Goal: Task Accomplishment & Management: Manage account settings

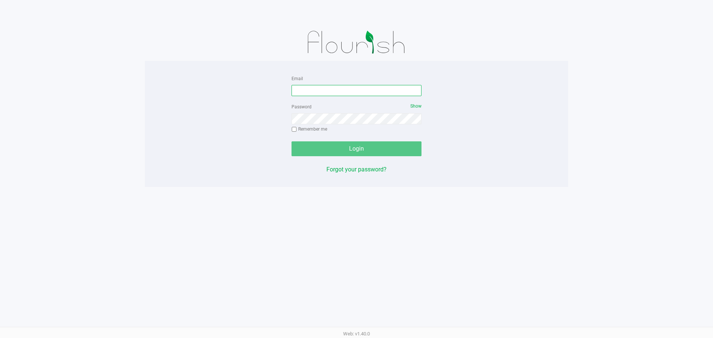
click at [334, 90] on input "Email" at bounding box center [356, 90] width 130 height 11
type input "[EMAIL_ADDRESS][DOMAIN_NAME]"
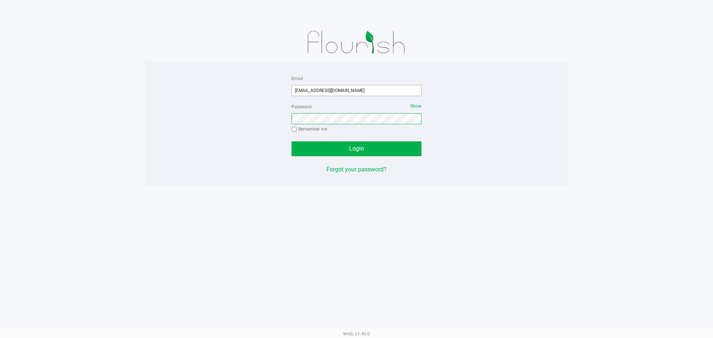
click at [291, 141] on button "Login" at bounding box center [356, 148] width 130 height 15
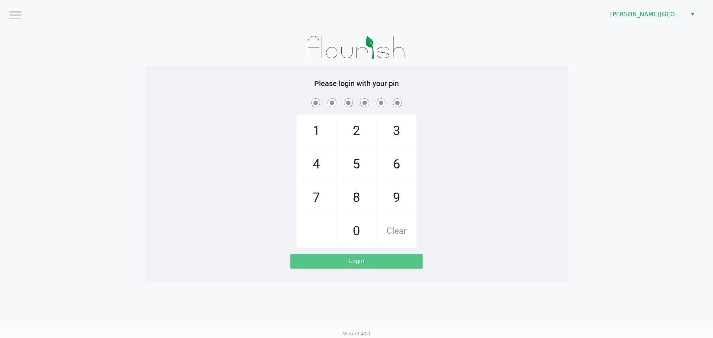
click at [658, 3] on div "[PERSON_NAME][GEOGRAPHIC_DATA]" at bounding box center [537, 14] width 351 height 29
click at [663, 13] on span "[PERSON_NAME][GEOGRAPHIC_DATA]" at bounding box center [646, 14] width 72 height 9
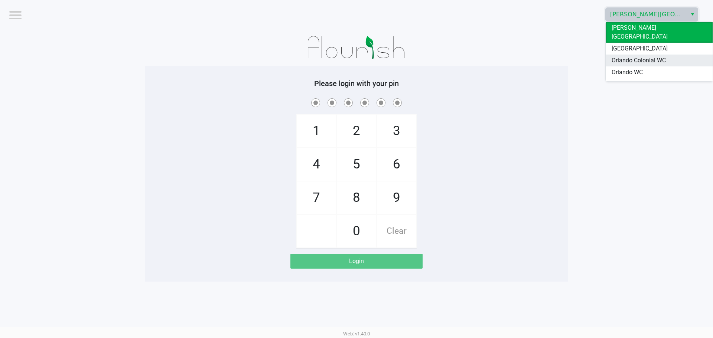
click at [669, 55] on li "Orlando Colonial WC" at bounding box center [658, 61] width 107 height 12
click at [661, 65] on app-pos-login-wrapper "Logout [PERSON_NAME][GEOGRAPHIC_DATA] Please login with your pin 1 4 7 2 5 8 0 …" at bounding box center [356, 141] width 713 height 282
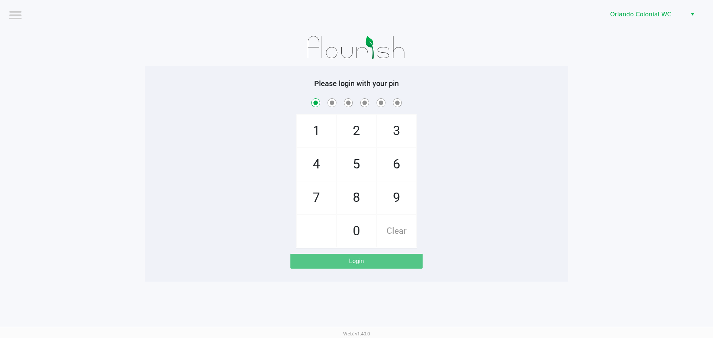
checkbox input "true"
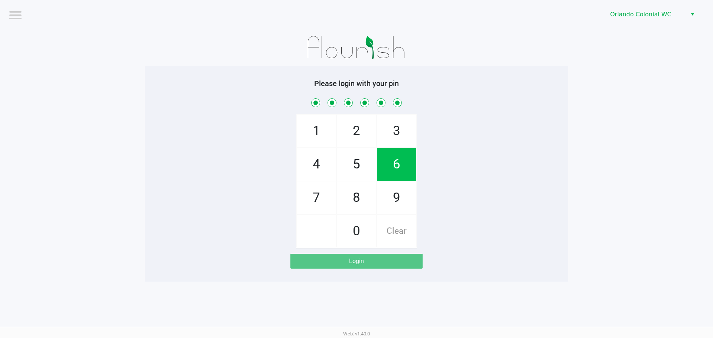
checkbox input "true"
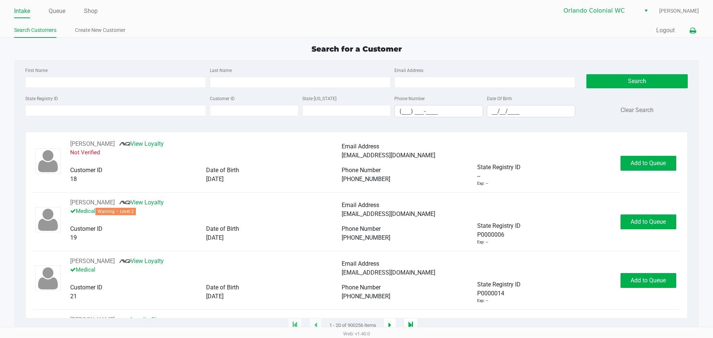
click at [692, 31] on icon at bounding box center [692, 30] width 6 height 5
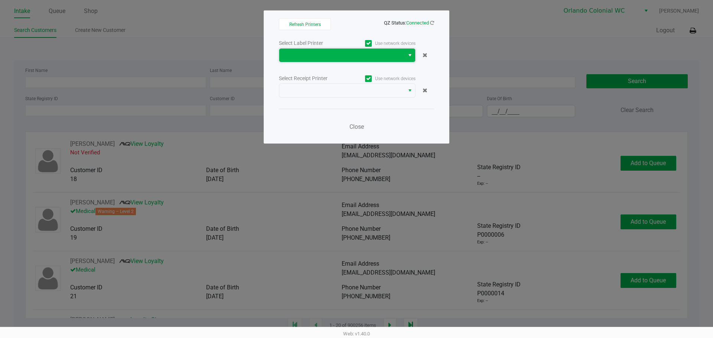
click at [329, 56] on span at bounding box center [342, 55] width 116 height 9
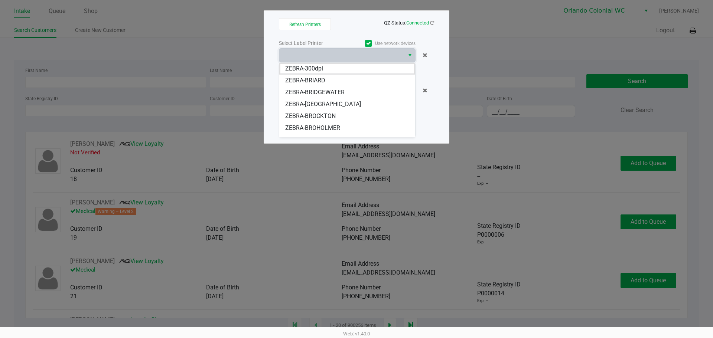
click at [339, 127] on span "ZEBRA-BROHOLMER" at bounding box center [312, 128] width 55 height 9
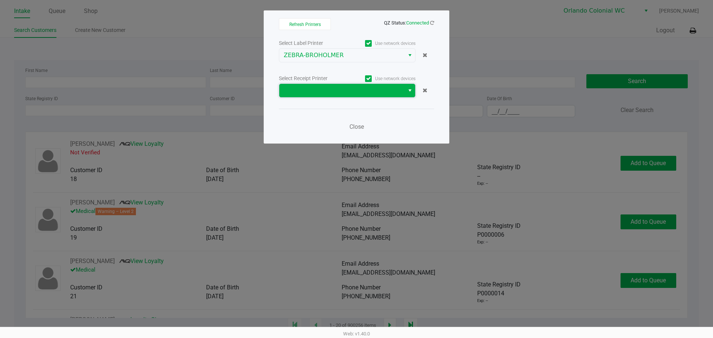
click at [318, 91] on span at bounding box center [342, 90] width 116 height 9
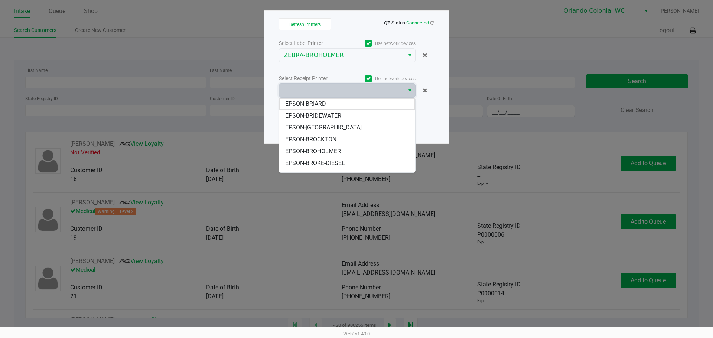
click at [336, 151] on span "EPSON-BROHOLMER" at bounding box center [313, 151] width 56 height 9
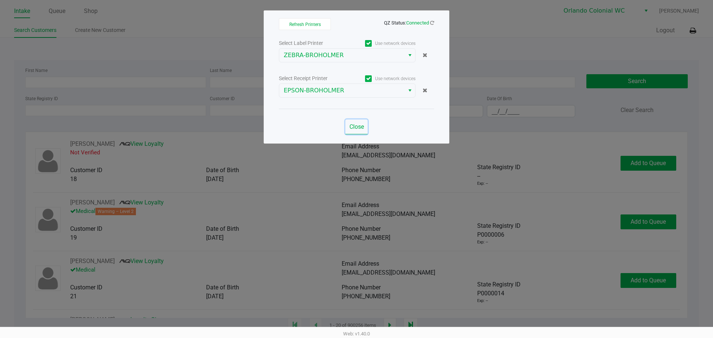
click at [353, 125] on span "Close" at bounding box center [356, 126] width 14 height 7
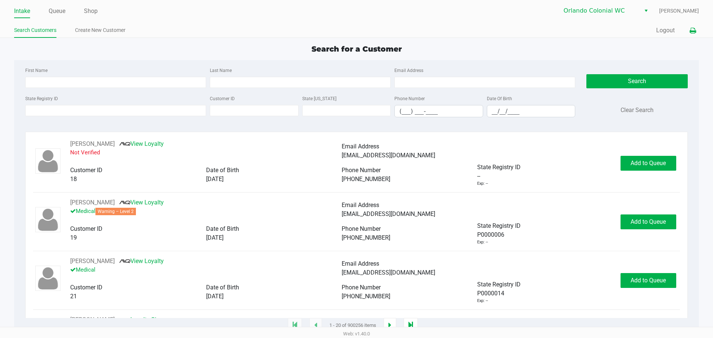
click at [166, 17] on ul "Intake Queue Shop" at bounding box center [185, 11] width 342 height 13
click at [136, 116] on input "State Registry ID" at bounding box center [115, 110] width 181 height 11
click at [137, 116] on input "State Registry ID" at bounding box center [115, 110] width 181 height 11
click at [92, 110] on input "State Registry ID" at bounding box center [115, 110] width 181 height 11
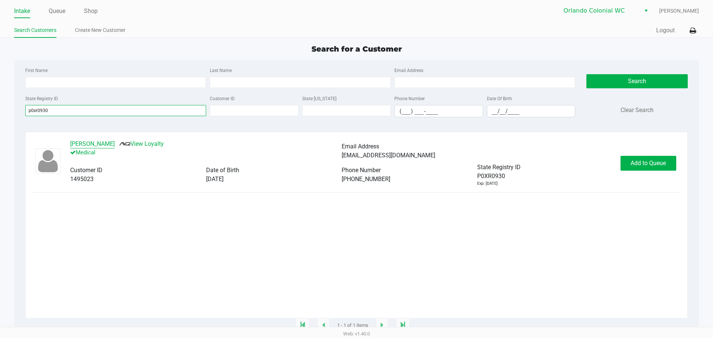
type input "p0xr0930"
click at [107, 141] on button "[PERSON_NAME]" at bounding box center [92, 144] width 45 height 9
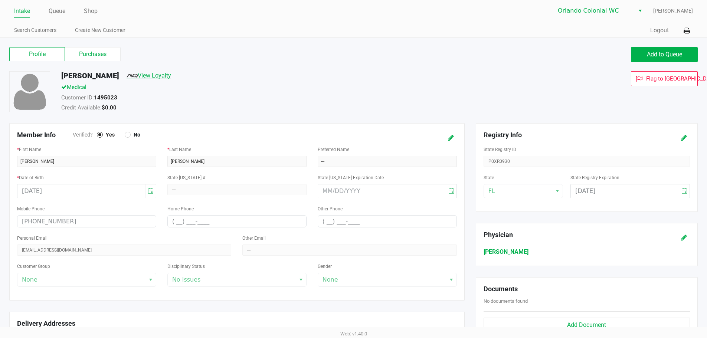
click at [150, 78] on link "View Loyalty" at bounding box center [149, 75] width 45 height 7
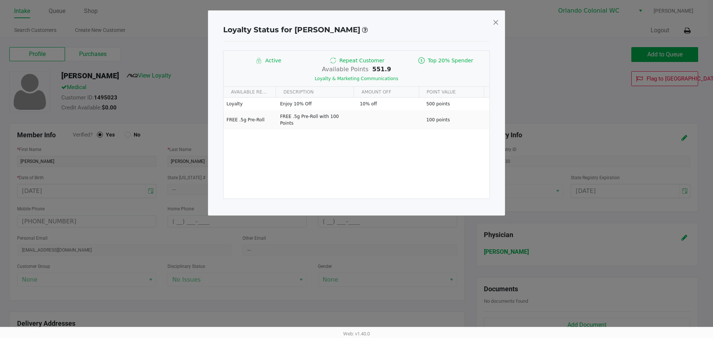
click at [491, 20] on div "Loyalty Status for [PERSON_NAME] Active Repeat Customer Top 20% Spender Availab…" at bounding box center [356, 112] width 297 height 205
drag, startPoint x: 494, startPoint y: 23, endPoint x: 607, endPoint y: 37, distance: 114.0
click at [494, 23] on span at bounding box center [495, 22] width 7 height 12
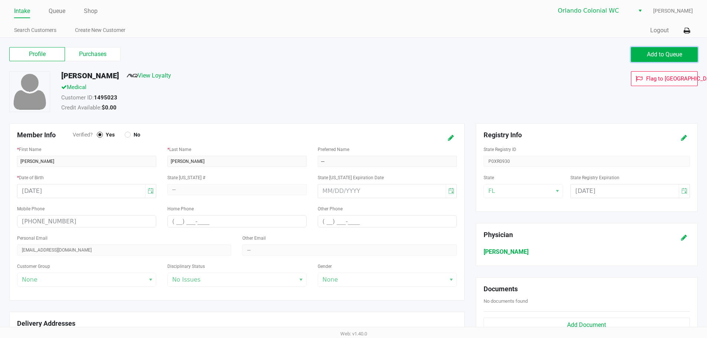
click at [661, 56] on span "Add to Queue" at bounding box center [664, 54] width 35 height 7
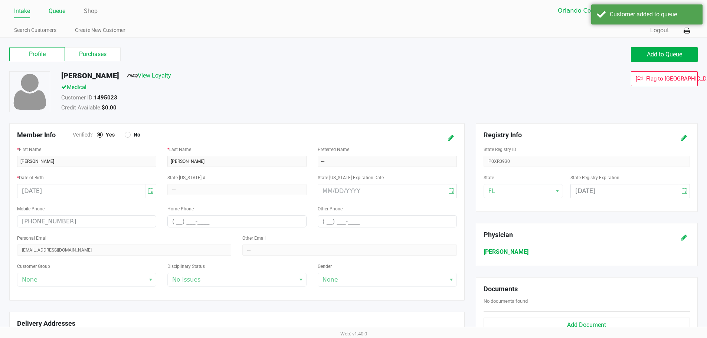
click at [51, 15] on link "Queue" at bounding box center [57, 11] width 17 height 10
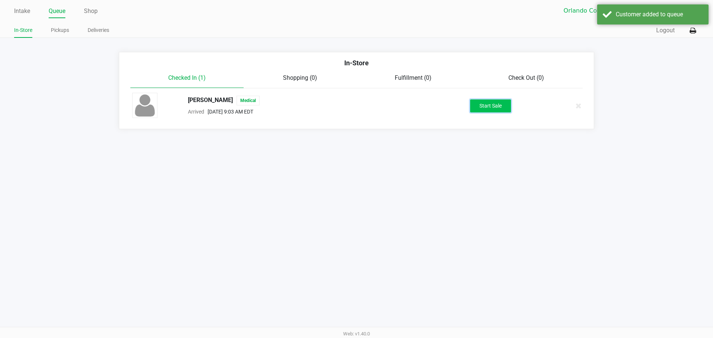
click at [504, 104] on button "Start Sale" at bounding box center [490, 105] width 41 height 13
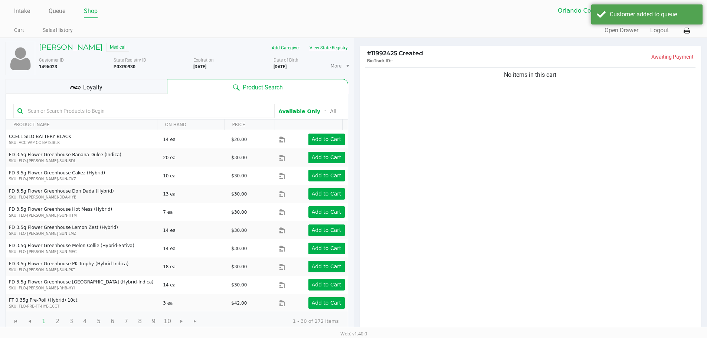
click at [342, 53] on button "View State Registry" at bounding box center [326, 48] width 43 height 12
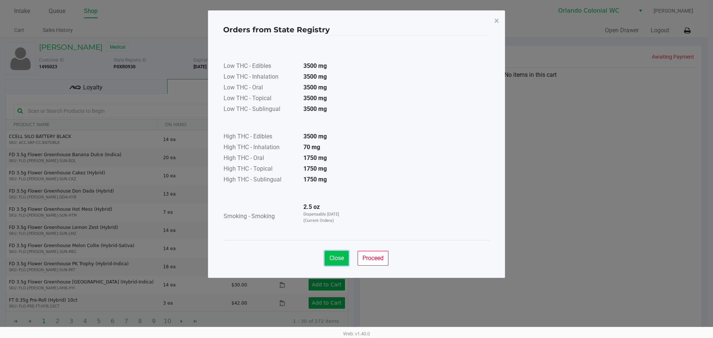
click at [335, 257] on span "Close" at bounding box center [336, 258] width 14 height 7
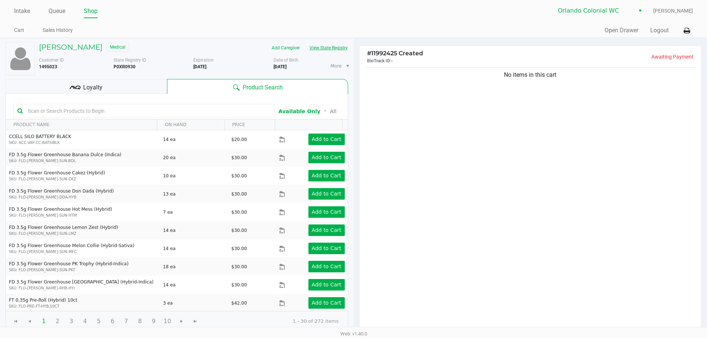
click at [187, 111] on input "text" at bounding box center [148, 110] width 246 height 11
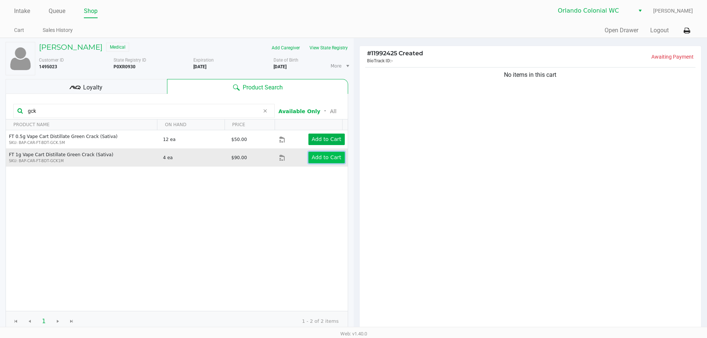
click at [320, 154] on app-button-loader "Add to Cart" at bounding box center [327, 157] width 30 height 6
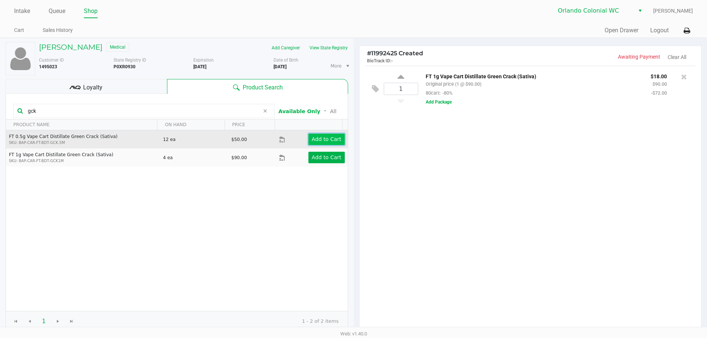
click at [318, 139] on app-button-loader "Add to Cart" at bounding box center [327, 139] width 30 height 6
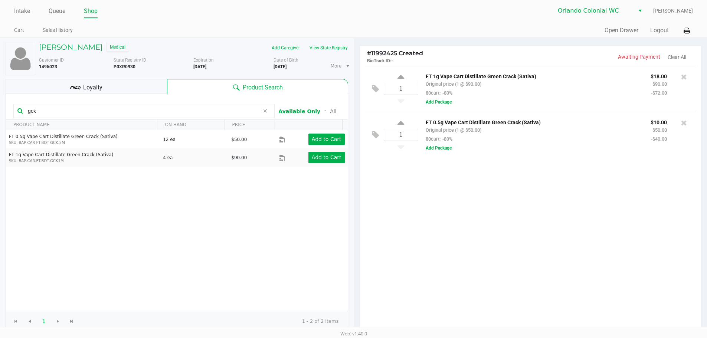
drag, startPoint x: 54, startPoint y: 110, endPoint x: 0, endPoint y: 95, distance: 55.9
click at [0, 104] on div "[PERSON_NAME] Medical Add Caregiver View State Registry Customer ID 1495023 Sta…" at bounding box center [177, 226] width 354 height 376
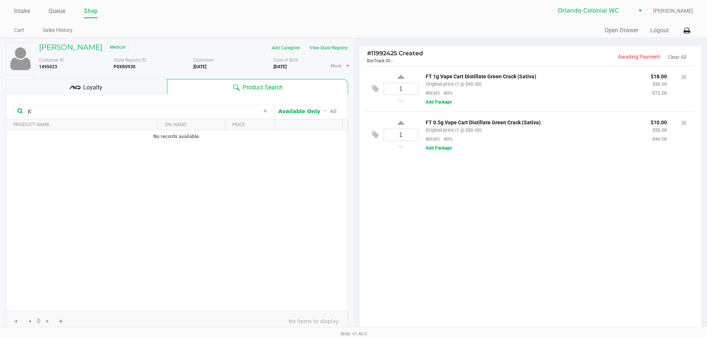
type input "j"
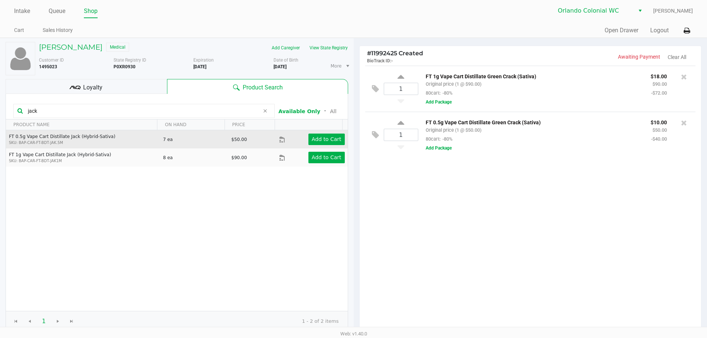
click at [320, 132] on td "Add to Cart" at bounding box center [313, 139] width 68 height 18
click at [321, 135] on button "Add to Cart" at bounding box center [326, 140] width 36 height 12
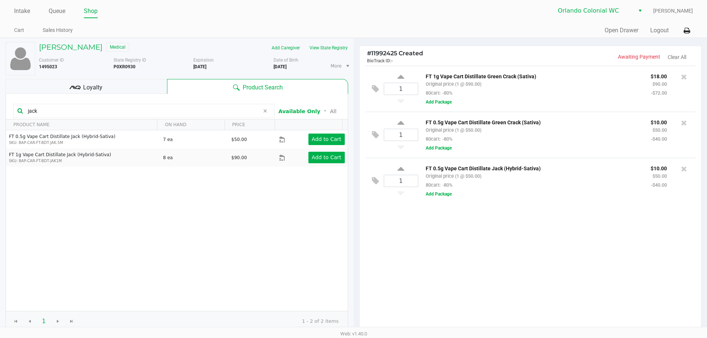
drag, startPoint x: 53, startPoint y: 111, endPoint x: 0, endPoint y: 86, distance: 58.1
click at [0, 99] on div "[PERSON_NAME] Medical Add Caregiver View State Registry Customer ID 1495023 Sta…" at bounding box center [177, 226] width 354 height 376
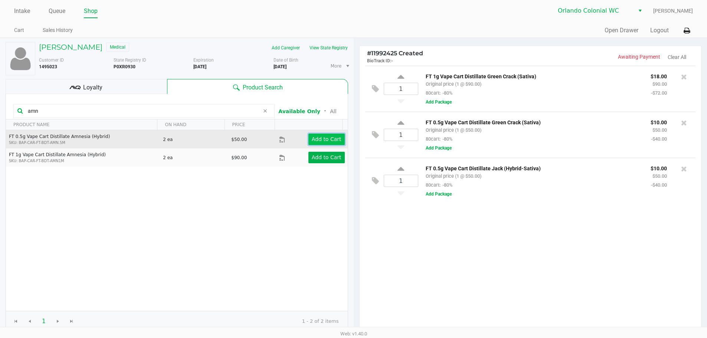
click at [335, 134] on button "Add to Cart" at bounding box center [326, 140] width 36 height 12
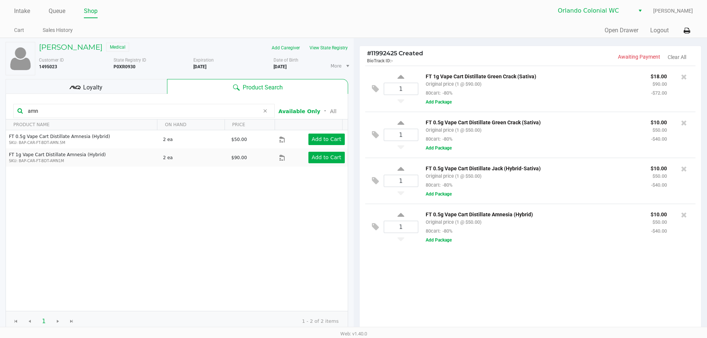
drag, startPoint x: 45, startPoint y: 110, endPoint x: 0, endPoint y: 87, distance: 50.8
click at [0, 106] on div "COREY THOMAS Medical Add Caregiver View State Registry Customer ID 1495023 Stat…" at bounding box center [177, 226] width 354 height 376
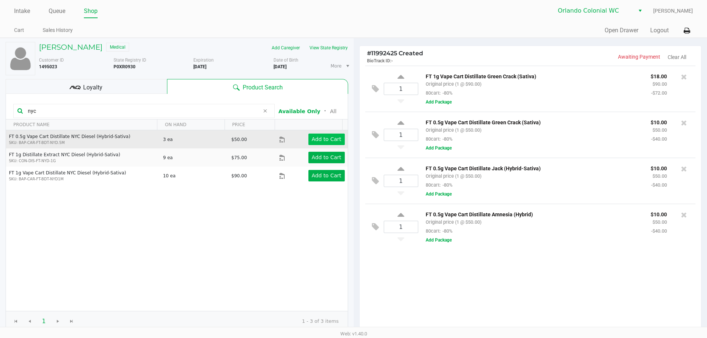
type input "nyc"
click at [332, 135] on button "Add to Cart" at bounding box center [326, 140] width 36 height 12
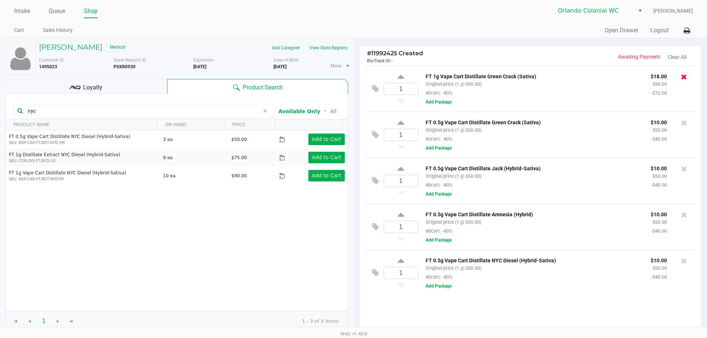
click at [686, 77] on icon at bounding box center [684, 76] width 6 height 7
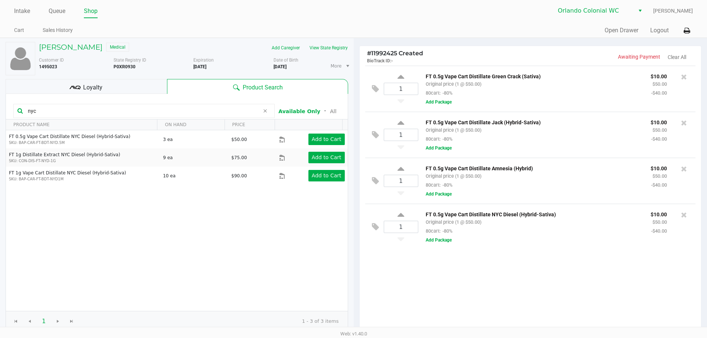
click at [536, 290] on div "1 FT 0.5g Vape Cart Distillate Green Crack (Sativa) Original price (1 @ $50.00)…" at bounding box center [531, 199] width 342 height 267
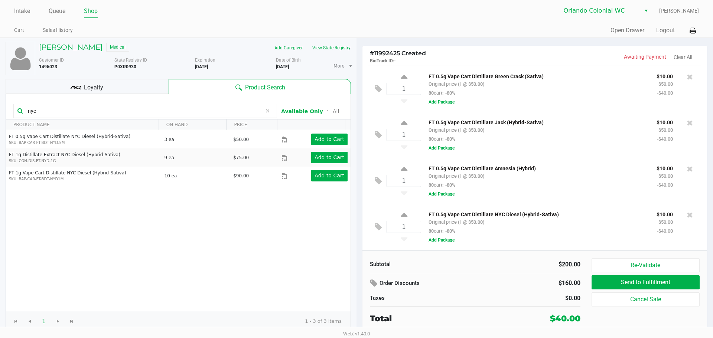
click at [100, 116] on input "nyc" at bounding box center [143, 110] width 237 height 11
click at [268, 109] on icon at bounding box center [267, 111] width 4 height 6
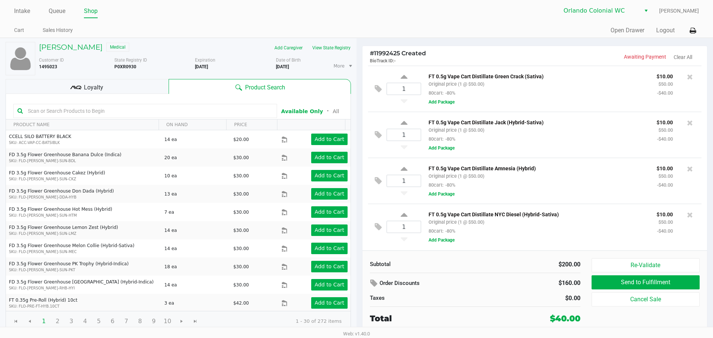
click at [183, 110] on input "text" at bounding box center [149, 110] width 248 height 11
click at [540, 237] on div "FT 0.5g Vape Cart Distillate NYC Diesel (Hybrid-Sativa) Original price (1 @ $50…" at bounding box center [558, 227] width 275 height 35
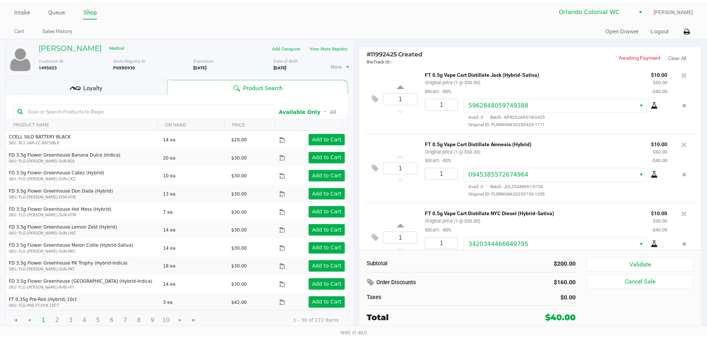
scroll to position [96, 0]
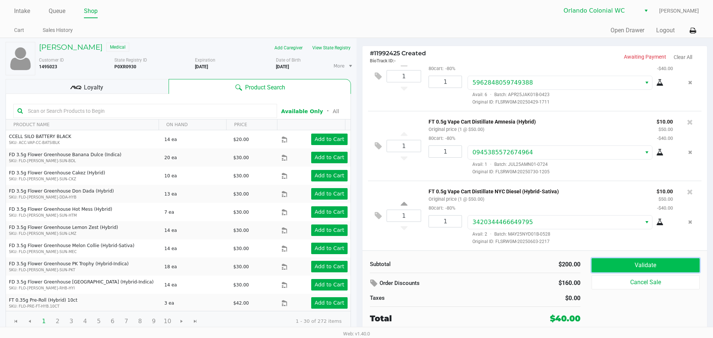
click at [640, 268] on button "Validate" at bounding box center [645, 265] width 108 height 14
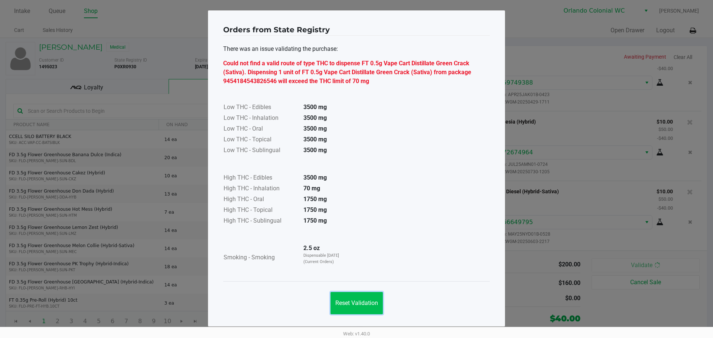
click at [361, 299] on button "Reset Validation" at bounding box center [356, 303] width 52 height 22
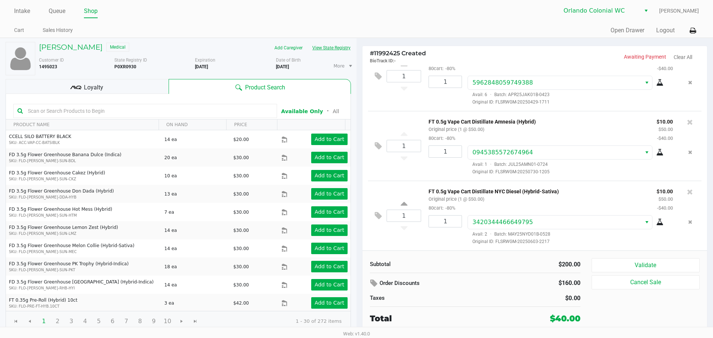
click at [338, 49] on button "View State Registry" at bounding box center [328, 48] width 43 height 12
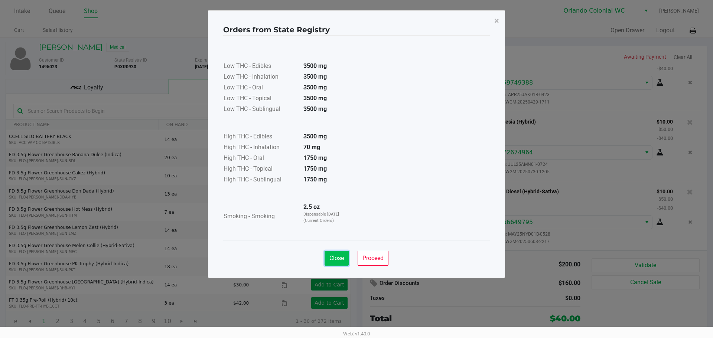
click at [332, 255] on span "Close" at bounding box center [336, 258] width 14 height 7
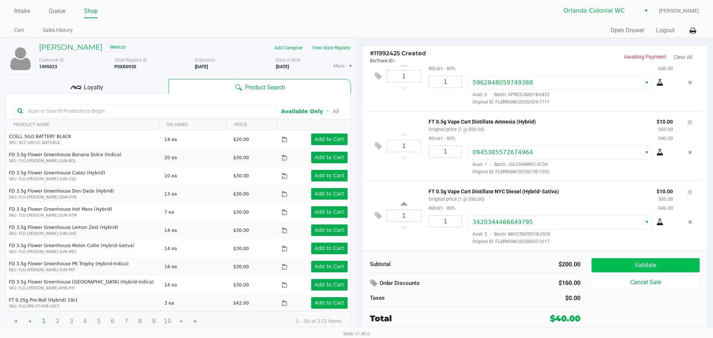
click at [625, 259] on button "Validate" at bounding box center [645, 265] width 108 height 14
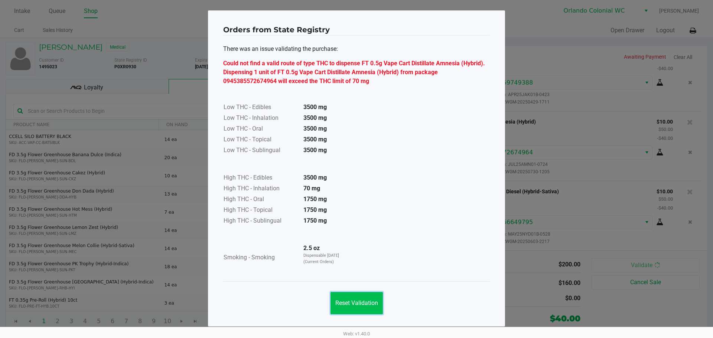
click at [367, 299] on button "Reset Validation" at bounding box center [356, 303] width 52 height 22
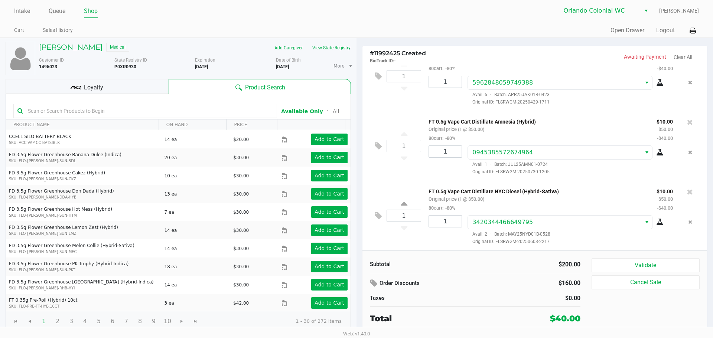
click at [117, 67] on b "P0XR0930" at bounding box center [125, 66] width 22 height 5
copy b "P0XR0930"
click at [282, 66] on b "3/16/1991" at bounding box center [282, 66] width 13 height 5
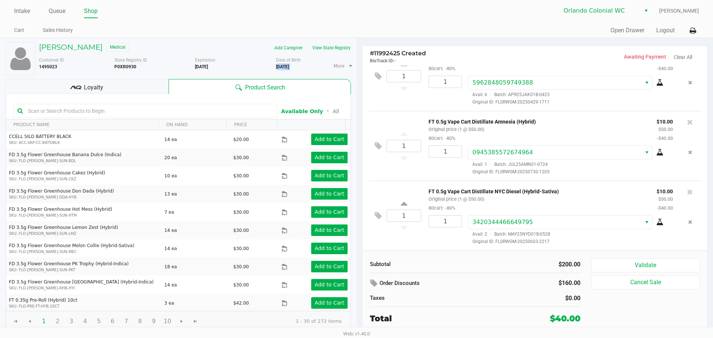
click at [282, 66] on b "3/16/1991" at bounding box center [282, 66] width 13 height 5
copy div "3/16/1991"
click at [688, 220] on icon "Remove the package from the orderLine" at bounding box center [690, 221] width 4 height 5
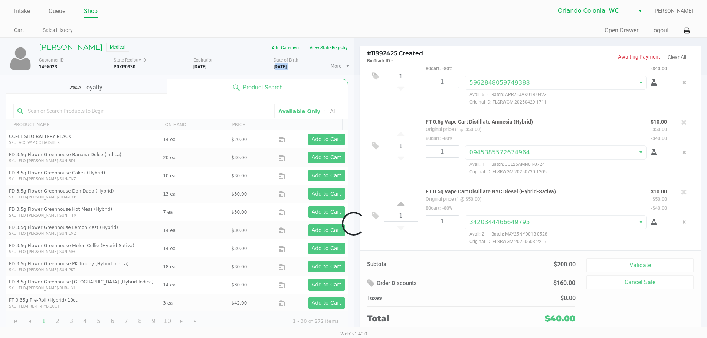
scroll to position [72, 0]
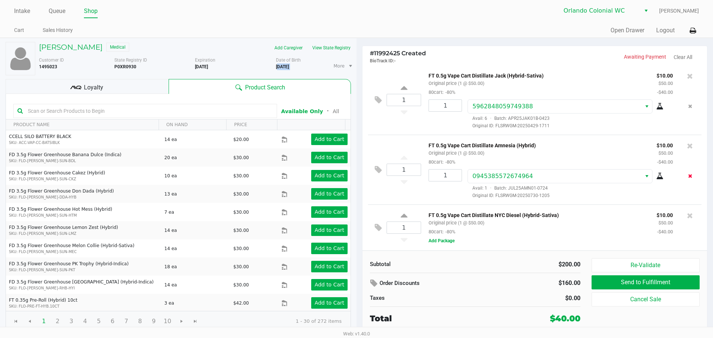
click at [685, 170] on button "Remove the package from the orderLine" at bounding box center [690, 176] width 10 height 14
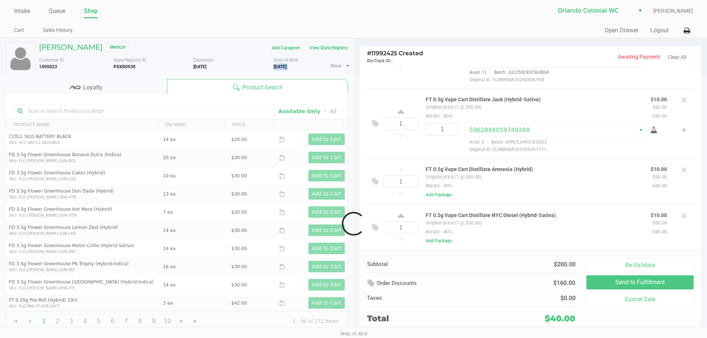
scroll to position [48, 0]
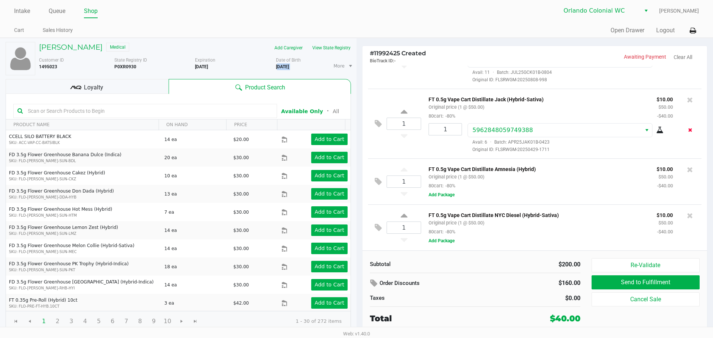
click at [685, 131] on button "Remove the package from the orderLine" at bounding box center [690, 130] width 10 height 14
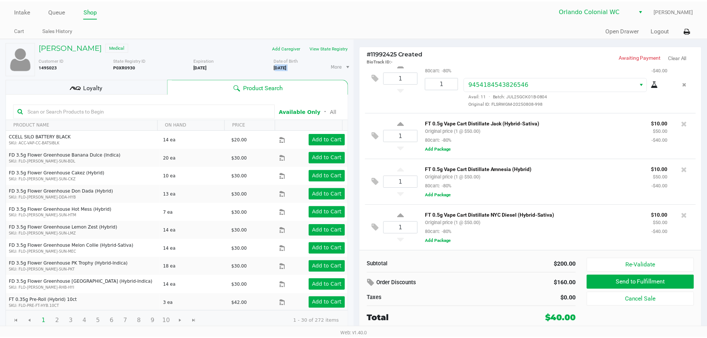
scroll to position [0, 0]
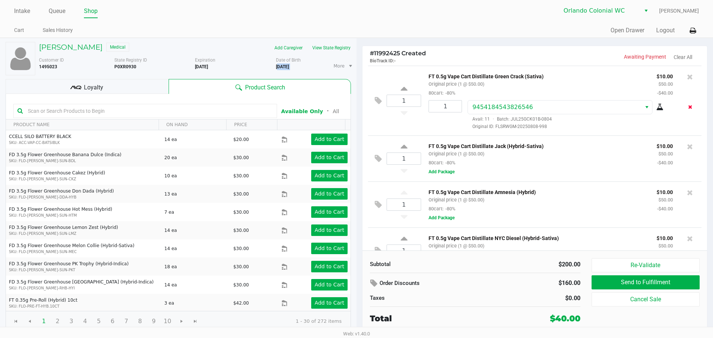
click at [687, 105] on button "Remove the package from the orderLine" at bounding box center [690, 107] width 10 height 14
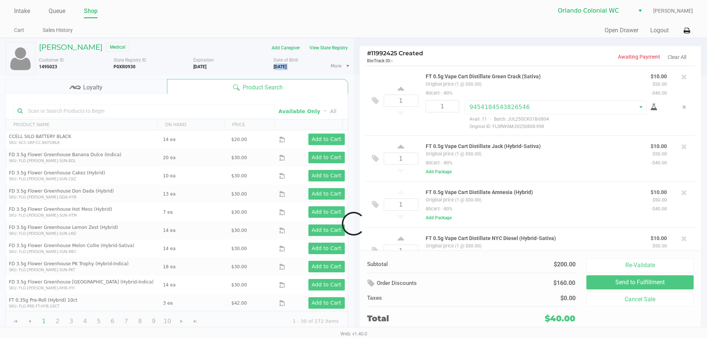
scroll to position [1, 0]
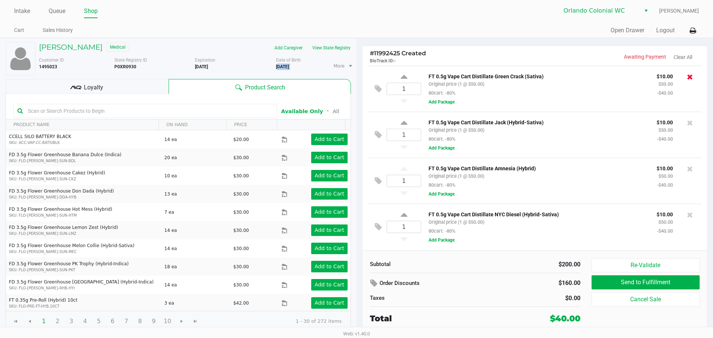
click at [687, 75] on icon at bounding box center [690, 76] width 6 height 7
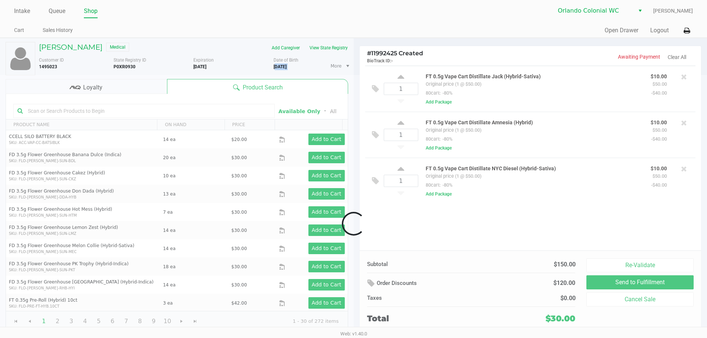
scroll to position [0, 0]
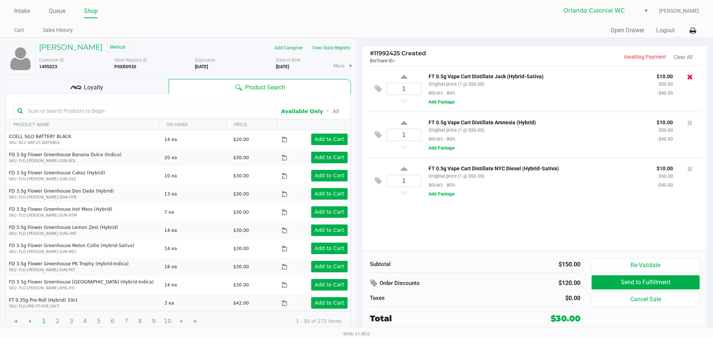
click at [685, 80] on div at bounding box center [690, 77] width 12 height 10
click at [692, 78] on icon at bounding box center [690, 76] width 6 height 7
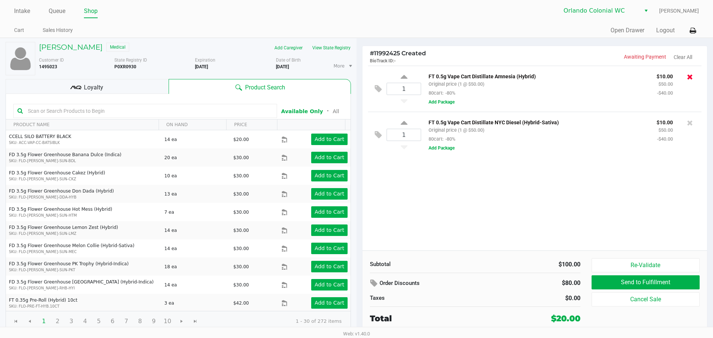
click at [686, 77] on div at bounding box center [690, 77] width 12 height 10
click at [690, 77] on icon at bounding box center [690, 76] width 6 height 7
click at [688, 77] on icon at bounding box center [690, 76] width 6 height 7
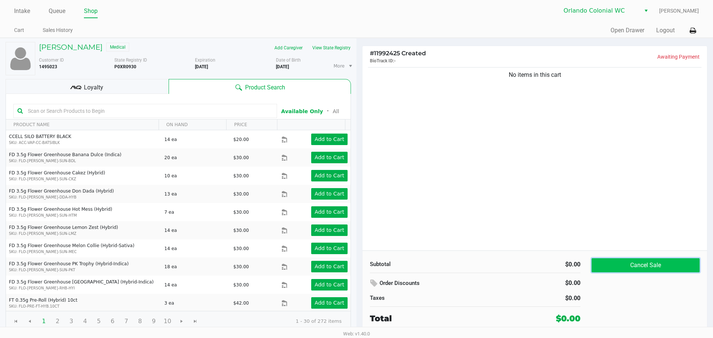
click at [623, 258] on button "Cancel Sale" at bounding box center [645, 265] width 108 height 14
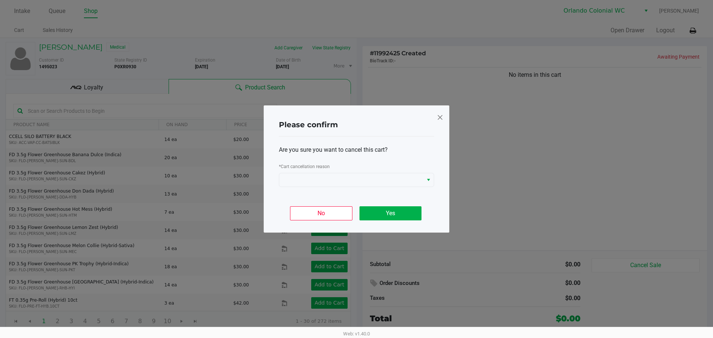
click at [351, 163] on div "* Cart cancellation reason" at bounding box center [356, 167] width 155 height 11
drag, startPoint x: 352, startPoint y: 176, endPoint x: 348, endPoint y: 177, distance: 4.3
click at [353, 176] on span at bounding box center [351, 180] width 135 height 9
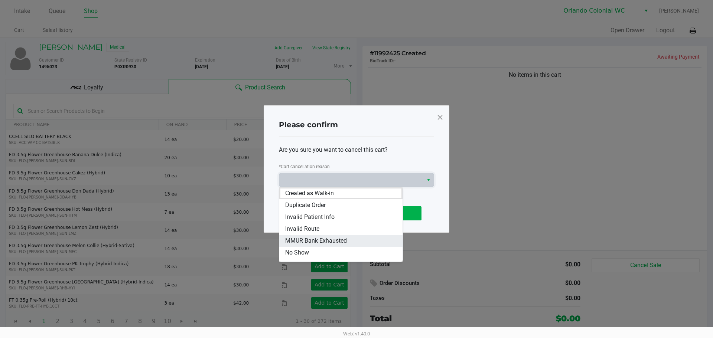
click at [333, 241] on span "MMUR Bank Exhausted" at bounding box center [316, 240] width 62 height 9
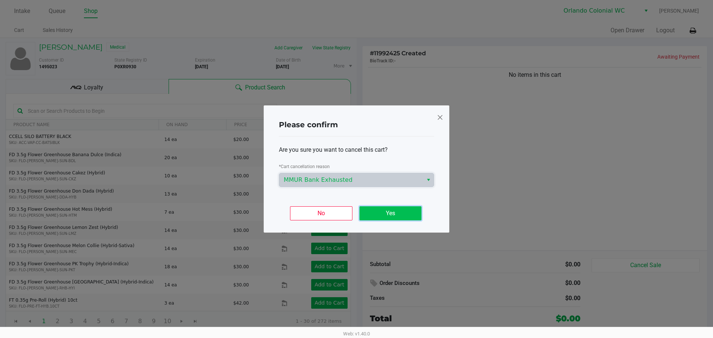
click at [386, 213] on button "Yes" at bounding box center [390, 213] width 62 height 14
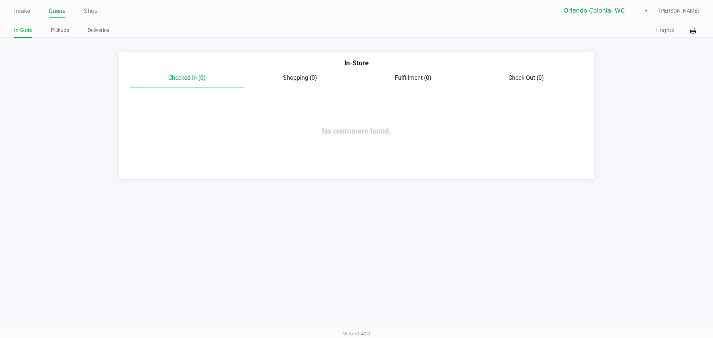
click at [97, 10] on link "Shop" at bounding box center [91, 11] width 14 height 10
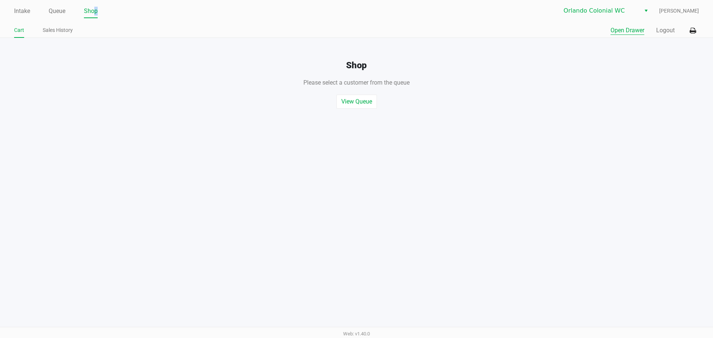
click at [621, 29] on button "Open Drawer" at bounding box center [627, 30] width 34 height 9
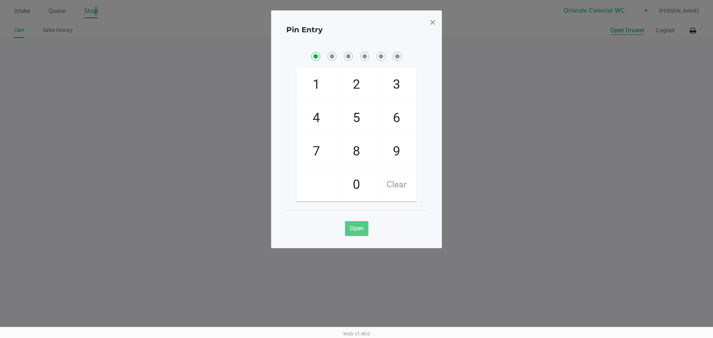
checkbox input "true"
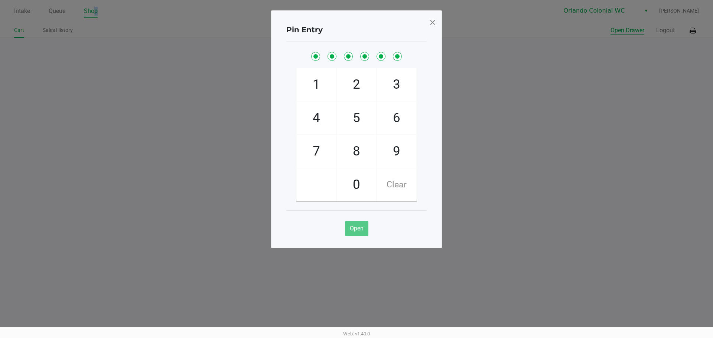
checkbox input "true"
click at [433, 23] on span at bounding box center [432, 22] width 7 height 12
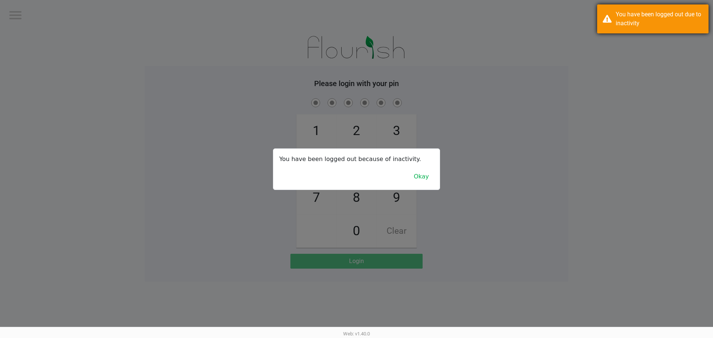
click at [628, 26] on div "You have been logged out due to inactivity" at bounding box center [658, 19] width 87 height 18
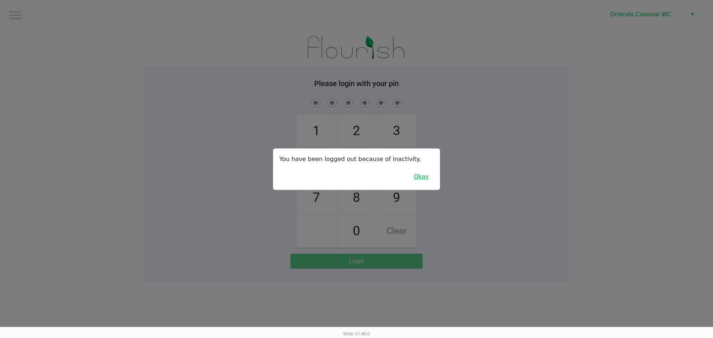
click at [421, 178] on button "Okay" at bounding box center [421, 177] width 25 height 14
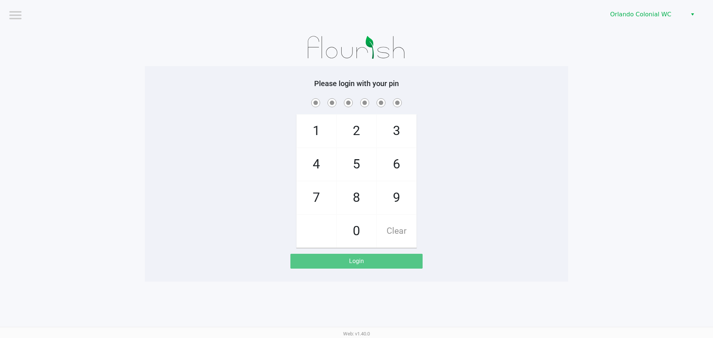
click at [481, 119] on div "1 4 7 2 5 8 0 3 6 9 Clear" at bounding box center [356, 172] width 423 height 151
checkbox input "true"
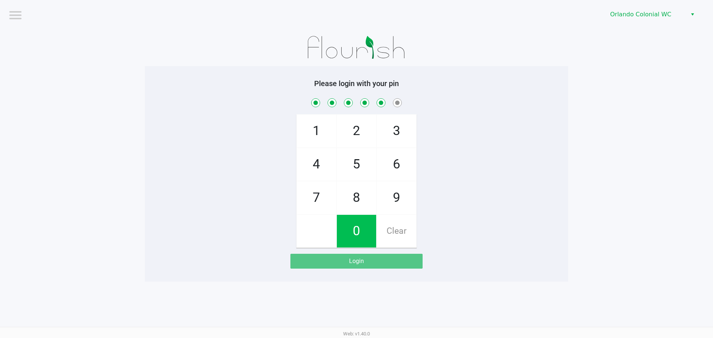
checkbox input "true"
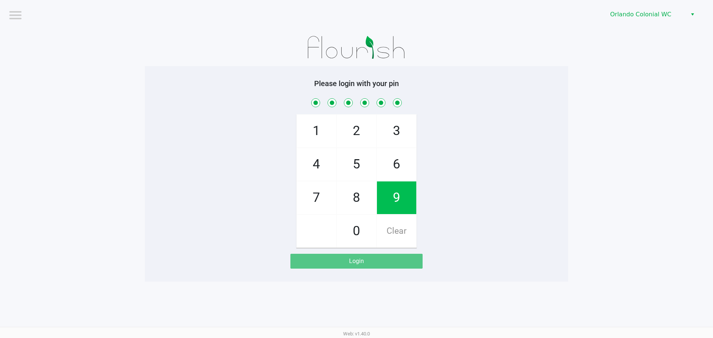
checkbox input "true"
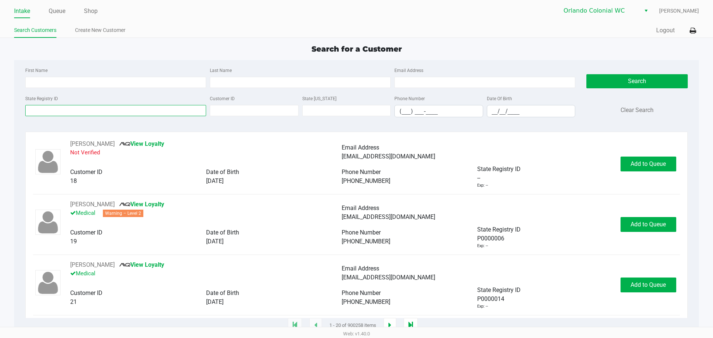
click at [93, 109] on input "State Registry ID" at bounding box center [115, 110] width 181 height 11
click at [73, 125] on div "First Name Last Name Email Address State Registry ID Customer ID State ID Phone…" at bounding box center [356, 94] width 673 height 69
click at [80, 110] on input "State Registry ID" at bounding box center [115, 110] width 181 height 11
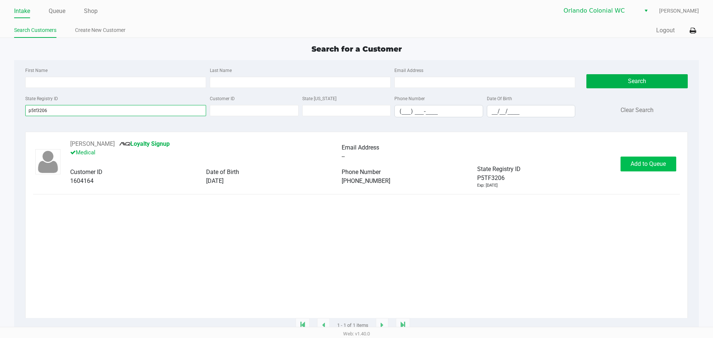
type input "p5tf3206"
click at [655, 163] on span "Add to Queue" at bounding box center [647, 163] width 35 height 7
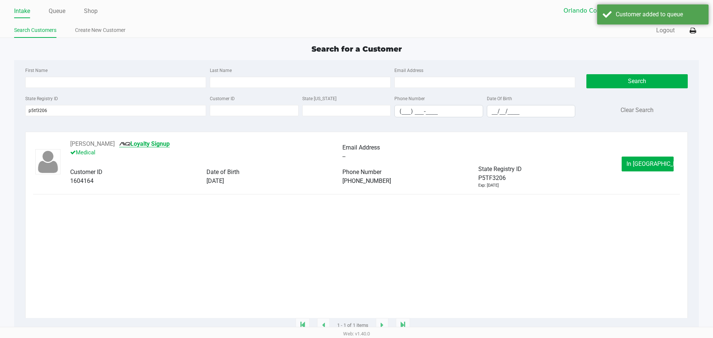
click at [163, 144] on link "Loyalty Signup" at bounding box center [144, 143] width 50 height 7
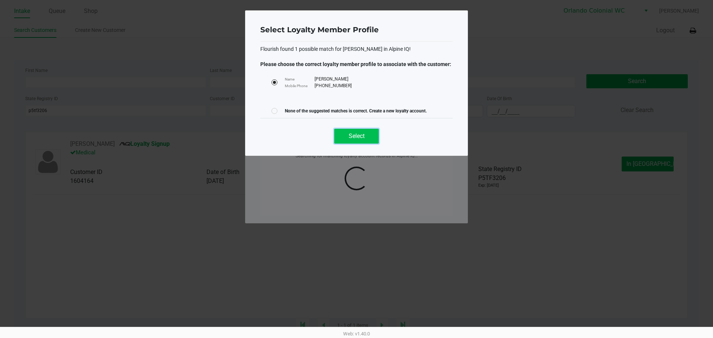
click at [357, 132] on button "Select" at bounding box center [356, 136] width 45 height 15
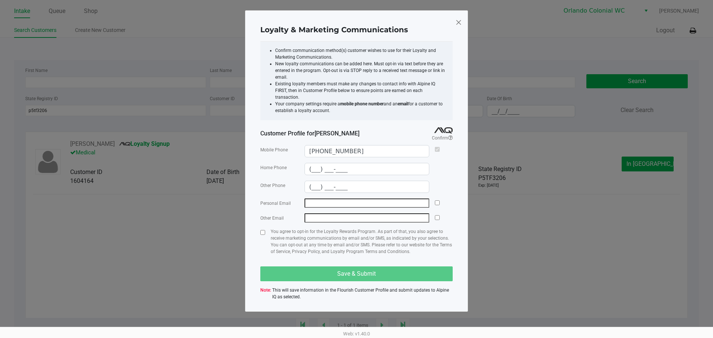
click at [331, 130] on span "JOHN GRESHAM" at bounding box center [336, 133] width 45 height 7
click at [340, 130] on span "JOHN GRESHAM" at bounding box center [336, 133] width 45 height 7
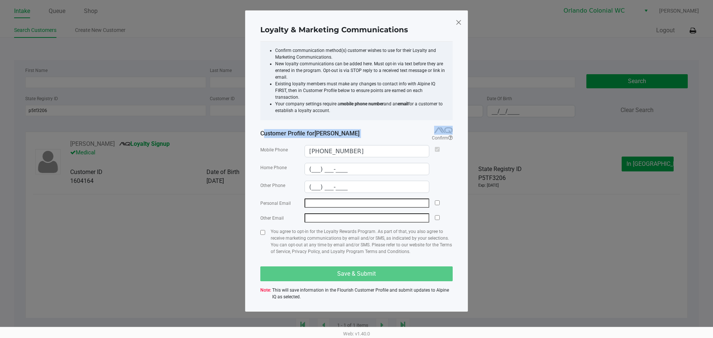
click at [375, 130] on div "Customer Profile for JOHN GRESHAM" at bounding box center [332, 133] width 144 height 9
click at [312, 129] on span "Customer Profile for JOHN GRESHAM" at bounding box center [309, 133] width 99 height 9
click at [460, 23] on span at bounding box center [458, 22] width 7 height 12
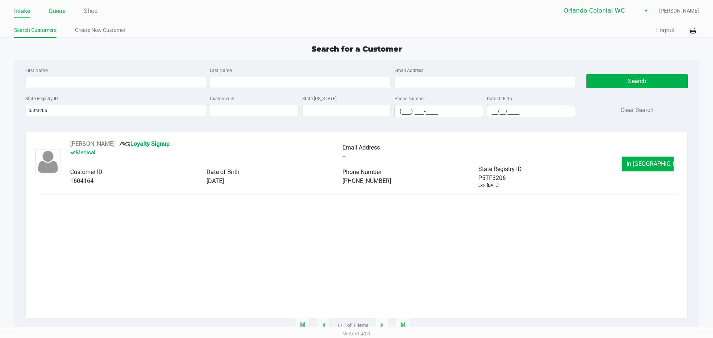
click at [61, 9] on link "Queue" at bounding box center [57, 11] width 17 height 10
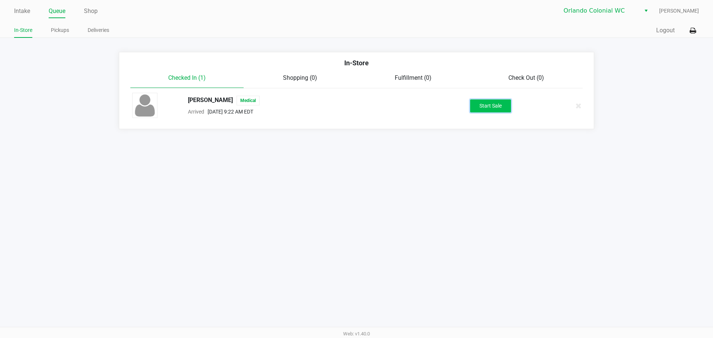
click at [488, 107] on button "Start Sale" at bounding box center [490, 105] width 41 height 13
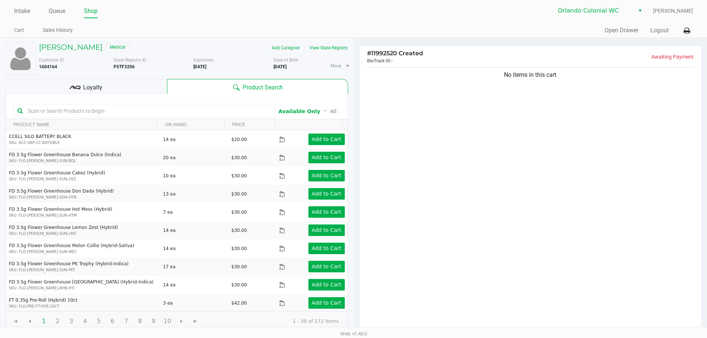
click at [169, 112] on input "text" at bounding box center [148, 110] width 246 height 11
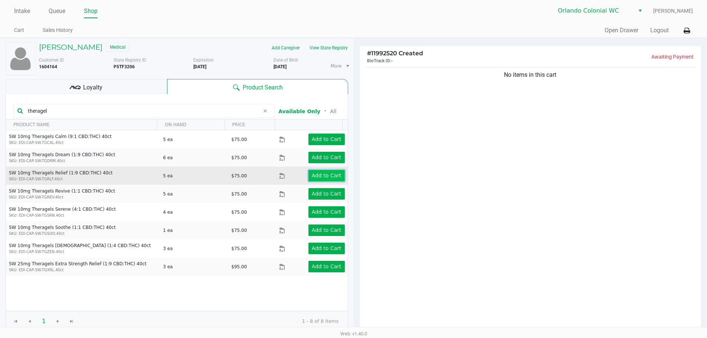
click at [321, 174] on app-button-loader "Add to Cart" at bounding box center [327, 176] width 30 height 6
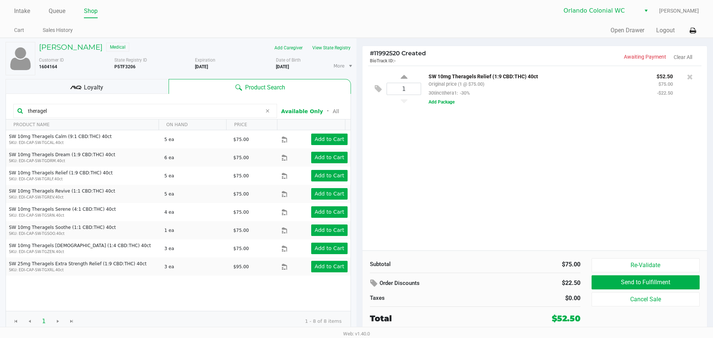
click at [465, 149] on div "1 SW 10mg Theragels Relief (1:9 CBD:THC) 40ct Original price (1 @ $75.00) 30tin…" at bounding box center [534, 158] width 344 height 185
click at [442, 154] on div "1 SW 10mg Theragels Relief (1:9 CBD:THC) 40ct Original price (1 @ $75.00) 30tin…" at bounding box center [534, 158] width 344 height 185
click at [100, 112] on input "theragel" at bounding box center [143, 110] width 237 height 11
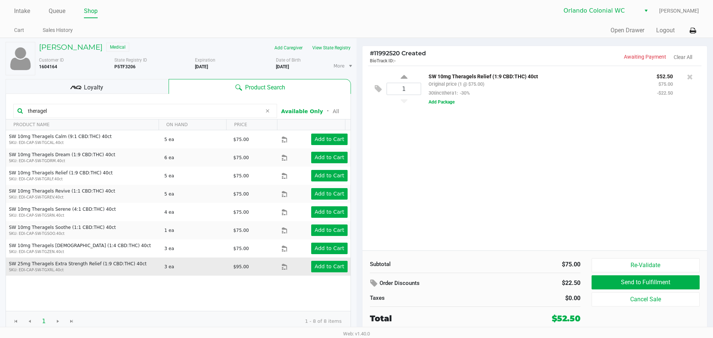
click at [344, 269] on div "Add to Cart" at bounding box center [322, 267] width 62 height 12
click at [337, 269] on app-button-loader "Add to Cart" at bounding box center [329, 267] width 30 height 6
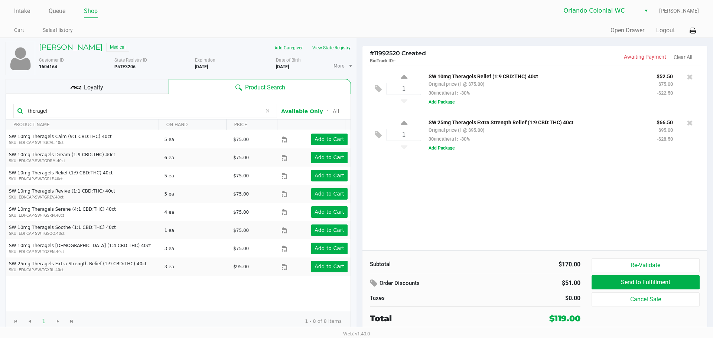
click at [553, 94] on div "SW 10mg Theragels Relief (1:9 CBD:THC) 40ct Original price (1 @ $75.00) 30tinct…" at bounding box center [537, 85] width 228 height 26
click at [689, 124] on icon at bounding box center [690, 122] width 6 height 7
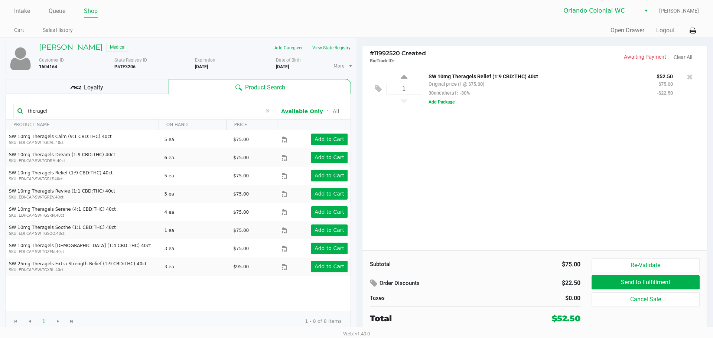
click at [128, 111] on input "theragel" at bounding box center [143, 110] width 237 height 11
drag, startPoint x: 52, startPoint y: 112, endPoint x: 1, endPoint y: 105, distance: 52.0
click at [0, 109] on div "JOHN GRESHAM Medical Add Caregiver View State Registry Customer ID 1604164 Stat…" at bounding box center [178, 186] width 356 height 297
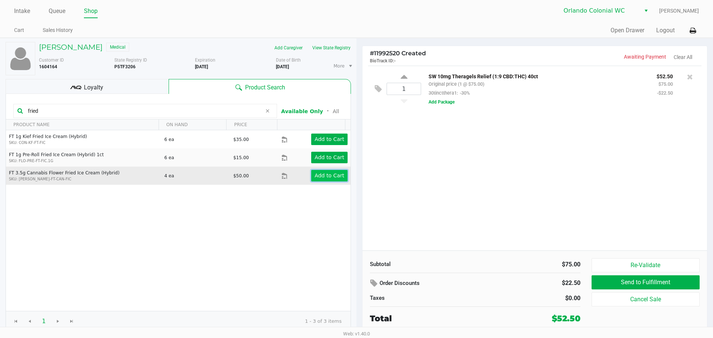
click at [333, 177] on app-button-loader "Add to Cart" at bounding box center [329, 176] width 30 height 6
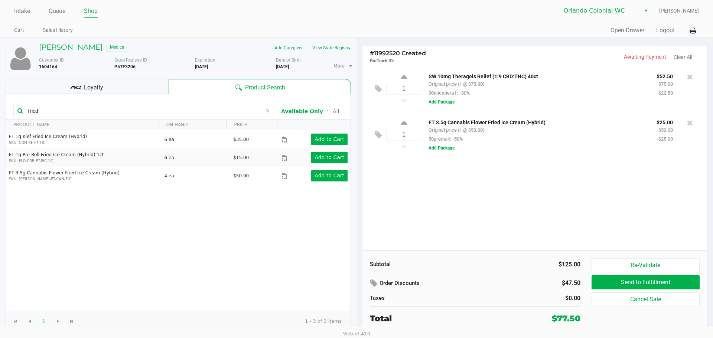
drag, startPoint x: 60, startPoint y: 109, endPoint x: 0, endPoint y: 78, distance: 67.6
click at [0, 83] on div "JOHN GRESHAM Medical Add Caregiver View State Registry Customer ID 1604164 Stat…" at bounding box center [178, 186] width 356 height 297
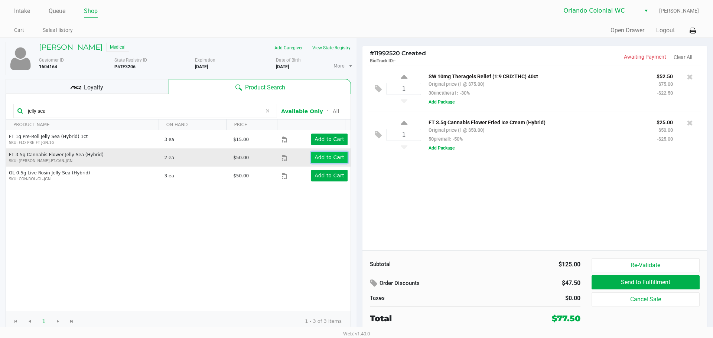
click at [326, 156] on app-button-loader "Add to Cart" at bounding box center [329, 157] width 30 height 6
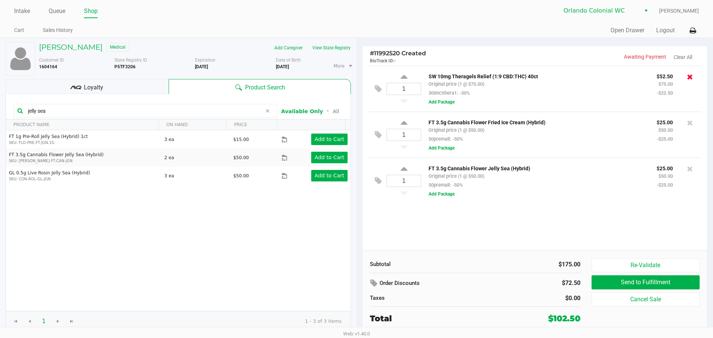
click at [690, 76] on icon at bounding box center [690, 76] width 6 height 7
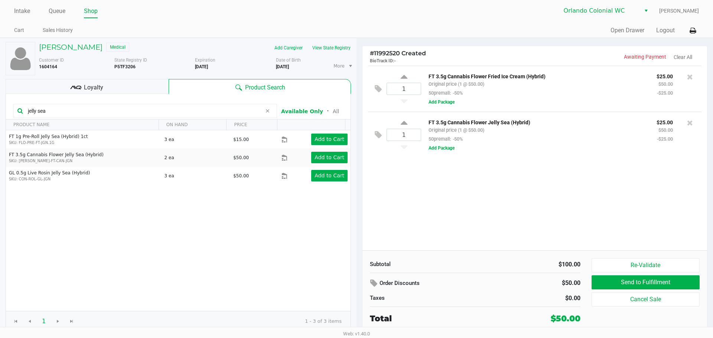
drag, startPoint x: 690, startPoint y: 76, endPoint x: 473, endPoint y: 29, distance: 223.0
click at [473, 29] on div "Quick Sale Open Drawer Logout" at bounding box center [527, 31] width 342 height 14
click at [535, 173] on div "1 FT 3.5g Cannabis Flower Fried Ice Cream (Hybrid) Original price (1 @ $50.00) …" at bounding box center [534, 158] width 344 height 185
click at [521, 192] on div "1 FT 3.5g Cannabis Flower Fried Ice Cream (Hybrid) Original price (1 @ $50.00) …" at bounding box center [534, 158] width 344 height 185
click at [165, 124] on th "ON HAND" at bounding box center [193, 125] width 68 height 11
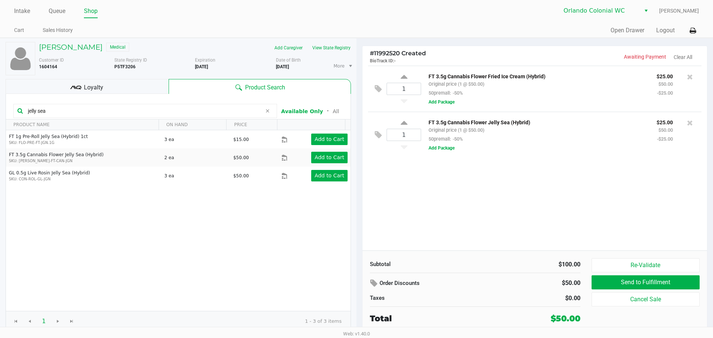
click at [177, 108] on input "jelly sea" at bounding box center [143, 110] width 237 height 11
drag, startPoint x: 206, startPoint y: 107, endPoint x: 0, endPoint y: 85, distance: 206.8
click at [0, 84] on div "JOHN GRESHAM Medical Add Caregiver View State Registry Customer ID 1604164 Stat…" at bounding box center [178, 186] width 356 height 297
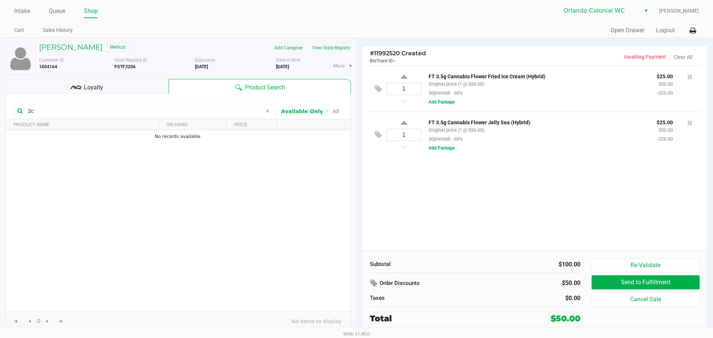
type input "2"
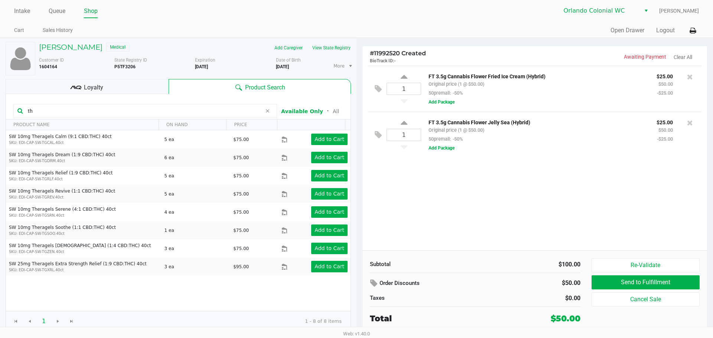
type input "t"
click at [499, 211] on div "1 FT 3.5g Cannabis Flower Fried Ice Cream (Hybrid) Original price (1 @ $50.00) …" at bounding box center [534, 158] width 344 height 185
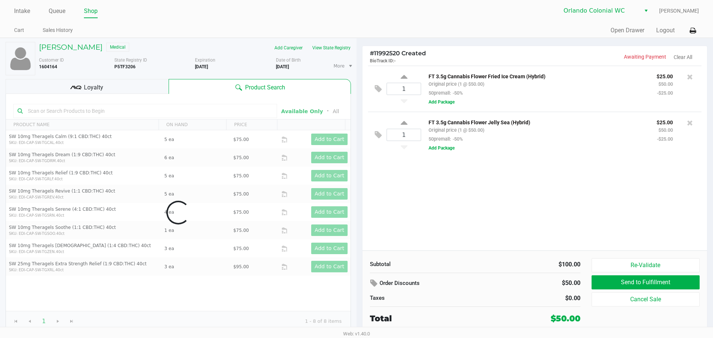
click at [517, 193] on div "1 FT 3.5g Cannabis Flower Fried Ice Cream (Hybrid) Original price (1 @ $50.00) …" at bounding box center [534, 158] width 344 height 185
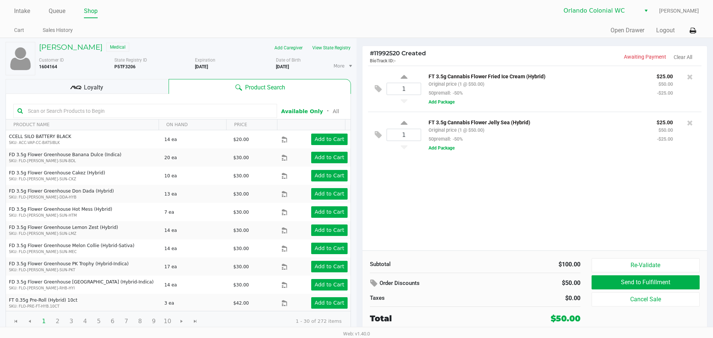
click at [561, 206] on div "1 FT 3.5g Cannabis Flower Fried Ice Cream (Hybrid) Original price (1 @ $50.00) …" at bounding box center [534, 158] width 344 height 185
click at [589, 205] on div "1 FT 3.5g Cannabis Flower Fried Ice Cream (Hybrid) Original price (1 @ $50.00) …" at bounding box center [534, 158] width 344 height 185
click at [443, 196] on div "1 FT 3.5g Cannabis Flower Fried Ice Cream (Hybrid) Original price (1 @ $50.00) …" at bounding box center [534, 158] width 344 height 185
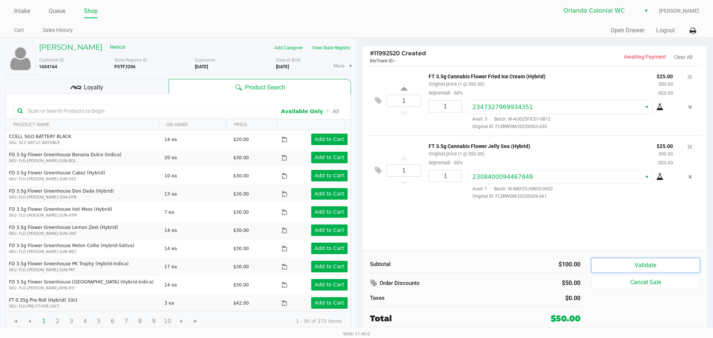
click at [608, 262] on button "Validate" at bounding box center [645, 265] width 108 height 14
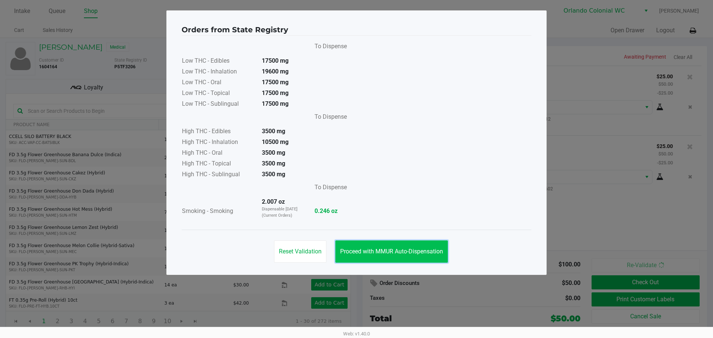
click at [422, 246] on button "Proceed with MMUR Auto-Dispensation" at bounding box center [391, 252] width 112 height 22
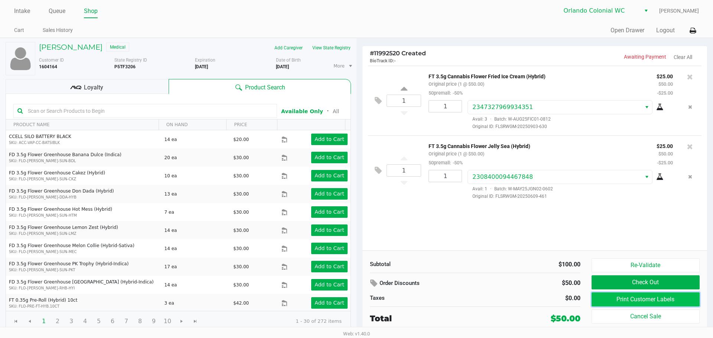
click at [621, 301] on button "Print Customer Labels" at bounding box center [645, 300] width 108 height 14
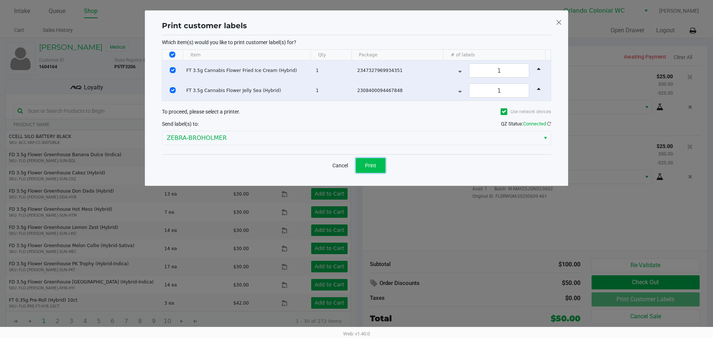
click at [369, 169] on button "Print" at bounding box center [371, 165] width 30 height 15
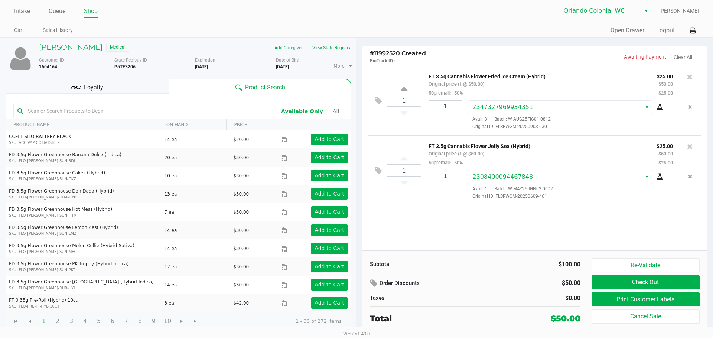
click at [426, 210] on div "1 FT 3.5g Cannabis Flower Fried Ice Cream (Hybrid) Original price (1 @ $50.00) …" at bounding box center [534, 158] width 344 height 185
click at [615, 284] on button "Check Out" at bounding box center [645, 282] width 108 height 14
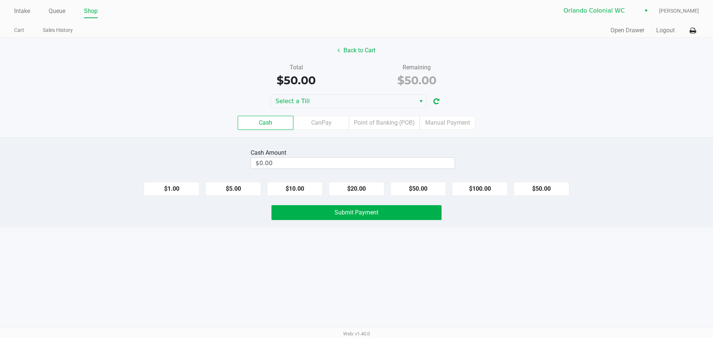
click at [529, 183] on button "$50.00" at bounding box center [541, 189] width 56 height 14
type input "$50.00"
click at [408, 219] on button "Submit Payment" at bounding box center [356, 212] width 170 height 15
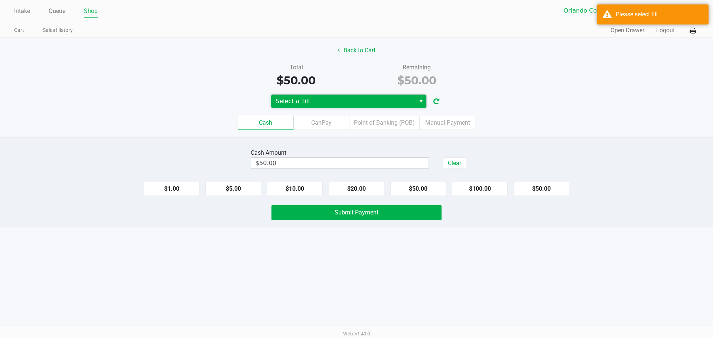
click at [323, 98] on span "Select a Till" at bounding box center [342, 101] width 135 height 9
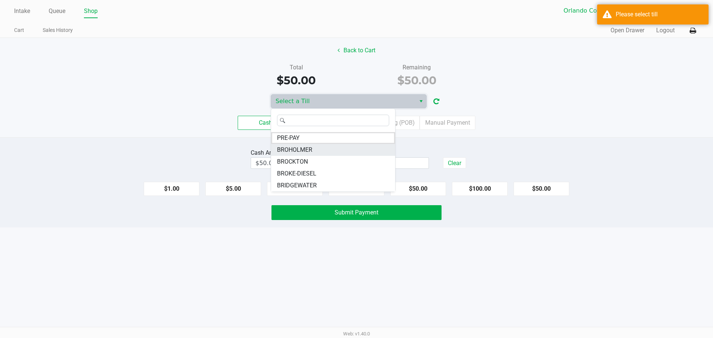
click at [312, 149] on li "BROHOLMER" at bounding box center [333, 150] width 124 height 12
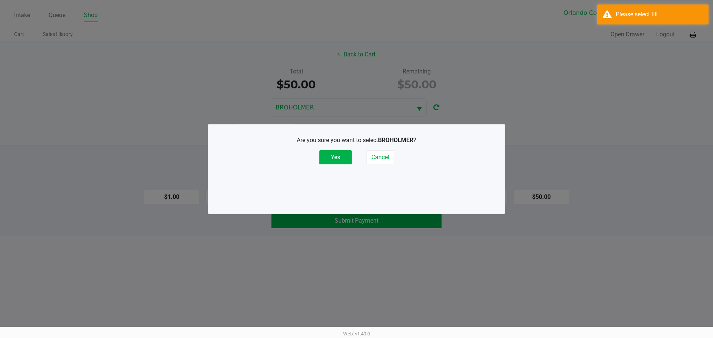
click at [336, 158] on button "Yes" at bounding box center [335, 157] width 32 height 14
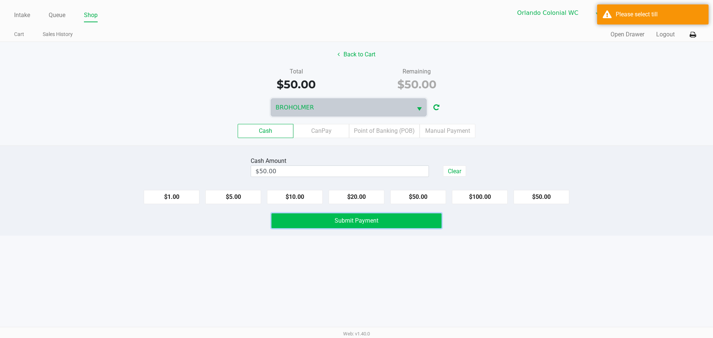
click at [338, 218] on span "Submit Payment" at bounding box center [356, 220] width 44 height 7
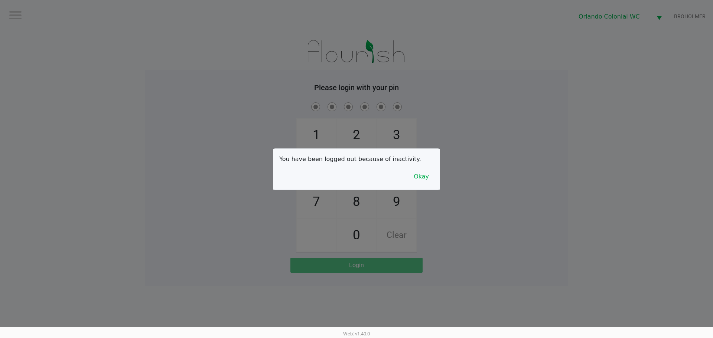
click at [423, 170] on button "Okay" at bounding box center [421, 177] width 25 height 14
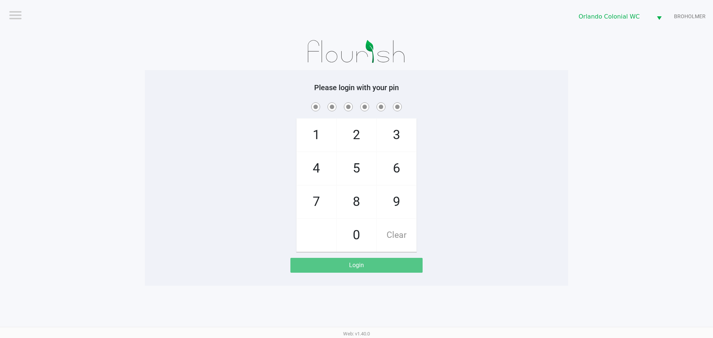
click at [467, 147] on div "1 4 7 2 5 8 0 3 6 9 Clear" at bounding box center [356, 176] width 423 height 151
checkbox input "true"
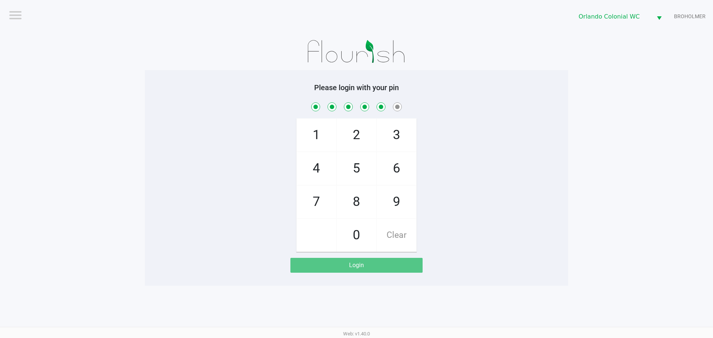
checkbox input "true"
checkbox input "false"
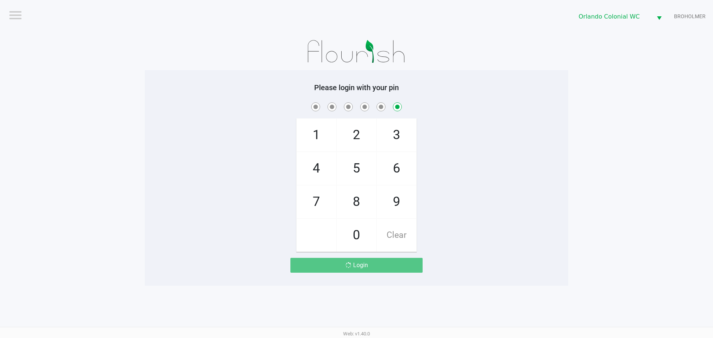
checkbox input "false"
click at [513, 56] on div at bounding box center [356, 51] width 423 height 37
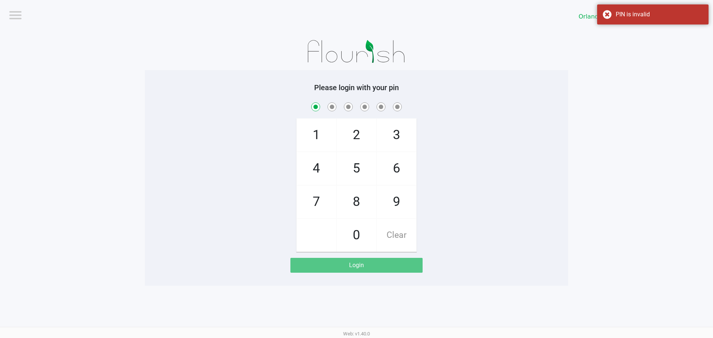
checkbox input "true"
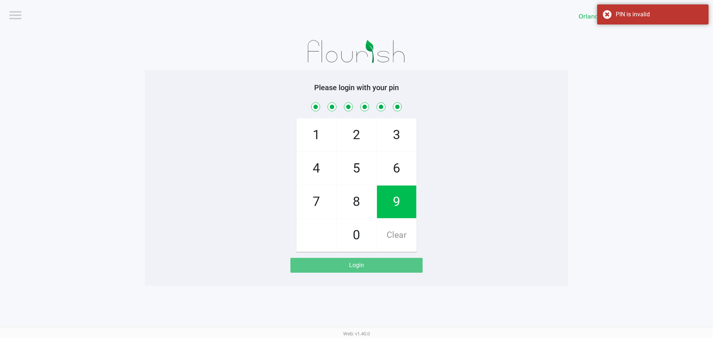
checkbox input "true"
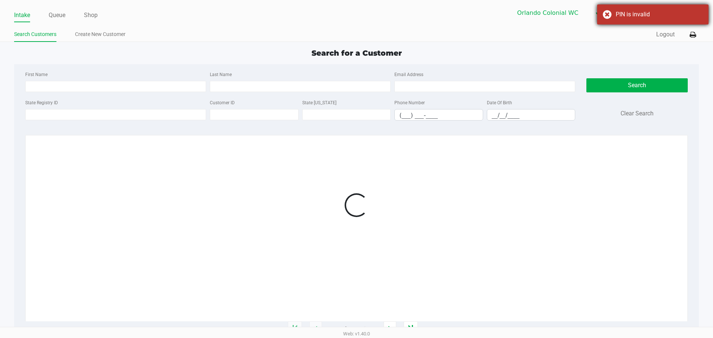
click at [607, 16] on div "PIN is invalid" at bounding box center [652, 14] width 111 height 20
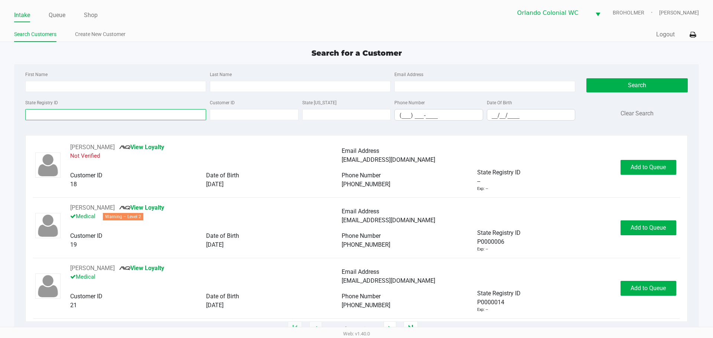
click at [147, 114] on input "State Registry ID" at bounding box center [115, 114] width 181 height 11
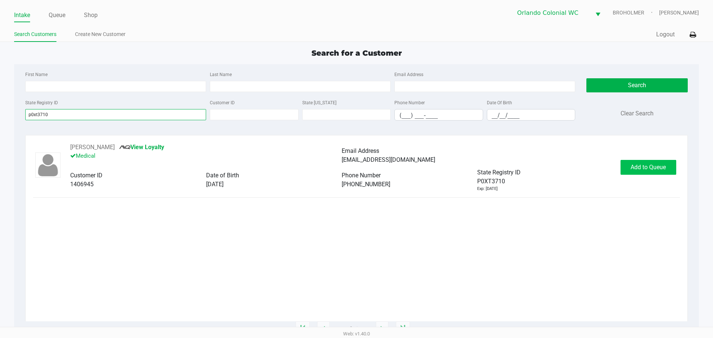
type input "p0xt3710"
click at [636, 169] on span "Add to Queue" at bounding box center [647, 167] width 35 height 7
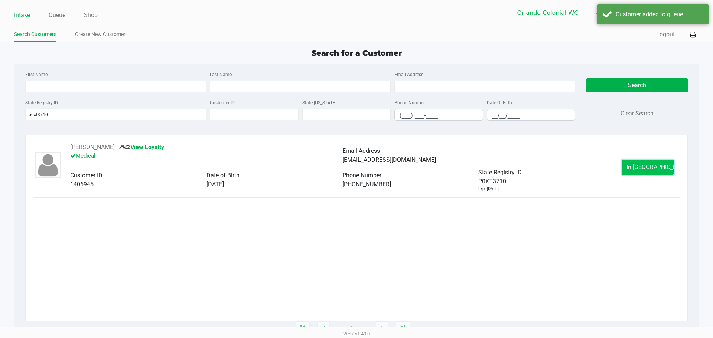
click at [658, 169] on span "In Queue" at bounding box center [657, 167] width 62 height 7
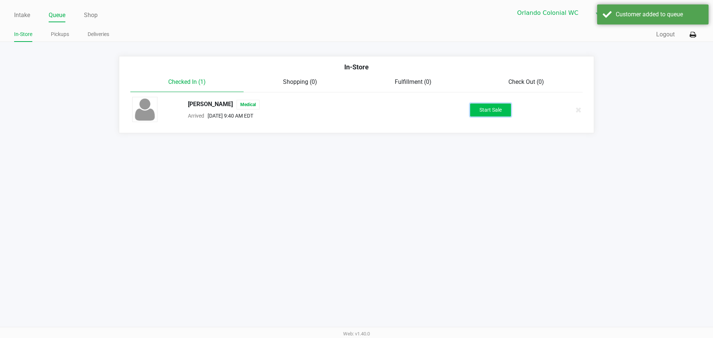
click at [487, 111] on button "Start Sale" at bounding box center [490, 110] width 41 height 13
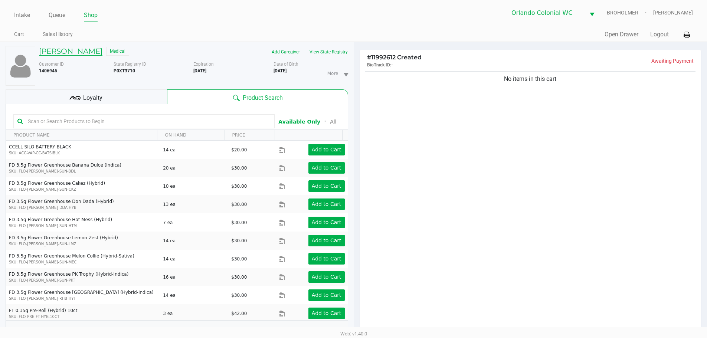
click at [77, 49] on h5 "Melinda Mann" at bounding box center [70, 51] width 63 height 9
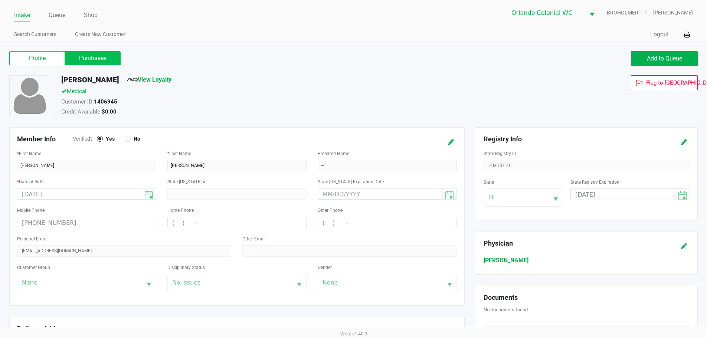
click at [92, 61] on label "Purchases" at bounding box center [93, 58] width 56 height 14
click at [0, 0] on 1 "Purchases" at bounding box center [0, 0] width 0 height 0
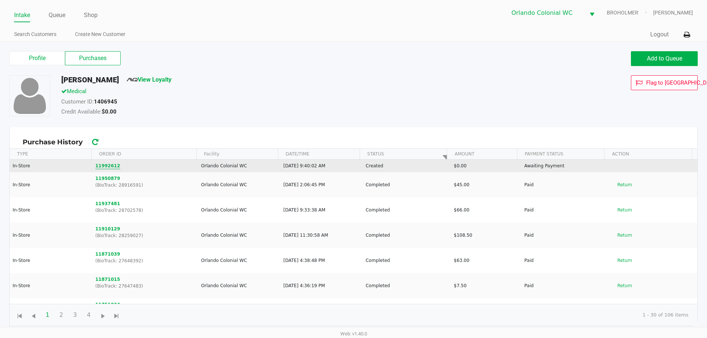
click at [107, 164] on button "11992612" at bounding box center [107, 166] width 25 height 7
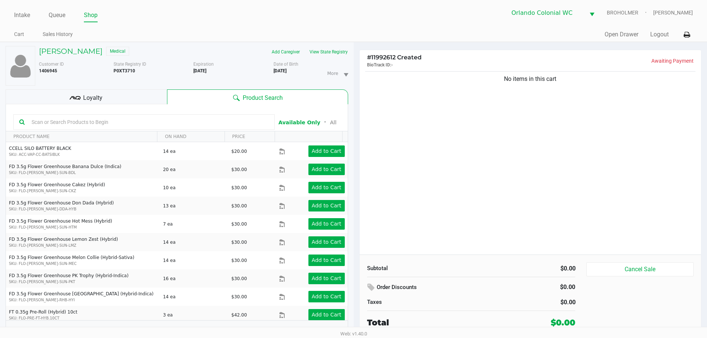
click at [115, 121] on input "text" at bounding box center [149, 122] width 240 height 11
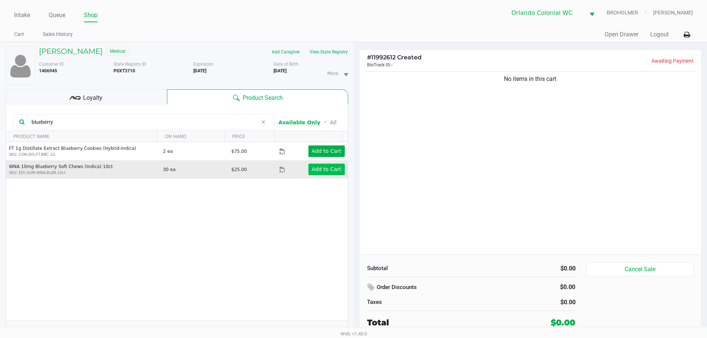
type input "blueberry"
click at [328, 169] on app-button-loader "Add to Cart" at bounding box center [327, 169] width 30 height 6
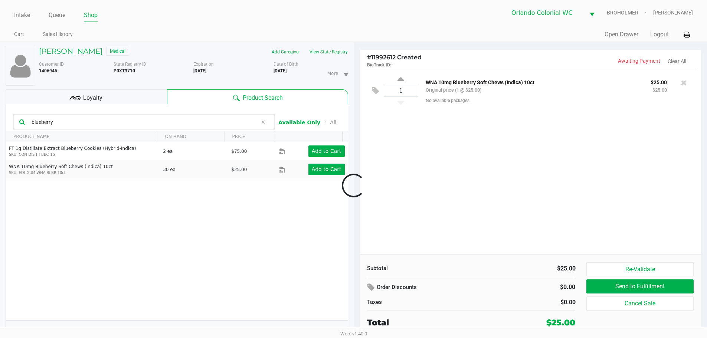
drag, startPoint x: 71, startPoint y: 120, endPoint x: 0, endPoint y: 121, distance: 71.3
click at [0, 125] on div at bounding box center [353, 185] width 707 height 213
drag, startPoint x: 79, startPoint y: 121, endPoint x: 0, endPoint y: 122, distance: 79.1
click at [27, 121] on div "blueberry" at bounding box center [143, 122] width 261 height 16
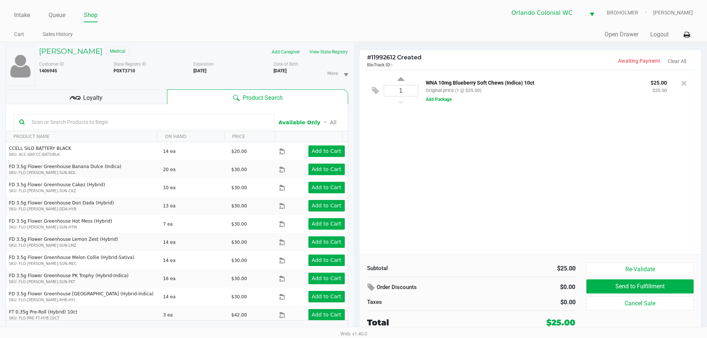
click at [116, 119] on input "text" at bounding box center [149, 122] width 240 height 11
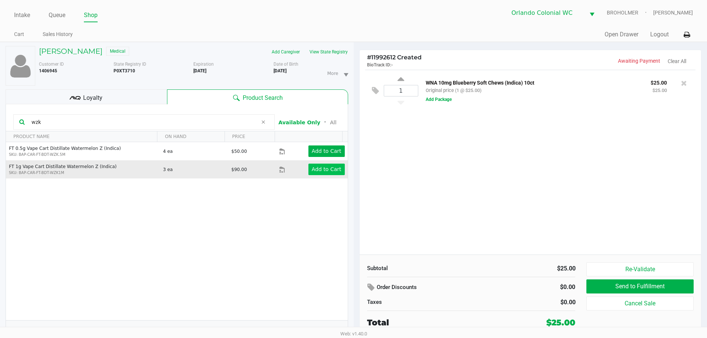
type input "wzk"
click at [331, 167] on app-button-loader "Add to Cart" at bounding box center [327, 169] width 30 height 6
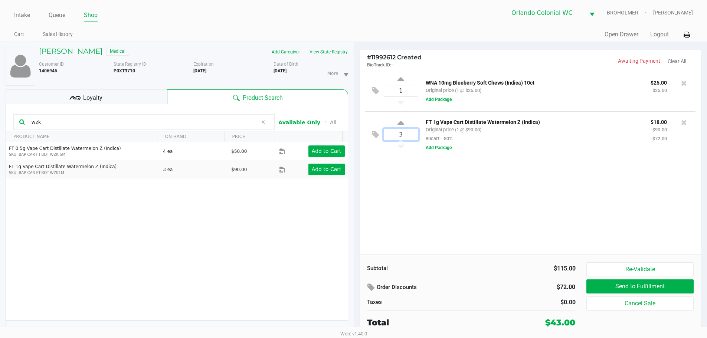
type input "3"
click at [429, 171] on div "Loading Melinda Mann Medical Add Caregiver View State Registry Customer ID 1406…" at bounding box center [353, 194] width 707 height 304
click at [76, 50] on h5 "Melinda Mann" at bounding box center [70, 51] width 63 height 9
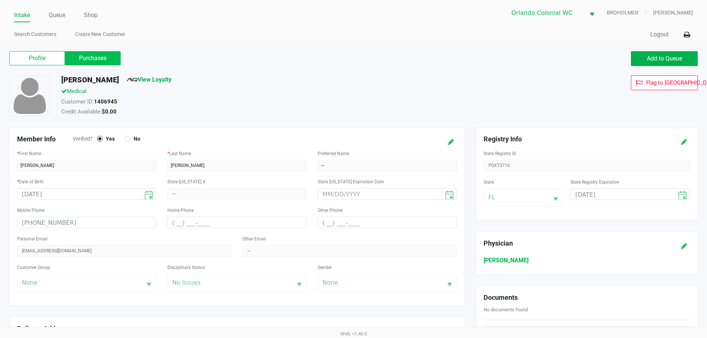
drag, startPoint x: 105, startPoint y: 56, endPoint x: 112, endPoint y: 56, distance: 7.1
click at [104, 56] on label "Purchases" at bounding box center [93, 58] width 56 height 14
click at [0, 0] on 1 "Purchases" at bounding box center [0, 0] width 0 height 0
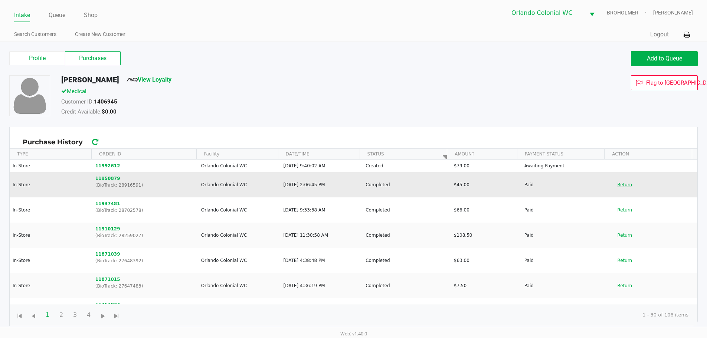
click at [616, 184] on button "Return" at bounding box center [624, 185] width 24 height 12
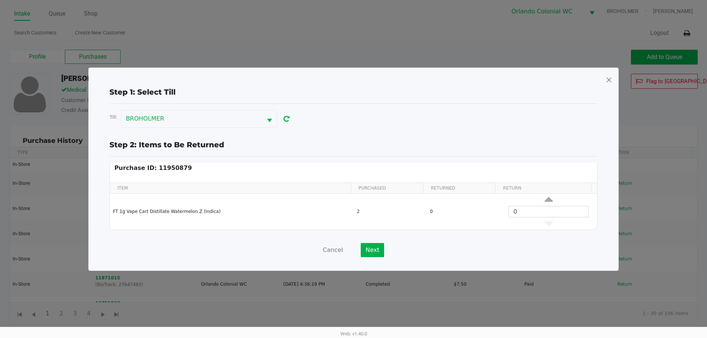
scroll to position [3, 0]
click at [608, 75] on span at bounding box center [609, 80] width 7 height 12
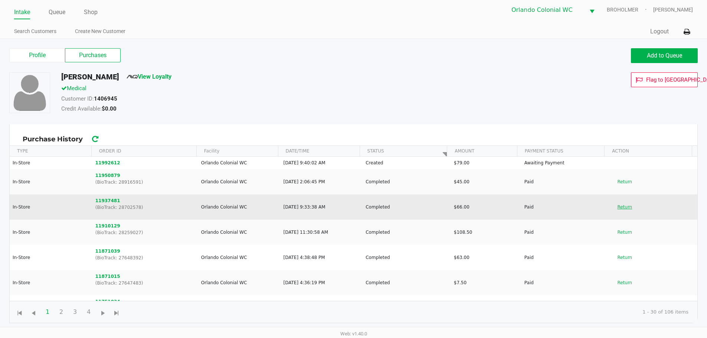
click at [616, 207] on button "Return" at bounding box center [624, 207] width 24 height 12
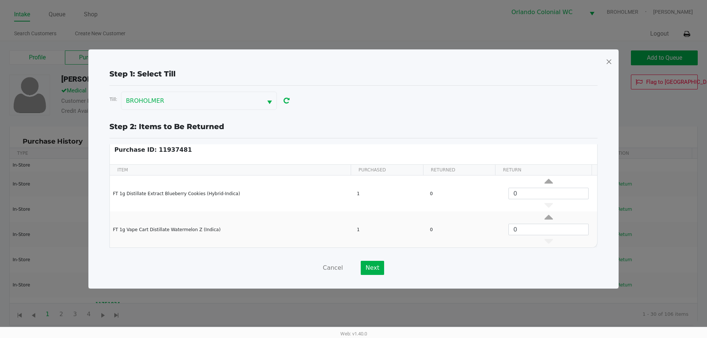
scroll to position [0, 0]
click at [609, 61] on span at bounding box center [609, 62] width 7 height 12
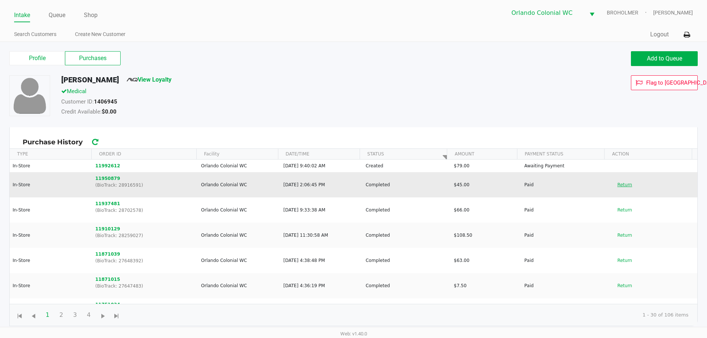
click at [618, 184] on button "Return" at bounding box center [624, 185] width 24 height 12
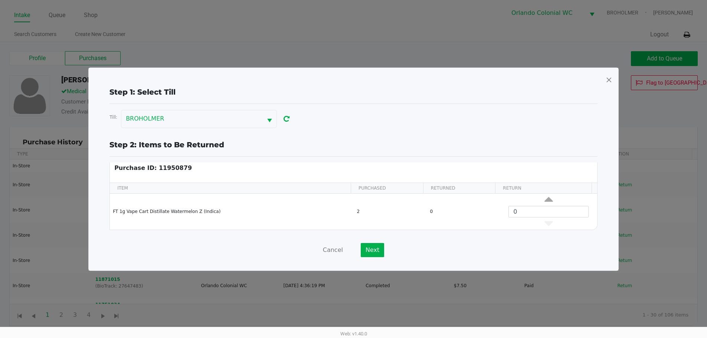
click at [607, 79] on span at bounding box center [609, 80] width 7 height 12
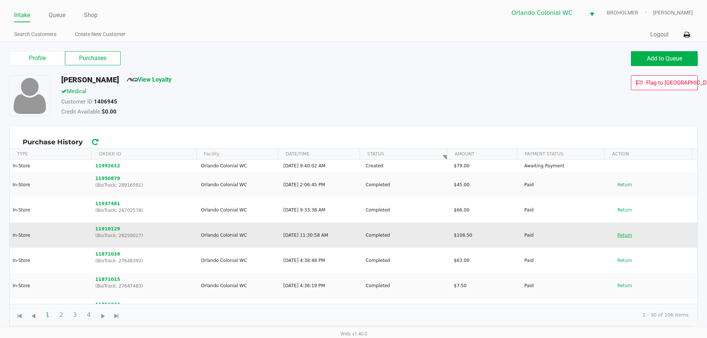
click at [621, 235] on button "Return" at bounding box center [624, 235] width 24 height 12
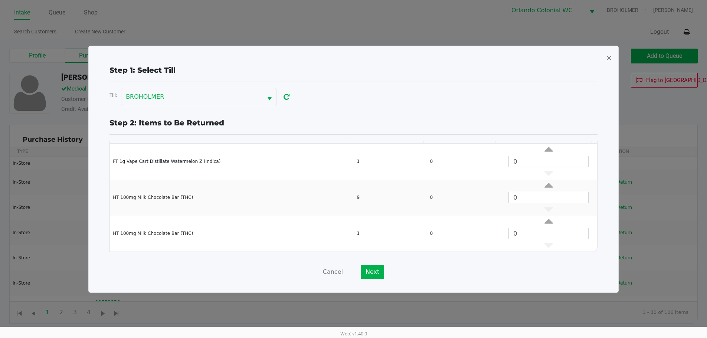
scroll to position [3, 0]
click at [611, 57] on span at bounding box center [609, 58] width 7 height 12
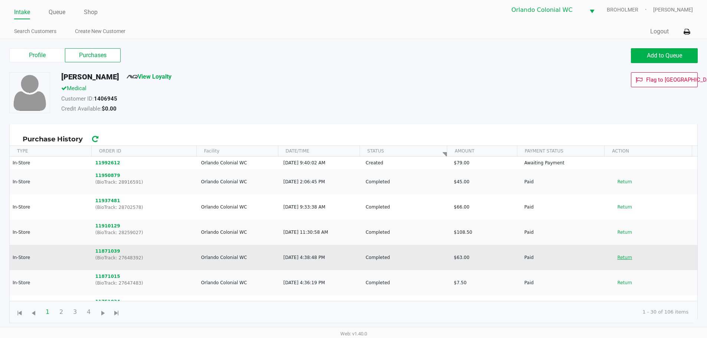
click at [619, 257] on button "Return" at bounding box center [624, 258] width 24 height 12
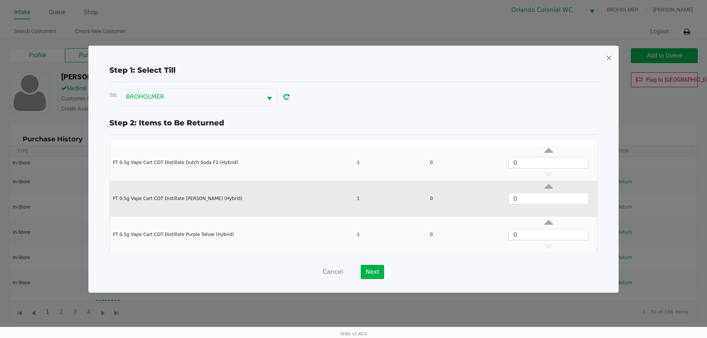
scroll to position [64, 0]
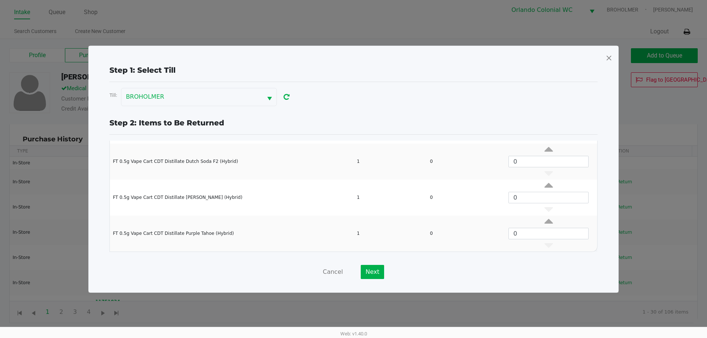
click at [606, 58] on span at bounding box center [609, 58] width 7 height 12
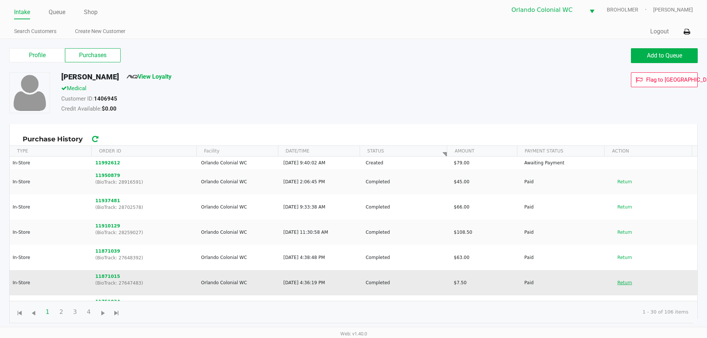
click at [617, 282] on button "Return" at bounding box center [624, 283] width 24 height 12
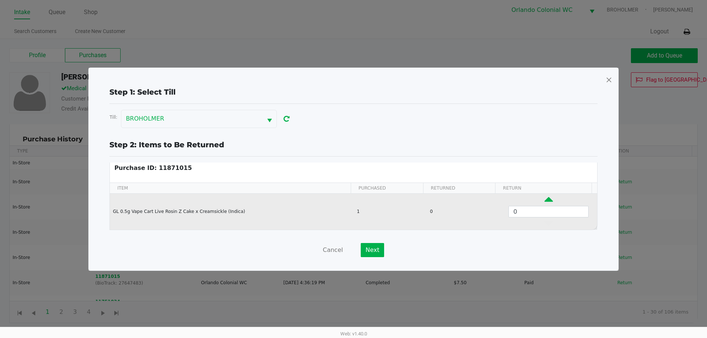
click at [545, 198] on icon "Data table" at bounding box center [549, 201] width 9 height 9
type input "1"
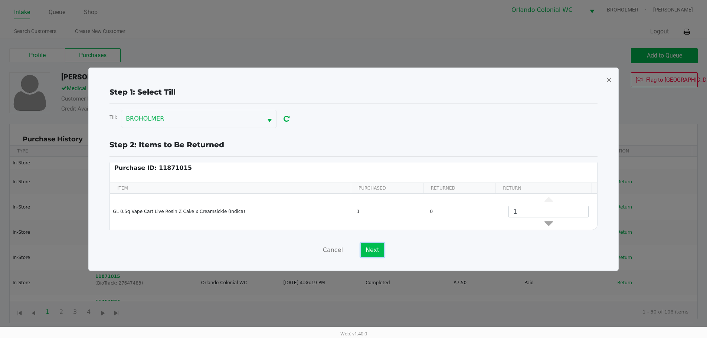
click at [373, 244] on button "Next" at bounding box center [372, 250] width 23 height 14
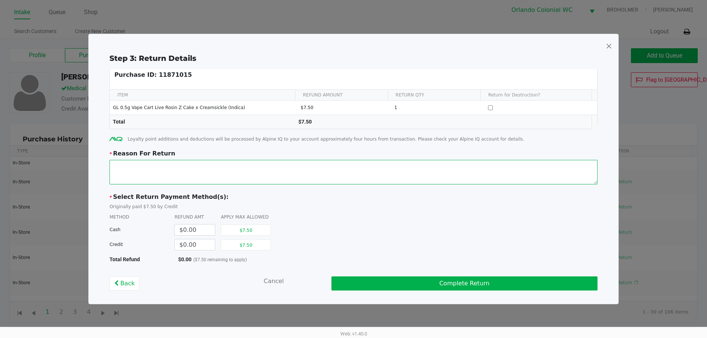
click at [204, 169] on textarea at bounding box center [354, 172] width 488 height 24
click at [170, 177] on textarea at bounding box center [354, 172] width 488 height 24
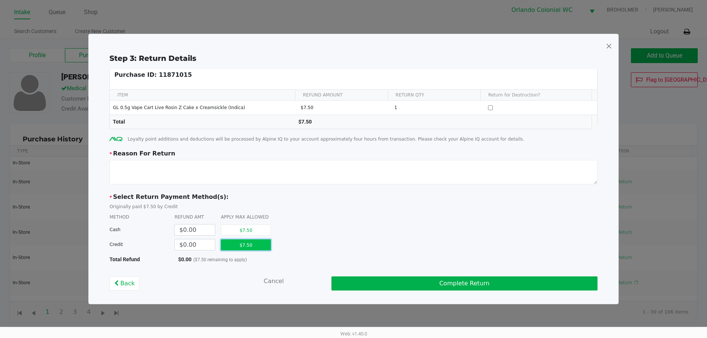
click at [256, 244] on button "$7.50" at bounding box center [246, 244] width 50 height 11
type input "$7.50"
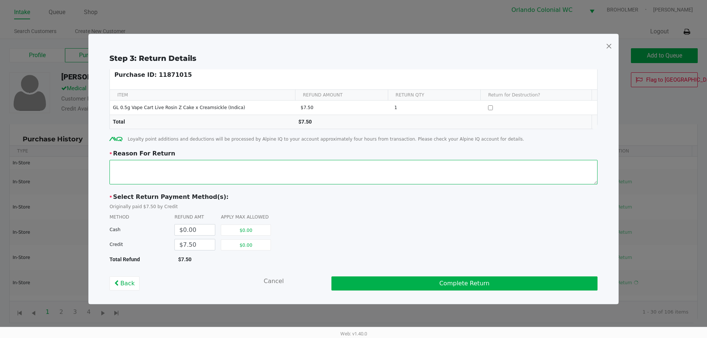
click at [159, 165] on textarea at bounding box center [354, 172] width 488 height 24
type textarea "n"
type textarea "no vapor coming out of it, patient tried different temperatures and batteries"
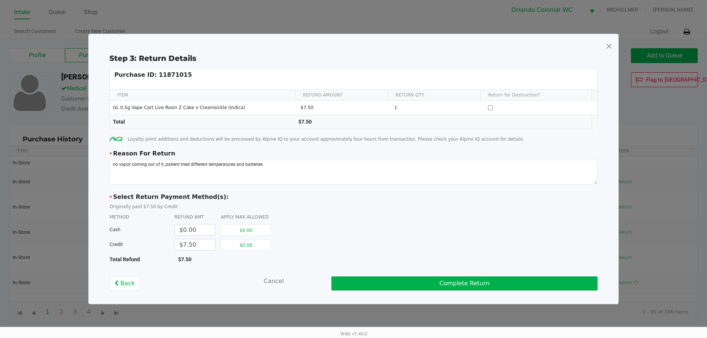
click at [590, 216] on div "METHOD REFUND AMT APPLY MAX ALLOWED" at bounding box center [354, 217] width 488 height 7
click at [357, 236] on div "Cash $0.00 $0.00" at bounding box center [354, 229] width 488 height 15
click at [331, 229] on div "Cash $0.00 $0.00" at bounding box center [354, 229] width 488 height 15
click at [316, 213] on div "* Select Return Payment Method(s): Originally paid $7.50 by Credit METHOD REFUN…" at bounding box center [354, 228] width 488 height 71
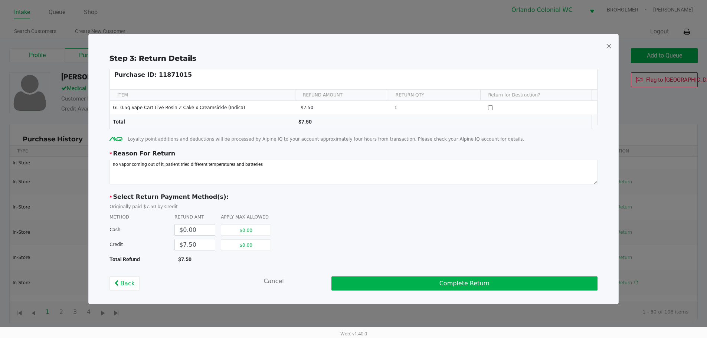
click at [315, 213] on div "* Select Return Payment Method(s): Originally paid $7.50 by Credit METHOD REFUN…" at bounding box center [354, 228] width 488 height 71
click at [314, 209] on span "Originally paid $7.50 by Credit" at bounding box center [354, 206] width 488 height 7
click at [342, 212] on div "* Select Return Payment Method(s): Originally paid $7.50 by Credit METHOD REFUN…" at bounding box center [354, 228] width 488 height 71
click at [381, 229] on div "Cash $0.00 $0.00" at bounding box center [354, 229] width 488 height 15
click at [444, 280] on button "Complete Return" at bounding box center [464, 284] width 266 height 14
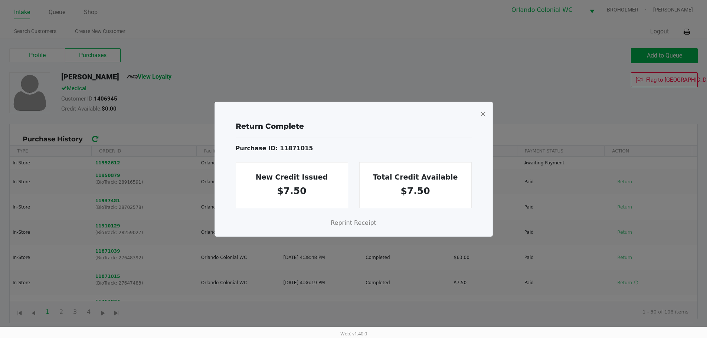
click at [484, 115] on span at bounding box center [483, 114] width 7 height 12
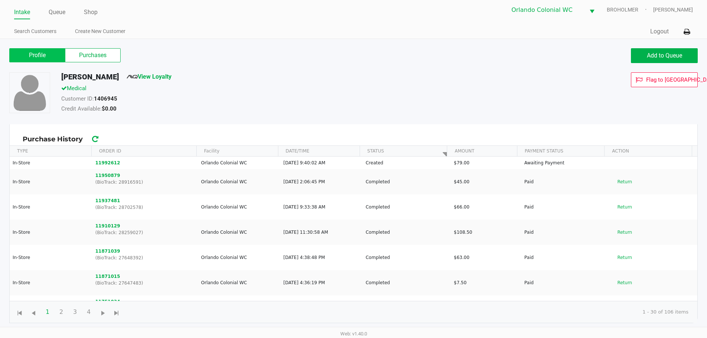
click at [49, 51] on label "Profile" at bounding box center [37, 55] width 56 height 14
click at [0, 0] on 0 "Profile" at bounding box center [0, 0] width 0 height 0
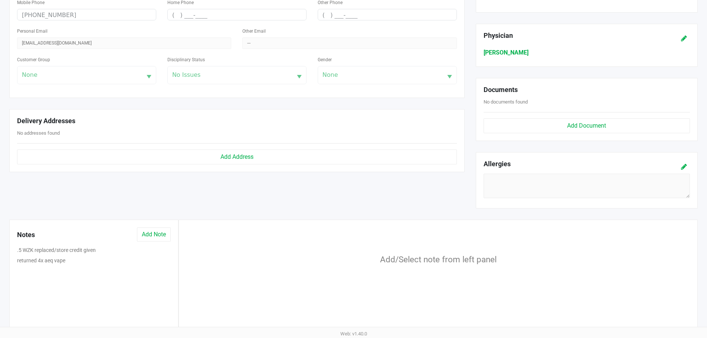
scroll to position [235, 0]
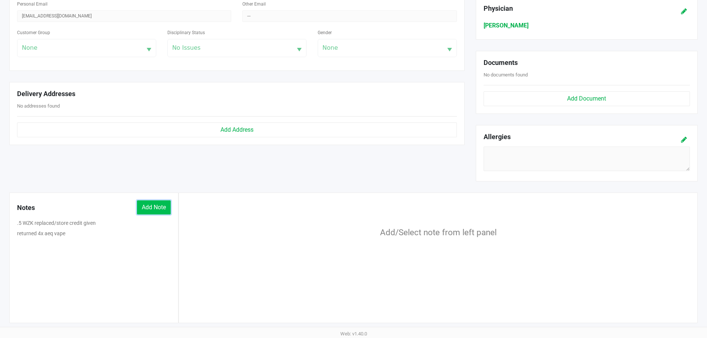
click at [150, 205] on button "Add Note" at bounding box center [154, 207] width 34 height 14
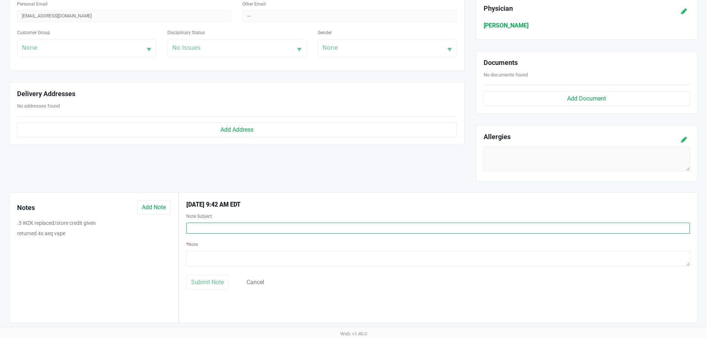
click at [229, 231] on input "text" at bounding box center [438, 228] width 504 height 11
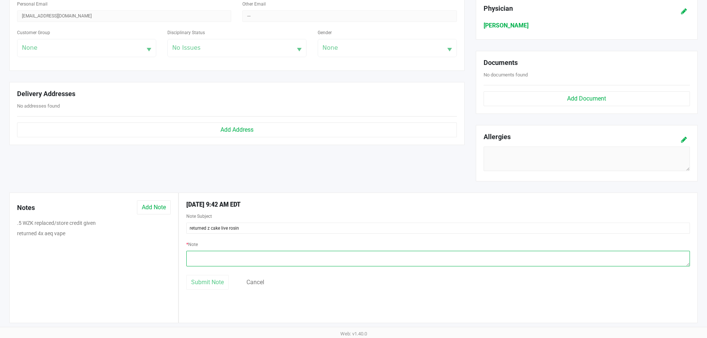
click at [230, 261] on textarea at bounding box center [438, 259] width 504 height 16
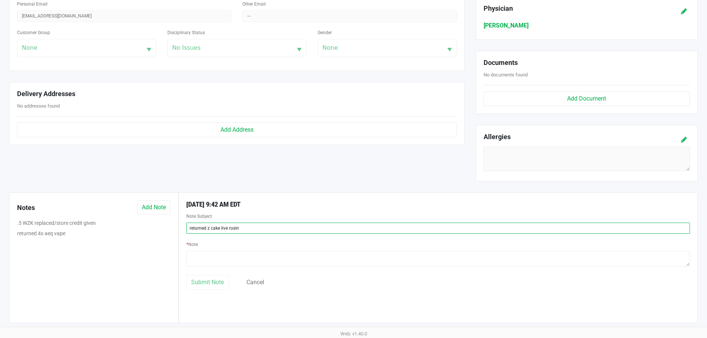
click at [253, 225] on input "returned z cake live rosin" at bounding box center [438, 228] width 504 height 11
type input "returned z cake live rosin cart"
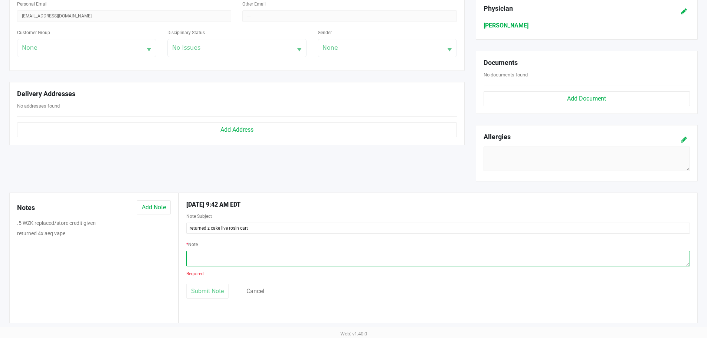
click at [245, 261] on textarea at bounding box center [438, 259] width 504 height 16
click at [231, 259] on textarea at bounding box center [438, 259] width 504 height 16
click at [222, 260] on textarea at bounding box center [438, 259] width 504 height 16
click at [587, 256] on textarea at bounding box center [438, 259] width 504 height 16
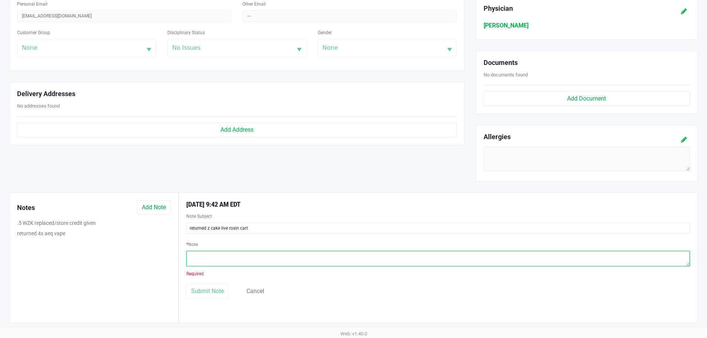
paste textarea "no vapor coming out of it, patient tried different temperatures and batteries"
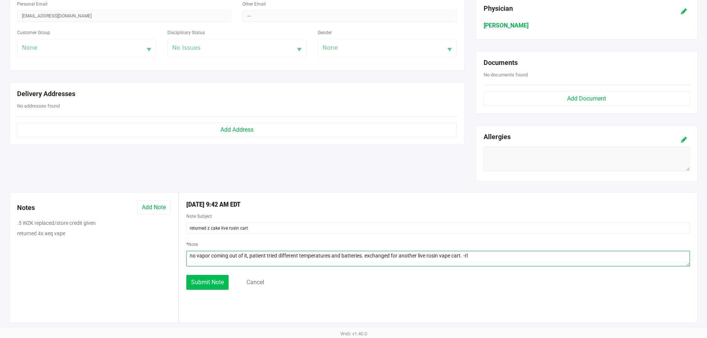
type textarea "no vapor coming out of it, patient tried different temperatures and batteries. …"
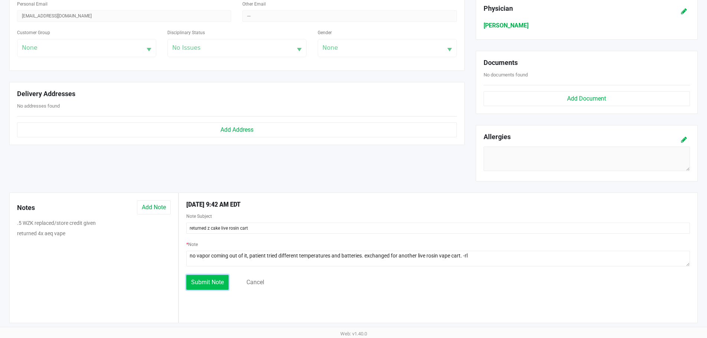
click at [216, 281] on span "Submit Note" at bounding box center [207, 282] width 33 height 7
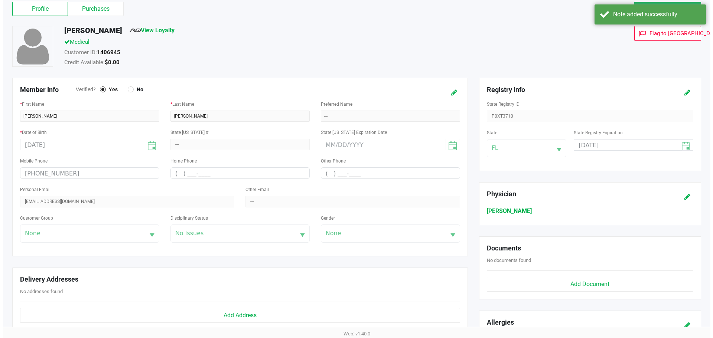
scroll to position [0, 0]
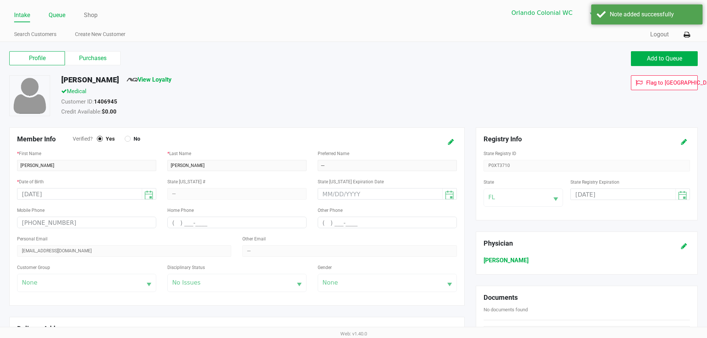
click at [61, 14] on link "Queue" at bounding box center [57, 15] width 17 height 10
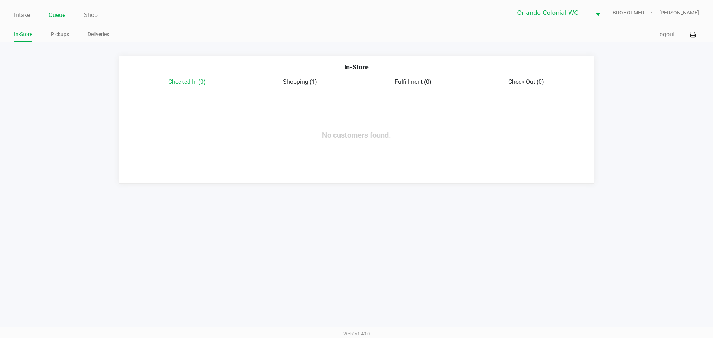
click at [304, 84] on span "Shopping (1)" at bounding box center [300, 81] width 34 height 7
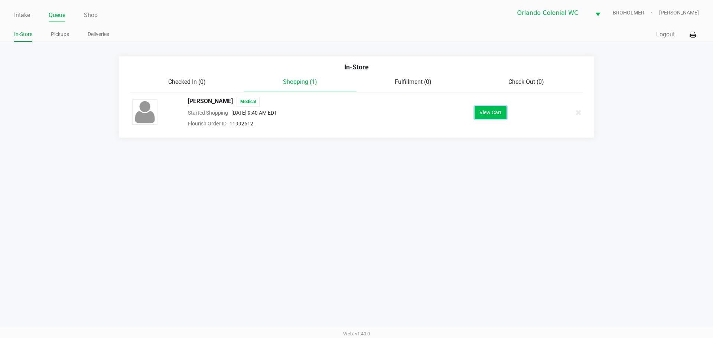
click at [496, 110] on button "View Cart" at bounding box center [490, 112] width 32 height 13
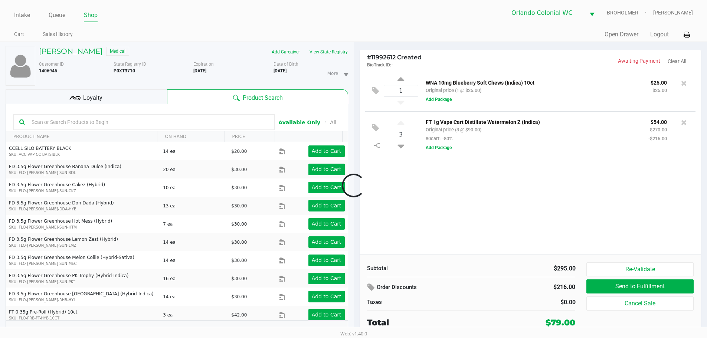
click at [119, 124] on input "text" at bounding box center [149, 122] width 240 height 11
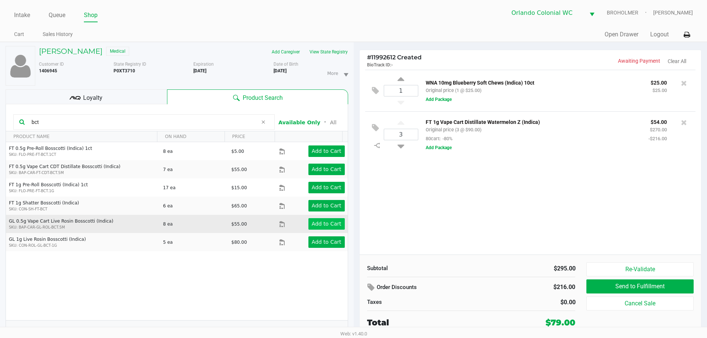
type input "bct"
click at [326, 227] on app-button-loader "Add to Cart" at bounding box center [327, 224] width 30 height 6
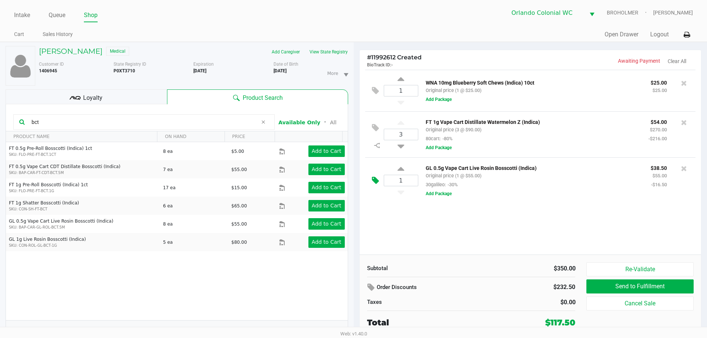
click at [378, 184] on icon at bounding box center [375, 180] width 7 height 9
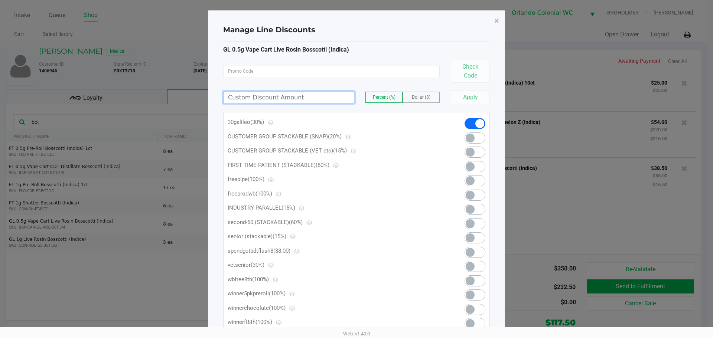
click at [273, 97] on input at bounding box center [288, 97] width 130 height 11
type input "31.00"
click at [425, 103] on div "31.00 Percent (%) Dollar ($)" at bounding box center [331, 98] width 216 height 12
click at [431, 93] on label "Dollar ($)" at bounding box center [421, 97] width 36 height 10
click at [421, 99] on span "Dollar ($)" at bounding box center [421, 97] width 19 height 5
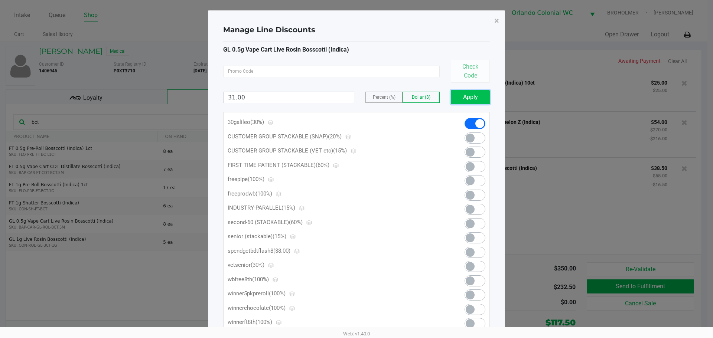
click at [481, 100] on button "Apply" at bounding box center [470, 97] width 39 height 14
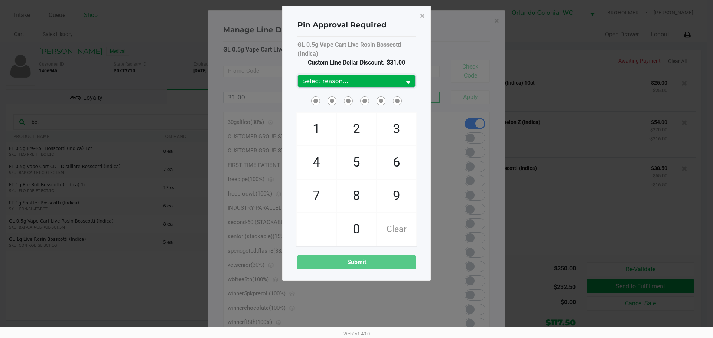
click at [333, 75] on span "Select reason..." at bounding box center [349, 81] width 103 height 12
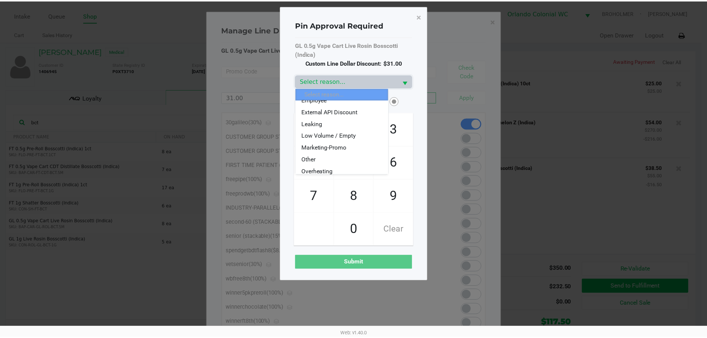
scroll to position [89, 0]
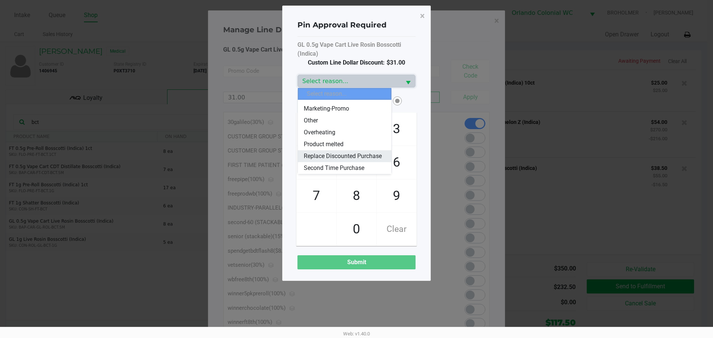
click at [341, 152] on span "Replace Discounted Purchase" at bounding box center [343, 156] width 78 height 9
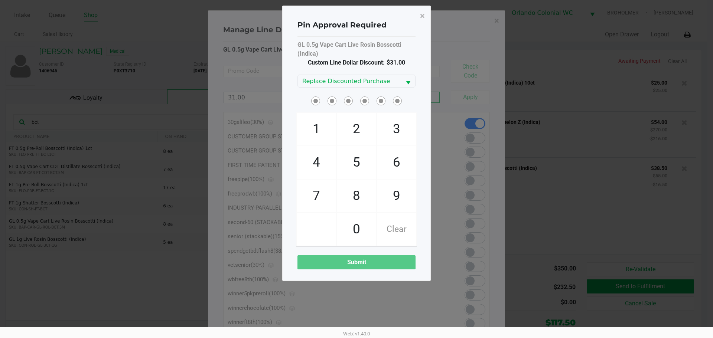
click at [298, 100] on span at bounding box center [356, 101] width 118 height 12
checkbox input "true"
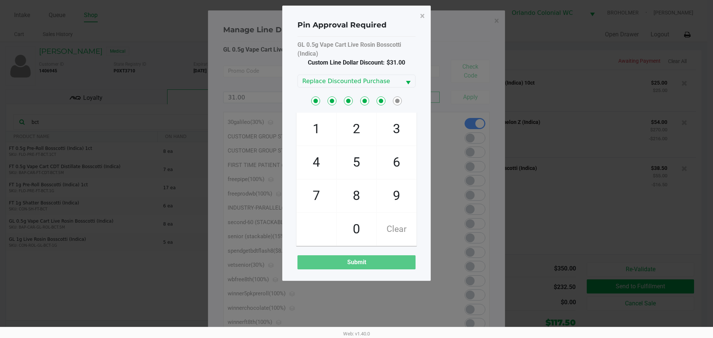
checkbox input "true"
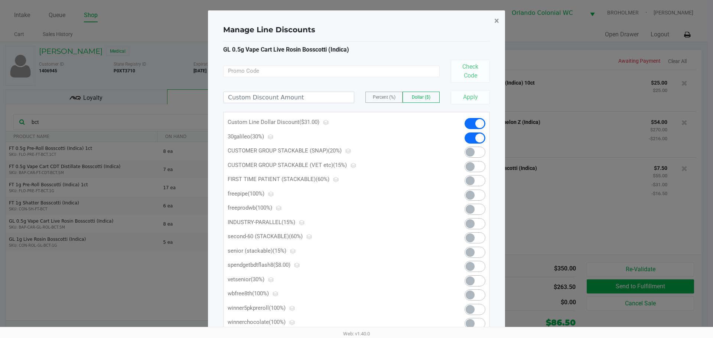
click at [497, 17] on span "×" at bounding box center [496, 21] width 5 height 10
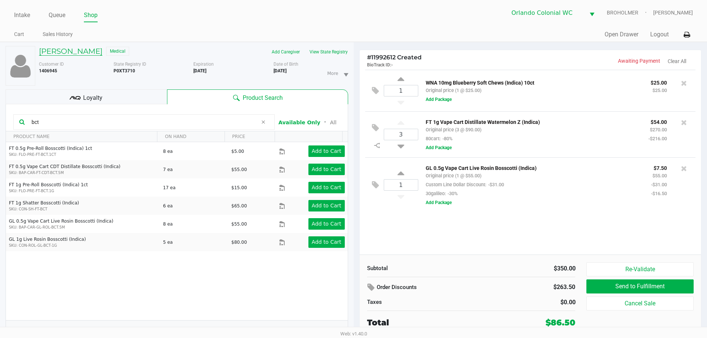
click at [66, 52] on h5 "Melinda Mann" at bounding box center [70, 51] width 63 height 9
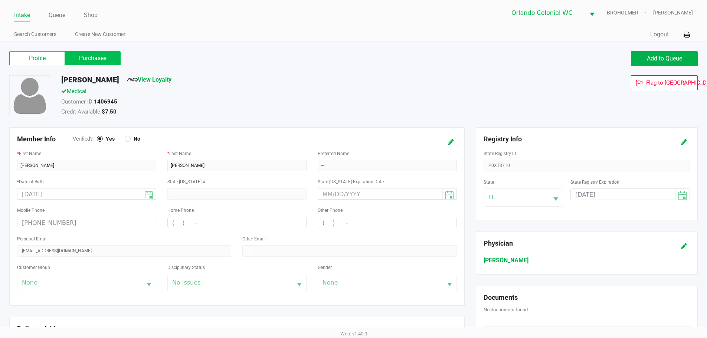
click at [99, 60] on label "Purchases" at bounding box center [93, 58] width 56 height 14
click at [0, 0] on 1 "Purchases" at bounding box center [0, 0] width 0 height 0
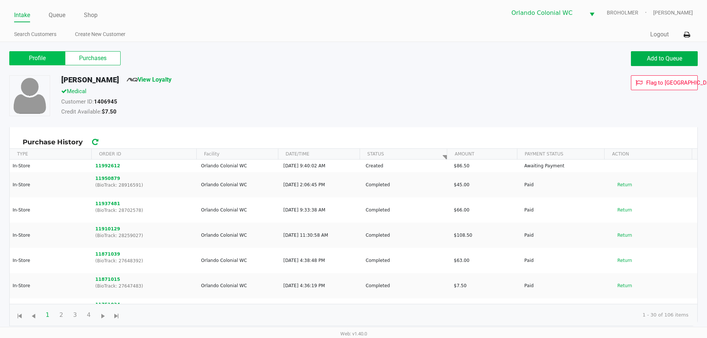
click at [31, 62] on label "Profile" at bounding box center [37, 58] width 56 height 14
click at [0, 0] on 0 "Profile" at bounding box center [0, 0] width 0 height 0
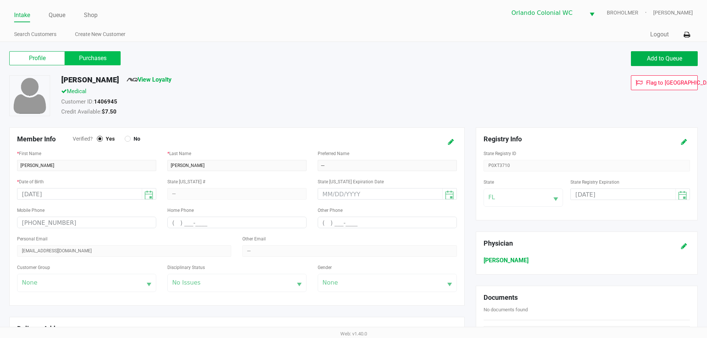
click at [95, 61] on label "Purchases" at bounding box center [93, 58] width 56 height 14
click at [0, 0] on 1 "Purchases" at bounding box center [0, 0] width 0 height 0
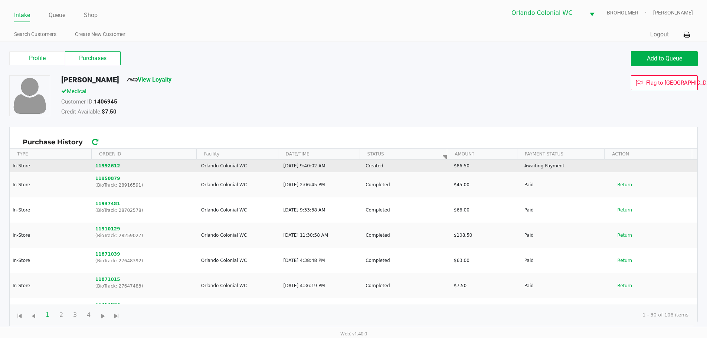
click at [107, 165] on button "11992612" at bounding box center [107, 166] width 25 height 7
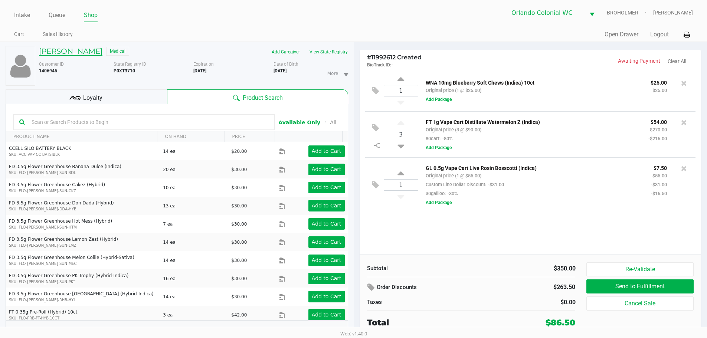
click at [63, 51] on h5 "Melinda Mann" at bounding box center [70, 51] width 63 height 9
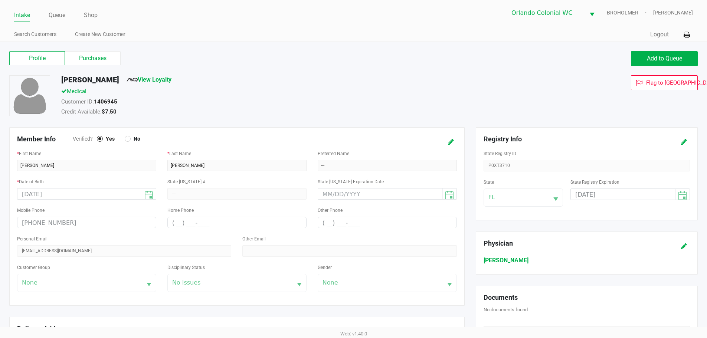
click at [110, 101] on strong "1406945" at bounding box center [105, 101] width 23 height 7
copy strong "1406945"
click at [106, 59] on label "Purchases" at bounding box center [93, 58] width 56 height 14
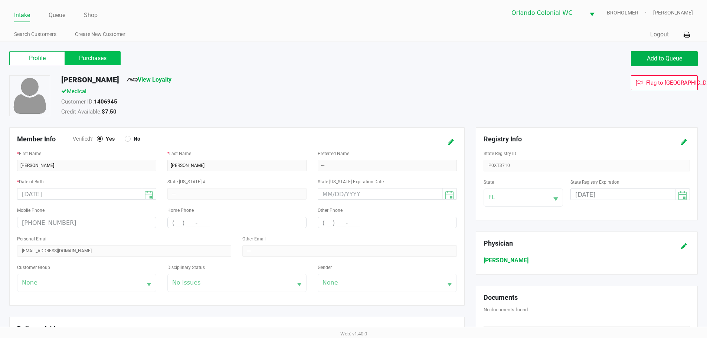
click at [0, 0] on 1 "Purchases" at bounding box center [0, 0] width 0 height 0
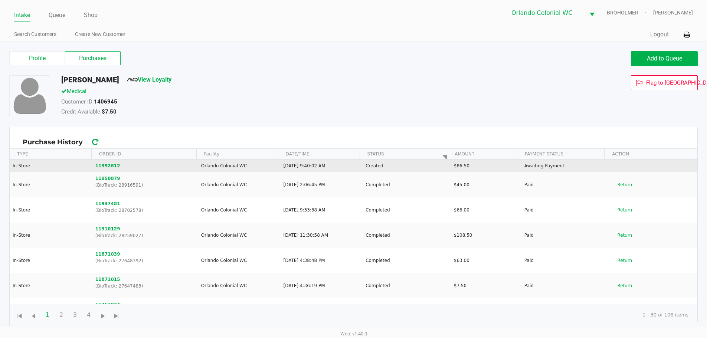
click at [107, 165] on button "11992612" at bounding box center [107, 166] width 25 height 7
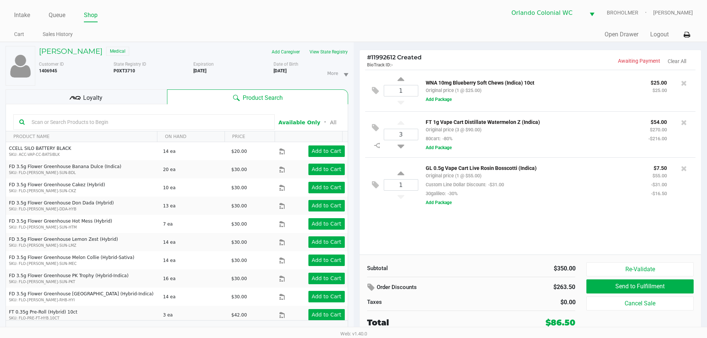
click at [536, 212] on div "1 GL 0.5g Vape Cart Live Rosin Bosscotti (Indica) Original price (1 @ $55.00) C…" at bounding box center [530, 184] width 331 height 55
click at [556, 232] on div "1 WNA 10mg Blueberry Soft Chews (Indica) 10ct Original price (1 @ $25.00) $25.0…" at bounding box center [531, 162] width 342 height 185
click at [545, 224] on div "1 WNA 10mg Blueberry Soft Chews (Indica) 10ct Original price (1 @ $25.00) $25.0…" at bounding box center [531, 162] width 342 height 185
click at [525, 234] on div "1 WNA 10mg Blueberry Soft Chews (Indica) 10ct Original price (1 @ $25.00) $25.0…" at bounding box center [531, 162] width 342 height 185
drag, startPoint x: 509, startPoint y: 226, endPoint x: 509, endPoint y: 218, distance: 8.2
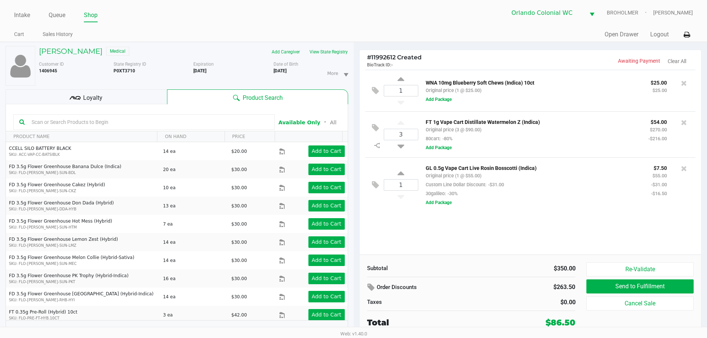
click at [507, 226] on div "1 WNA 10mg Blueberry Soft Chews (Indica) 10ct Original price (1 @ $25.00) $25.0…" at bounding box center [531, 162] width 342 height 185
click at [503, 205] on div "GL 0.5g Vape Cart Live Rosin Bosscotti (Indica) Original price (1 @ $55.00) Cus…" at bounding box center [554, 184] width 272 height 43
click at [527, 223] on div "1 WNA 10mg Blueberry Soft Chews (Indica) 10ct Original price (1 @ $25.00) $25.0…" at bounding box center [531, 162] width 342 height 185
click at [470, 228] on div "1 WNA 10mg Blueberry Soft Chews (Indica) 10ct Original price (1 @ $25.00) $25.0…" at bounding box center [531, 162] width 342 height 185
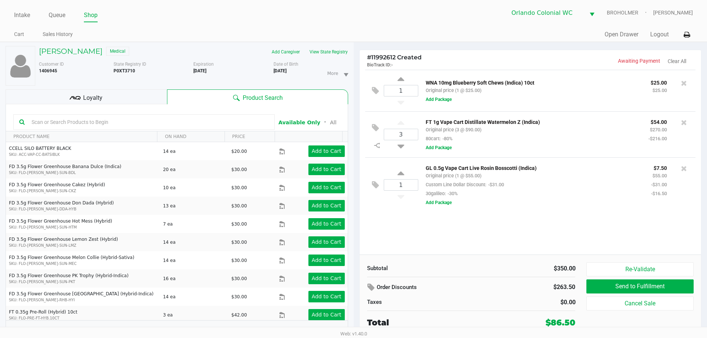
click at [516, 237] on div "1 WNA 10mg Blueberry Soft Chews (Indica) 10ct Original price (1 @ $25.00) $25.0…" at bounding box center [531, 162] width 342 height 185
click at [490, 226] on div "1 WNA 10mg Blueberry Soft Chews (Indica) 10ct Original price (1 @ $25.00) $25.0…" at bounding box center [531, 162] width 342 height 185
click at [491, 218] on div "1 WNA 10mg Blueberry Soft Chews (Indica) 10ct Original price (1 @ $25.00) $25.0…" at bounding box center [531, 162] width 342 height 185
click at [569, 210] on div "1 GL 0.5g Vape Cart Live Rosin Bosscotti (Indica) Original price (1 @ $55.00) C…" at bounding box center [530, 184] width 331 height 55
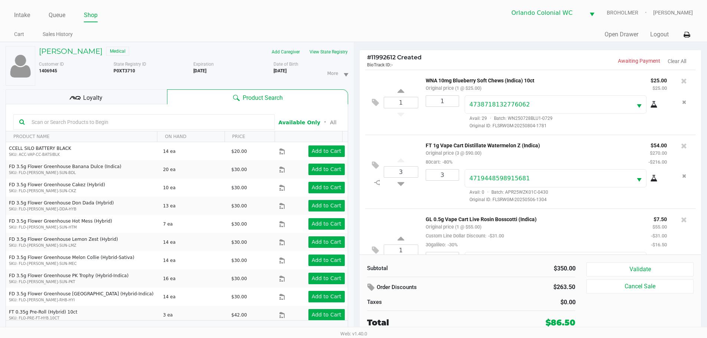
click at [681, 80] on icon at bounding box center [684, 80] width 6 height 7
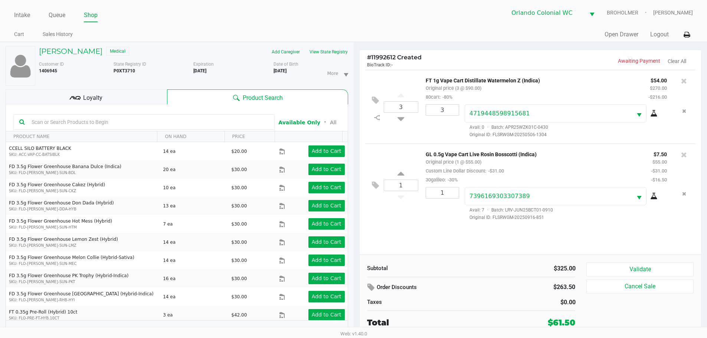
click at [403, 218] on div "1 GL 0.5g Vape Cart Live Rosin Bosscotti (Indica) Original price (1 @ $55.00) C…" at bounding box center [530, 185] width 331 height 83
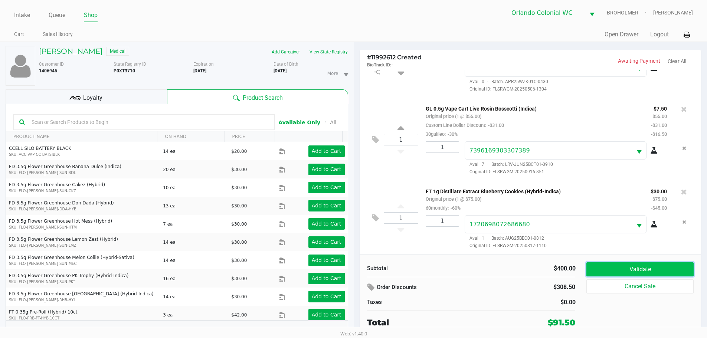
click at [629, 268] on button "Validate" at bounding box center [640, 269] width 107 height 14
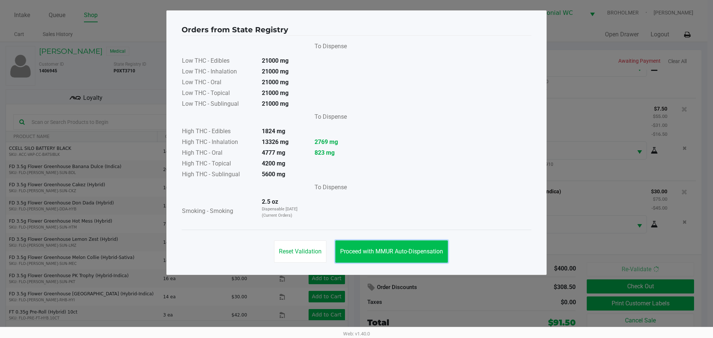
click at [396, 248] on button "Proceed with MMUR Auto-Dispensation" at bounding box center [391, 252] width 112 height 22
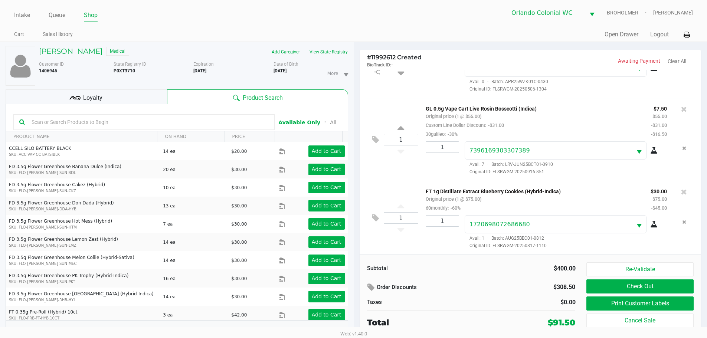
drag, startPoint x: 533, startPoint y: 255, endPoint x: 450, endPoint y: 236, distance: 84.8
click at [442, 245] on div "1" at bounding box center [439, 232] width 39 height 34
click at [647, 262] on div "Subtotal $400.00 Order Discounts $308.50 Taxes $0.00 Total $91.50 Re-Validate C…" at bounding box center [531, 296] width 342 height 82
click at [647, 267] on button "Re-Validate" at bounding box center [640, 269] width 107 height 14
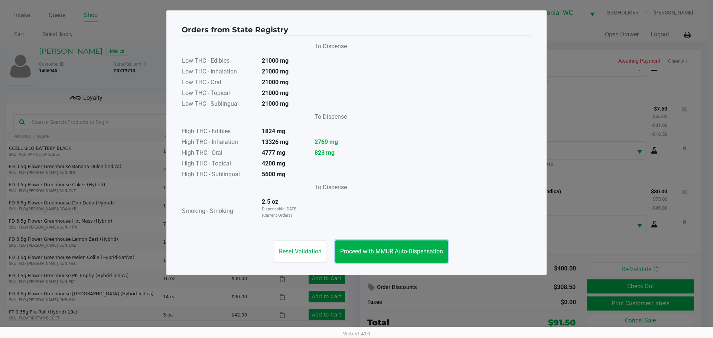
drag, startPoint x: 428, startPoint y: 251, endPoint x: 578, endPoint y: 291, distance: 155.7
click at [427, 251] on span "Proceed with MMUR Auto-Dispensation" at bounding box center [391, 251] width 103 height 7
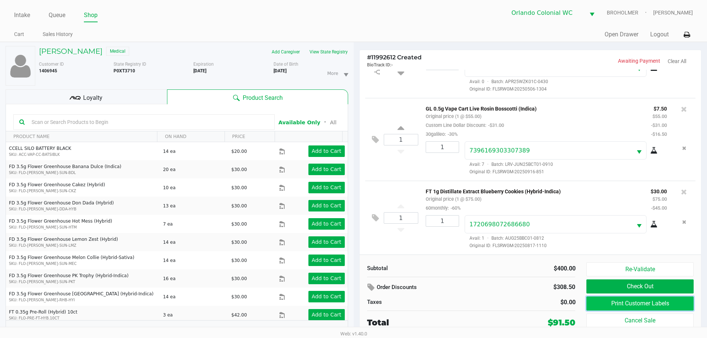
click at [599, 298] on button "Print Customer Labels" at bounding box center [640, 304] width 107 height 14
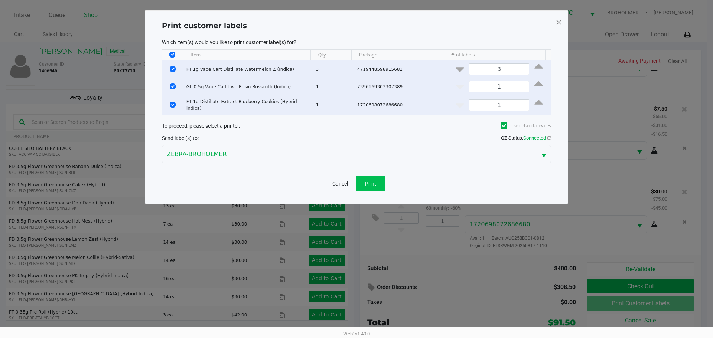
drag, startPoint x: 369, startPoint y: 190, endPoint x: 369, endPoint y: 182, distance: 7.4
click at [369, 190] on div "Cancel Print" at bounding box center [356, 184] width 389 height 22
click at [369, 182] on span "Print" at bounding box center [370, 184] width 11 height 6
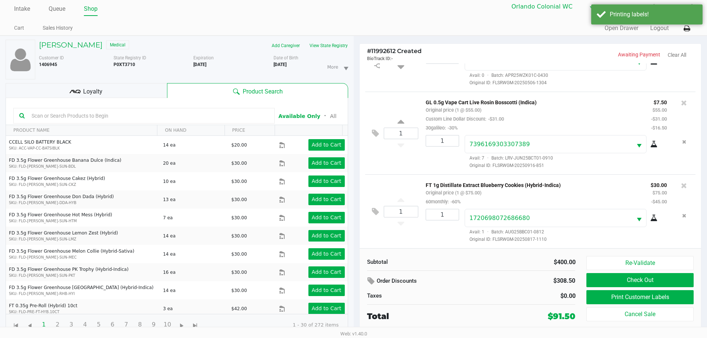
scroll to position [8, 0]
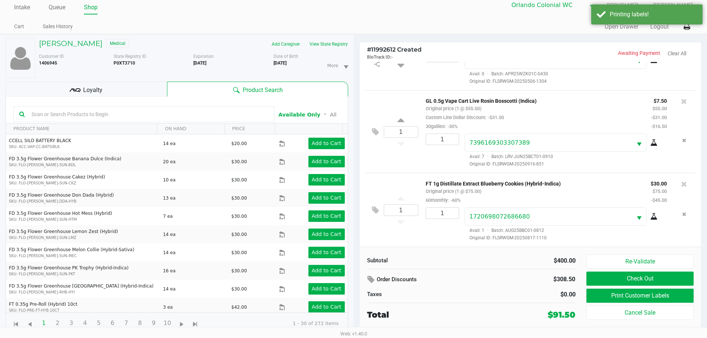
click at [611, 271] on div "Re-Validate Check Out Print Customer Labels Cancel Sale" at bounding box center [643, 288] width 112 height 66
click at [611, 277] on button "Check Out" at bounding box center [640, 279] width 107 height 14
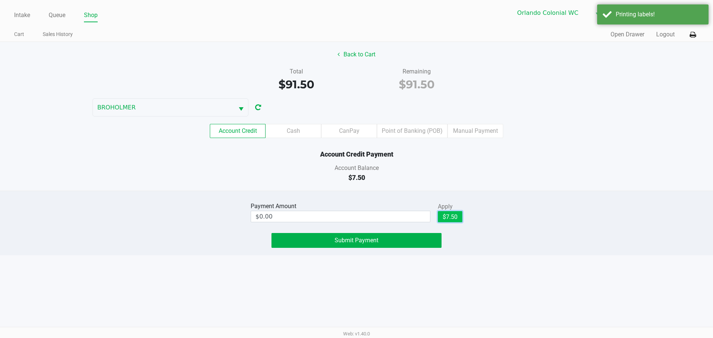
click at [449, 211] on button "$7.50" at bounding box center [450, 216] width 24 height 11
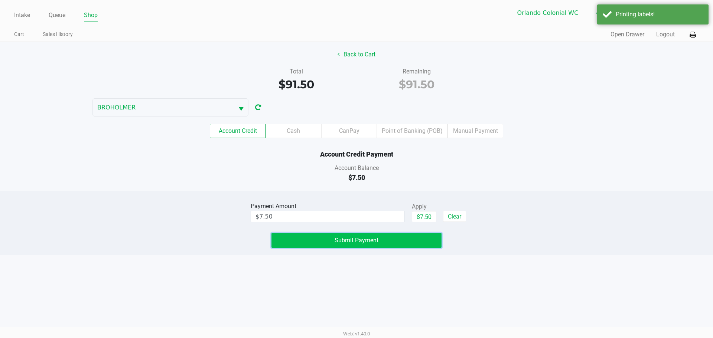
click at [421, 242] on button "Submit Payment" at bounding box center [356, 240] width 170 height 15
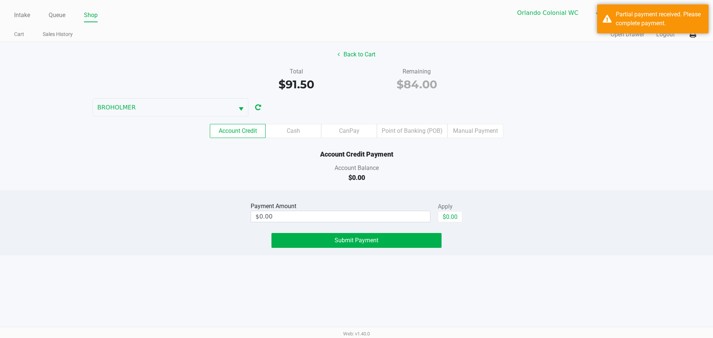
click at [483, 167] on div "Account Balance" at bounding box center [356, 168] width 724 height 9
click at [297, 131] on label "Cash" at bounding box center [293, 131] width 56 height 14
click at [0, 0] on 1 "Cash" at bounding box center [0, 0] width 0 height 0
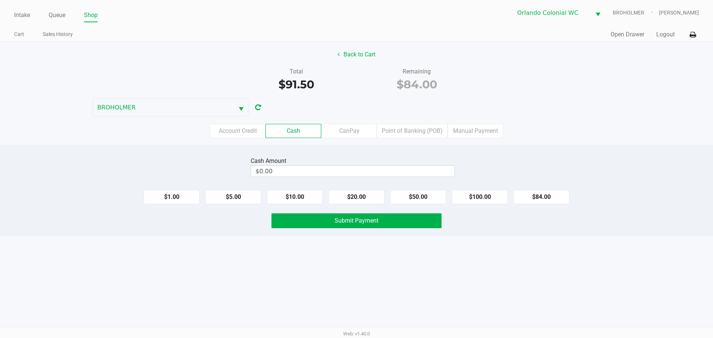
click at [306, 175] on input "$0.00" at bounding box center [352, 171] width 203 height 11
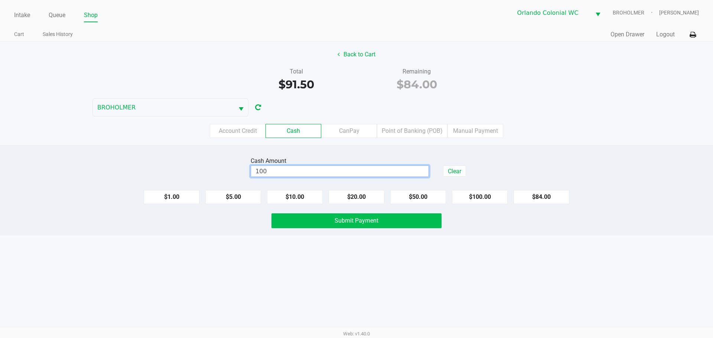
click at [362, 226] on button "Submit Payment" at bounding box center [356, 220] width 170 height 15
type input "$100.00"
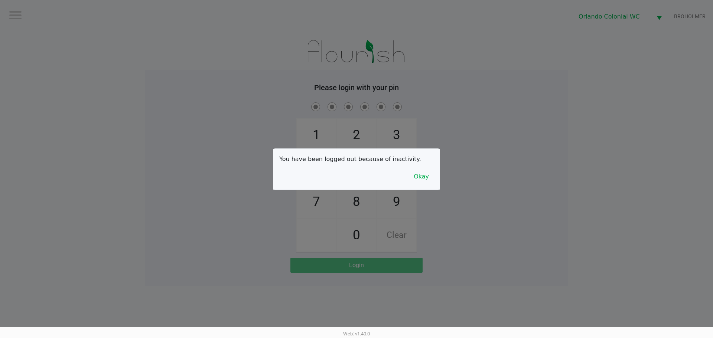
click at [425, 167] on div "You have been logged out because of inactivity. Okay" at bounding box center [356, 169] width 166 height 41
drag, startPoint x: 431, startPoint y: 182, endPoint x: 439, endPoint y: 165, distance: 18.6
click at [431, 182] on button "Okay" at bounding box center [421, 177] width 25 height 14
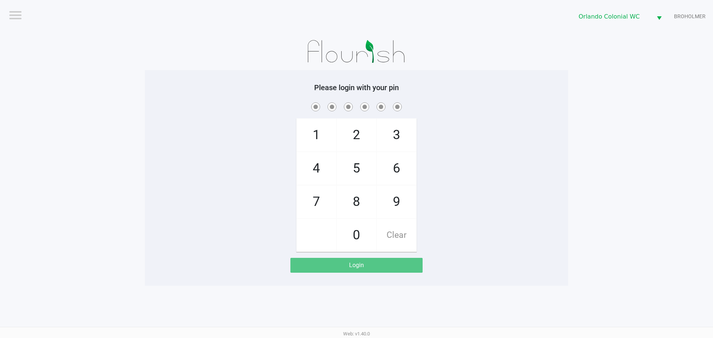
click at [446, 158] on div "1 4 7 2 5 8 0 3 6 9 Clear" at bounding box center [356, 176] width 423 height 151
checkbox input "true"
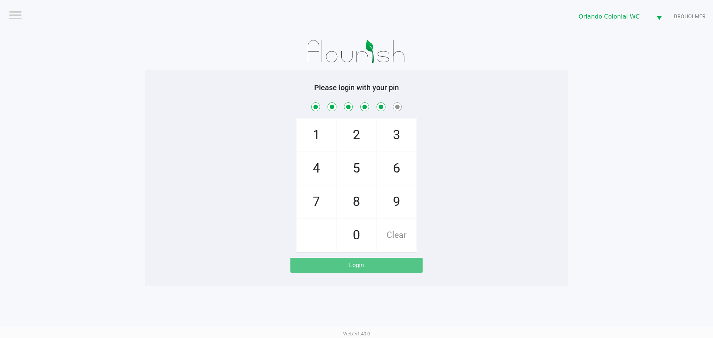
checkbox input "true"
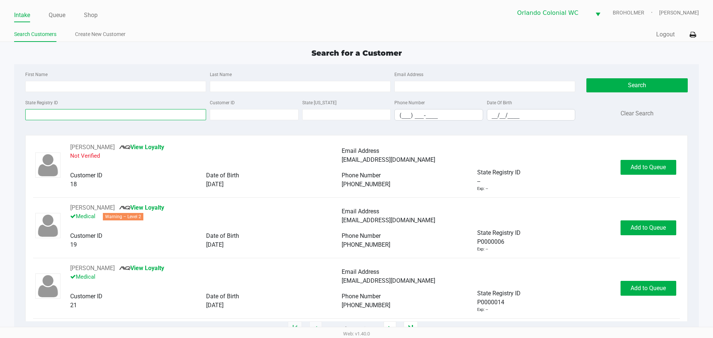
click at [66, 116] on input "State Registry ID" at bounding box center [115, 114] width 181 height 11
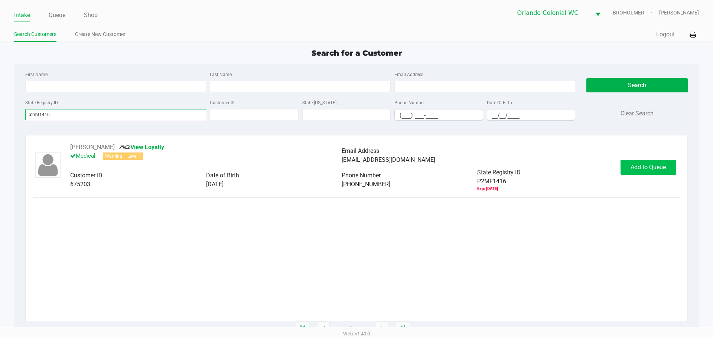
type input "p2mf1416"
click at [666, 173] on button "Add to Queue" at bounding box center [648, 167] width 56 height 15
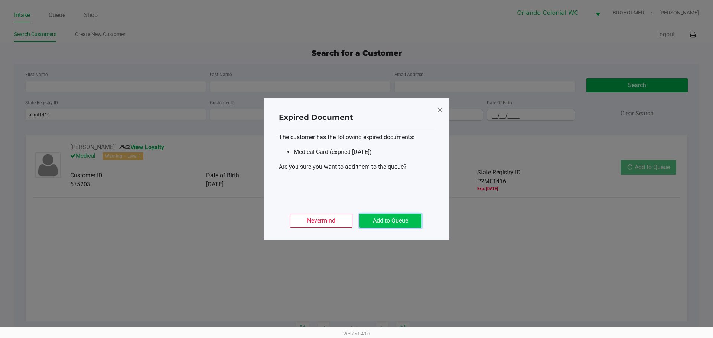
click at [386, 218] on button "Add to Queue" at bounding box center [390, 221] width 62 height 14
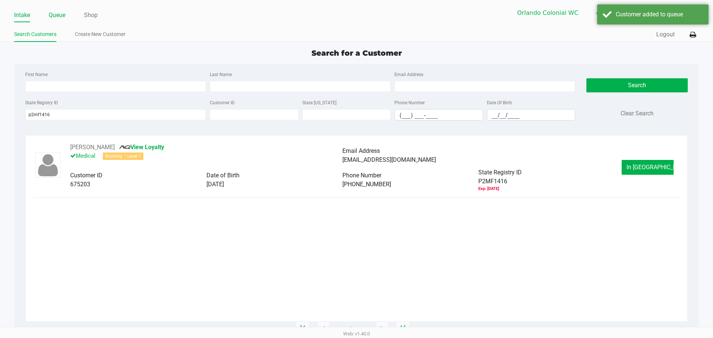
click at [59, 15] on link "Queue" at bounding box center [57, 15] width 17 height 10
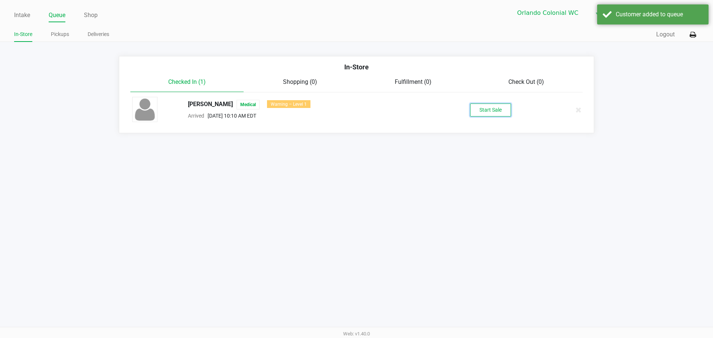
click at [483, 114] on button "Start Sale" at bounding box center [490, 110] width 41 height 13
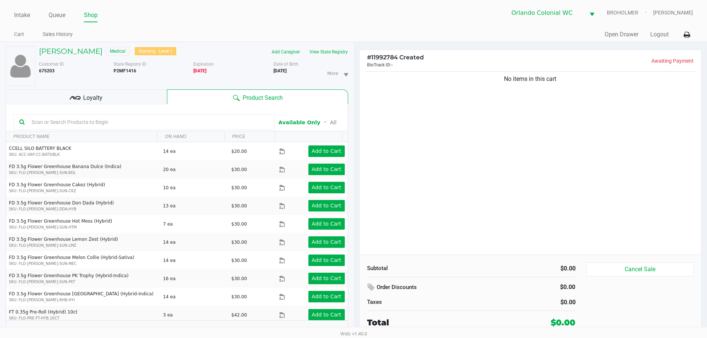
drag, startPoint x: 552, startPoint y: 184, endPoint x: 500, endPoint y: 169, distance: 53.6
click at [552, 184] on div "No items in this cart" at bounding box center [531, 162] width 342 height 185
click at [79, 124] on input "text" at bounding box center [149, 122] width 240 height 11
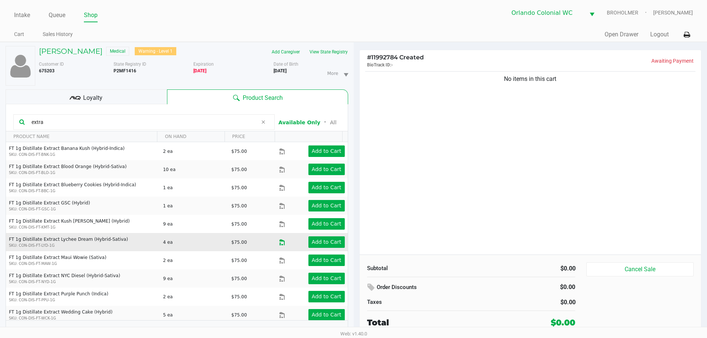
scroll to position [22, 0]
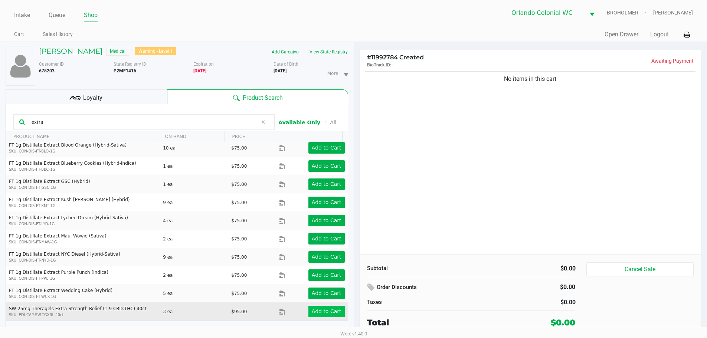
type input "extra"
click at [330, 314] on app-button-loader "Add to Cart" at bounding box center [327, 311] width 30 height 6
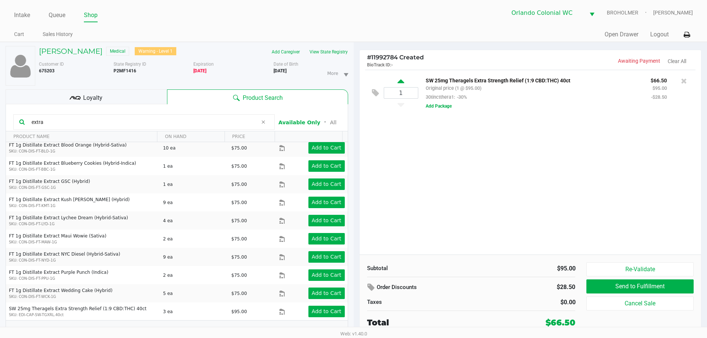
click at [402, 82] on icon at bounding box center [401, 82] width 7 height 9
type input "2"
click at [497, 186] on div "2 SW 25mg Theragels Extra Strength Relief (1:9 CBD:THC) 40ct Original price (2 …" at bounding box center [531, 162] width 342 height 185
click at [486, 217] on div "2 SW 25mg Theragels Extra Strength Relief (1:9 CBD:THC) 40ct Original price (2 …" at bounding box center [531, 162] width 342 height 185
click at [485, 217] on div "2 SW 25mg Theragels Extra Strength Relief (1:9 CBD:THC) 40ct Original price (2 …" at bounding box center [531, 162] width 342 height 185
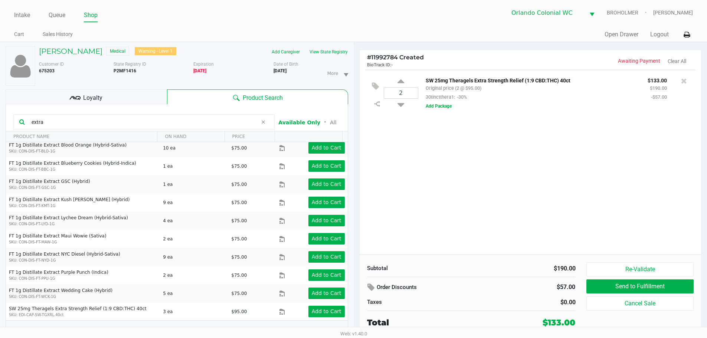
click at [485, 217] on div "2 SW 25mg Theragels Extra Strength Relief (1:9 CBD:THC) 40ct Original price (2 …" at bounding box center [531, 162] width 342 height 185
click at [92, 51] on h5 "DEBORAH JARVIS" at bounding box center [70, 51] width 63 height 9
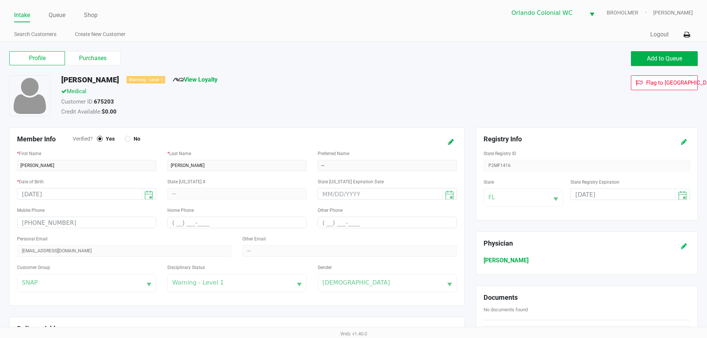
click at [685, 140] on icon at bounding box center [684, 142] width 6 height 5
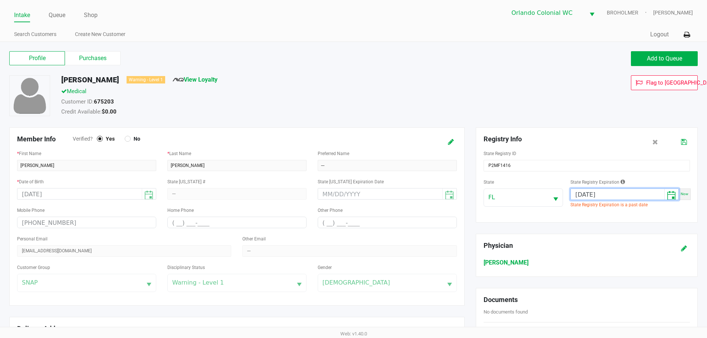
click at [589, 194] on input "07/19/2025" at bounding box center [618, 195] width 94 height 12
type input "07/28/2026"
click at [686, 145] on icon at bounding box center [684, 142] width 6 height 5
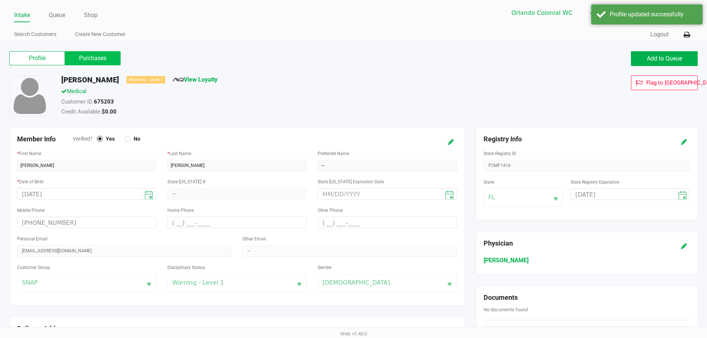
click at [108, 65] on label "Purchases" at bounding box center [93, 58] width 56 height 14
click at [0, 0] on 1 "Purchases" at bounding box center [0, 0] width 0 height 0
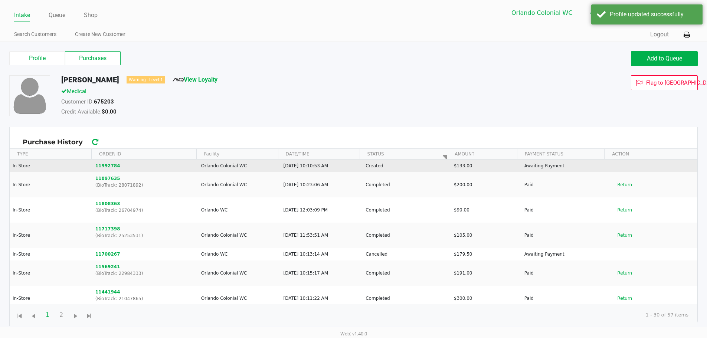
click at [107, 164] on button "11992784" at bounding box center [107, 166] width 25 height 7
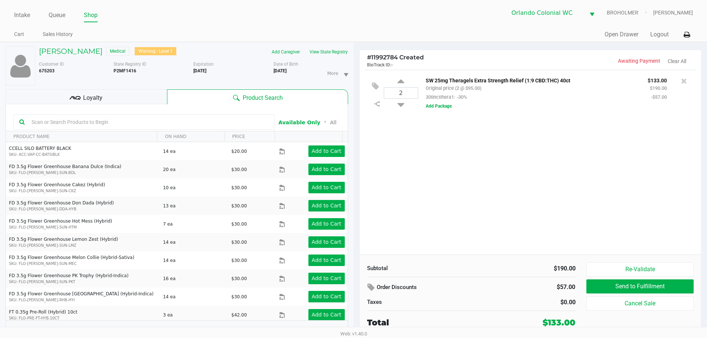
click at [431, 155] on div "2 SW 25mg Theragels Extra Strength Relief (1:9 CBD:THC) 40ct Original price (2 …" at bounding box center [531, 162] width 342 height 185
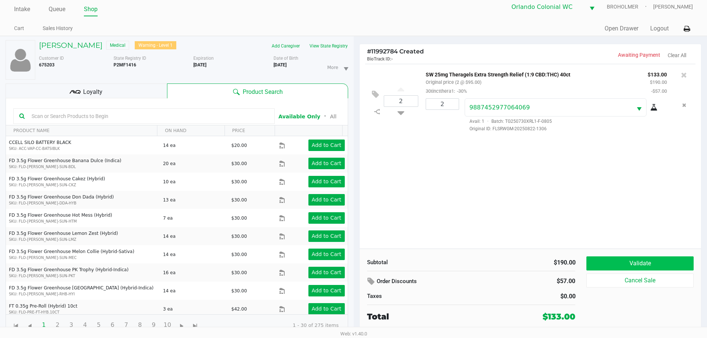
scroll to position [8, 0]
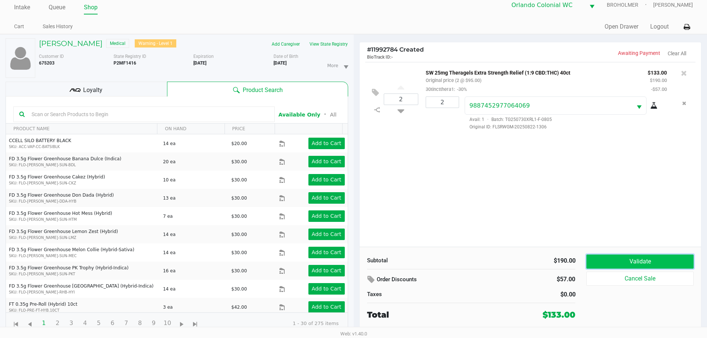
click at [643, 265] on button "Validate" at bounding box center [640, 262] width 107 height 14
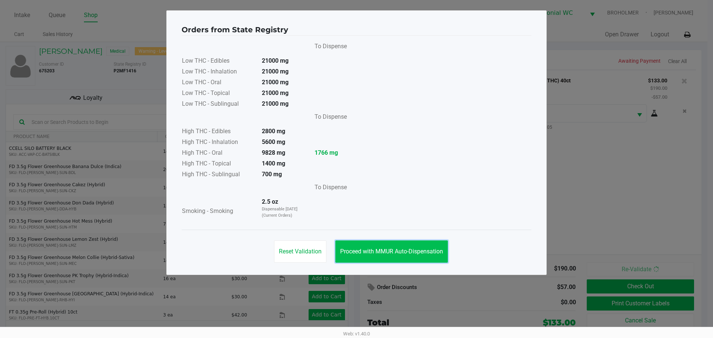
click at [418, 253] on span "Proceed with MMUR Auto-Dispensation" at bounding box center [391, 251] width 103 height 7
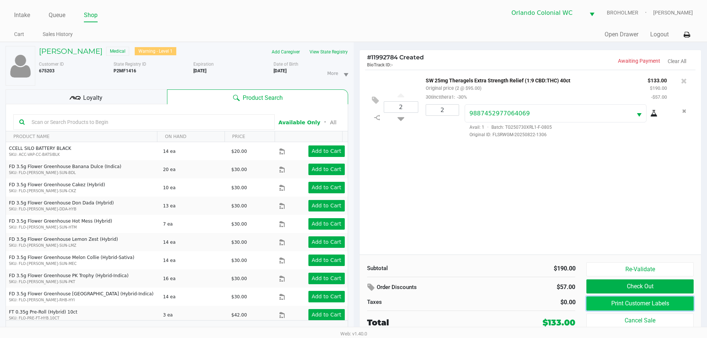
click at [649, 304] on button "Print Customer Labels" at bounding box center [640, 304] width 107 height 14
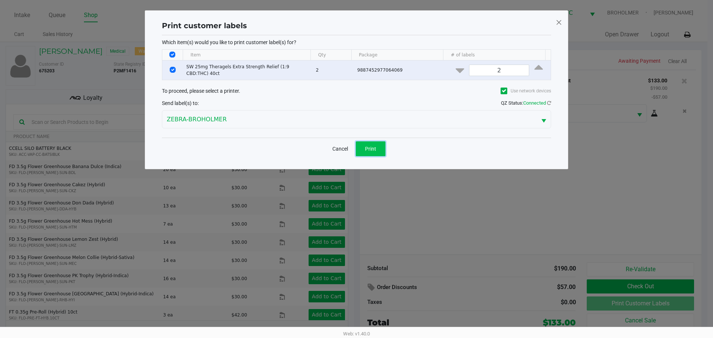
click at [372, 149] on span "Print" at bounding box center [370, 149] width 11 height 6
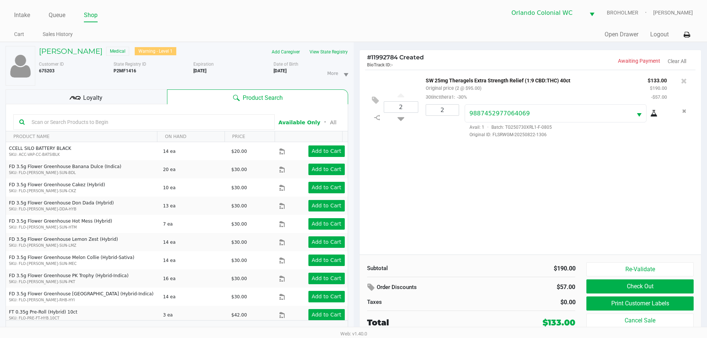
click at [136, 124] on input "text" at bounding box center [149, 122] width 240 height 11
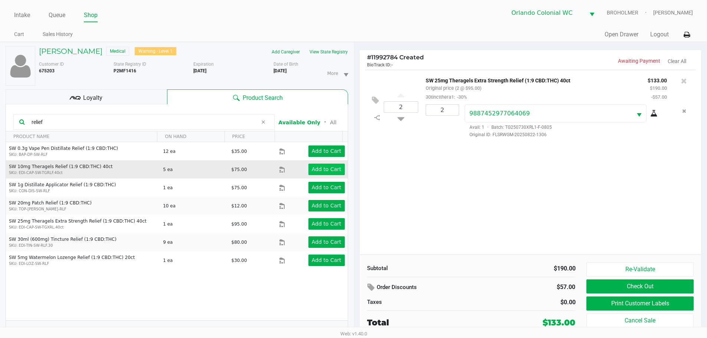
type input "relief"
click at [314, 170] on app-button-loader "Add to Cart" at bounding box center [327, 169] width 30 height 6
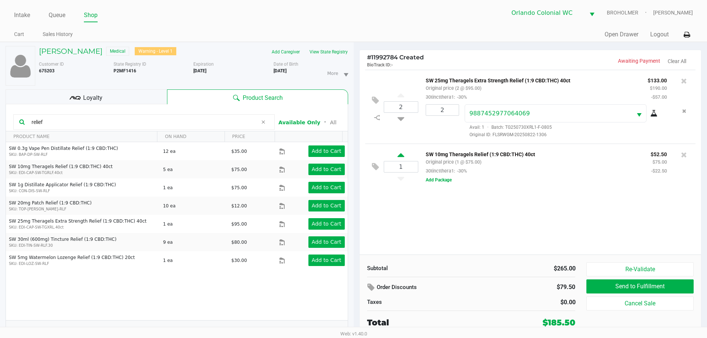
click at [401, 154] on icon at bounding box center [401, 156] width 7 height 9
type input "2"
click at [527, 214] on div "2 SW 25mg Theragels Extra Strength Relief (1:9 CBD:THC) 40ct Original price (2 …" at bounding box center [531, 162] width 342 height 185
click at [529, 210] on div "2 SW 25mg Theragels Extra Strength Relief (1:9 CBD:THC) 40ct Original price (2 …" at bounding box center [531, 162] width 342 height 185
click at [453, 199] on div "2 SW 25mg Theragels Extra Strength Relief (1:9 CBD:THC) 40ct Original price (2 …" at bounding box center [531, 162] width 342 height 185
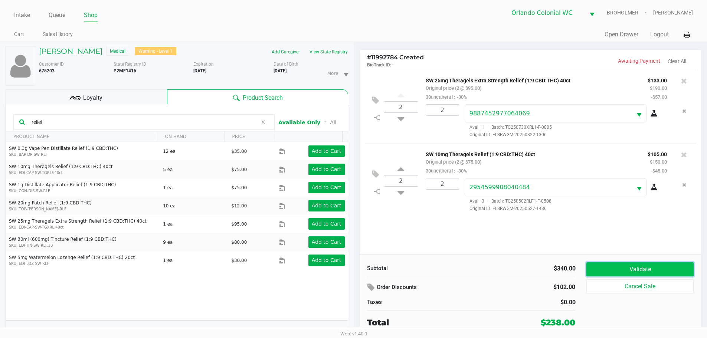
click at [629, 274] on button "Validate" at bounding box center [640, 269] width 107 height 14
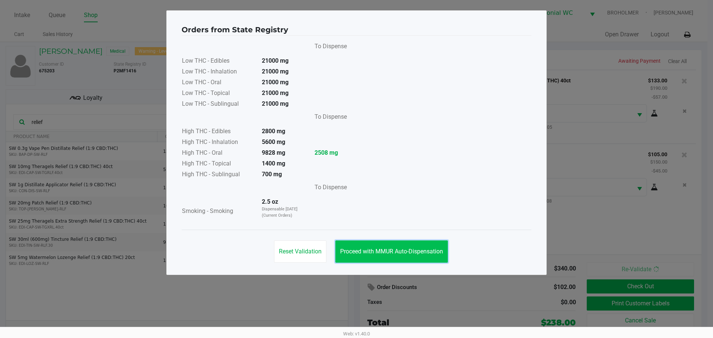
click at [404, 248] on span "Proceed with MMUR Auto-Dispensation" at bounding box center [391, 251] width 103 height 7
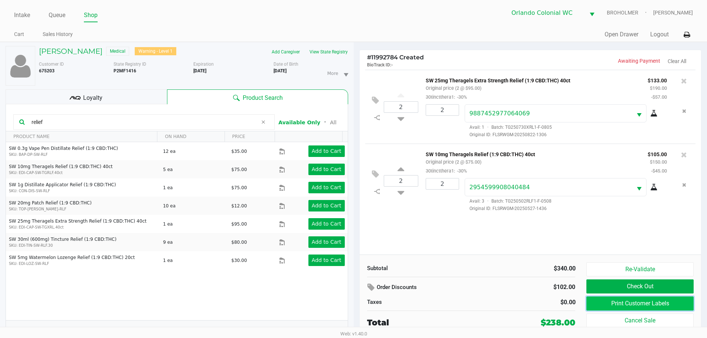
click at [602, 305] on button "Print Customer Labels" at bounding box center [640, 304] width 107 height 14
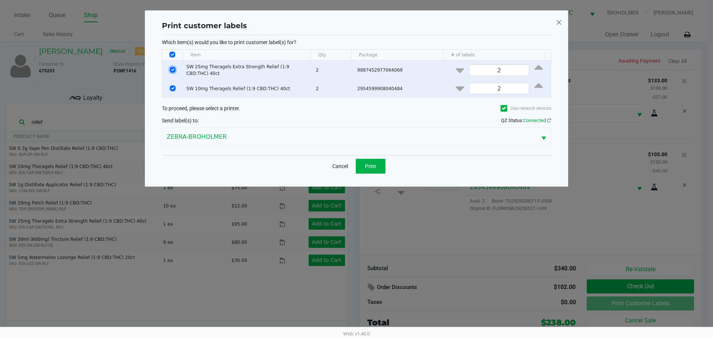
click at [173, 68] on input "Select Row" at bounding box center [173, 70] width 6 height 6
checkbox input "false"
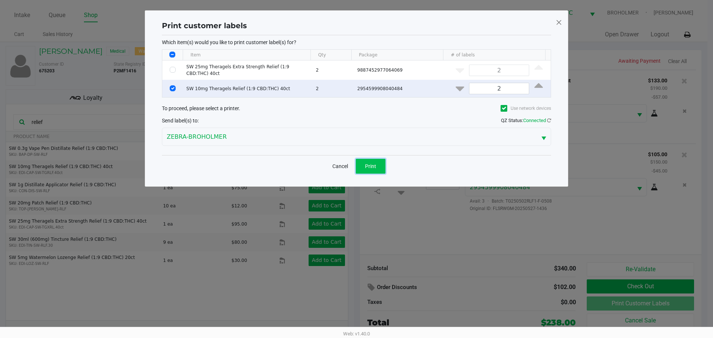
click at [373, 166] on span "Print" at bounding box center [370, 166] width 11 height 6
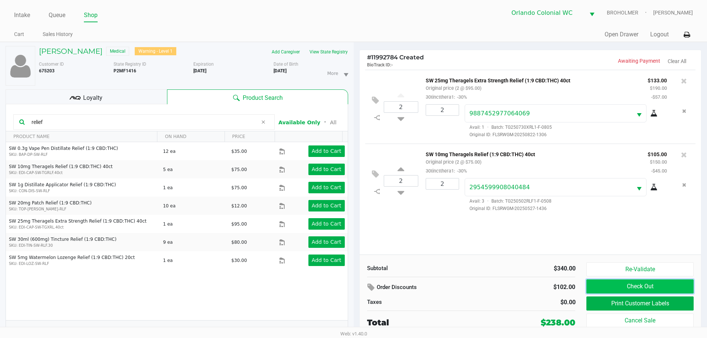
click at [616, 280] on button "Check Out" at bounding box center [640, 287] width 107 height 14
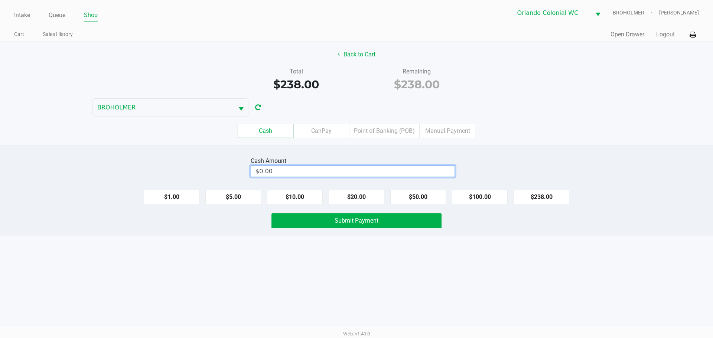
click at [291, 168] on input "$0.00" at bounding box center [352, 171] width 203 height 11
click at [304, 219] on button "Submit Payment" at bounding box center [356, 220] width 170 height 15
type input "$240.00"
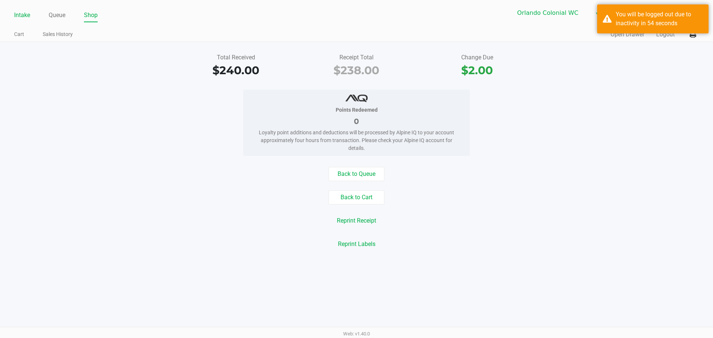
click at [18, 16] on link "Intake" at bounding box center [22, 15] width 16 height 10
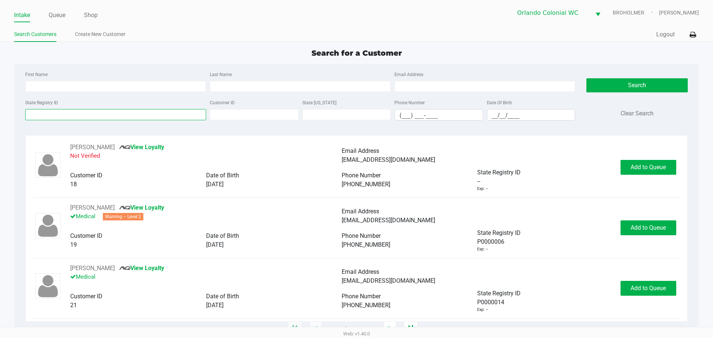
click at [47, 112] on input "State Registry ID" at bounding box center [115, 114] width 181 height 11
click at [78, 115] on input "State Registry ID" at bounding box center [115, 114] width 181 height 11
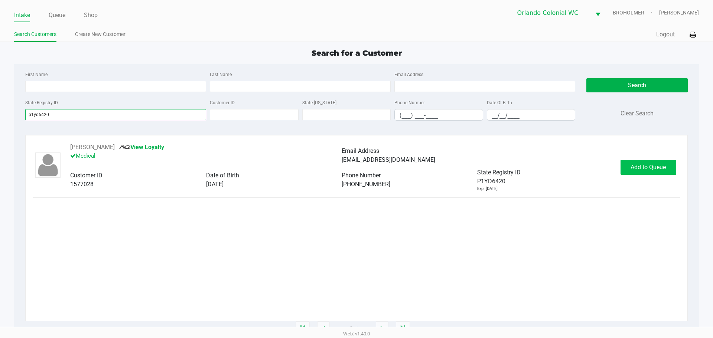
type input "p1yd6420"
click at [636, 169] on span "Add to Queue" at bounding box center [647, 167] width 35 height 7
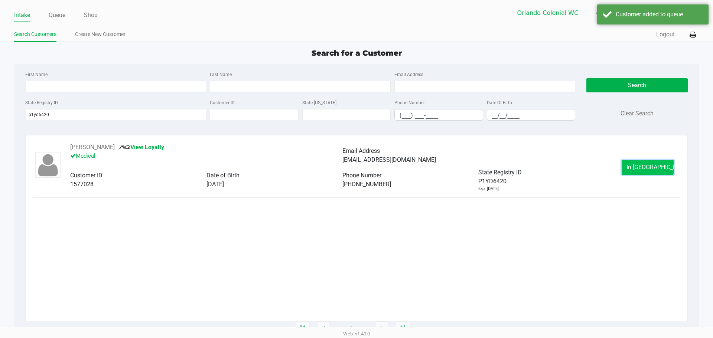
click at [664, 166] on button "In Queue" at bounding box center [647, 167] width 52 height 15
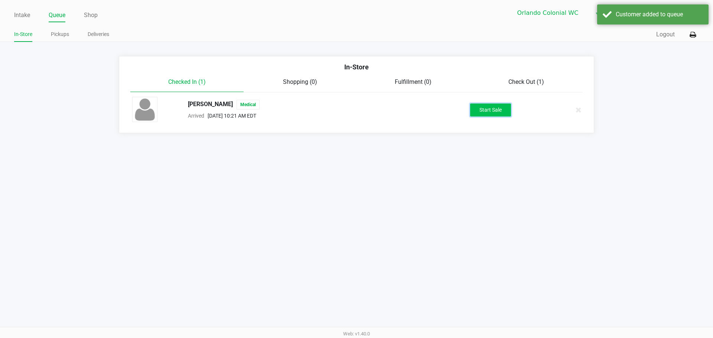
click at [489, 111] on button "Start Sale" at bounding box center [490, 110] width 41 height 13
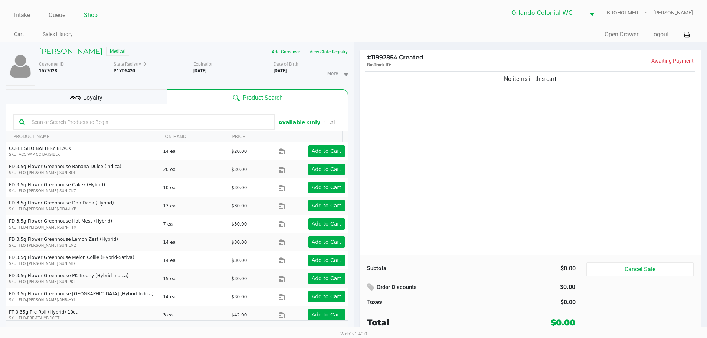
click at [122, 126] on input "text" at bounding box center [149, 122] width 240 height 11
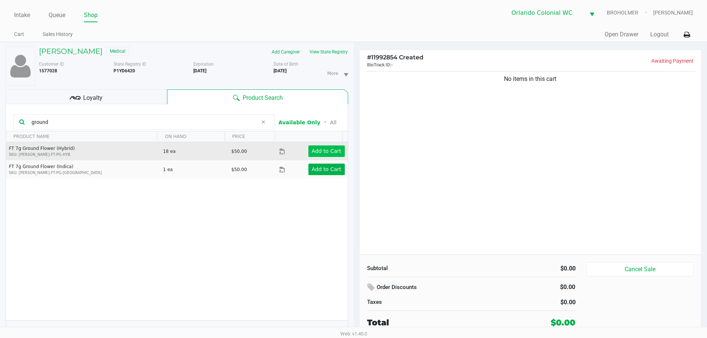
type input "ground"
click at [316, 151] on app-button-loader "Add to Cart" at bounding box center [327, 151] width 30 height 6
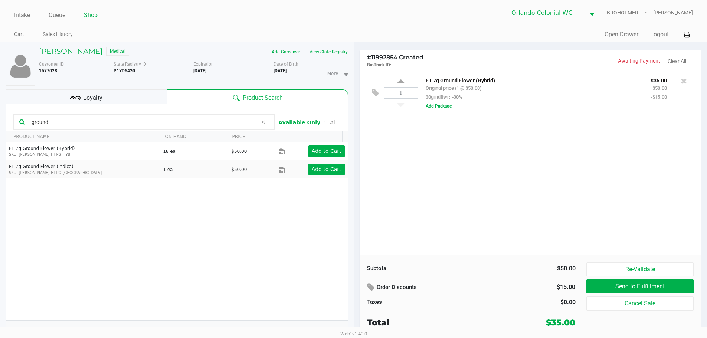
click at [634, 198] on div "1 FT 7g Ground Flower (Hybrid) Original price (1 @ $50.00) 30grndflwr: -30% $35…" at bounding box center [531, 162] width 342 height 185
click at [405, 152] on div "1 FT 7g Ground Flower (Hybrid) Original price (1 @ $50.00) 30grndflwr: -30% $35…" at bounding box center [531, 162] width 342 height 185
click at [457, 179] on div "1 FT 7g Ground Flower (Hybrid) Original price (1 @ $50.00) 30grndflwr: -30% $35…" at bounding box center [531, 162] width 342 height 185
click at [264, 122] on icon at bounding box center [263, 122] width 4 height 6
click at [580, 203] on div "1 FT 7g Ground Flower (Hybrid) Original price (1 @ $50.00) 30grndflwr: -30% $35…" at bounding box center [531, 162] width 342 height 185
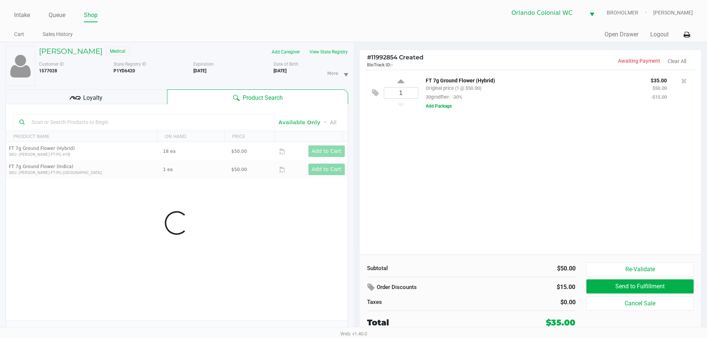
click at [398, 174] on div "1 FT 7g Ground Flower (Hybrid) Original price (1 @ $50.00) 30grndflwr: -30% $35…" at bounding box center [531, 162] width 342 height 185
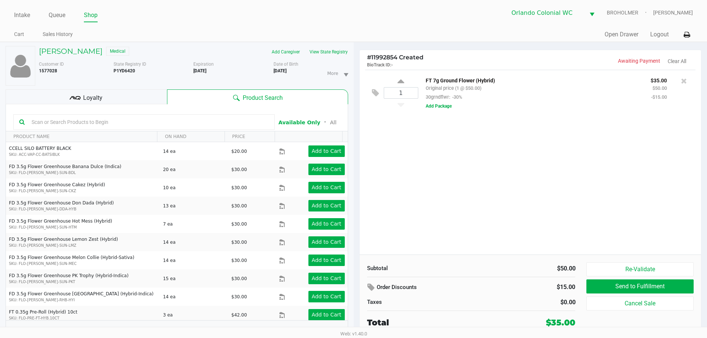
click at [153, 121] on input "text" at bounding box center [149, 122] width 240 height 11
click at [158, 124] on input "text" at bounding box center [149, 122] width 240 height 11
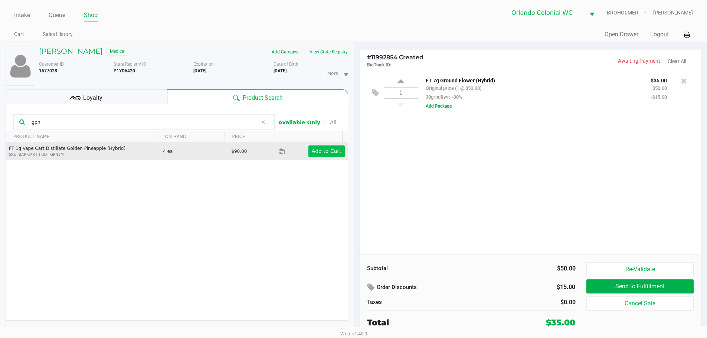
type input "gpn"
click at [317, 146] on button "Add to Cart" at bounding box center [326, 152] width 36 height 12
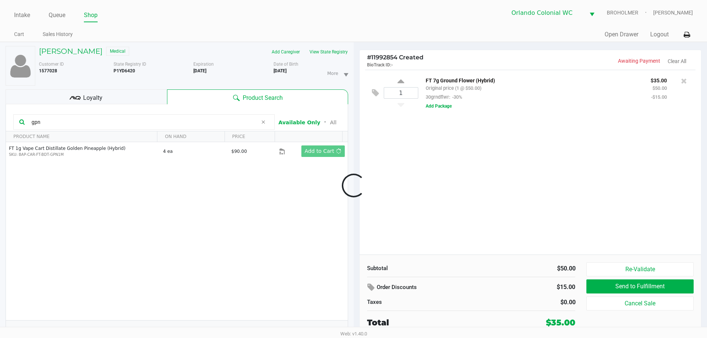
click at [418, 181] on div at bounding box center [353, 185] width 707 height 213
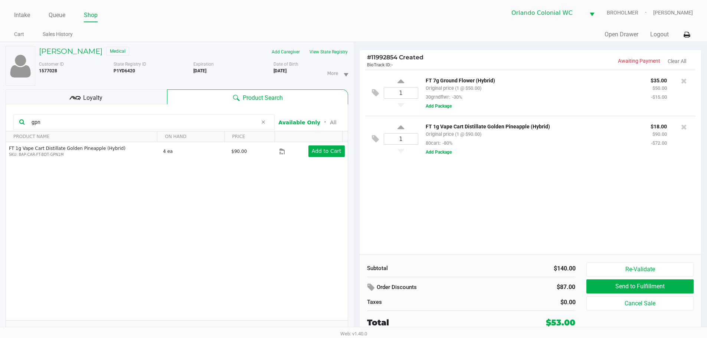
click at [463, 228] on div "1 FT 7g Ground Flower (Hybrid) Original price (1 @ $50.00) 30grndflwr: -30% $35…" at bounding box center [531, 162] width 342 height 185
click at [462, 228] on div "1 FT 7g Ground Flower (Hybrid) Original price (1 @ $50.00) 30grndflwr: -30% $35…" at bounding box center [531, 162] width 342 height 185
click at [468, 205] on div "1 FT 7g Ground Flower (Hybrid) Original price (1 @ $50.00) 30grndflwr: -30% $35…" at bounding box center [531, 162] width 342 height 185
click at [428, 205] on div "1 FT 7g Ground Flower (Hybrid) Original price (1 @ $50.00) 30grndflwr: -30% $35…" at bounding box center [531, 162] width 342 height 185
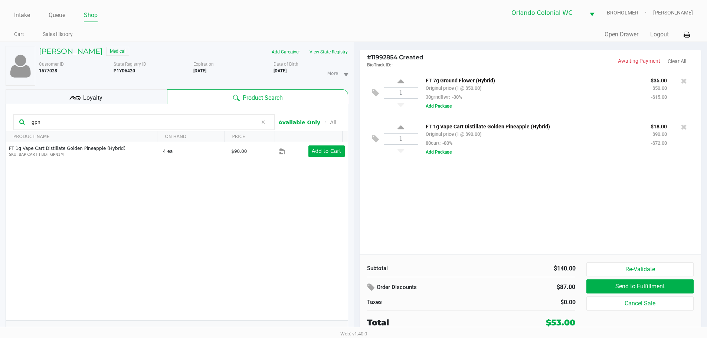
click at [533, 192] on div "1 FT 7g Ground Flower (Hybrid) Original price (1 @ $50.00) 30grndflwr: -30% $35…" at bounding box center [531, 162] width 342 height 185
click at [503, 173] on div "1 FT 7g Ground Flower (Hybrid) Original price (1 @ $50.00) 30grndflwr: -30% $35…" at bounding box center [531, 162] width 342 height 185
click at [517, 221] on div at bounding box center [353, 185] width 707 height 213
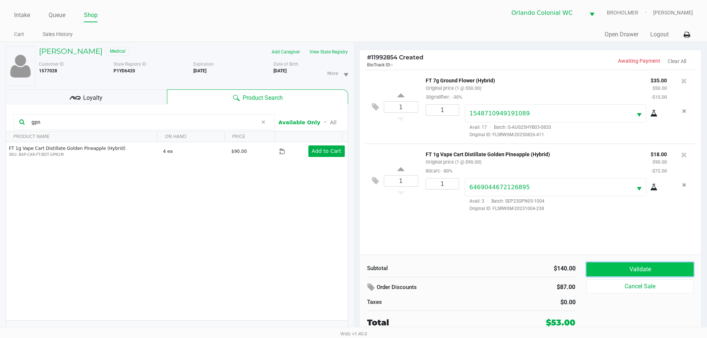
click at [588, 267] on button "Validate" at bounding box center [640, 269] width 107 height 14
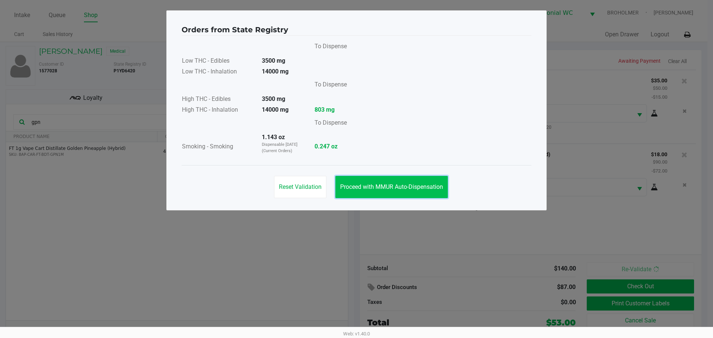
click at [429, 176] on button "Proceed with MMUR Auto-Dispensation" at bounding box center [391, 187] width 112 height 22
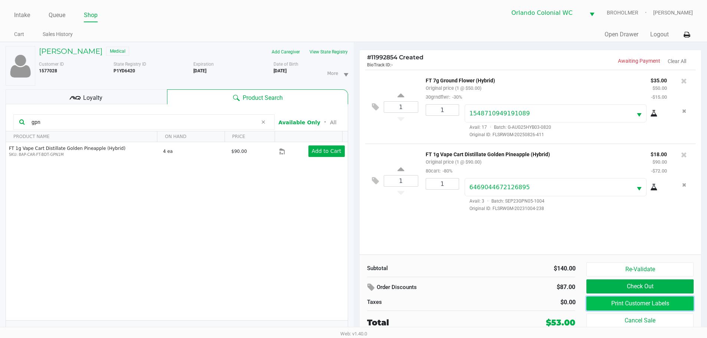
click at [622, 299] on button "Print Customer Labels" at bounding box center [640, 304] width 107 height 14
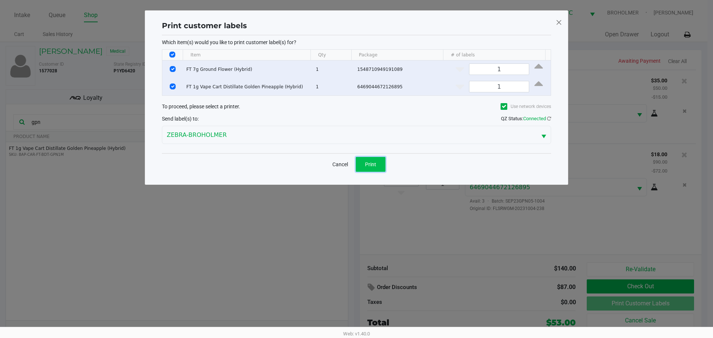
click at [375, 158] on button "Print" at bounding box center [371, 164] width 30 height 15
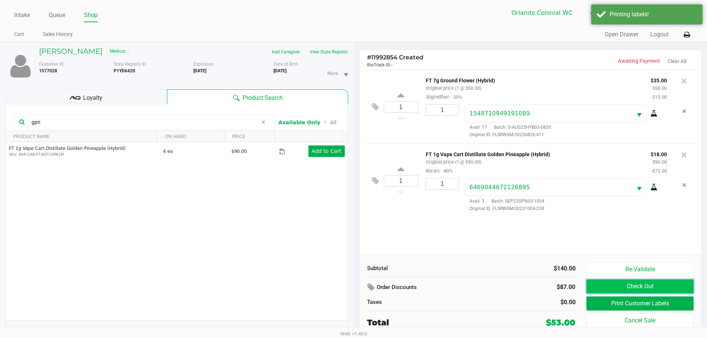
click at [641, 285] on button "Check Out" at bounding box center [640, 287] width 107 height 14
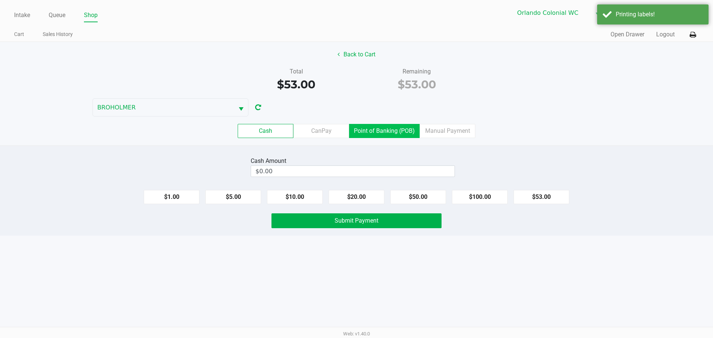
click at [384, 128] on label "Point of Banking (POB)" at bounding box center [384, 131] width 71 height 14
click at [0, 0] on 7 "Point of Banking (POB)" at bounding box center [0, 0] width 0 height 0
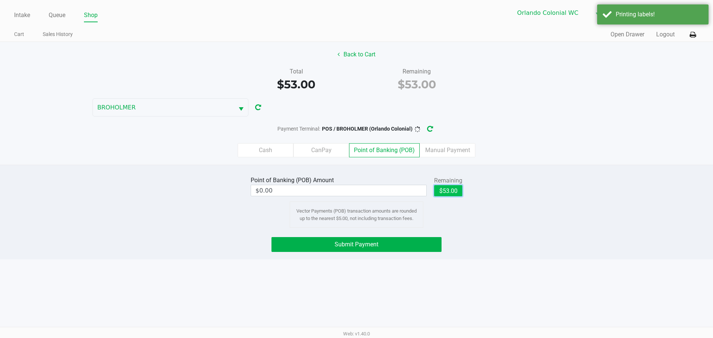
click at [450, 190] on button "$53.00" at bounding box center [448, 190] width 28 height 11
type input "$53.00"
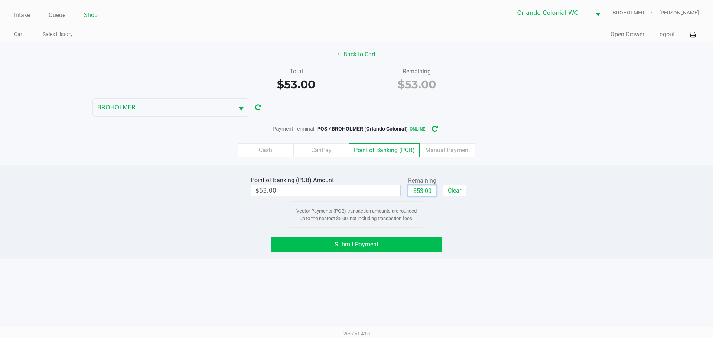
click at [316, 248] on button "Submit Payment" at bounding box center [356, 244] width 170 height 15
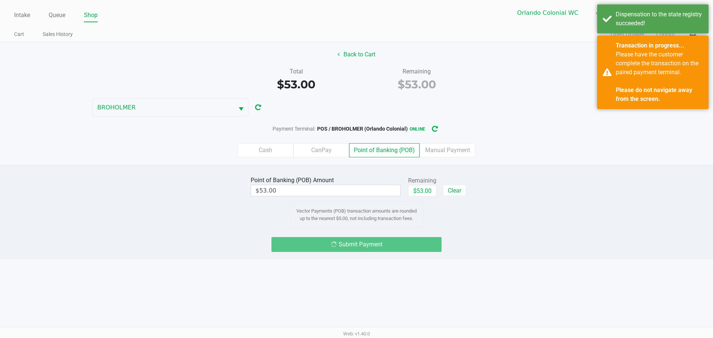
click at [542, 206] on div "Point of Banking (POB) Amount $53.00 Remaining $53.00 Clear Vector Payments (PO…" at bounding box center [356, 200] width 724 height 53
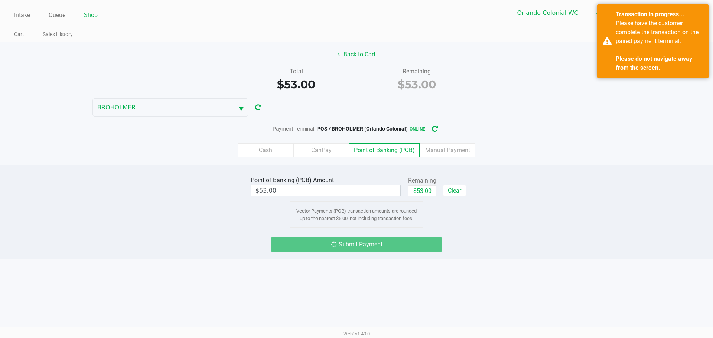
click at [524, 163] on div "Cash CanPay Point of Banking (POB) Manual Payment" at bounding box center [356, 150] width 724 height 29
click at [525, 129] on div "Payment Terminal: POS / BROHOLMER (Orlando Colonial) online" at bounding box center [356, 129] width 713 height 14
click at [640, 58] on strong "Please do not navigate away from the screen." at bounding box center [653, 63] width 76 height 16
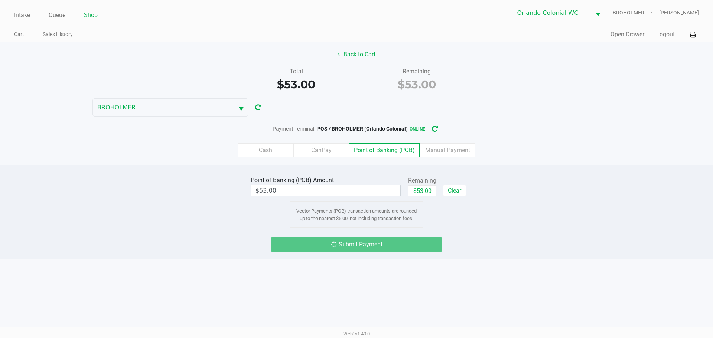
click at [532, 96] on div "Back to Cart Total $53.00 Remaining $53.00 BROHOLMER Payment Terminal: POS / BR…" at bounding box center [356, 103] width 713 height 123
click at [540, 99] on div "Back to Cart Total $53.00 Remaining $53.00 BROHOLMER Payment Terminal: POS / BR…" at bounding box center [356, 103] width 713 height 123
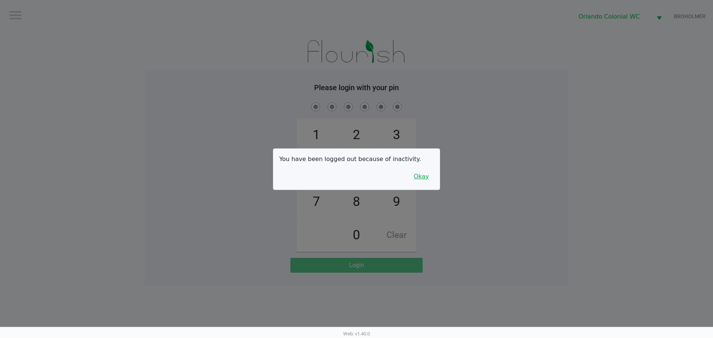
click at [420, 176] on button "Okay" at bounding box center [421, 177] width 25 height 14
click at [458, 146] on div "1 4 7 2 5 8 0 3 6 9 Clear" at bounding box center [356, 176] width 423 height 151
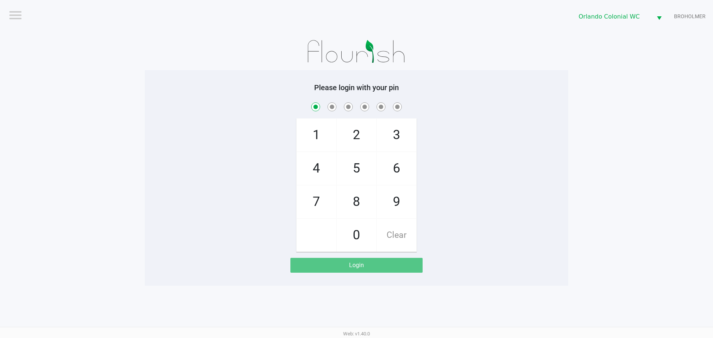
checkbox input "true"
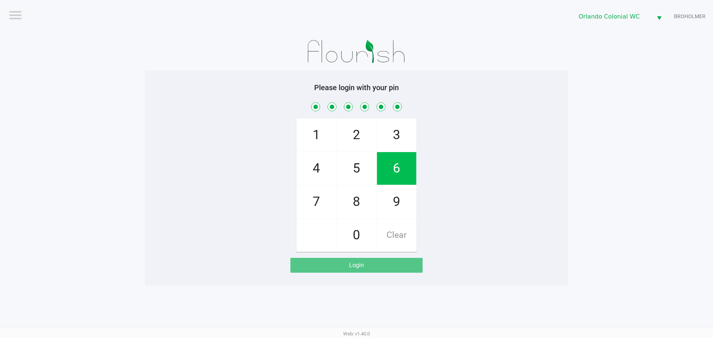
checkbox input "true"
click at [421, 148] on div "1 4 7 2 5 8 0 3 6 9 Clear" at bounding box center [356, 176] width 423 height 151
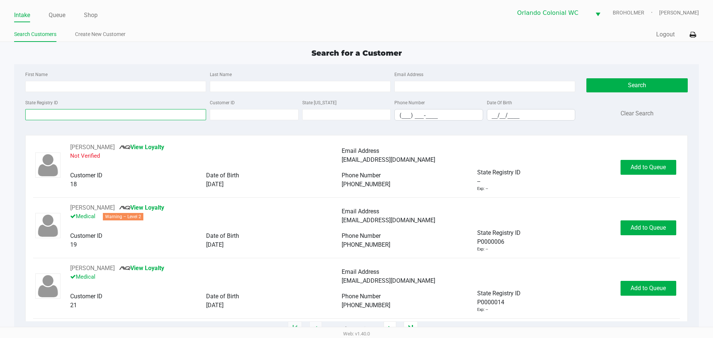
click at [148, 112] on input "State Registry ID" at bounding box center [115, 114] width 181 height 11
click at [125, 110] on input "State Registry ID" at bounding box center [115, 114] width 181 height 11
click at [68, 87] on input "First Name" at bounding box center [115, 86] width 181 height 11
type input "colin"
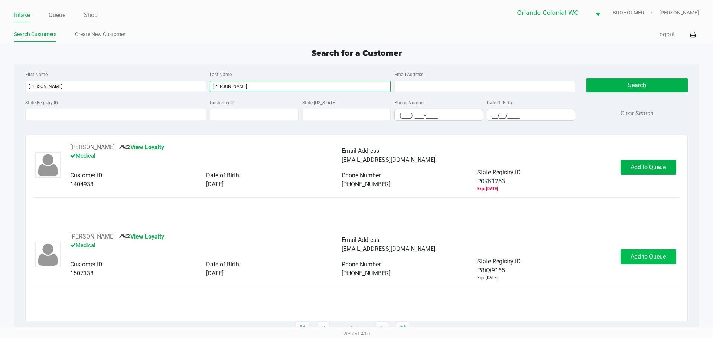
type input "menzel"
click at [635, 255] on span "Add to Queue" at bounding box center [647, 256] width 35 height 7
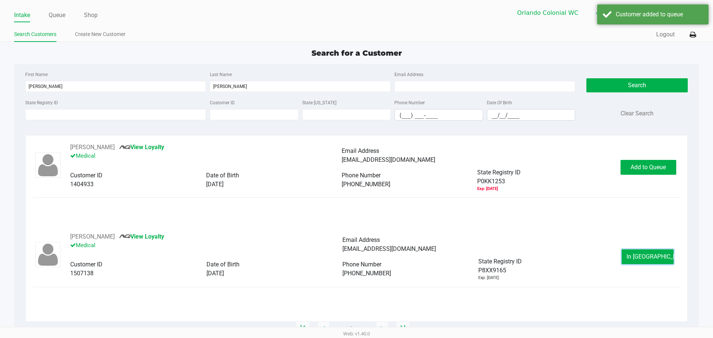
click at [649, 257] on span "In Queue" at bounding box center [657, 256] width 62 height 7
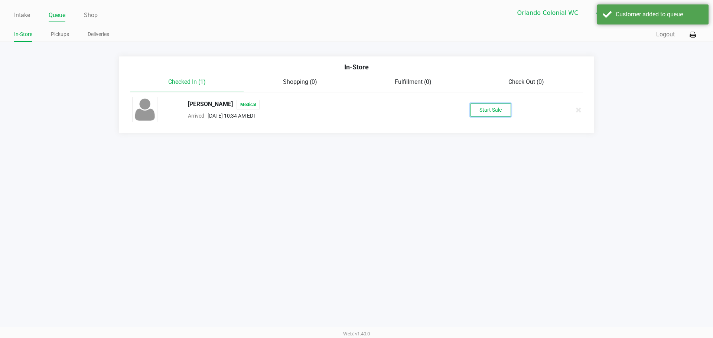
click at [490, 110] on button "Start Sale" at bounding box center [490, 110] width 41 height 13
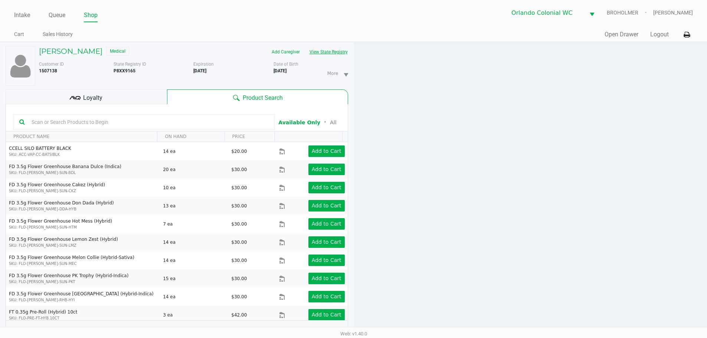
click at [326, 54] on button "View State Registry" at bounding box center [326, 52] width 43 height 12
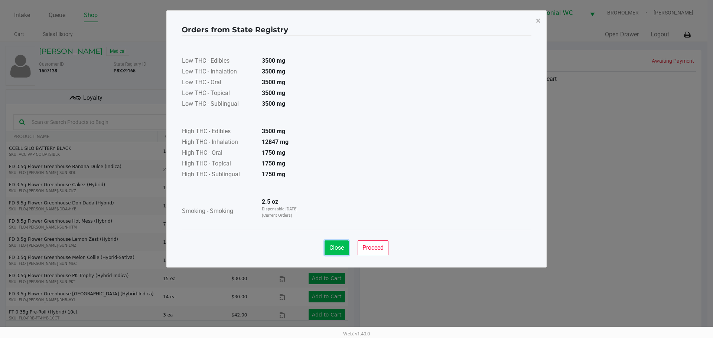
click at [334, 246] on span "Close" at bounding box center [336, 247] width 14 height 7
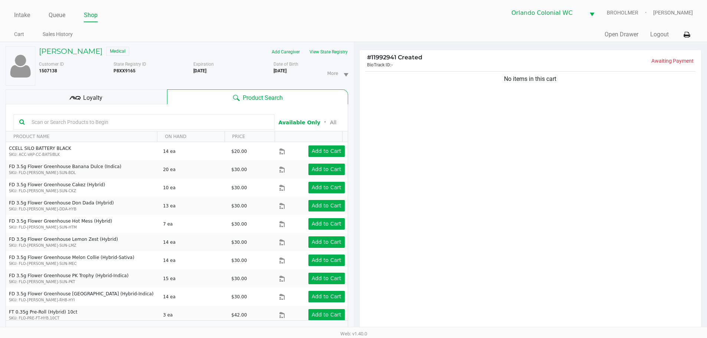
click at [181, 124] on input "text" at bounding box center [149, 122] width 240 height 11
click at [212, 115] on div at bounding box center [143, 122] width 261 height 16
click at [212, 125] on input "text" at bounding box center [149, 122] width 240 height 11
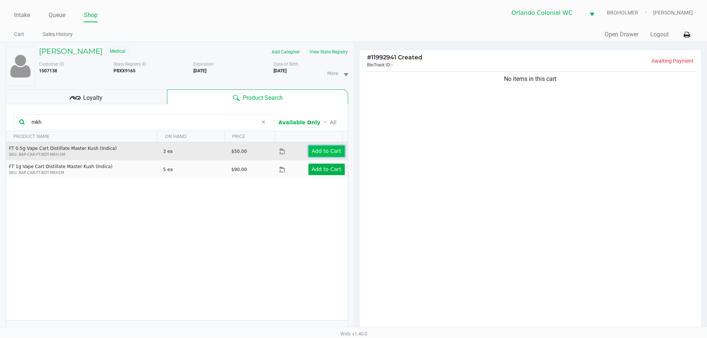
click at [317, 150] on app-button-loader "Add to Cart" at bounding box center [327, 151] width 30 height 6
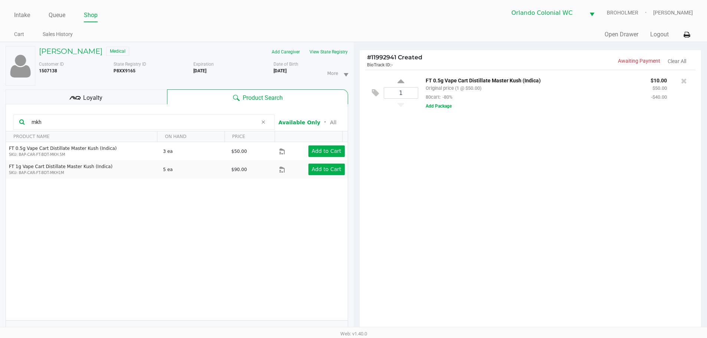
drag, startPoint x: 53, startPoint y: 121, endPoint x: 40, endPoint y: 121, distance: 13.0
click at [46, 121] on input "mkh" at bounding box center [143, 122] width 229 height 11
drag, startPoint x: 57, startPoint y: 122, endPoint x: 0, endPoint y: 117, distance: 57.4
click at [0, 120] on div "Colin Menzel Medical Add Caregiver View State Registry Customer ID 1507138 Stat…" at bounding box center [177, 230] width 354 height 376
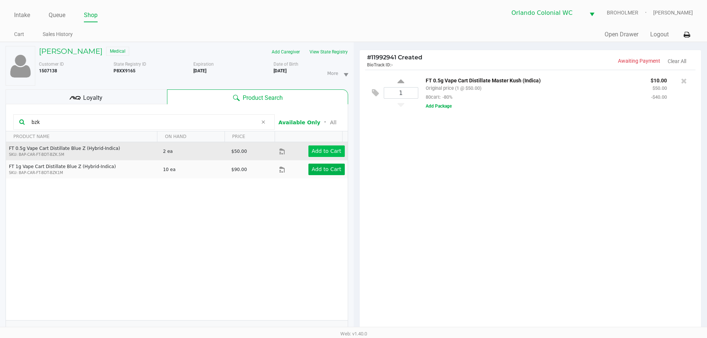
type input "bzk"
click at [316, 148] on app-button-loader "Add to Cart" at bounding box center [327, 151] width 30 height 6
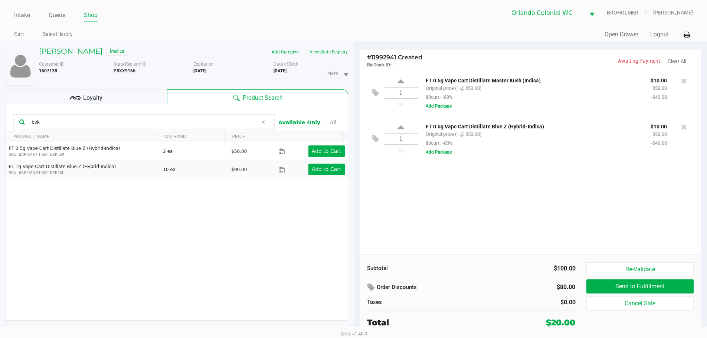
click at [329, 50] on button "View State Registry" at bounding box center [326, 52] width 43 height 12
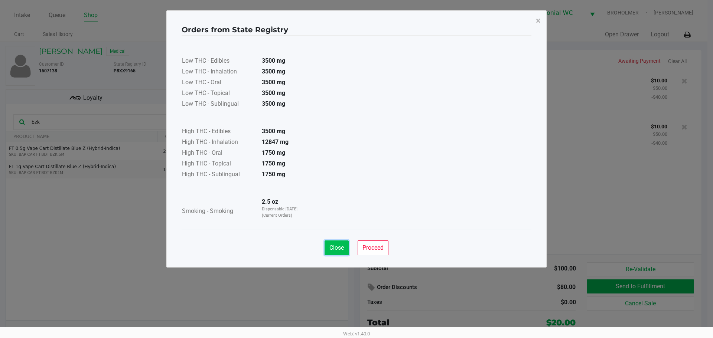
click at [339, 247] on span "Close" at bounding box center [336, 247] width 14 height 7
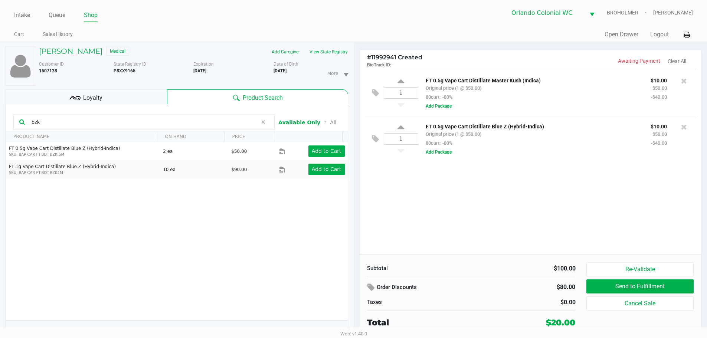
click at [504, 173] on div "1 FT 0.5g Vape Cart Distillate Master Kush (Indica) Original price (1 @ $50.00)…" at bounding box center [531, 162] width 342 height 185
click at [517, 183] on div "1 FT 0.5g Vape Cart Distillate Master Kush (Indica) Original price (1 @ $50.00)…" at bounding box center [531, 162] width 342 height 185
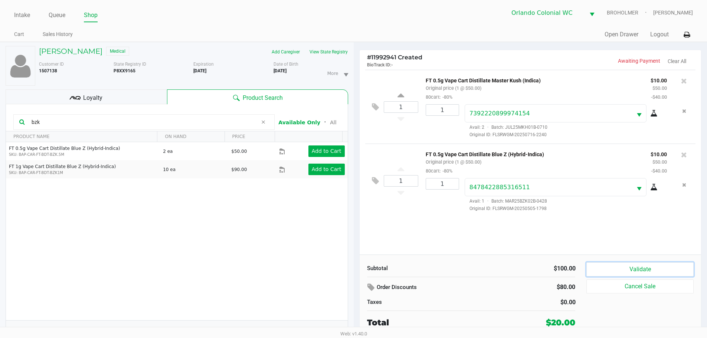
click at [620, 274] on button "Validate" at bounding box center [640, 269] width 107 height 14
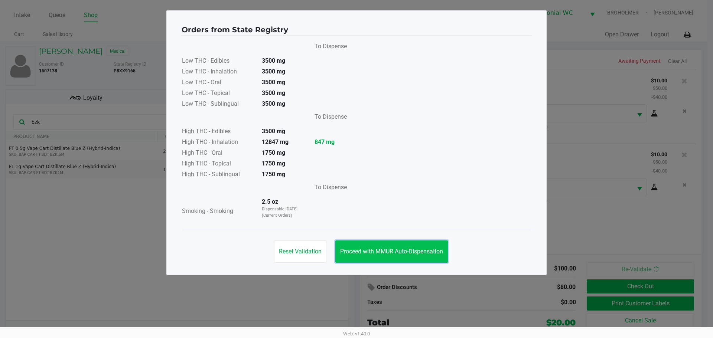
click at [421, 249] on span "Proceed with MMUR Auto-Dispensation" at bounding box center [391, 251] width 103 height 7
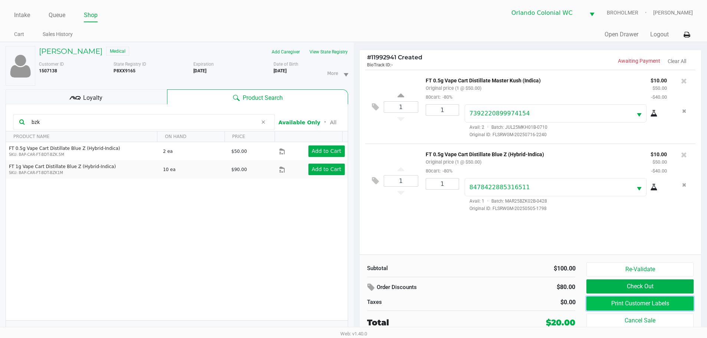
click at [669, 306] on button "Print Customer Labels" at bounding box center [640, 304] width 107 height 14
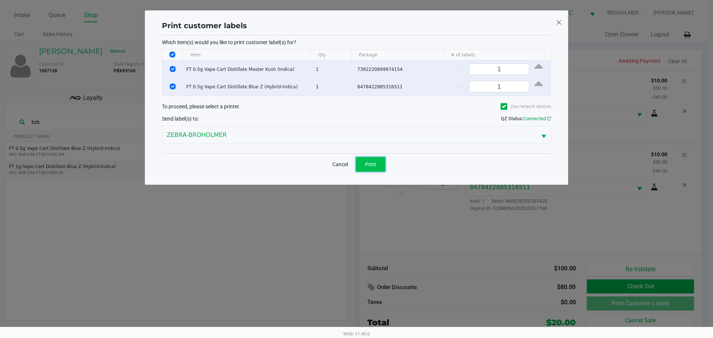
click at [377, 163] on button "Print" at bounding box center [371, 164] width 30 height 15
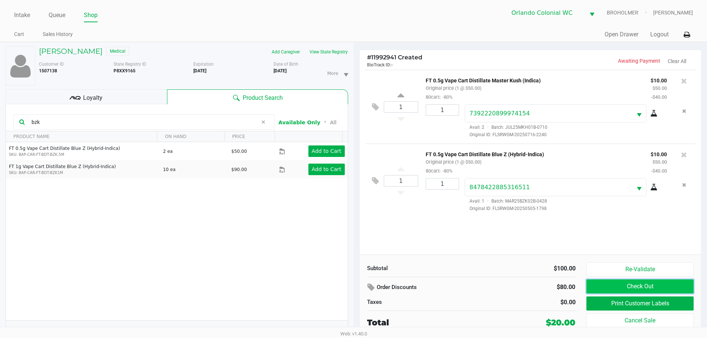
click at [617, 280] on button "Check Out" at bounding box center [640, 287] width 107 height 14
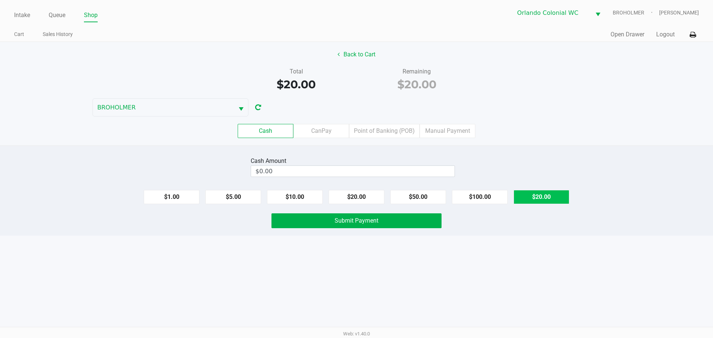
click at [538, 193] on button "$20.00" at bounding box center [541, 197] width 56 height 14
type input "$20.00"
click at [346, 216] on button "Submit Payment" at bounding box center [356, 220] width 170 height 15
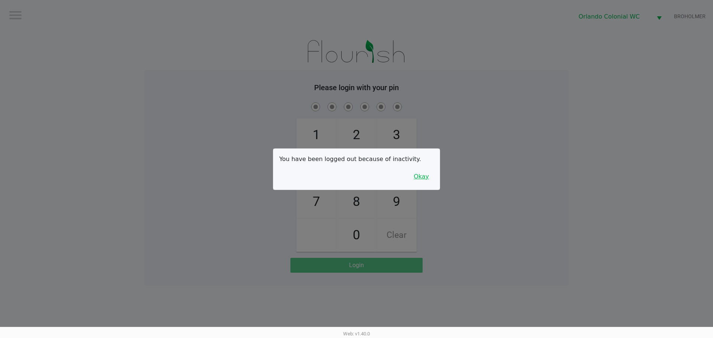
drag, startPoint x: 421, startPoint y: 180, endPoint x: 414, endPoint y: 151, distance: 29.1
click at [421, 180] on button "Okay" at bounding box center [421, 177] width 25 height 14
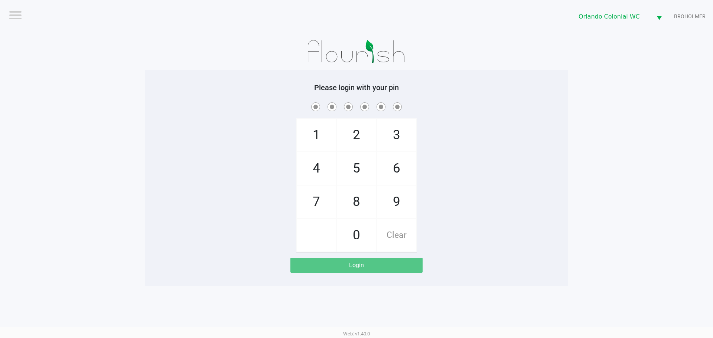
drag, startPoint x: 421, startPoint y: 139, endPoint x: 422, endPoint y: 134, distance: 5.4
click at [421, 138] on div "1 4 7 2 5 8 0 3 6 9 Clear" at bounding box center [356, 176] width 423 height 151
checkbox input "true"
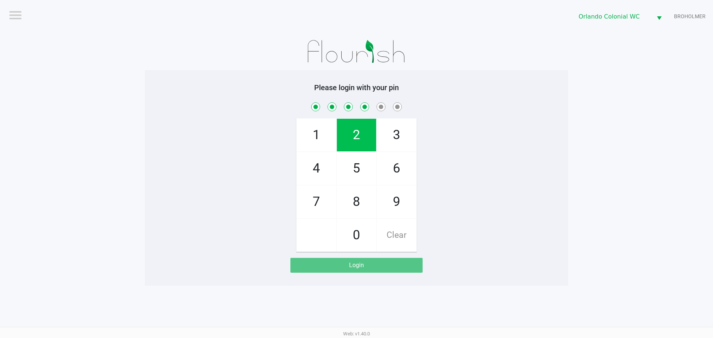
checkbox input "true"
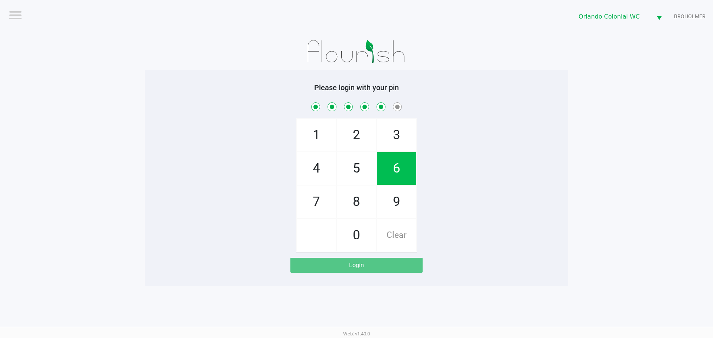
checkbox input "true"
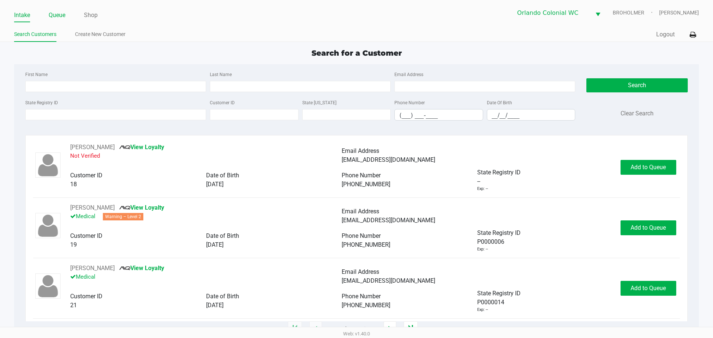
click at [55, 13] on link "Queue" at bounding box center [57, 15] width 17 height 10
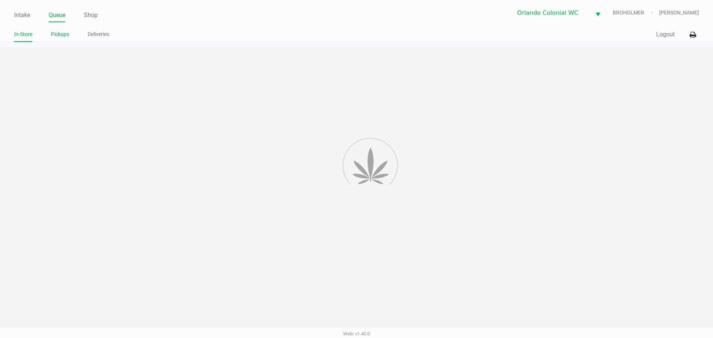
click at [56, 30] on div "In-Store Pickups Deliveries" at bounding box center [185, 35] width 342 height 14
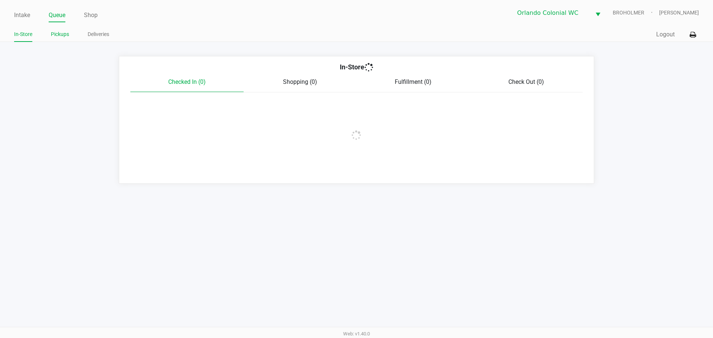
click at [56, 36] on link "Pickups" at bounding box center [60, 34] width 18 height 9
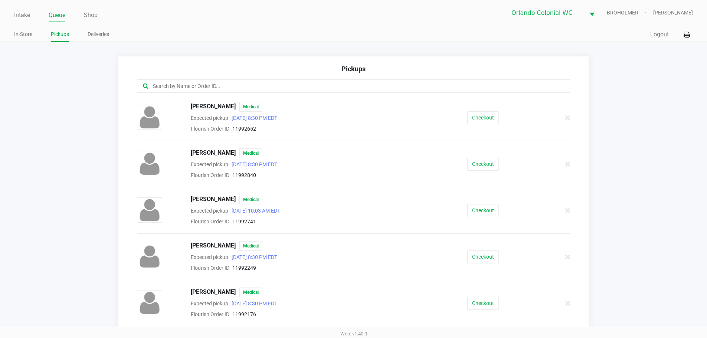
click at [266, 88] on input "text" at bounding box center [341, 86] width 379 height 9
click at [266, 83] on input "text" at bounding box center [341, 86] width 379 height 9
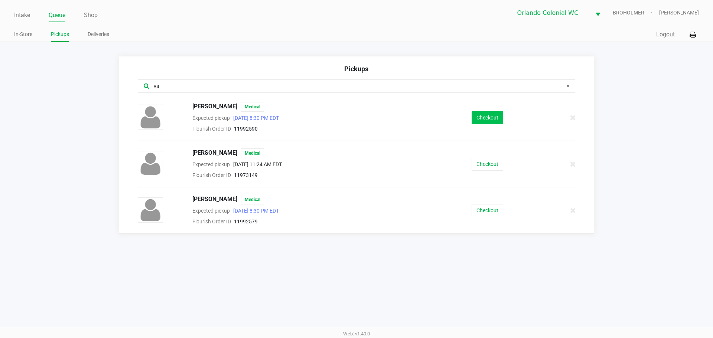
type input "va"
click at [476, 115] on button "Checkout" at bounding box center [487, 117] width 32 height 13
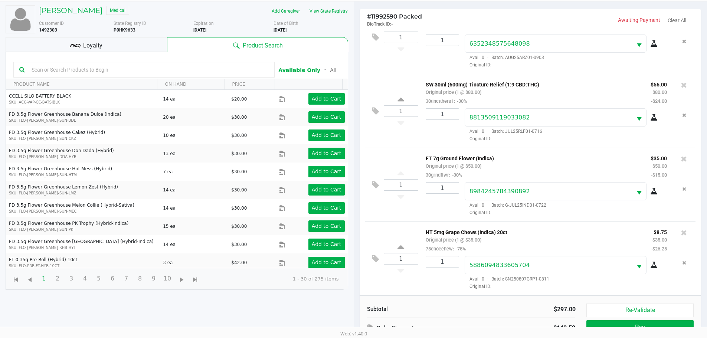
scroll to position [80, 0]
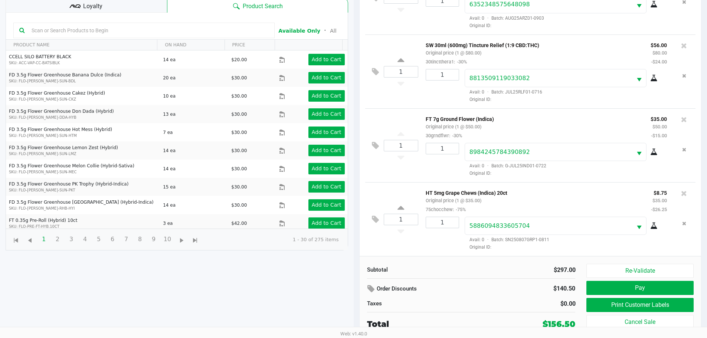
click at [103, 9] on div "Loyalty" at bounding box center [86, 5] width 161 height 15
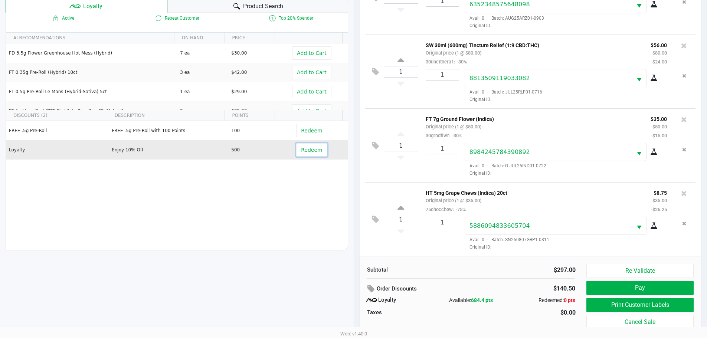
click at [308, 150] on span "Redeem" at bounding box center [311, 150] width 21 height 6
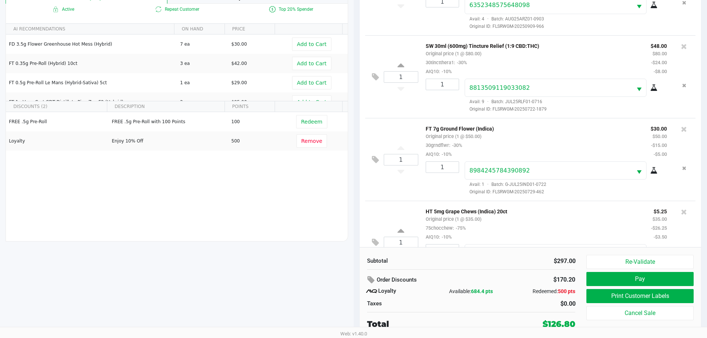
scroll to position [149, 0]
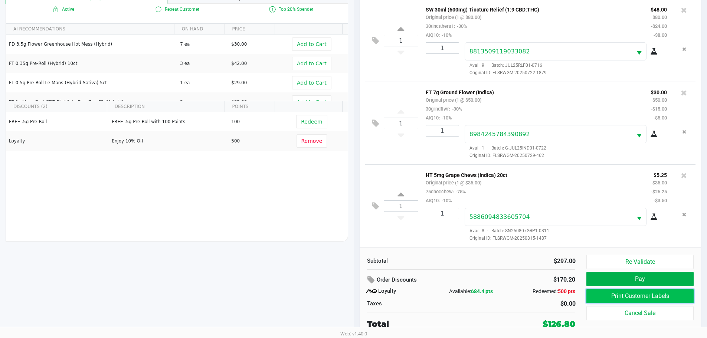
click at [622, 293] on button "Print Customer Labels" at bounding box center [640, 296] width 107 height 14
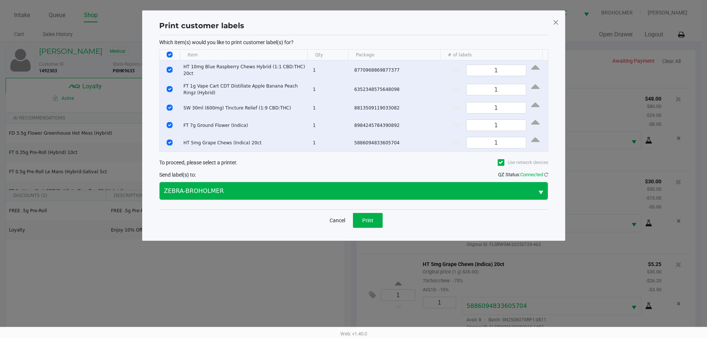
scroll to position [0, 0]
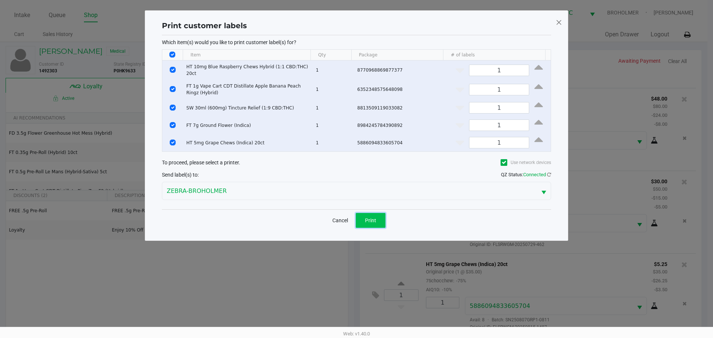
click at [378, 215] on button "Print" at bounding box center [371, 220] width 30 height 15
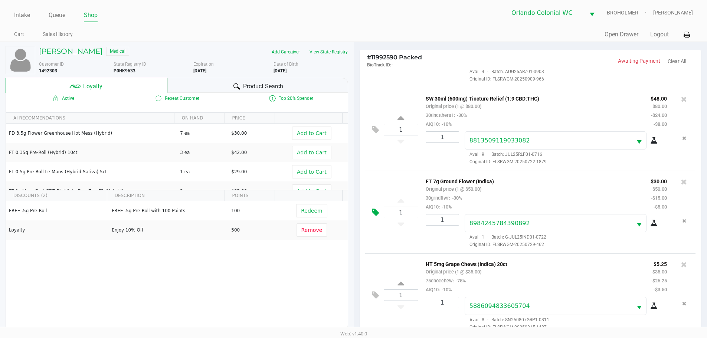
scroll to position [89, 0]
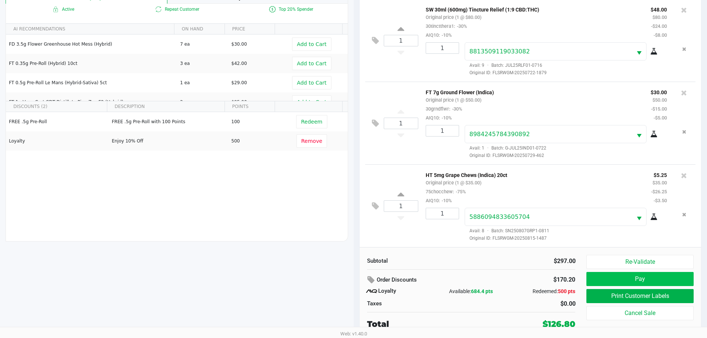
click at [633, 283] on button "Pay" at bounding box center [640, 279] width 107 height 14
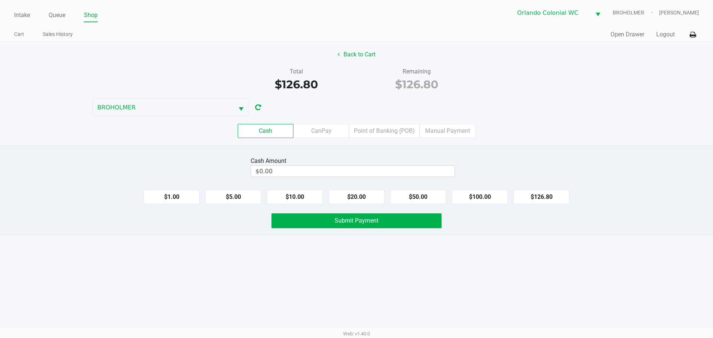
click at [321, 130] on label "CanPay" at bounding box center [321, 131] width 56 height 14
click at [0, 0] on 2 "CanPay" at bounding box center [0, 0] width 0 height 0
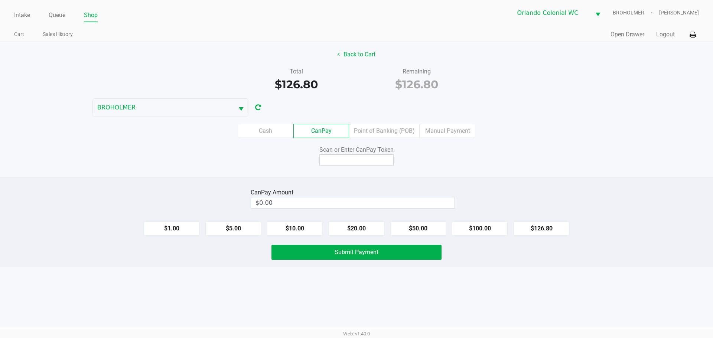
click at [548, 231] on button "$126.80" at bounding box center [541, 229] width 56 height 14
type input "$126.80"
click at [349, 160] on input at bounding box center [356, 160] width 74 height 12
type input "x9862739x"
click at [349, 246] on button "Submit Payment" at bounding box center [356, 252] width 170 height 15
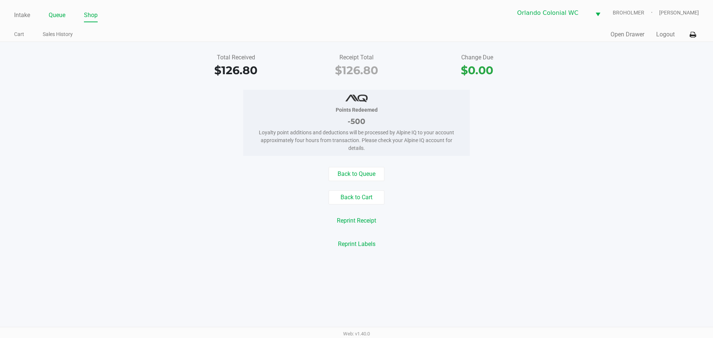
click at [52, 15] on link "Queue" at bounding box center [57, 15] width 17 height 10
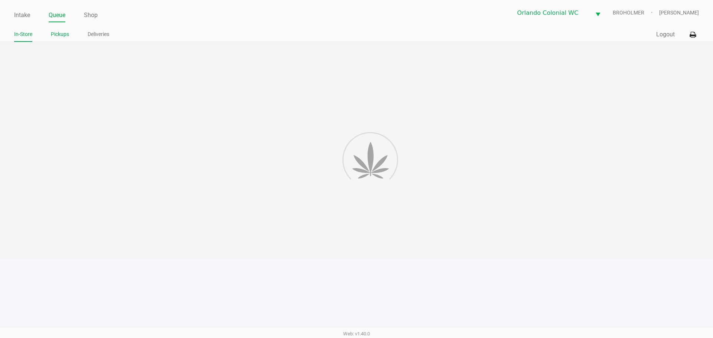
click at [62, 39] on li "Pickups" at bounding box center [60, 35] width 18 height 13
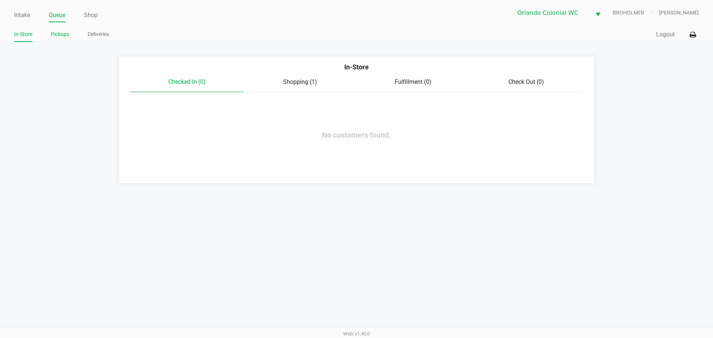
click at [62, 37] on link "Pickups" at bounding box center [60, 34] width 18 height 9
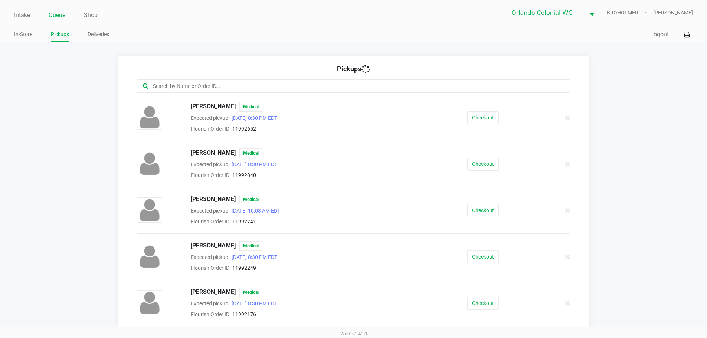
click at [245, 90] on input "text" at bounding box center [341, 86] width 379 height 9
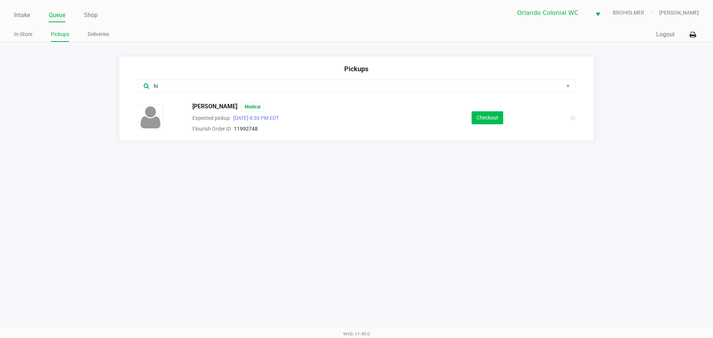
type input "hi"
click at [502, 117] on button "Checkout" at bounding box center [487, 117] width 32 height 13
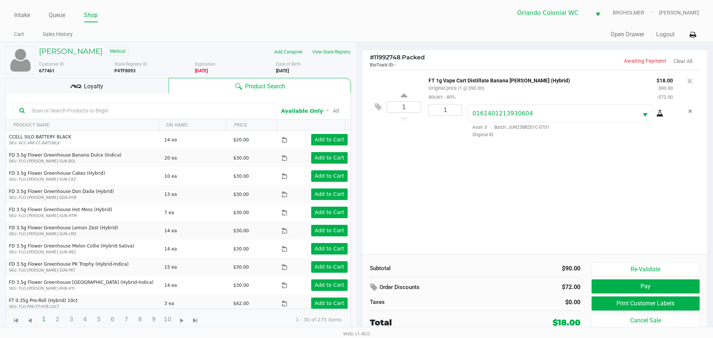
click at [478, 175] on div "1 FT 1g Vape Cart Distillate Banana Runtz (Hybrid) Original price (1 @ $90.00) …" at bounding box center [534, 162] width 344 height 185
click at [453, 192] on div at bounding box center [356, 182] width 713 height 206
click at [457, 204] on div at bounding box center [356, 182] width 713 height 206
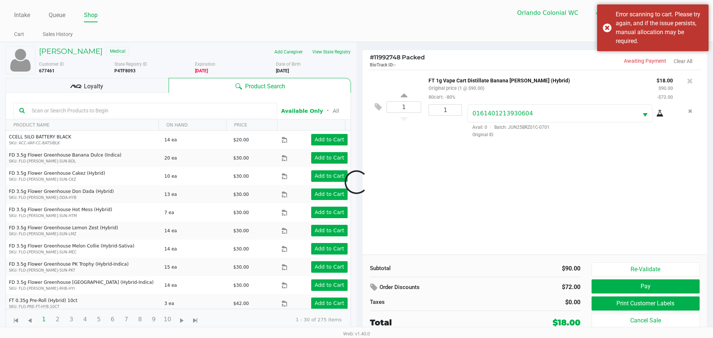
click at [502, 187] on div at bounding box center [356, 182] width 713 height 206
click at [607, 26] on div "Error scanning to cart. Please try again, and if the issue persists, manual all…" at bounding box center [652, 27] width 111 height 47
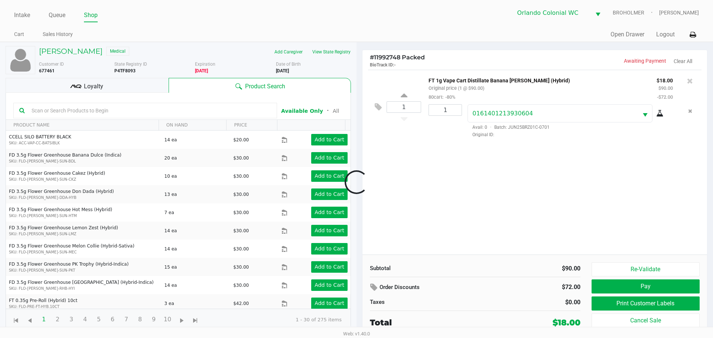
click at [456, 177] on div at bounding box center [356, 182] width 713 height 206
click at [445, 177] on div at bounding box center [356, 182] width 713 height 206
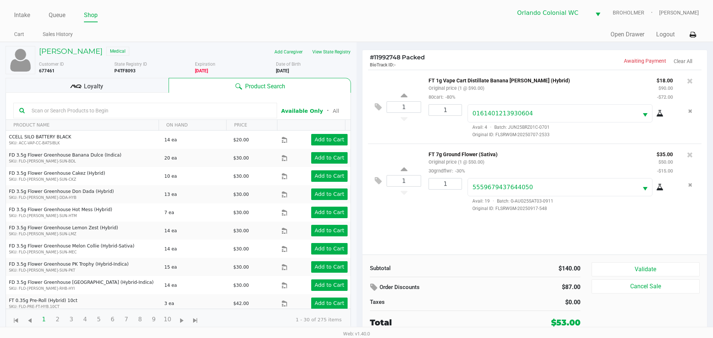
click at [445, 217] on div "1 FT 7g Ground Flower (Sativa) Original price (1 @ $50.00) 30grndflwr: -30% $35…" at bounding box center [534, 181] width 333 height 74
click at [424, 230] on div "1 FT 1g Vape Cart Distillate Banana Runtz (Hybrid) Original price (1 @ $90.00) …" at bounding box center [534, 162] width 344 height 185
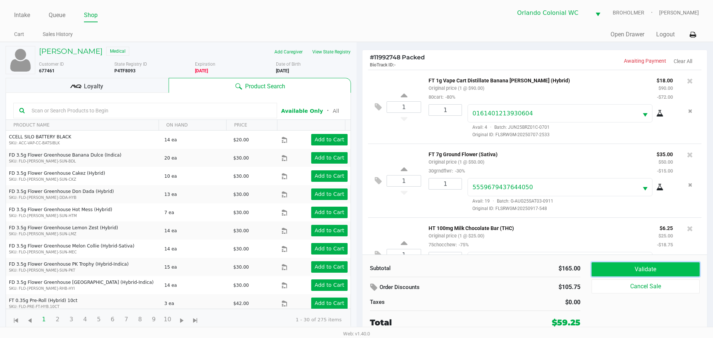
click at [616, 265] on button "Validate" at bounding box center [645, 269] width 108 height 14
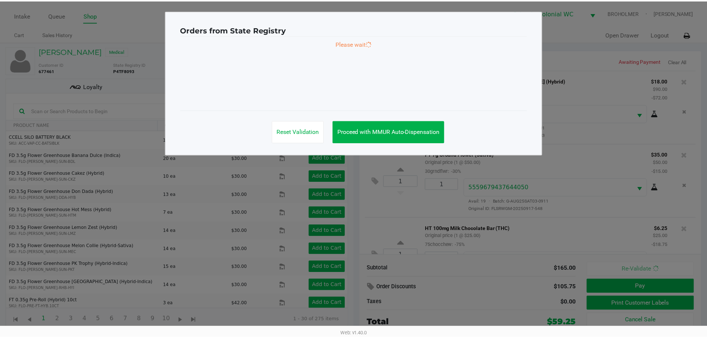
scroll to position [38, 0]
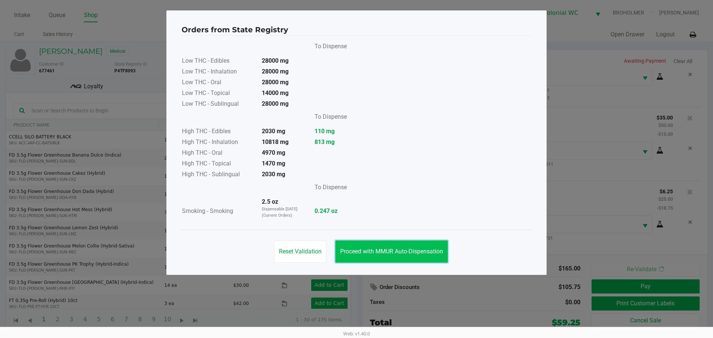
click at [412, 252] on span "Proceed with MMUR Auto-Dispensation" at bounding box center [391, 251] width 103 height 7
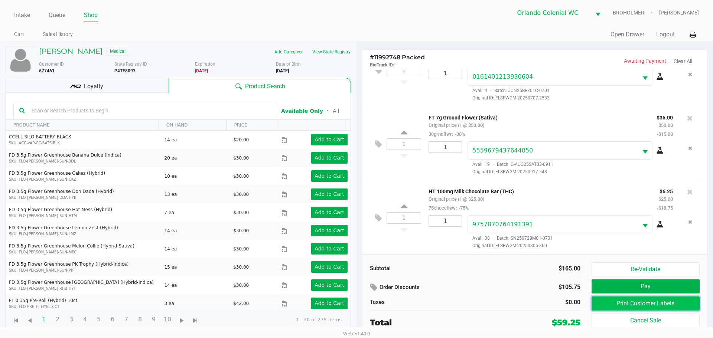
click at [610, 304] on button "Print Customer Labels" at bounding box center [645, 304] width 108 height 14
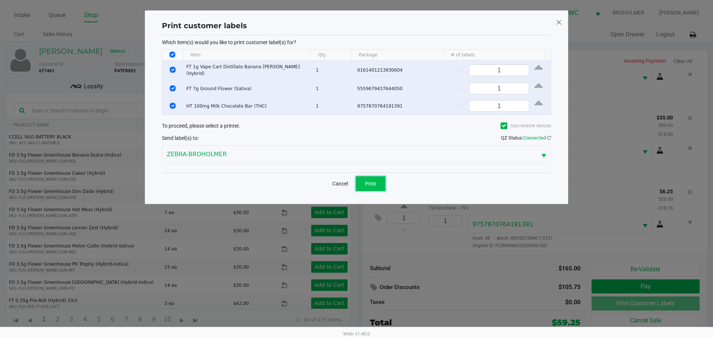
click at [371, 184] on span "Print" at bounding box center [370, 184] width 11 height 6
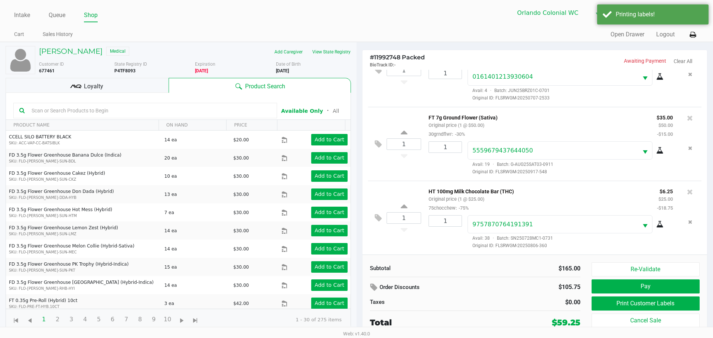
click at [117, 87] on div "Loyalty" at bounding box center [87, 85] width 163 height 15
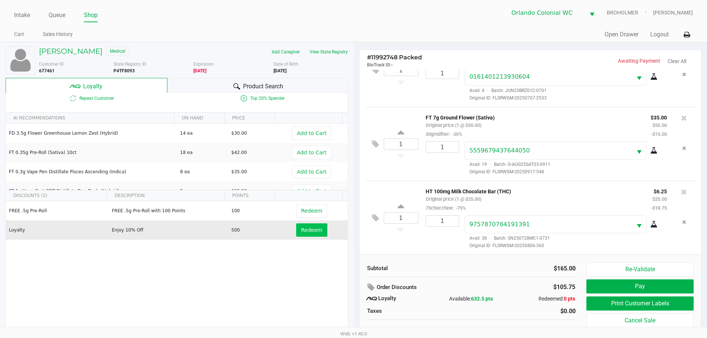
click at [306, 234] on button "Redeem" at bounding box center [311, 229] width 31 height 13
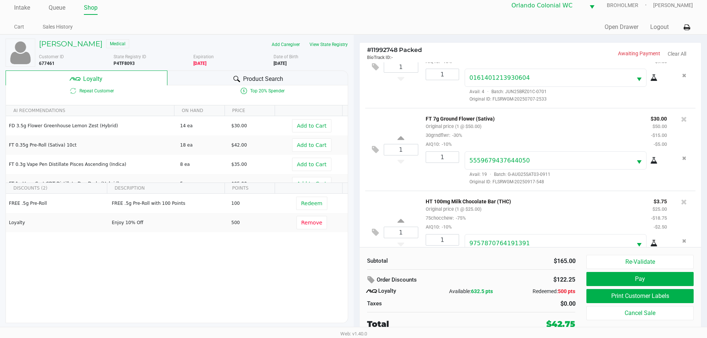
scroll to position [65, 0]
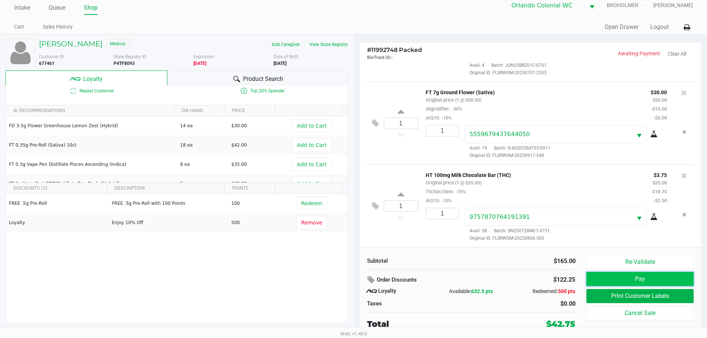
click at [633, 281] on button "Pay" at bounding box center [640, 279] width 107 height 14
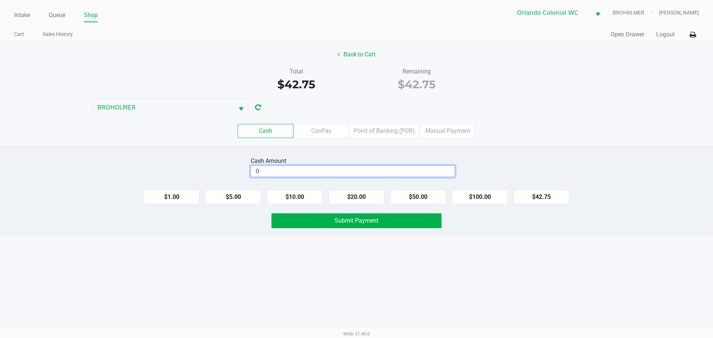
click at [366, 171] on input "0" at bounding box center [352, 171] width 203 height 11
click at [332, 223] on button "Submit Payment" at bounding box center [356, 220] width 170 height 15
type input "$60.00"
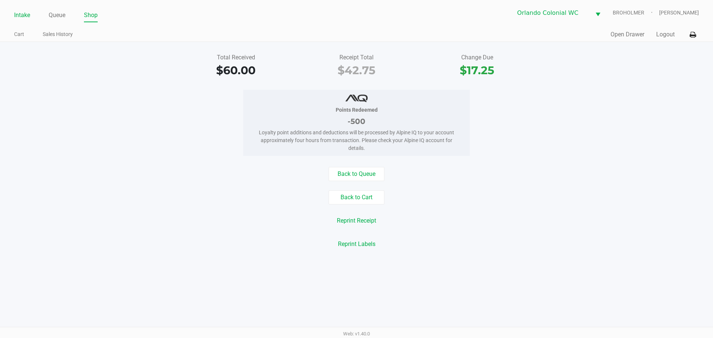
click at [26, 12] on link "Intake" at bounding box center [22, 15] width 16 height 10
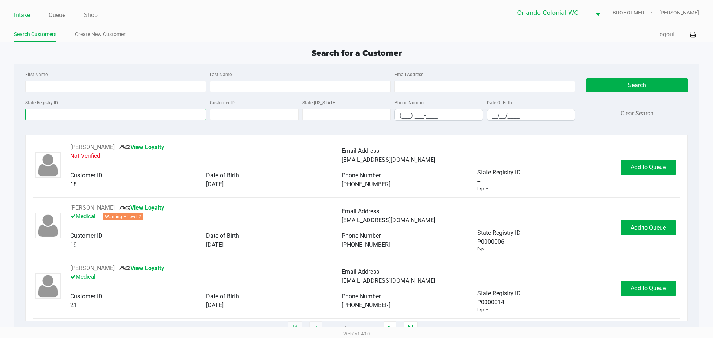
click at [73, 110] on input "State Registry ID" at bounding box center [115, 114] width 181 height 11
click at [75, 113] on input "State Registry ID" at bounding box center [115, 114] width 181 height 11
click at [89, 113] on input "State Registry ID" at bounding box center [115, 114] width 181 height 11
click at [79, 104] on div "State Registry ID" at bounding box center [115, 109] width 184 height 23
click at [76, 110] on input "State Registry ID" at bounding box center [115, 114] width 181 height 11
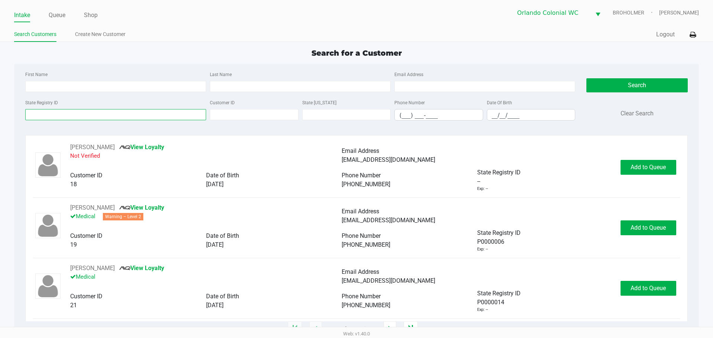
click at [76, 110] on input "State Registry ID" at bounding box center [115, 114] width 181 height 11
click at [56, 13] on link "Queue" at bounding box center [57, 15] width 17 height 10
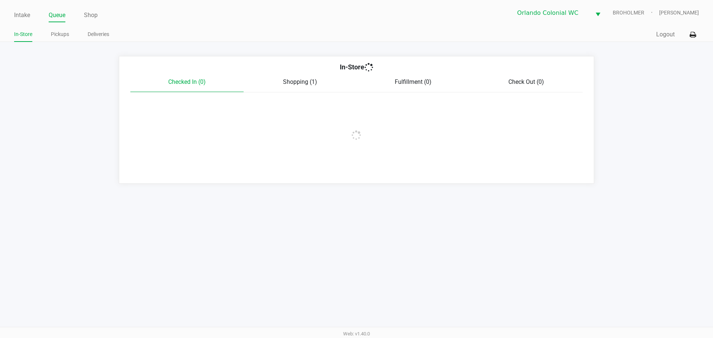
click at [310, 83] on span "Shopping (1)" at bounding box center [300, 81] width 34 height 7
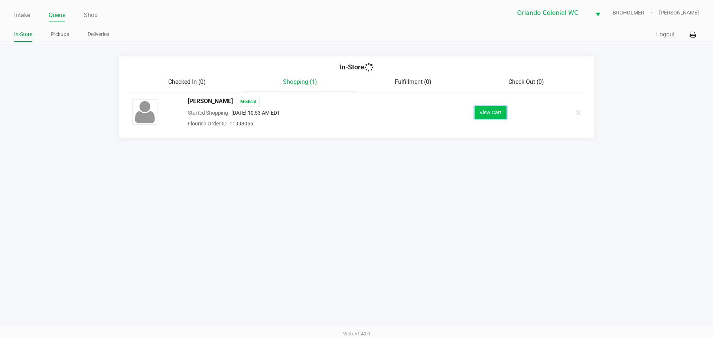
click at [487, 112] on button "View Cart" at bounding box center [490, 112] width 32 height 13
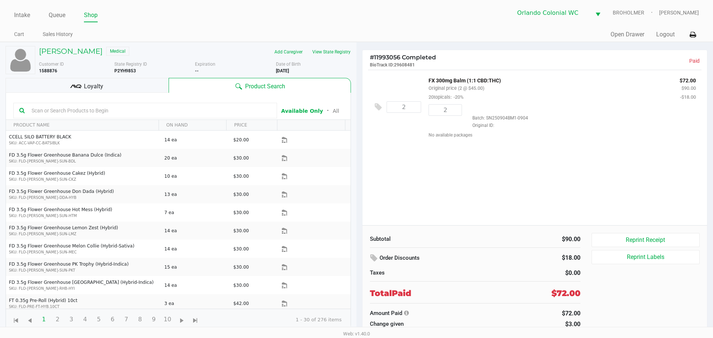
click at [470, 167] on div "2 FX 300mg Balm (1:1 CBD:THC) Original price (2 @ $45.00) 20topicals: -20% $72.…" at bounding box center [534, 148] width 344 height 156
click at [58, 15] on link "Queue" at bounding box center [57, 15] width 17 height 10
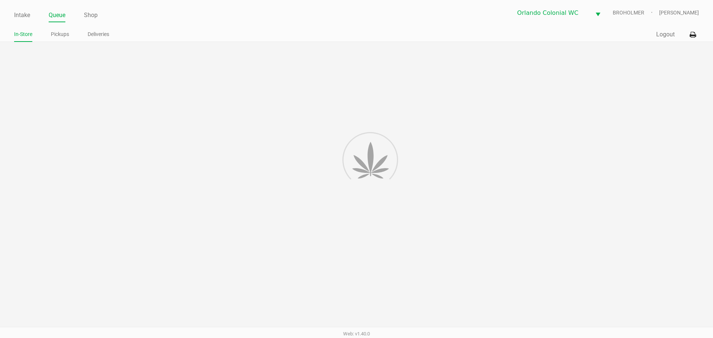
click at [373, 128] on div at bounding box center [356, 189] width 713 height 295
click at [442, 156] on div at bounding box center [356, 189] width 713 height 295
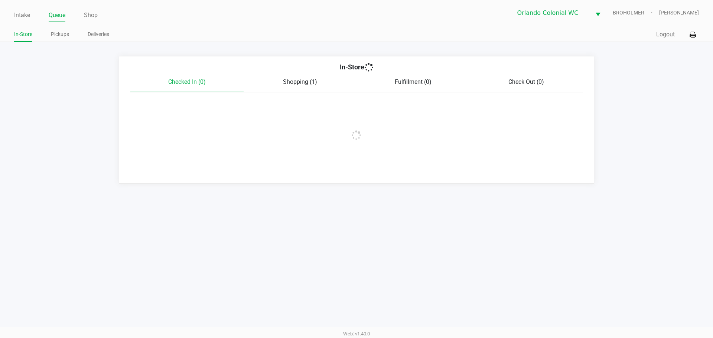
click at [252, 127] on div "In-Store Checked In (0) Shopping (1) Fulfillment (0) Check Out (0)" at bounding box center [356, 120] width 475 height 128
click at [316, 78] on div "Shopping (1)" at bounding box center [300, 82] width 113 height 9
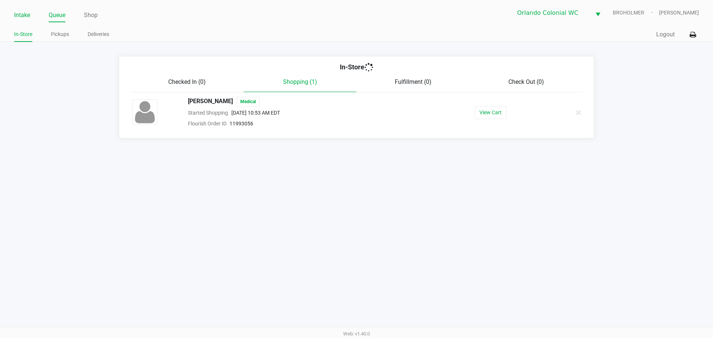
click at [19, 18] on link "Intake" at bounding box center [22, 15] width 16 height 10
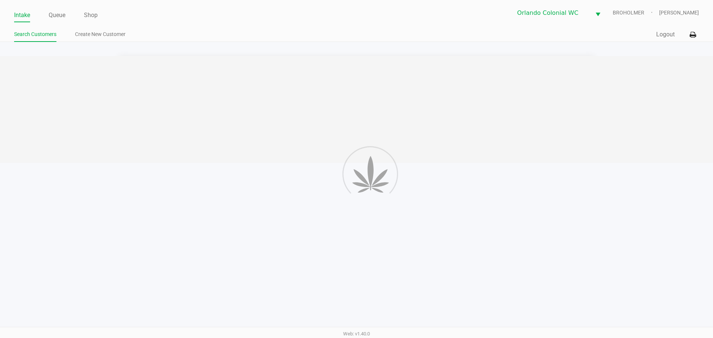
click at [96, 79] on div at bounding box center [356, 109] width 713 height 107
click at [263, 119] on div at bounding box center [356, 109] width 713 height 107
click at [267, 112] on div at bounding box center [356, 109] width 713 height 107
click at [248, 104] on div at bounding box center [356, 109] width 713 height 107
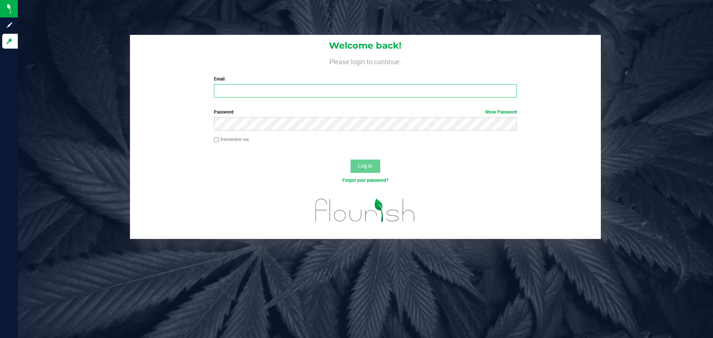
click at [323, 91] on input "Email" at bounding box center [365, 90] width 303 height 13
type input "[EMAIL_ADDRESS][DOMAIN_NAME]"
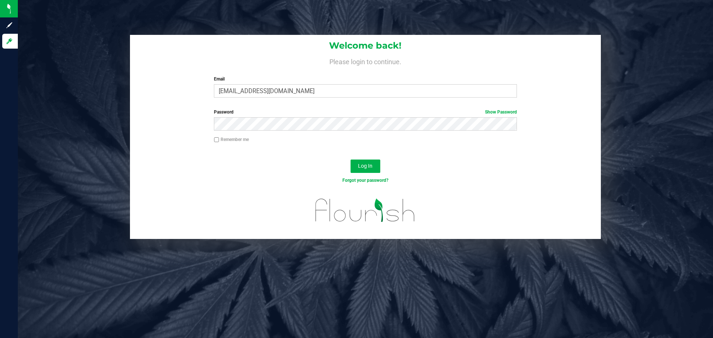
click at [234, 144] on div "Remember me" at bounding box center [365, 140] width 314 height 9
click at [233, 143] on label "Remember me" at bounding box center [231, 139] width 35 height 7
click at [219, 143] on input "Remember me" at bounding box center [216, 139] width 5 height 5
checkbox input "true"
click at [354, 164] on button "Log In" at bounding box center [365, 166] width 30 height 13
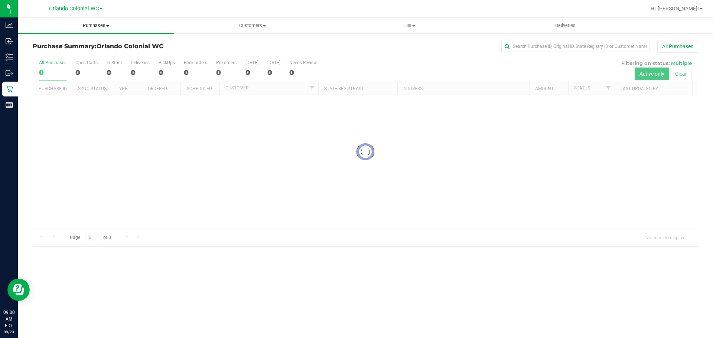
click at [98, 26] on span "Purchases" at bounding box center [96, 25] width 156 height 7
click at [64, 55] on li "Fulfillment" at bounding box center [96, 53] width 156 height 9
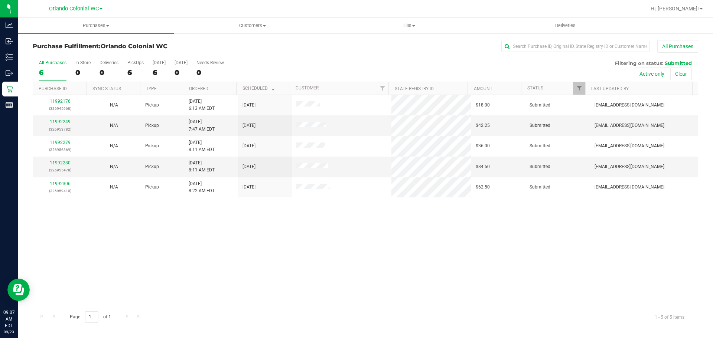
click at [327, 239] on div "11992176 (326945668) N/A Pickup 9/23/2025 6:13 AM EDT 9/23/2025 $18.00 Submitte…" at bounding box center [365, 201] width 664 height 213
click at [333, 277] on div "11992176 (326945668) N/A Pickup 9/23/2025 6:13 AM EDT 9/23/2025 $18.00 Submitte…" at bounding box center [365, 201] width 664 height 213
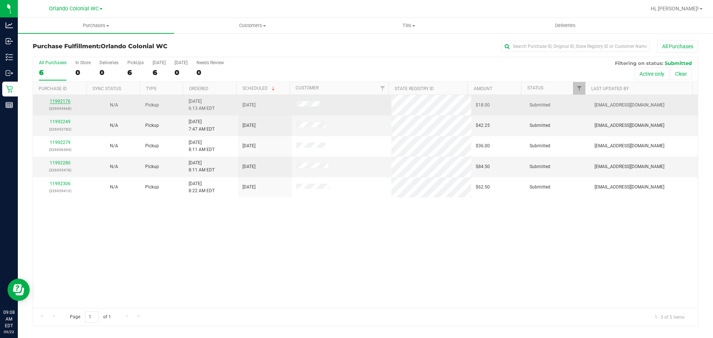
click at [66, 100] on link "11992176" at bounding box center [60, 101] width 21 height 5
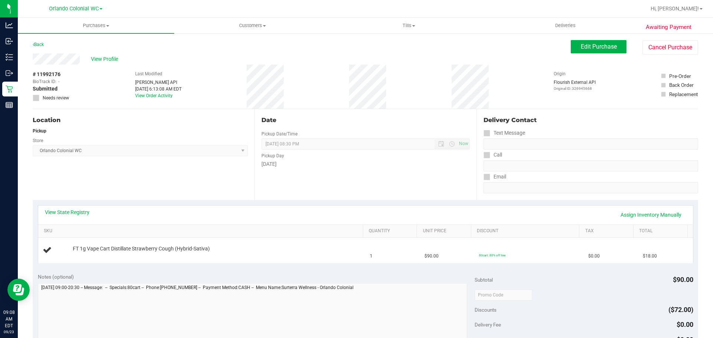
click at [190, 52] on div "Back Edit Purchase Cancel Purchase" at bounding box center [365, 46] width 665 height 13
click at [231, 179] on div "Location Pickup Store Orlando Colonial WC Select Store Bonita Springs WC Boynto…" at bounding box center [144, 154] width 222 height 91
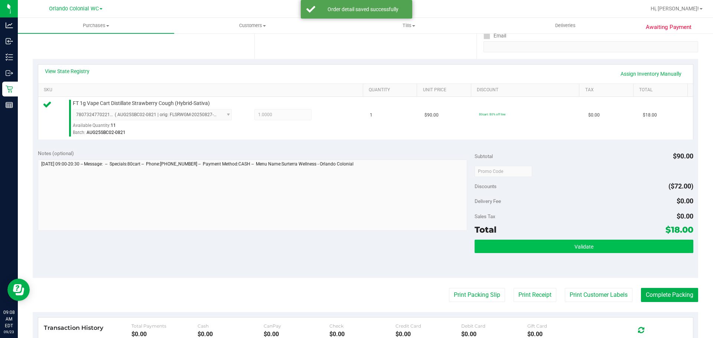
scroll to position [223, 0]
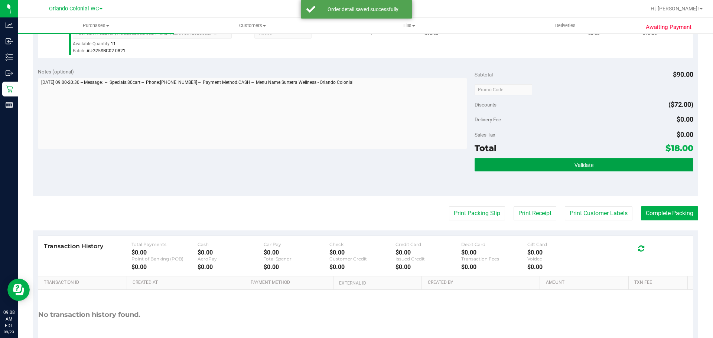
click at [537, 161] on button "Validate" at bounding box center [583, 164] width 218 height 13
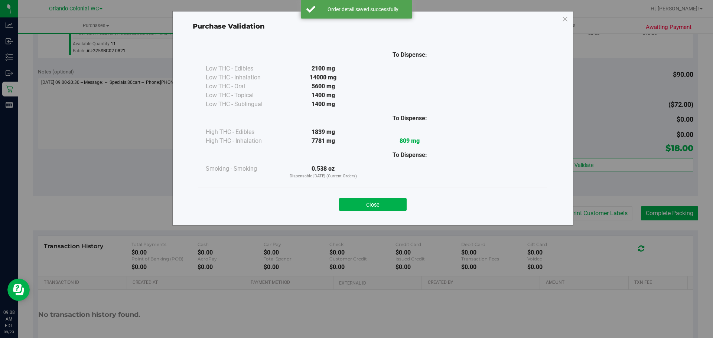
click at [388, 206] on button "Close" at bounding box center [373, 204] width 68 height 13
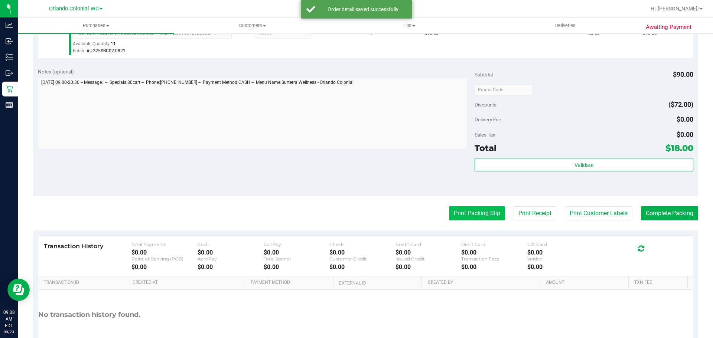
click at [475, 209] on button "Print Packing Slip" at bounding box center [477, 213] width 56 height 14
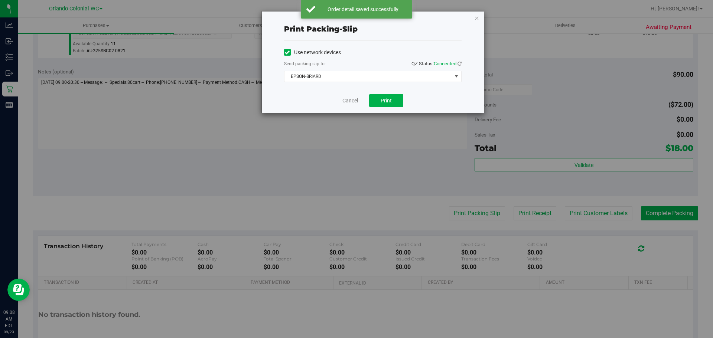
click at [391, 92] on div "Cancel Print" at bounding box center [372, 100] width 177 height 25
drag, startPoint x: 391, startPoint y: 92, endPoint x: 380, endPoint y: 78, distance: 18.3
click at [386, 86] on div "Print packing-slip Use network devices Send packing-slip to: QZ Status: Connect…" at bounding box center [373, 62] width 222 height 101
click at [379, 76] on span "EPSON-BRIARD" at bounding box center [367, 76] width 167 height 10
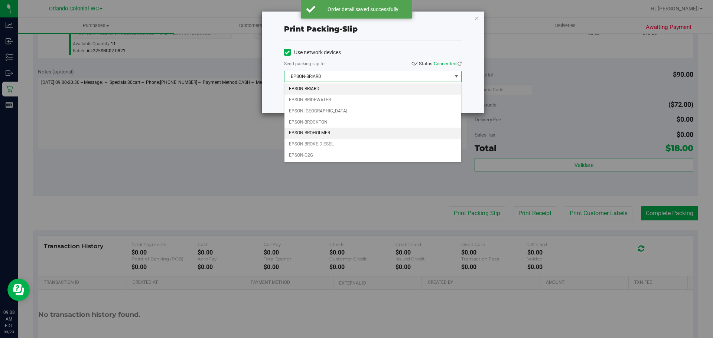
click at [336, 133] on li "EPSON-BROHOLMER" at bounding box center [372, 133] width 177 height 11
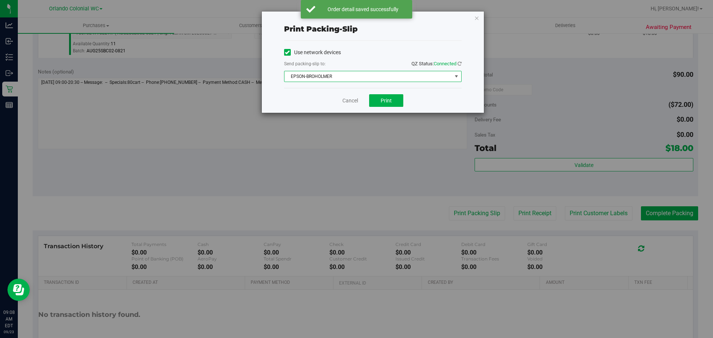
click at [387, 107] on div "Cancel Print" at bounding box center [372, 100] width 177 height 25
click at [389, 97] on button "Print" at bounding box center [386, 100] width 34 height 13
click at [478, 16] on icon "button" at bounding box center [476, 17] width 5 height 9
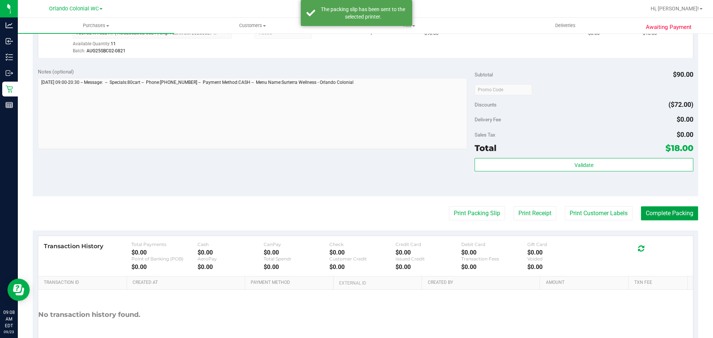
click at [645, 220] on button "Complete Packing" at bounding box center [669, 213] width 57 height 14
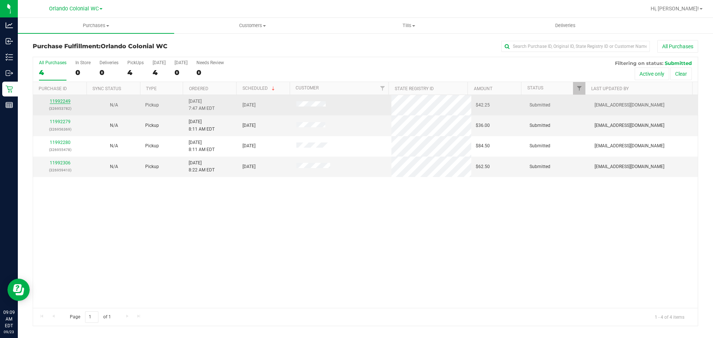
click at [63, 101] on link "11992249" at bounding box center [60, 101] width 21 height 5
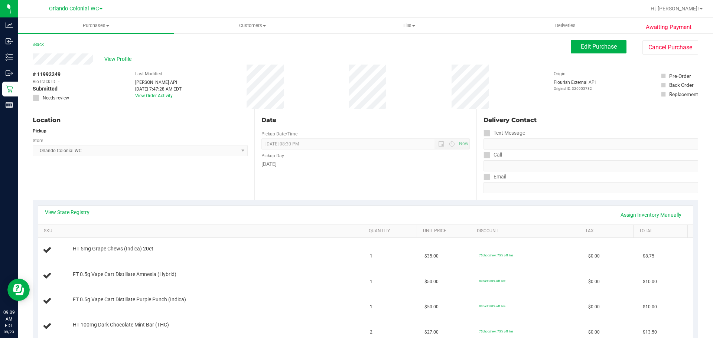
click at [37, 43] on link "Back" at bounding box center [38, 44] width 11 height 5
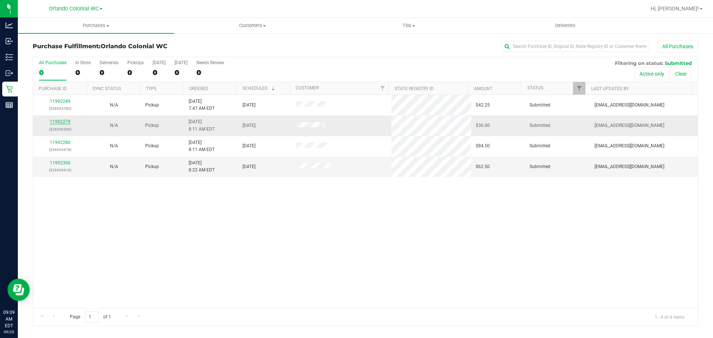
click at [66, 121] on link "11992279" at bounding box center [60, 121] width 21 height 5
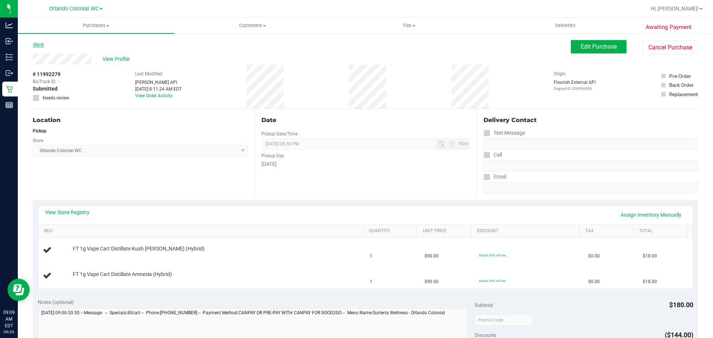
click at [37, 46] on link "Back" at bounding box center [38, 44] width 11 height 5
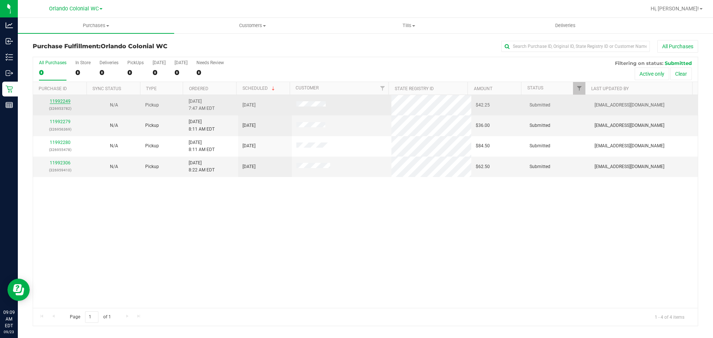
click at [51, 102] on link "11992249" at bounding box center [60, 101] width 21 height 5
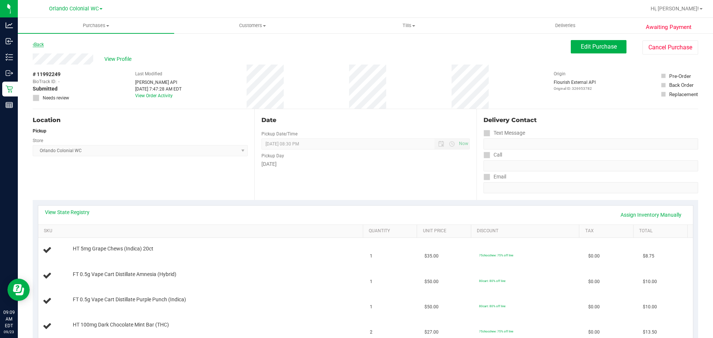
click at [39, 44] on link "Back" at bounding box center [38, 44] width 11 height 5
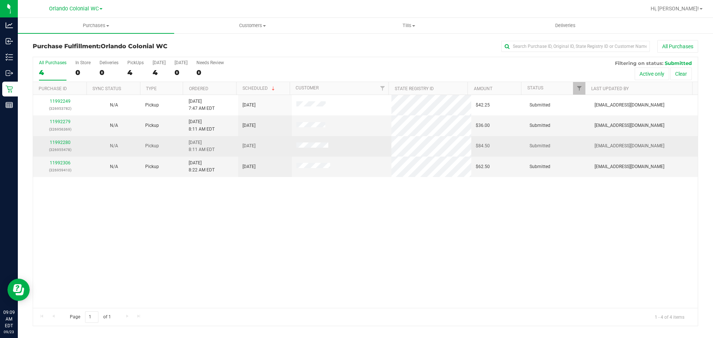
click at [61, 138] on td "11992280 (326955478)" at bounding box center [60, 146] width 54 height 20
click at [63, 144] on link "11992280" at bounding box center [60, 142] width 21 height 5
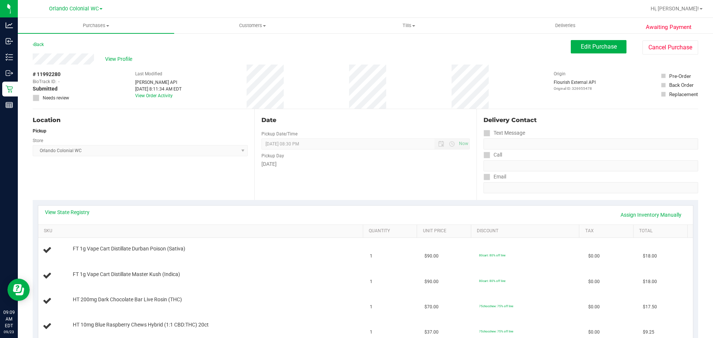
click at [39, 42] on div "Back" at bounding box center [38, 44] width 11 height 9
click at [39, 43] on link "Back" at bounding box center [38, 44] width 11 height 5
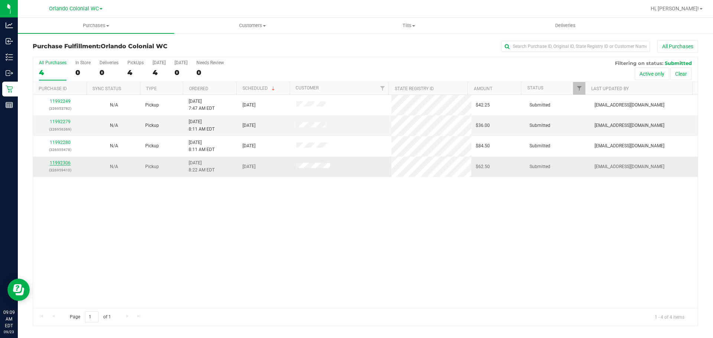
drag, startPoint x: 72, startPoint y: 161, endPoint x: 66, endPoint y: 161, distance: 6.4
click at [70, 161] on div "11992306 (326959410)" at bounding box center [59, 167] width 45 height 14
click at [66, 161] on link "11992306" at bounding box center [60, 162] width 21 height 5
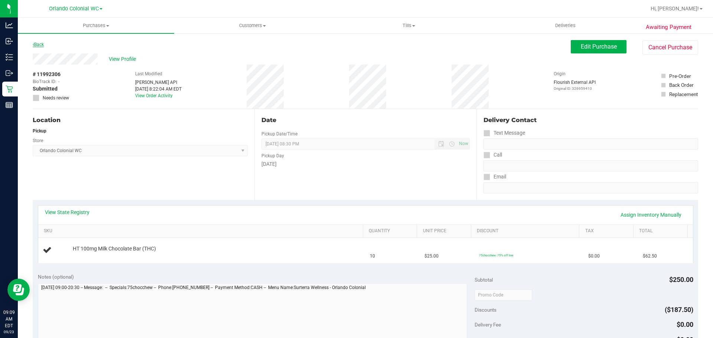
click at [41, 42] on link "Back" at bounding box center [38, 44] width 11 height 5
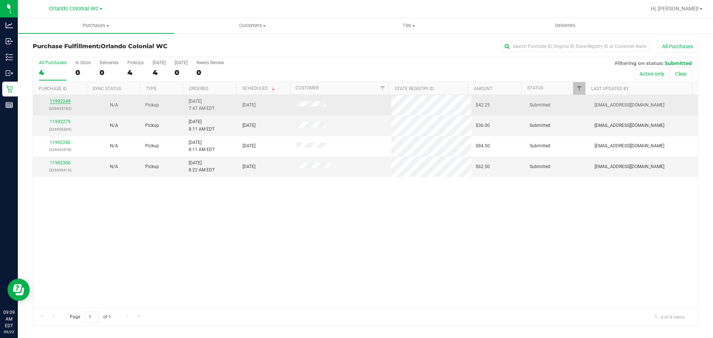
click at [59, 103] on link "11992249" at bounding box center [60, 101] width 21 height 5
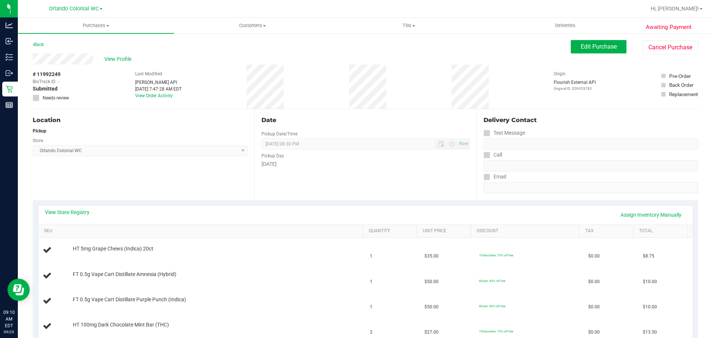
click at [37, 42] on link "Back" at bounding box center [38, 44] width 11 height 5
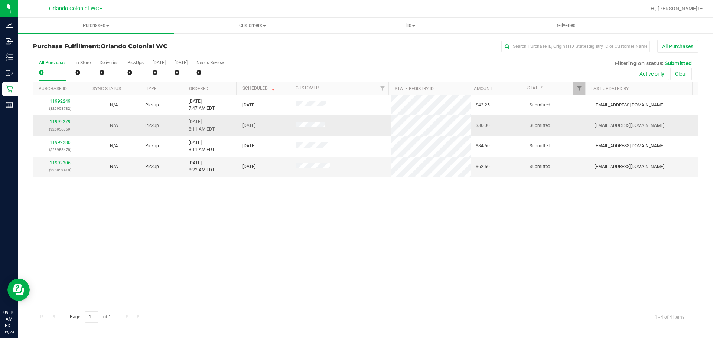
click at [64, 125] on div "11992279 (326956369)" at bounding box center [59, 125] width 45 height 14
click at [64, 118] on div "11992279 (326956369)" at bounding box center [59, 125] width 45 height 14
click at [65, 123] on link "11992279" at bounding box center [60, 121] width 21 height 5
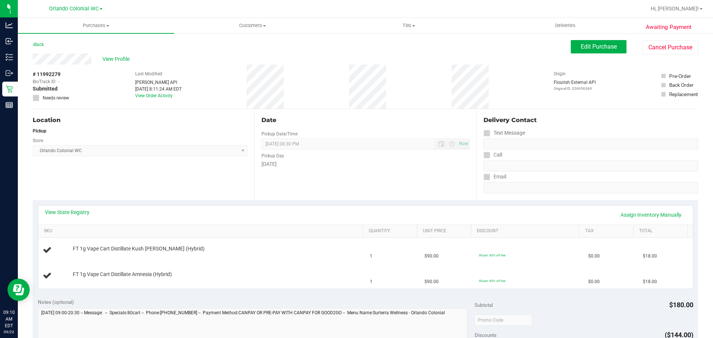
click at [140, 161] on div "Location Pickup Store Orlando Colonial WC Select Store Bonita Springs WC Boynto…" at bounding box center [144, 154] width 222 height 91
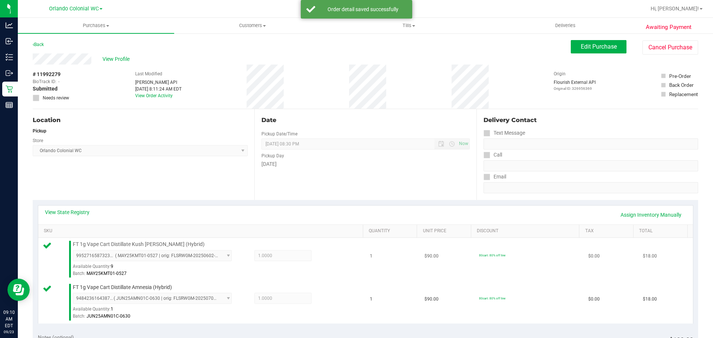
scroll to position [223, 0]
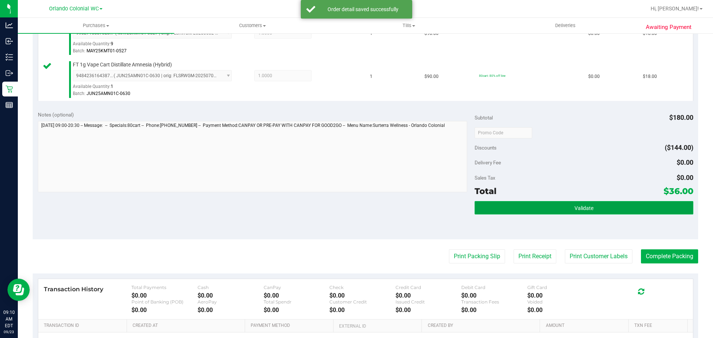
click at [561, 210] on button "Validate" at bounding box center [583, 207] width 218 height 13
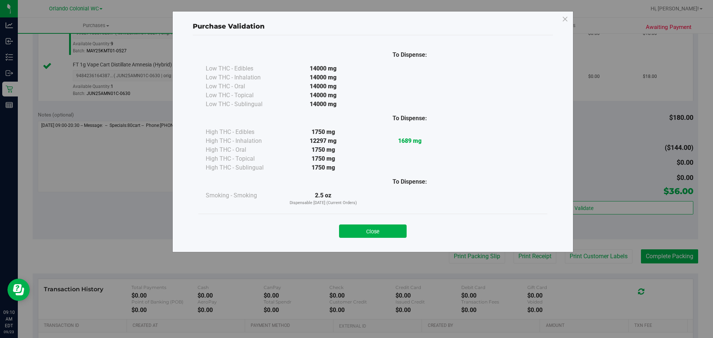
click at [395, 223] on div "Close" at bounding box center [373, 229] width 338 height 19
click at [379, 228] on button "Close" at bounding box center [373, 231] width 68 height 13
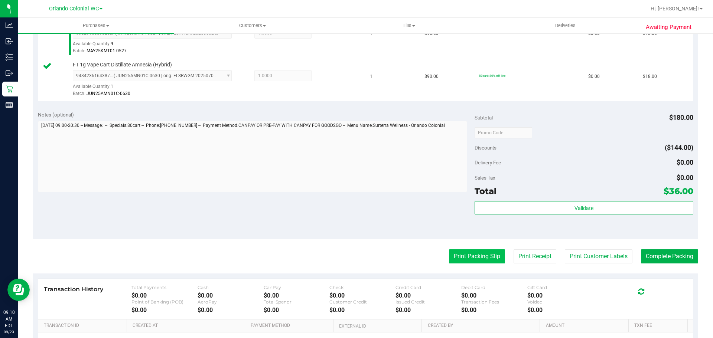
click at [470, 257] on button "Print Packing Slip" at bounding box center [477, 256] width 56 height 14
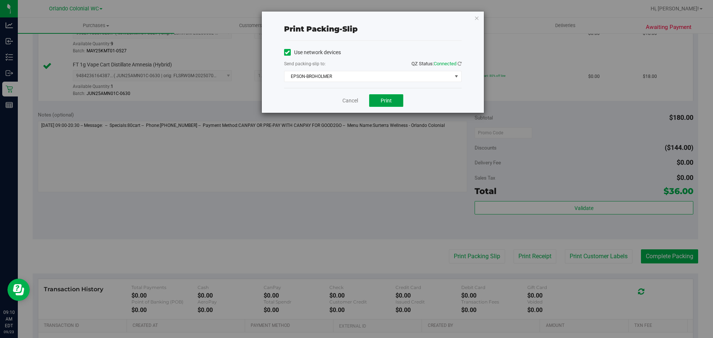
click at [380, 102] on button "Print" at bounding box center [386, 100] width 34 height 13
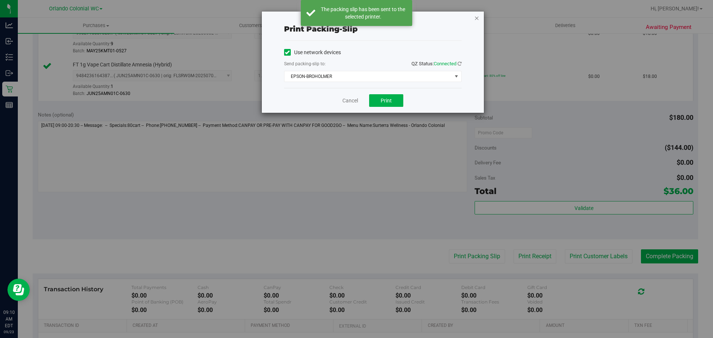
click at [476, 19] on icon "button" at bounding box center [476, 17] width 5 height 9
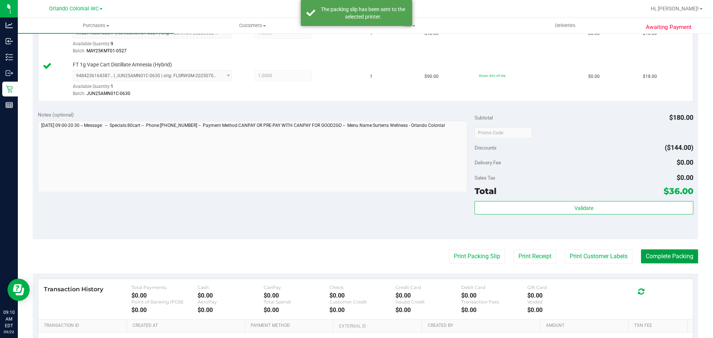
click at [672, 257] on button "Complete Packing" at bounding box center [669, 256] width 57 height 14
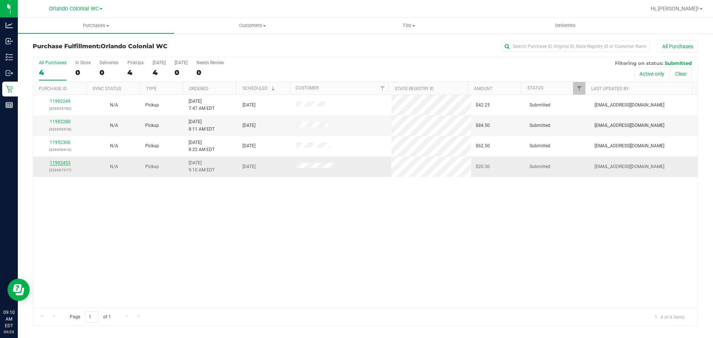
click at [61, 163] on link "11992453" at bounding box center [60, 162] width 21 height 5
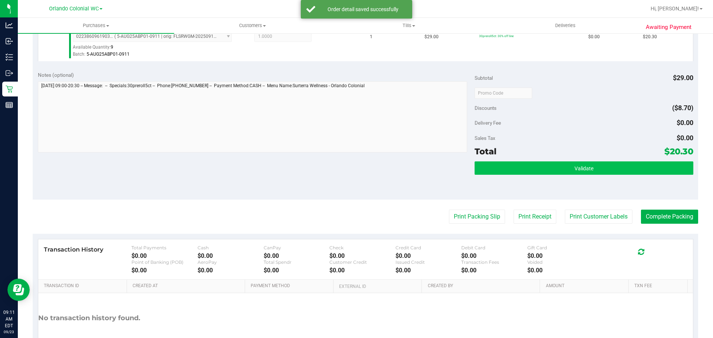
scroll to position [269, 0]
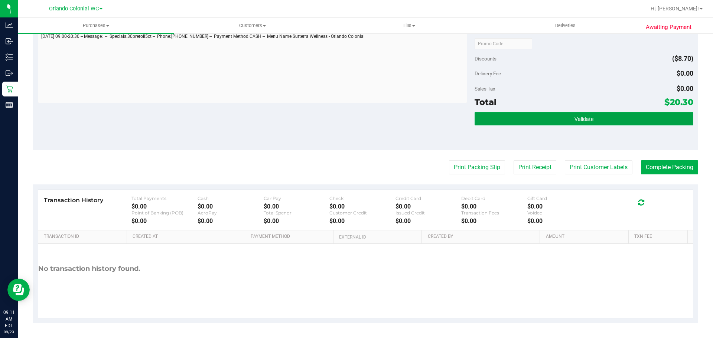
click at [563, 121] on button "Validate" at bounding box center [583, 118] width 218 height 13
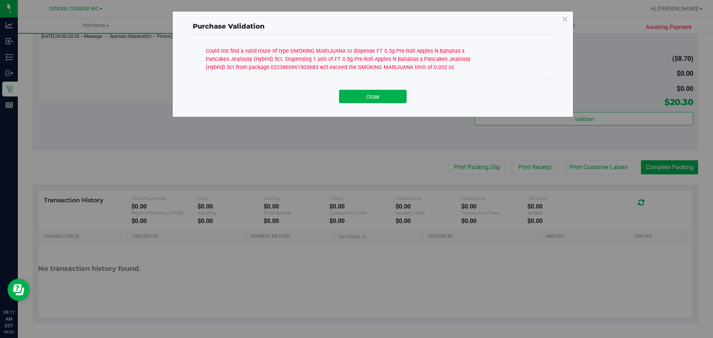
click at [363, 75] on div "Could not find a valid route of type SMOKING MARIJUANA to dispense FT 0.5g Pre-…" at bounding box center [372, 61] width 349 height 33
click at [362, 69] on div "Could not find a valid route of type SMOKING MARIJUANA to dispense FT 0.5g Pre-…" at bounding box center [345, 58] width 278 height 26
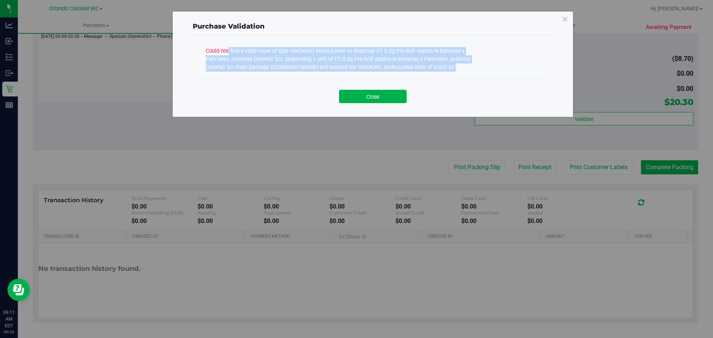
click at [362, 69] on div "Could not find a valid route of type SMOKING MARIJUANA to dispense FT 0.5g Pre-…" at bounding box center [345, 58] width 278 height 26
copy div "Could not find a valid route of type SMOKING MARIJUANA to dispense FT 0.5g Pre-…"
click at [387, 95] on button "Close" at bounding box center [373, 96] width 68 height 13
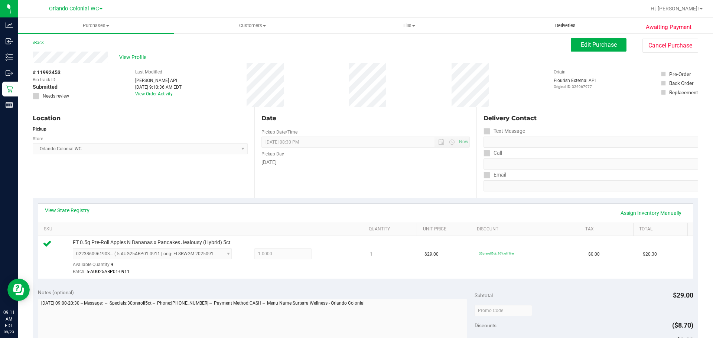
scroll to position [0, 0]
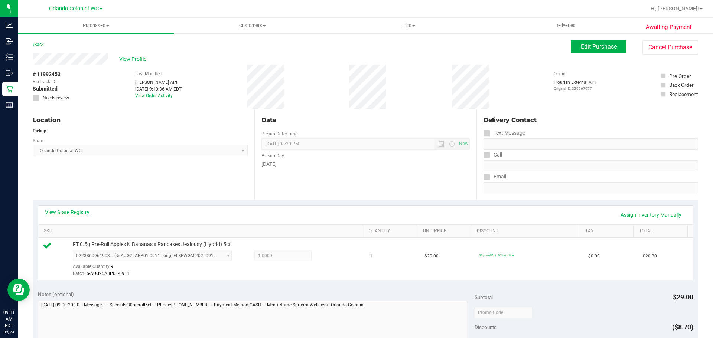
click at [57, 215] on link "View State Registry" at bounding box center [67, 212] width 45 height 7
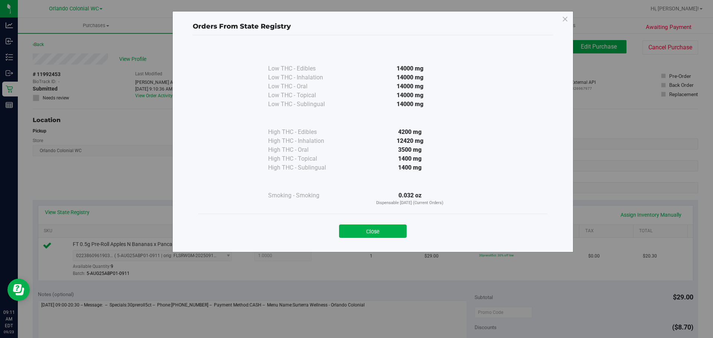
drag, startPoint x: 402, startPoint y: 231, endPoint x: 510, endPoint y: 94, distance: 174.7
click at [402, 231] on button "Close" at bounding box center [373, 231] width 68 height 13
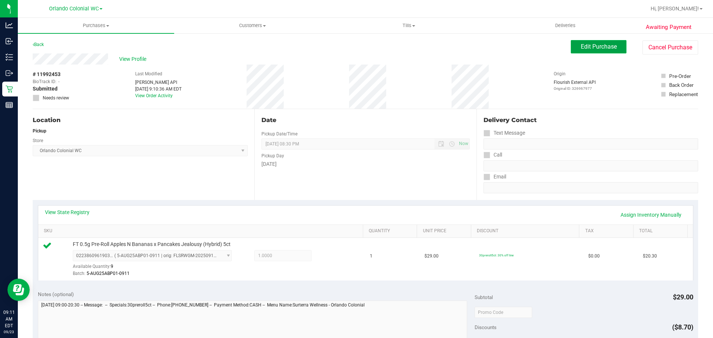
click at [581, 45] on span "Edit Purchase" at bounding box center [599, 46] width 36 height 7
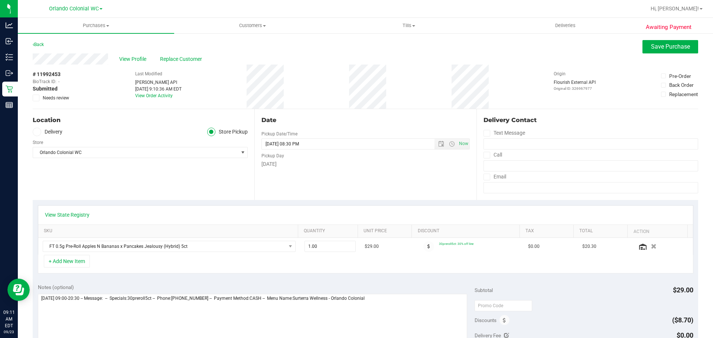
click at [37, 101] on div "# 11992453 BioTrack ID: - Submitted Needs review" at bounding box center [51, 87] width 37 height 44
click at [34, 98] on icon at bounding box center [36, 98] width 5 height 0
click at [0, 0] on input "Needs review" at bounding box center [0, 0] width 0 height 0
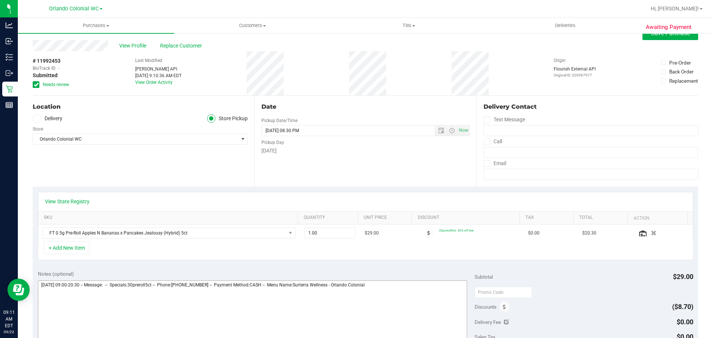
scroll to position [37, 0]
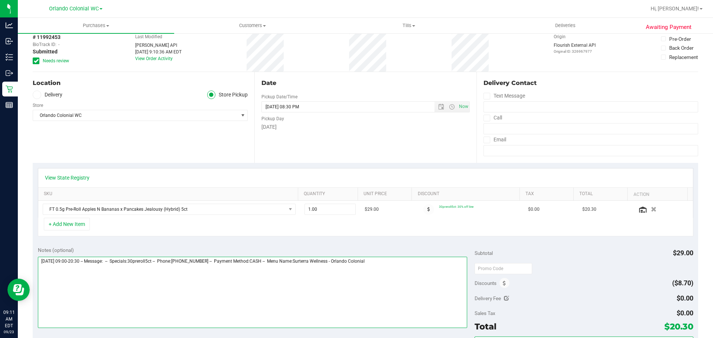
click at [399, 284] on textarea at bounding box center [252, 292] width 429 height 71
paste textarea "Could not find a valid route of type SMOKING MARIJUANA to dispense FT 0.5g Pre-…"
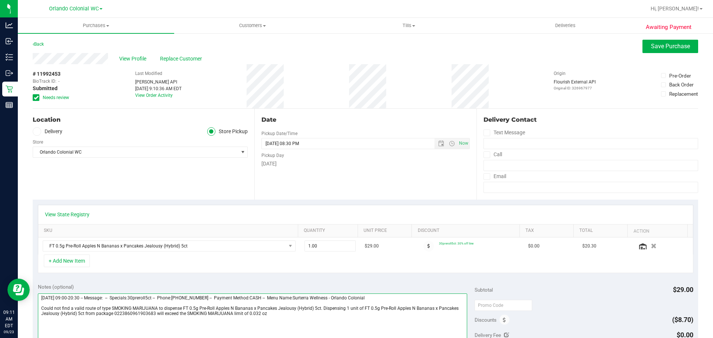
scroll to position [0, 0]
type textarea "Tuesday 09/23/2025 09:00-20:30 -- Message: -- Specials:30preroll5ct -- Phone:77…"
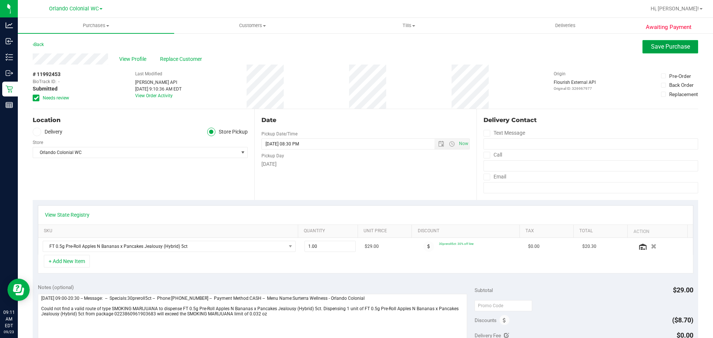
click at [654, 49] on span "Save Purchase" at bounding box center [670, 46] width 39 height 7
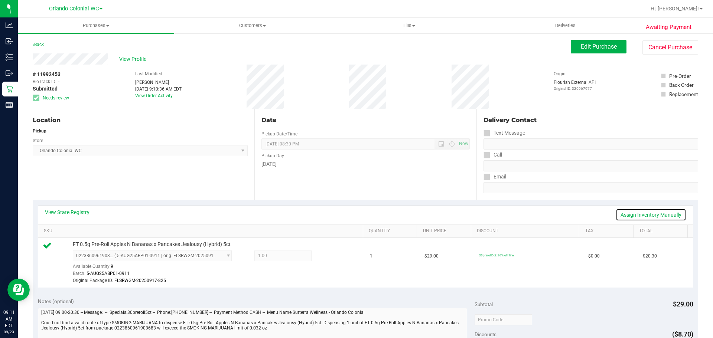
click at [636, 211] on link "Assign Inventory Manually" at bounding box center [650, 215] width 71 height 13
click at [325, 257] on icon at bounding box center [329, 256] width 8 height 9
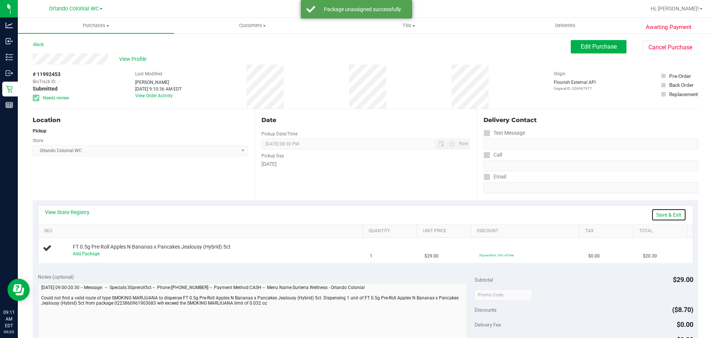
click at [665, 215] on link "Save & Exit" at bounding box center [668, 215] width 35 height 13
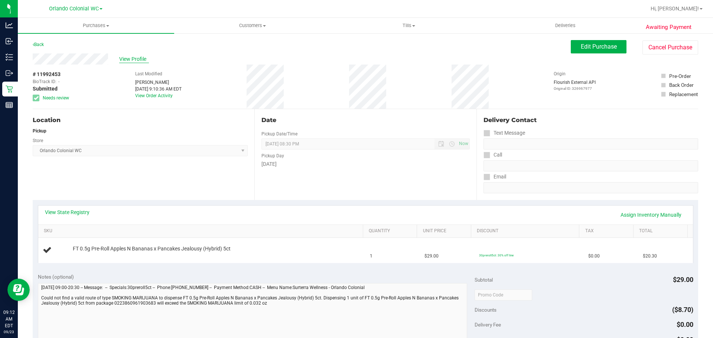
click at [139, 59] on span "View Profile" at bounding box center [134, 59] width 30 height 8
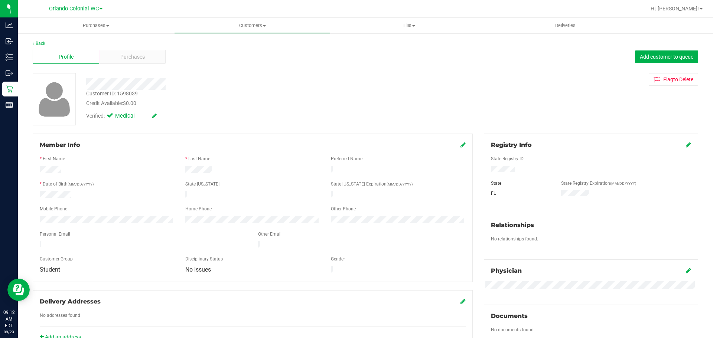
click at [513, 97] on div "Customer ID: 1598039 Credit Available: $0.00 Verified: Medical Flag to Delete" at bounding box center [365, 99] width 676 height 52
click at [134, 59] on span "Purchases" at bounding box center [132, 57] width 24 height 8
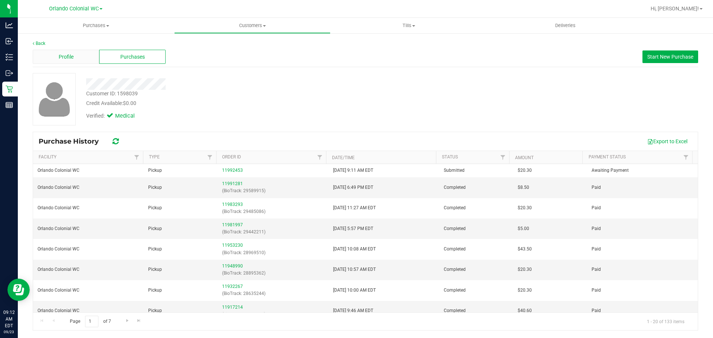
click at [78, 60] on div "Profile" at bounding box center [66, 57] width 66 height 14
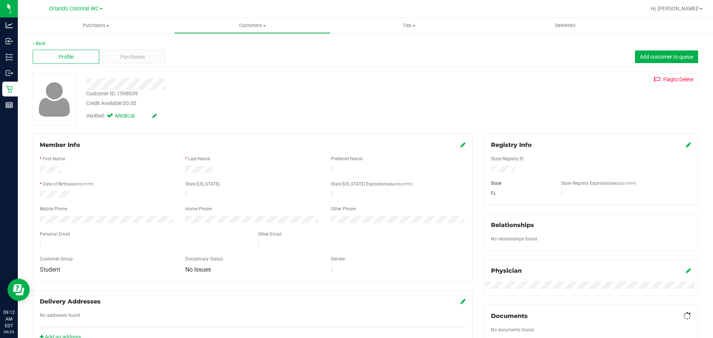
click at [134, 95] on div "Customer ID: 1598039" at bounding box center [112, 94] width 52 height 8
copy div "Customer ID: 1598039"
click at [495, 65] on div "Profile Purchases Add customer to queue" at bounding box center [365, 57] width 665 height 20
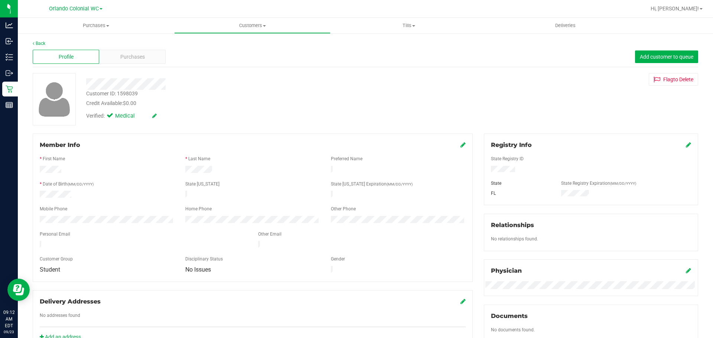
click at [116, 66] on div "Profile Purchases Add customer to queue" at bounding box center [365, 57] width 665 height 20
click at [121, 59] on span "Purchases" at bounding box center [132, 57] width 24 height 8
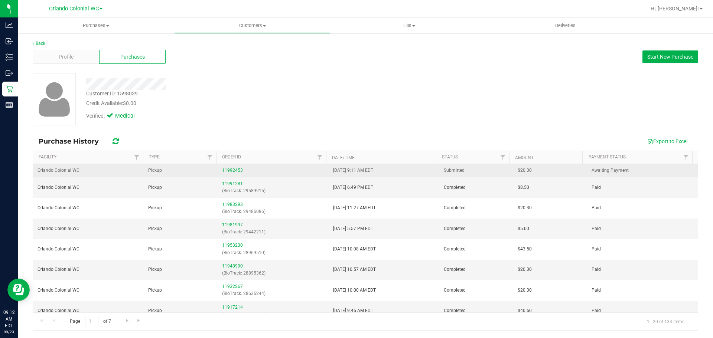
click at [222, 167] on div "11992453" at bounding box center [273, 170] width 102 height 7
click at [226, 170] on link "11992453" at bounding box center [232, 170] width 21 height 5
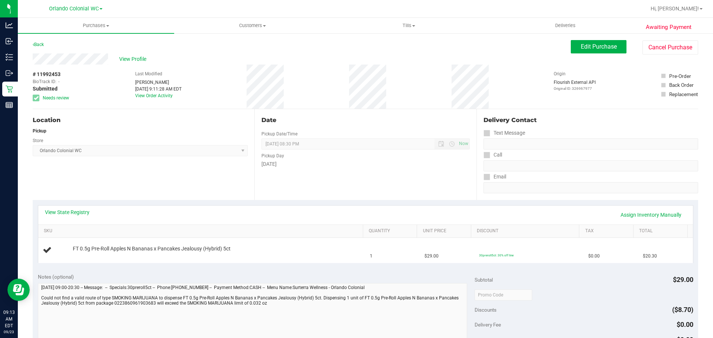
click at [46, 72] on span "# 11992453" at bounding box center [47, 75] width 28 height 8
copy div "# 11992453"
click at [494, 55] on div "View Profile" at bounding box center [302, 58] width 538 height 11
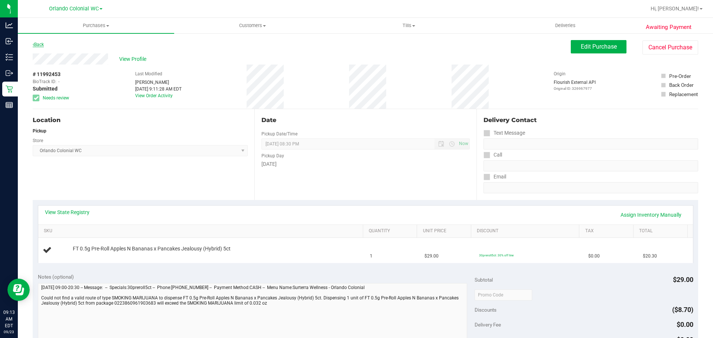
click at [39, 45] on link "Back" at bounding box center [38, 44] width 11 height 5
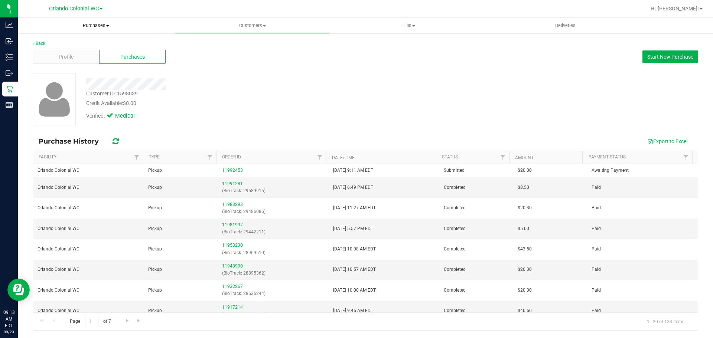
click at [101, 29] on span "Purchases" at bounding box center [96, 25] width 156 height 7
click at [58, 56] on span "Fulfillment" at bounding box center [41, 53] width 46 height 6
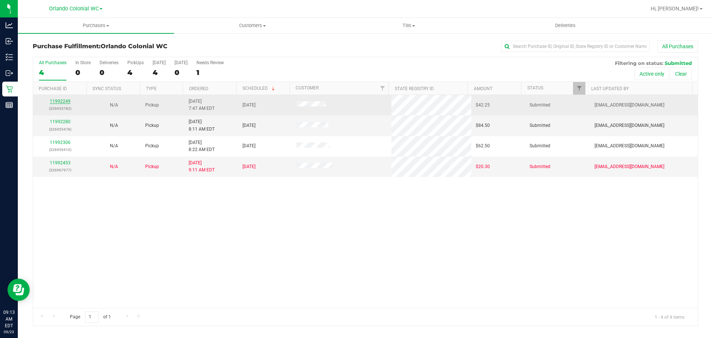
click at [56, 101] on link "11992249" at bounding box center [60, 101] width 21 height 5
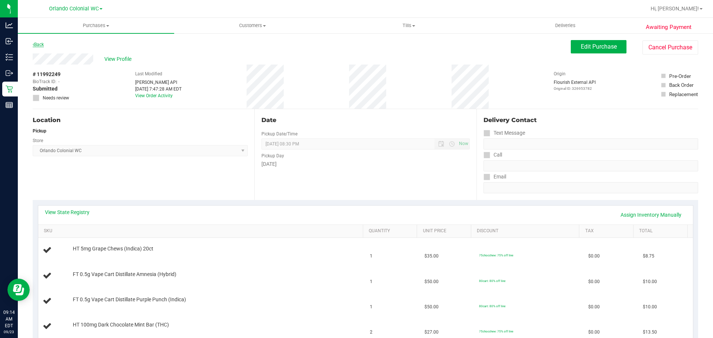
click at [43, 42] on link "Back" at bounding box center [38, 44] width 11 height 5
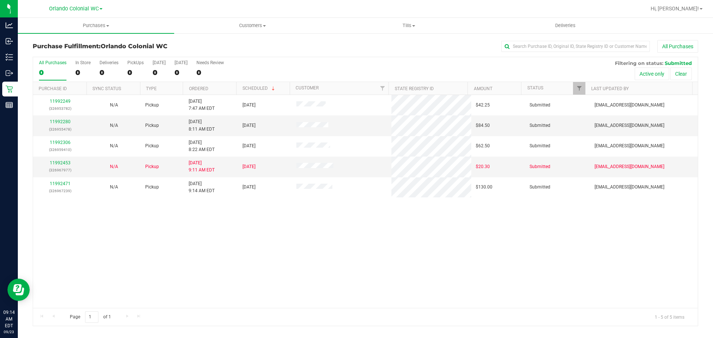
drag, startPoint x: 43, startPoint y: 42, endPoint x: 252, endPoint y: 199, distance: 261.5
click at [268, 213] on div "11992249 (326953782) N/A Pickup 9/23/2025 7:47 AM EDT 9/23/2025 $42.25 Submitte…" at bounding box center [365, 201] width 664 height 213
click at [59, 121] on link "11992280" at bounding box center [60, 121] width 21 height 5
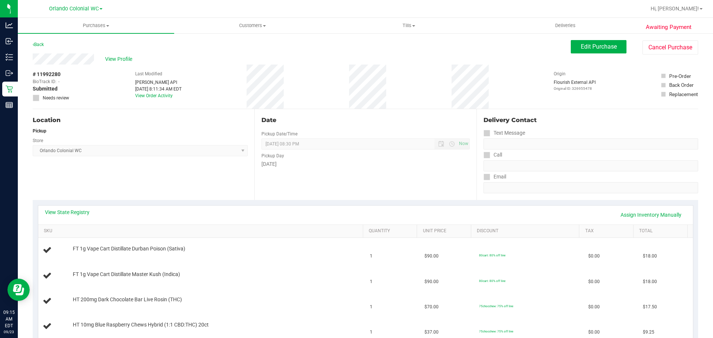
click at [40, 41] on div "Back" at bounding box center [38, 44] width 11 height 9
click at [41, 46] on link "Back" at bounding box center [38, 44] width 11 height 5
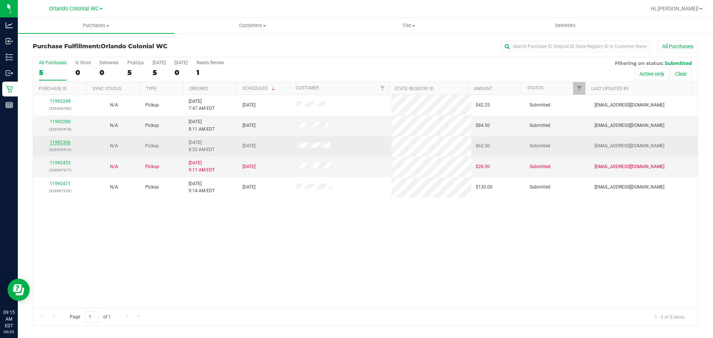
click at [62, 144] on link "11992306" at bounding box center [60, 142] width 21 height 5
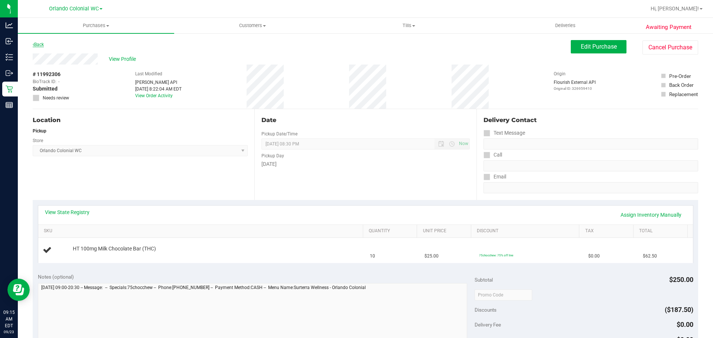
click at [36, 42] on link "Back" at bounding box center [38, 44] width 11 height 5
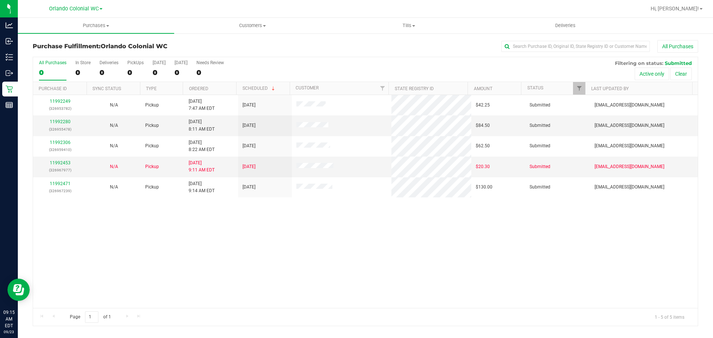
drag, startPoint x: 36, startPoint y: 42, endPoint x: 258, endPoint y: 211, distance: 278.6
click at [258, 211] on div "11992249 (326953782) N/A Pickup 9/23/2025 7:47 AM EDT 9/23/2025 $42.25 Submitte…" at bounding box center [365, 201] width 664 height 213
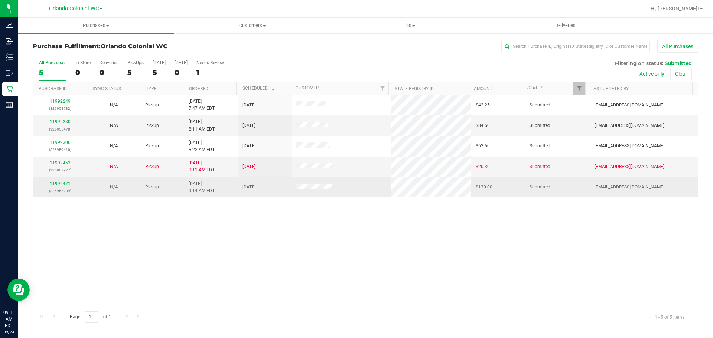
click at [59, 184] on link "11992471" at bounding box center [60, 183] width 21 height 5
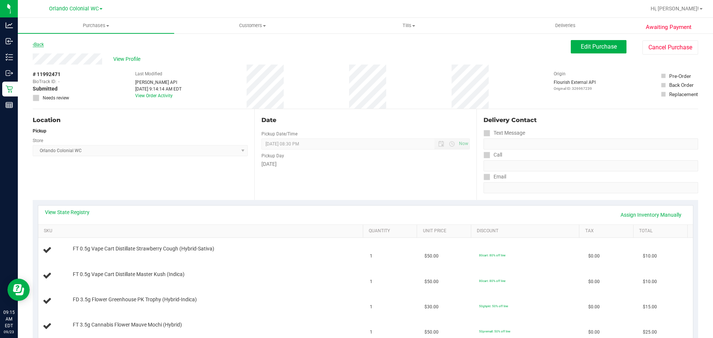
click at [39, 46] on link "Back" at bounding box center [38, 44] width 11 height 5
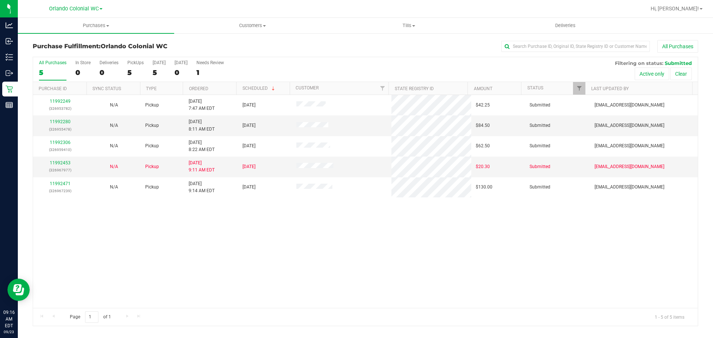
click at [568, 261] on div "11992249 (326953782) N/A Pickup 9/23/2025 7:47 AM EDT 9/23/2025 $42.25 Submitte…" at bounding box center [365, 201] width 664 height 213
click at [63, 164] on link "11992453" at bounding box center [60, 162] width 21 height 5
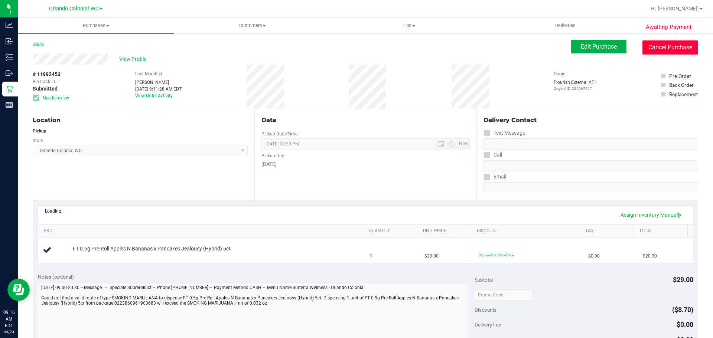
click at [672, 48] on button "Cancel Purchase" at bounding box center [670, 47] width 56 height 14
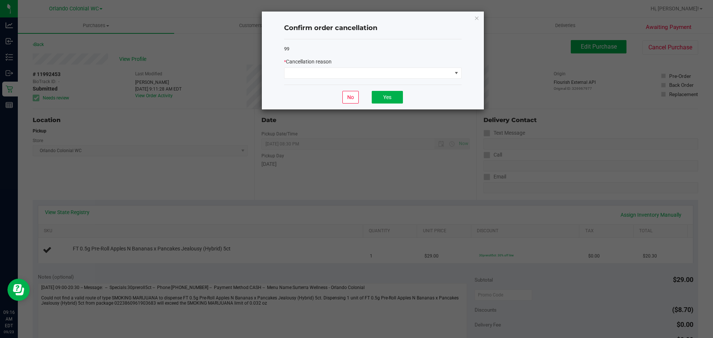
click at [294, 67] on div "* Cancellation reason" at bounding box center [372, 68] width 177 height 21
click at [298, 71] on span at bounding box center [367, 73] width 167 height 10
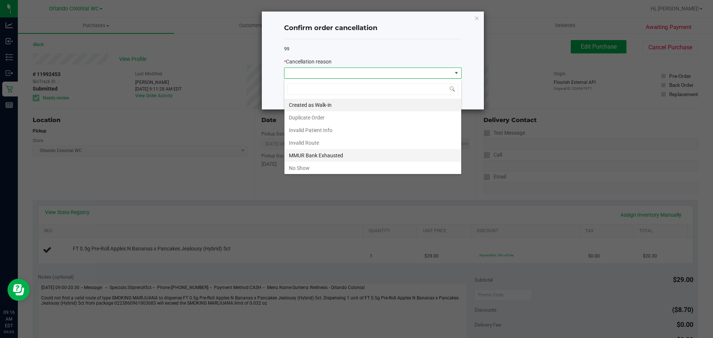
scroll to position [11, 177]
click at [328, 153] on li "MMUR Bank Exhausted" at bounding box center [372, 155] width 177 height 13
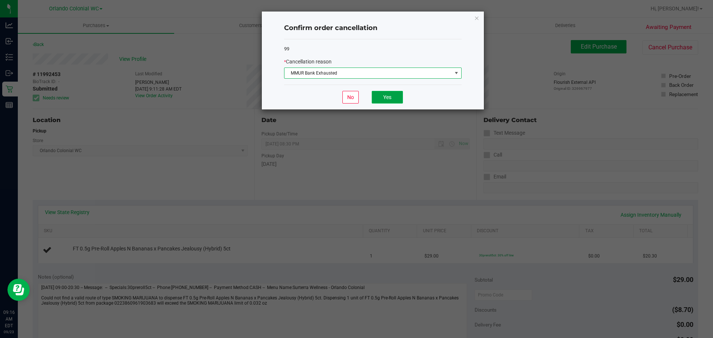
click at [385, 92] on button "Yes" at bounding box center [387, 97] width 31 height 13
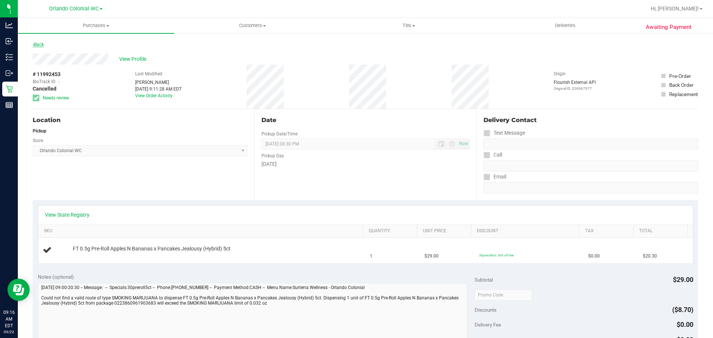
click at [42, 45] on link "Back" at bounding box center [38, 44] width 11 height 5
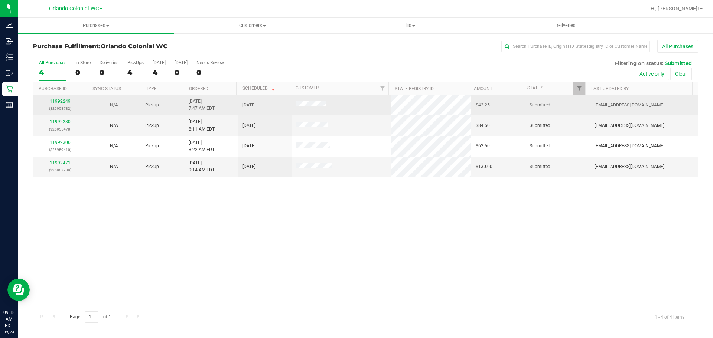
click at [61, 102] on link "11992249" at bounding box center [60, 101] width 21 height 5
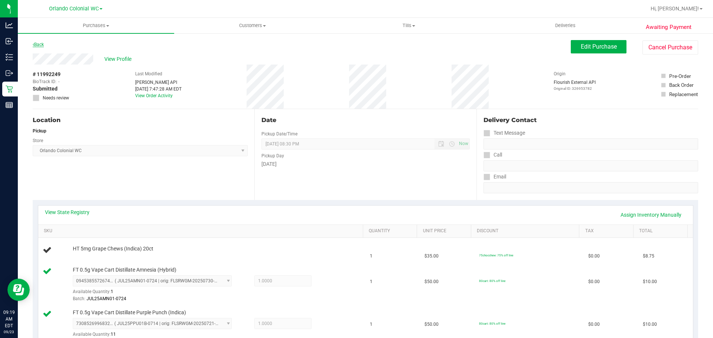
click at [42, 44] on link "Back" at bounding box center [38, 44] width 11 height 5
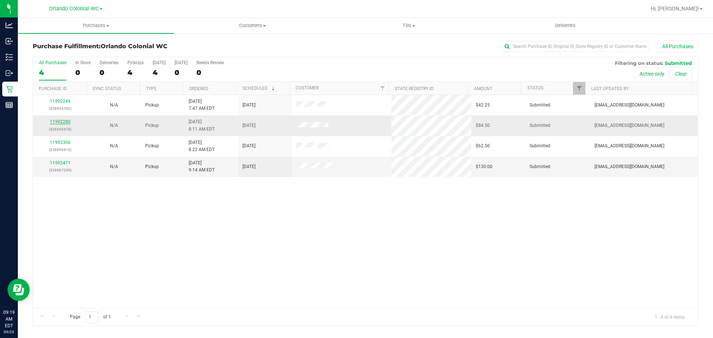
click at [61, 123] on link "11992280" at bounding box center [60, 121] width 21 height 5
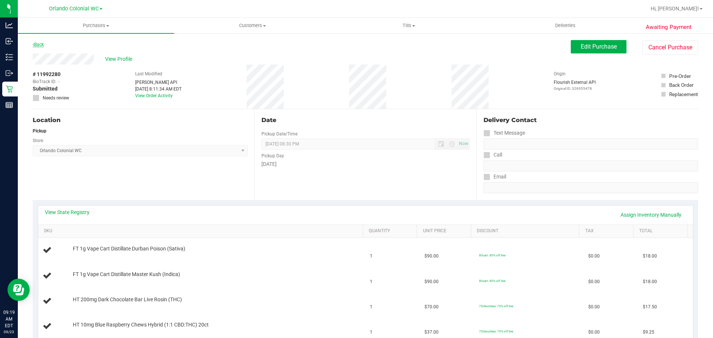
click at [39, 46] on link "Back" at bounding box center [38, 44] width 11 height 5
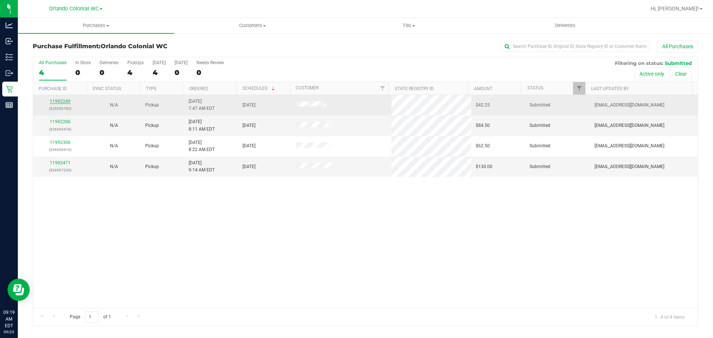
click at [61, 101] on link "11992249" at bounding box center [60, 101] width 21 height 5
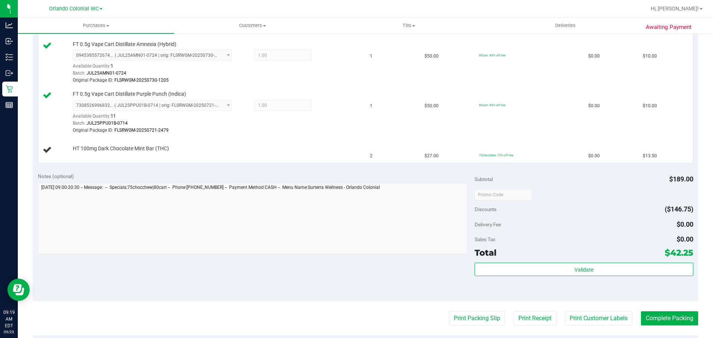
scroll to position [297, 0]
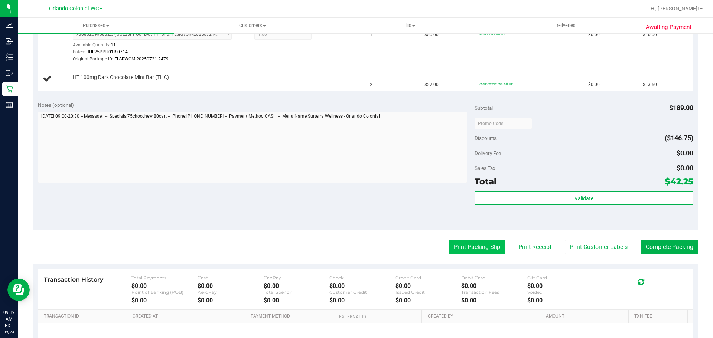
click at [484, 248] on button "Print Packing Slip" at bounding box center [477, 247] width 56 height 14
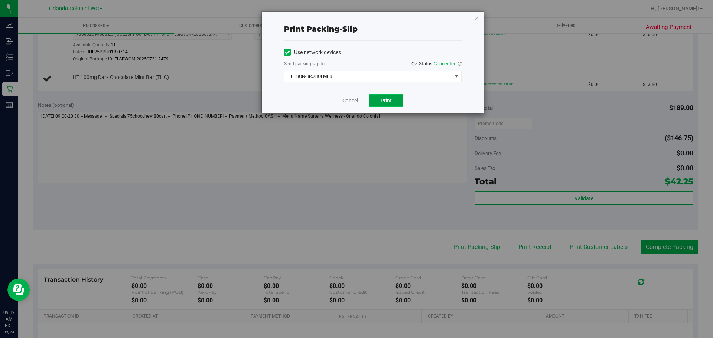
click at [395, 103] on button "Print" at bounding box center [386, 100] width 34 height 13
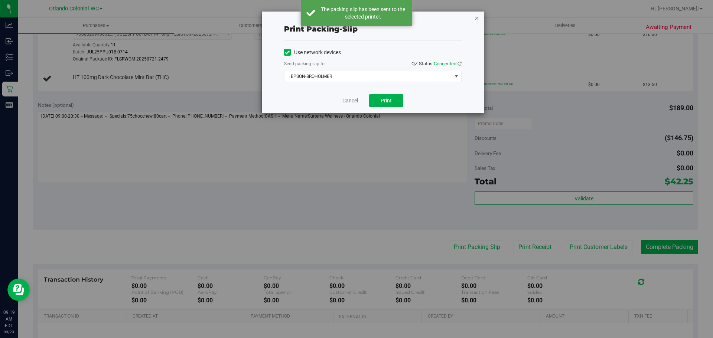
click at [478, 19] on icon "button" at bounding box center [476, 17] width 5 height 9
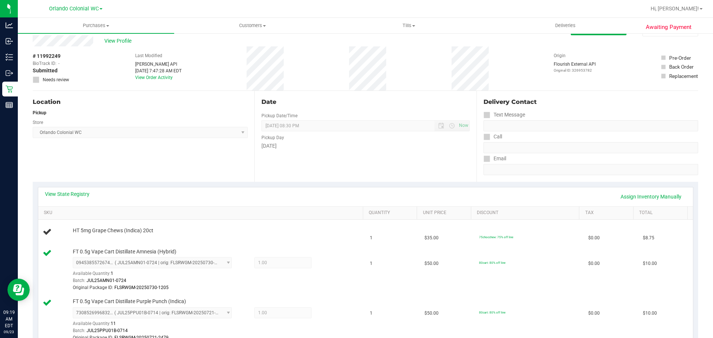
scroll to position [0, 0]
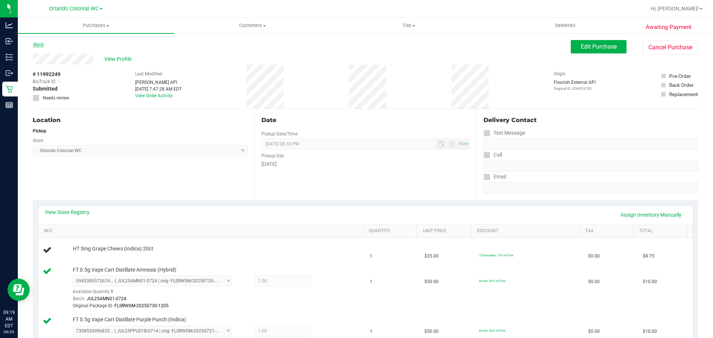
click at [41, 45] on link "Back" at bounding box center [38, 44] width 11 height 5
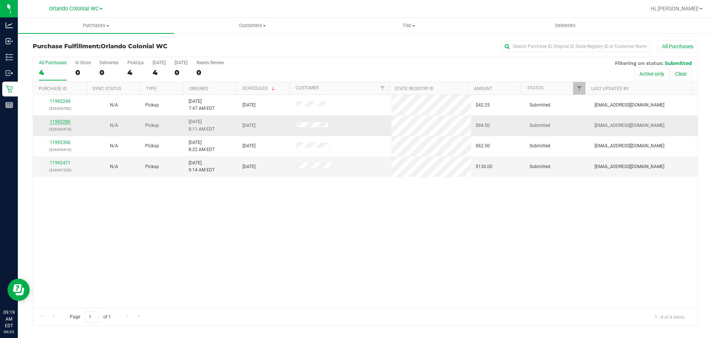
click at [60, 122] on link "11992280" at bounding box center [60, 121] width 21 height 5
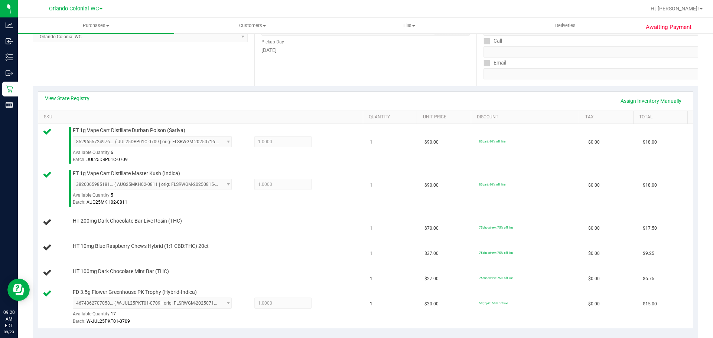
scroll to position [337, 0]
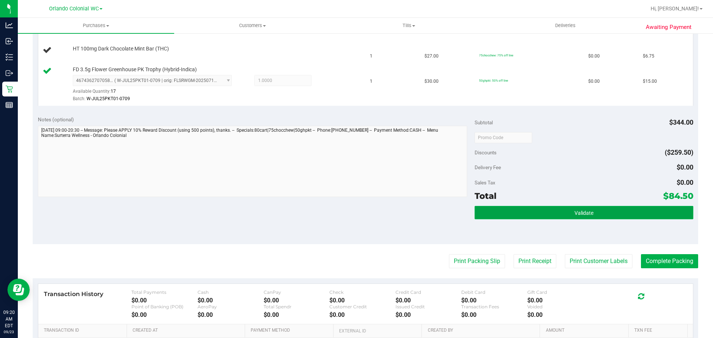
click at [540, 206] on button "Validate" at bounding box center [583, 212] width 218 height 13
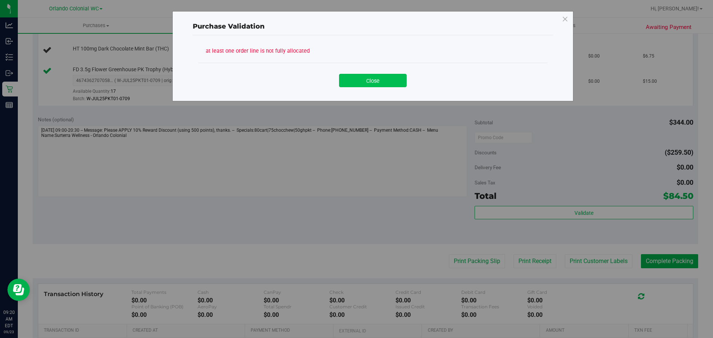
click at [379, 77] on button "Close" at bounding box center [373, 80] width 68 height 13
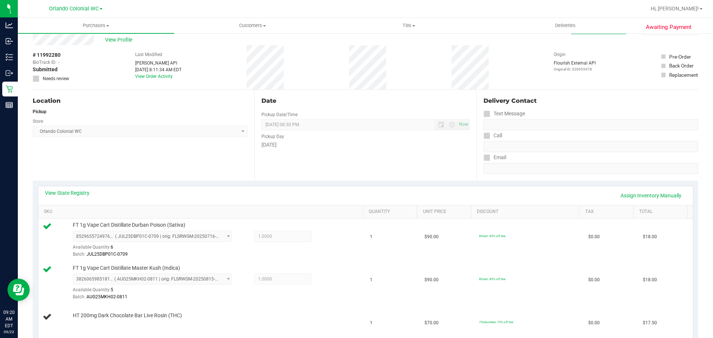
scroll to position [0, 0]
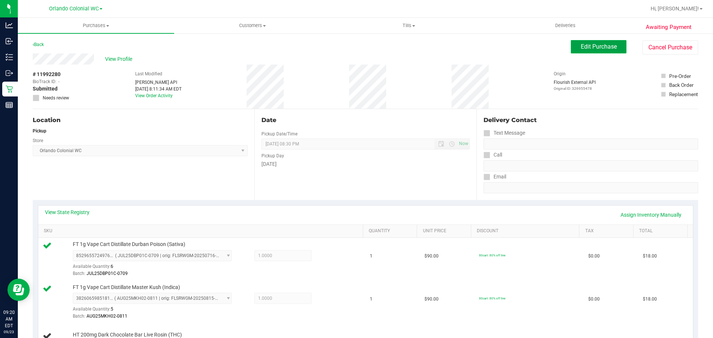
click at [604, 46] on span "Edit Purchase" at bounding box center [599, 46] width 36 height 7
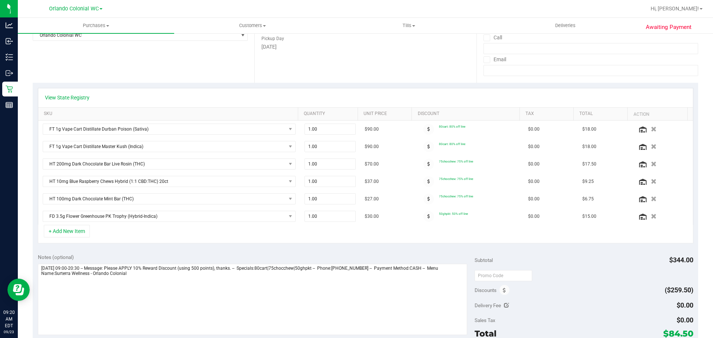
scroll to position [223, 0]
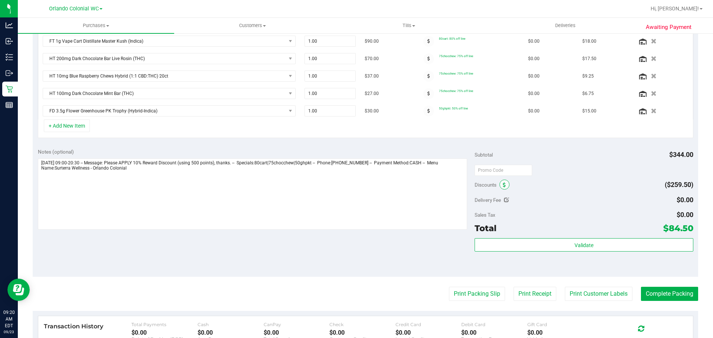
click at [503, 182] on span at bounding box center [504, 185] width 10 height 10
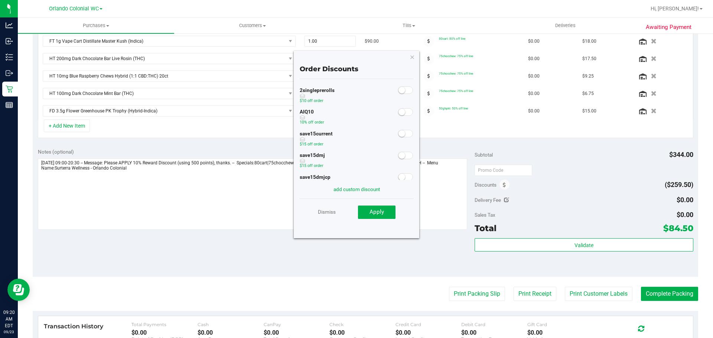
click at [398, 112] on small at bounding box center [401, 112] width 7 height 7
click at [382, 216] on button "Apply" at bounding box center [376, 212] width 37 height 13
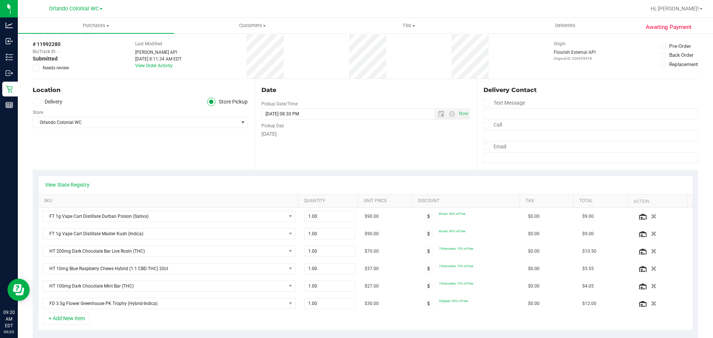
scroll to position [0, 0]
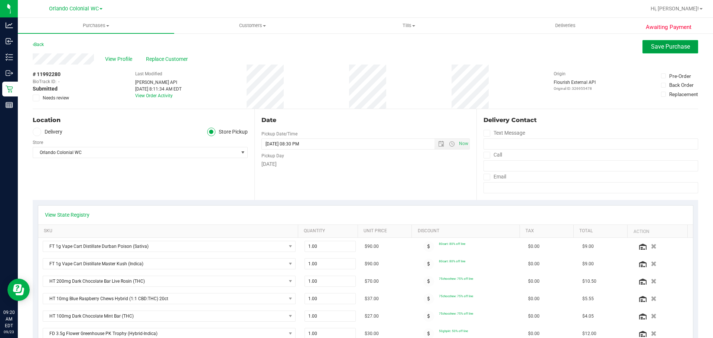
click at [653, 47] on span "Save Purchase" at bounding box center [670, 46] width 39 height 7
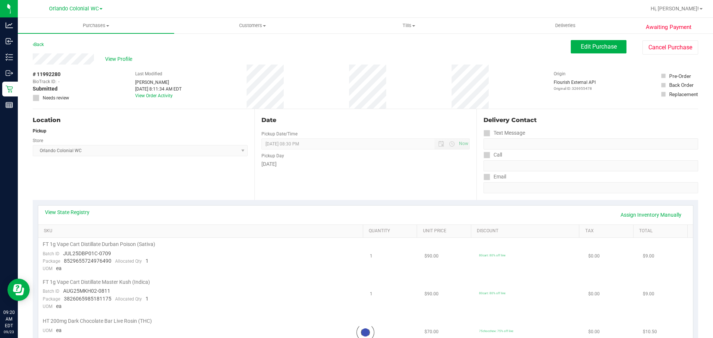
scroll to position [297, 0]
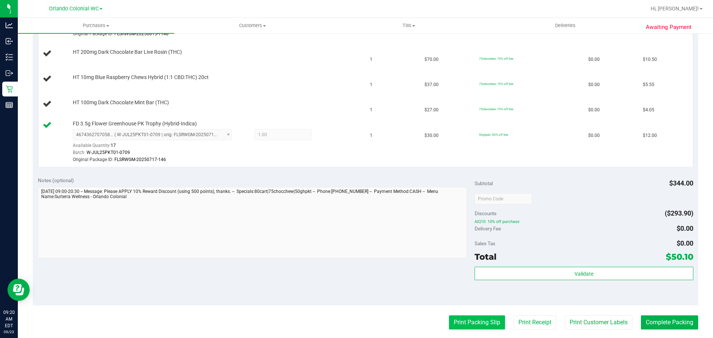
click at [489, 317] on button "Print Packing Slip" at bounding box center [477, 323] width 56 height 14
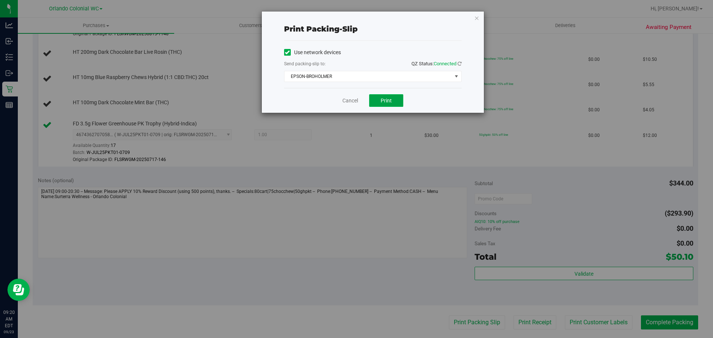
click at [382, 105] on button "Print" at bounding box center [386, 100] width 34 height 13
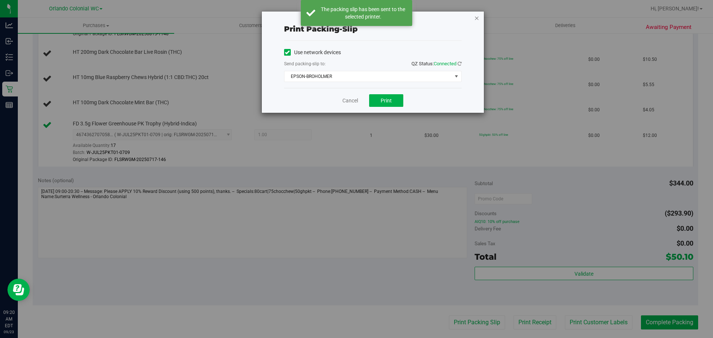
click at [476, 17] on icon "button" at bounding box center [476, 17] width 5 height 9
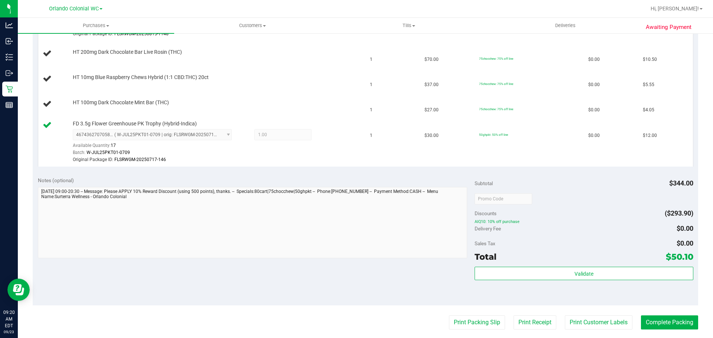
scroll to position [0, 0]
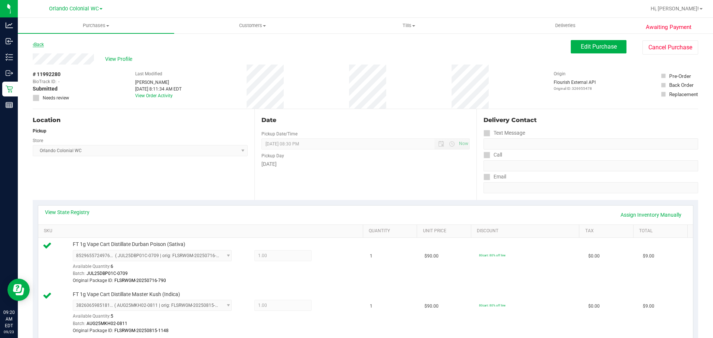
click at [43, 45] on link "Back" at bounding box center [38, 44] width 11 height 5
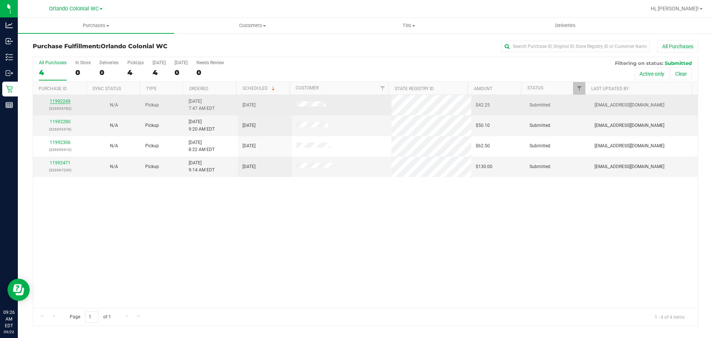
click at [67, 101] on link "11992249" at bounding box center [60, 101] width 21 height 5
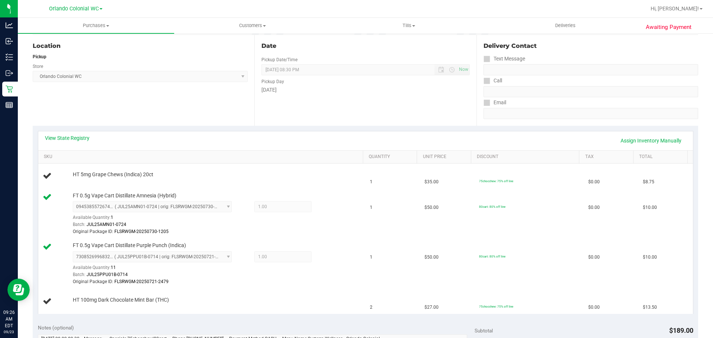
scroll to position [111, 0]
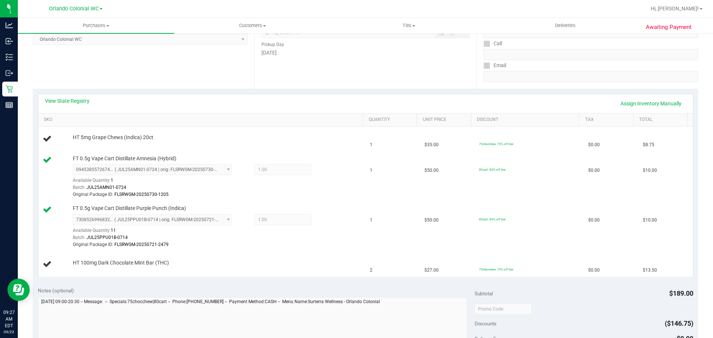
click at [249, 103] on div "View State Registry Assign Inventory Manually" at bounding box center [365, 103] width 641 height 13
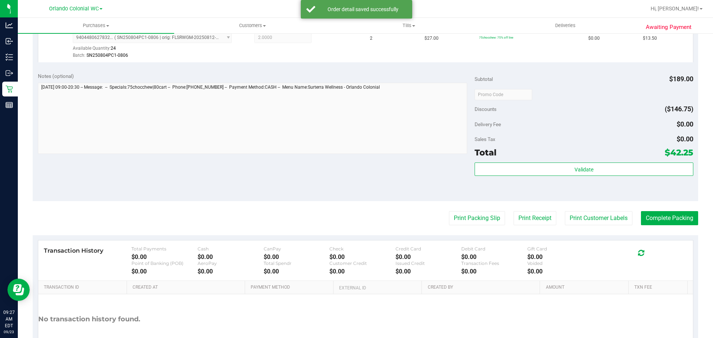
scroll to position [408, 0]
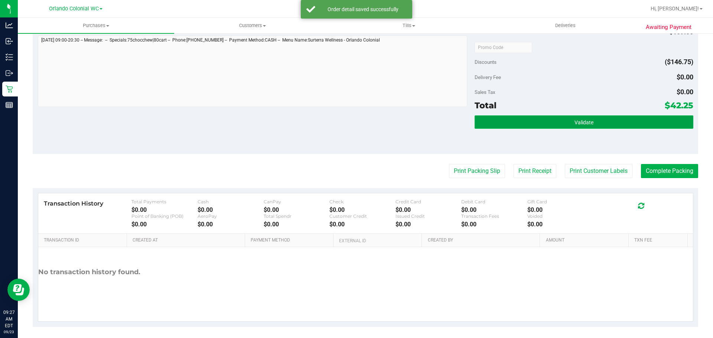
click at [539, 125] on button "Validate" at bounding box center [583, 121] width 218 height 13
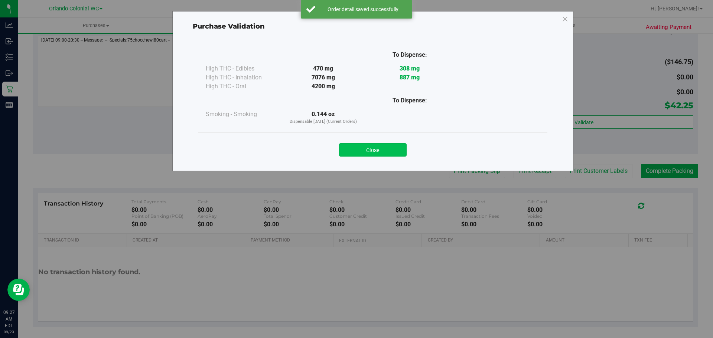
click at [376, 151] on button "Close" at bounding box center [373, 149] width 68 height 13
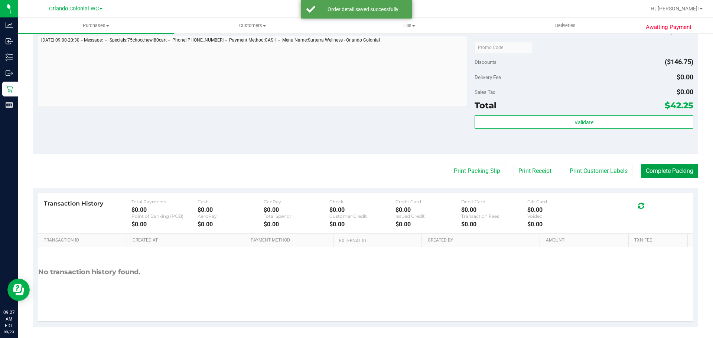
click at [686, 169] on button "Complete Packing" at bounding box center [669, 171] width 57 height 14
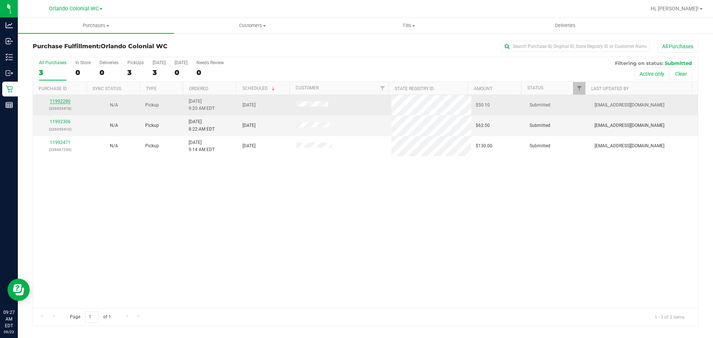
click at [65, 101] on link "11992280" at bounding box center [60, 101] width 21 height 5
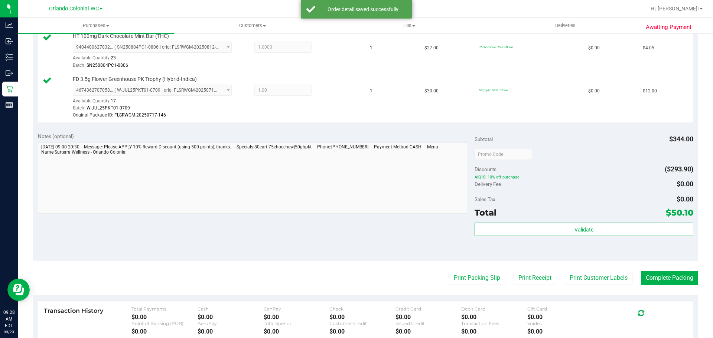
scroll to position [431, 0]
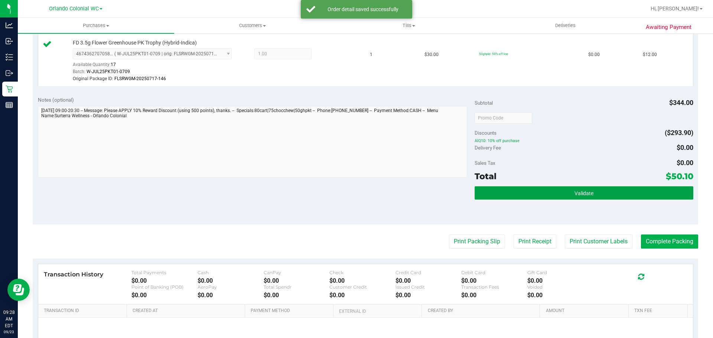
click at [562, 197] on button "Validate" at bounding box center [583, 192] width 218 height 13
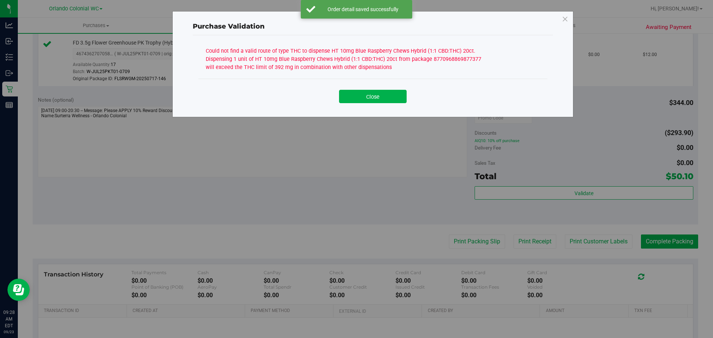
click at [337, 58] on div "Could not find a valid route of type THC to dispense HT 10mg Blue Raspberry Che…" at bounding box center [345, 58] width 278 height 26
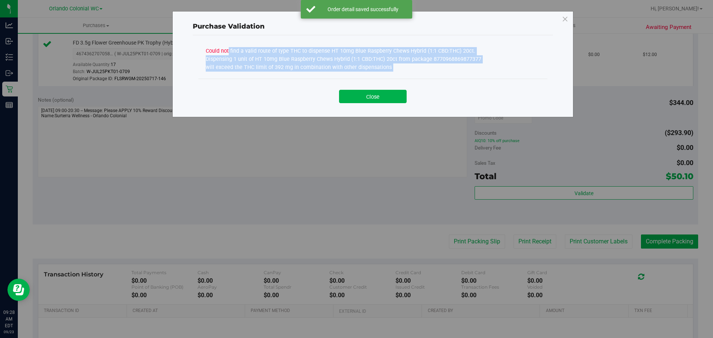
click at [337, 58] on div "Could not find a valid route of type THC to dispense HT 10mg Blue Raspberry Che…" at bounding box center [345, 58] width 278 height 26
copy div "Could not find a valid route of type THC to dispense HT 10mg Blue Raspberry Che…"
click at [391, 102] on button "Close" at bounding box center [373, 96] width 68 height 13
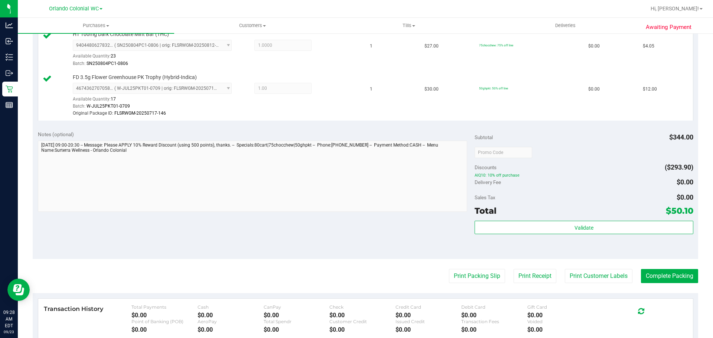
scroll to position [445, 0]
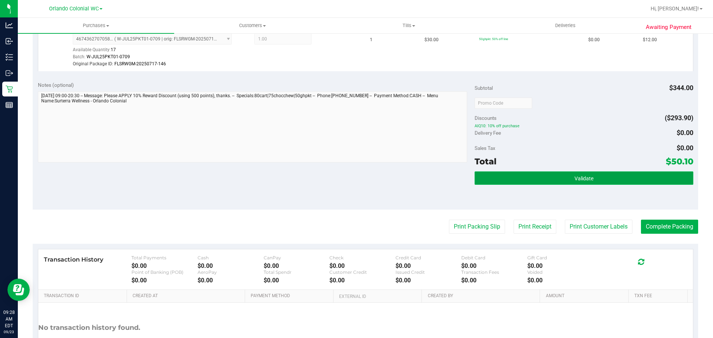
click at [547, 178] on button "Validate" at bounding box center [583, 177] width 218 height 13
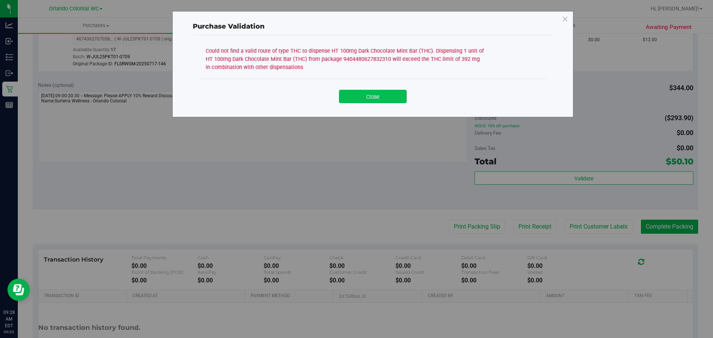
click at [383, 102] on button "Close" at bounding box center [373, 96] width 68 height 13
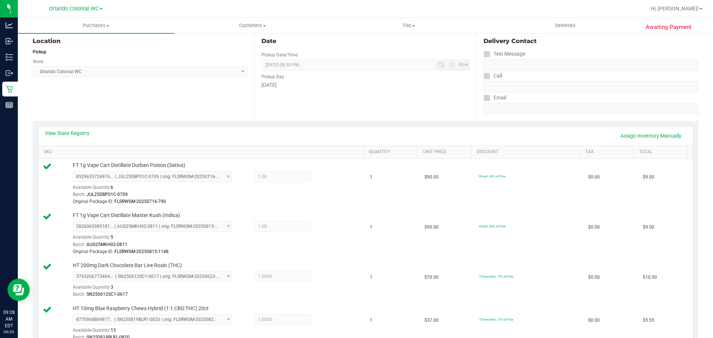
scroll to position [37, 0]
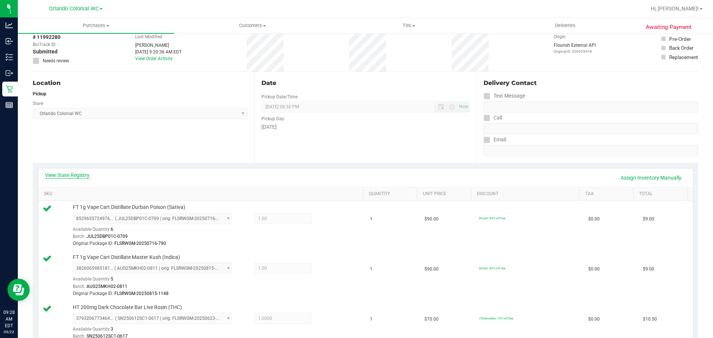
click at [70, 176] on link "View State Registry" at bounding box center [67, 174] width 45 height 7
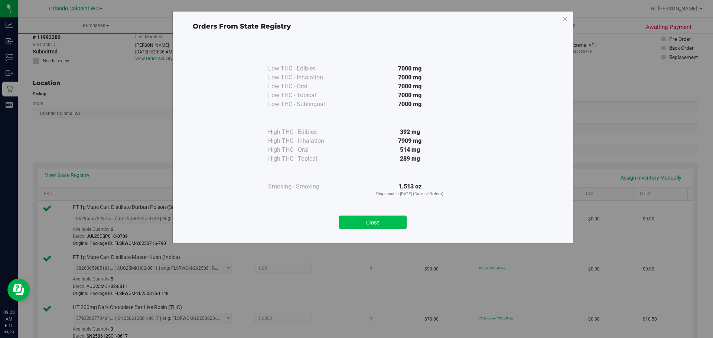
click at [368, 216] on button "Close" at bounding box center [373, 222] width 68 height 13
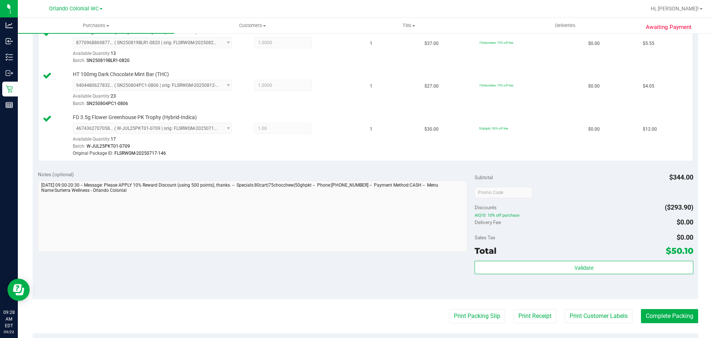
scroll to position [408, 0]
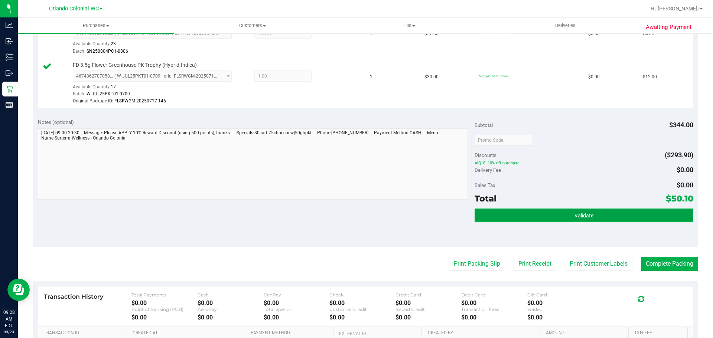
click at [582, 216] on span "Validate" at bounding box center [583, 216] width 19 height 6
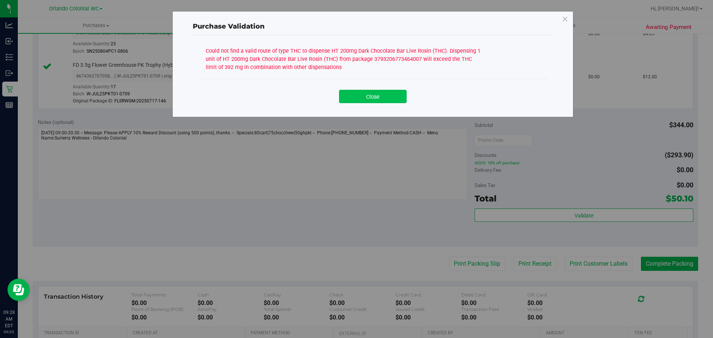
click at [380, 96] on button "Close" at bounding box center [373, 96] width 68 height 13
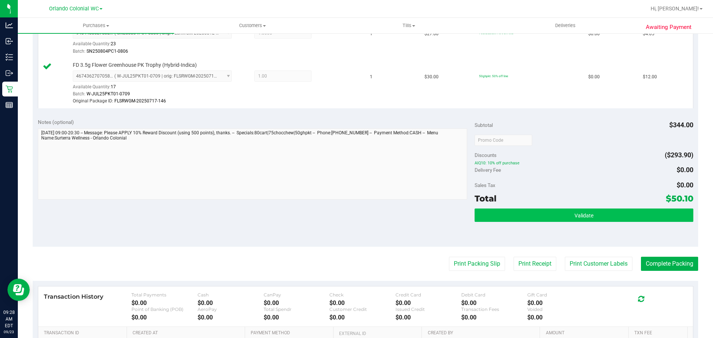
click at [523, 222] on div "Validate" at bounding box center [583, 225] width 218 height 33
click at [522, 216] on button "Validate" at bounding box center [583, 215] width 218 height 13
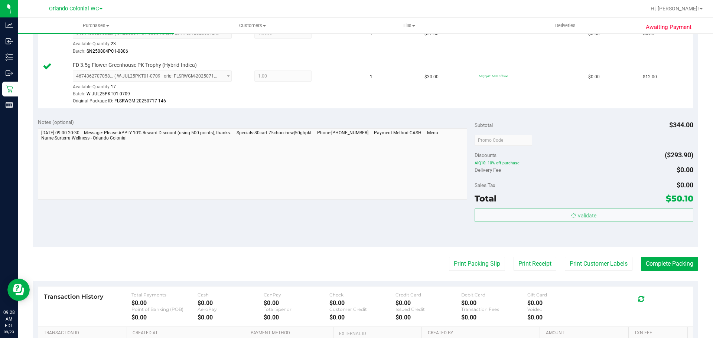
scroll to position [297, 0]
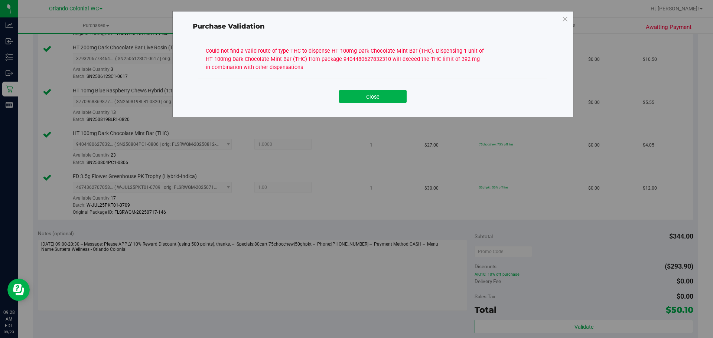
click at [350, 55] on div "Could not find a valid route of type THC to dispense HT 100mg Dark Chocolate Mi…" at bounding box center [345, 58] width 278 height 26
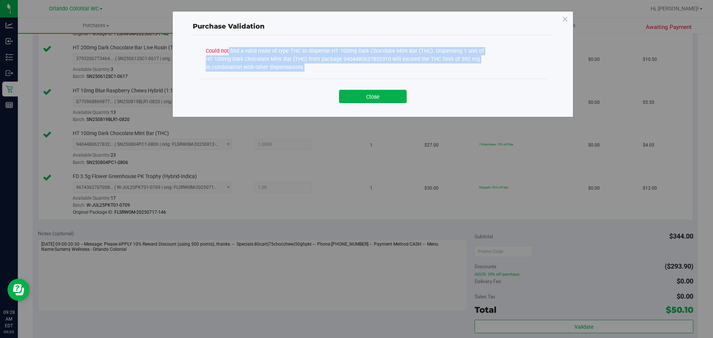
click at [350, 55] on div "Could not find a valid route of type THC to dispense HT 100mg Dark Chocolate Mi…" at bounding box center [345, 58] width 278 height 26
copy div "Could not find a valid route of type THC to dispense HT 100mg Dark Chocolate Mi…"
click at [398, 99] on button "Close" at bounding box center [373, 96] width 68 height 13
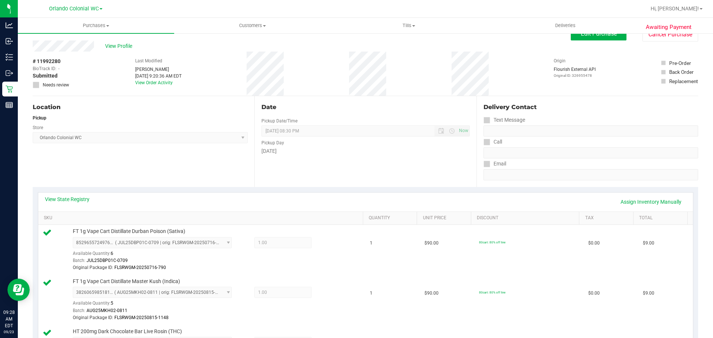
scroll to position [0, 0]
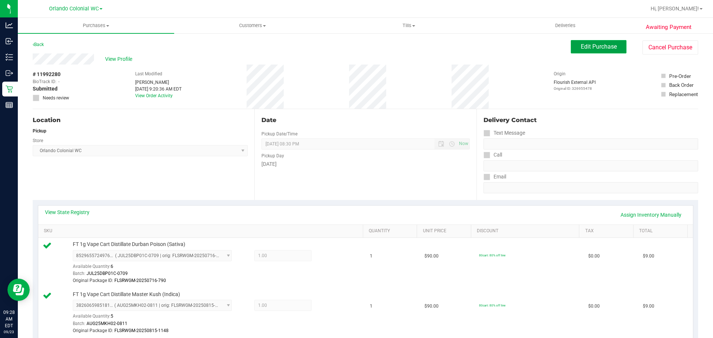
click at [582, 46] on span "Edit Purchase" at bounding box center [599, 46] width 36 height 7
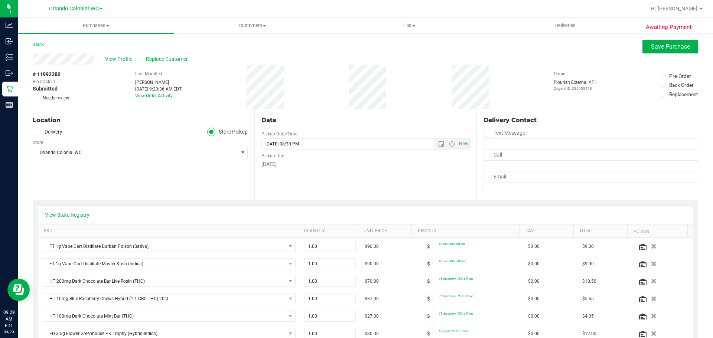
scroll to position [223, 0]
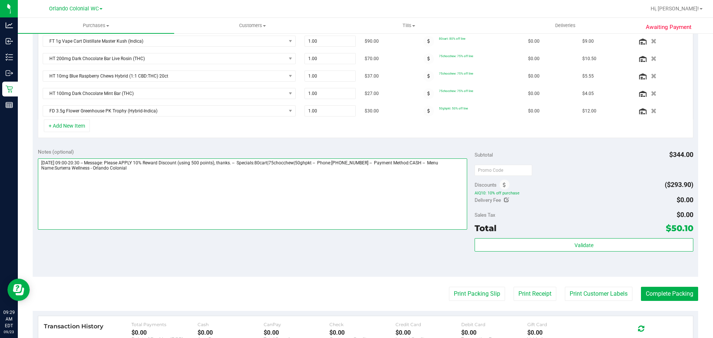
click at [236, 192] on textarea at bounding box center [252, 194] width 429 height 71
paste textarea "Could not find a valid route of type THC to dispense HT 100mg Dark Chocolate Mi…"
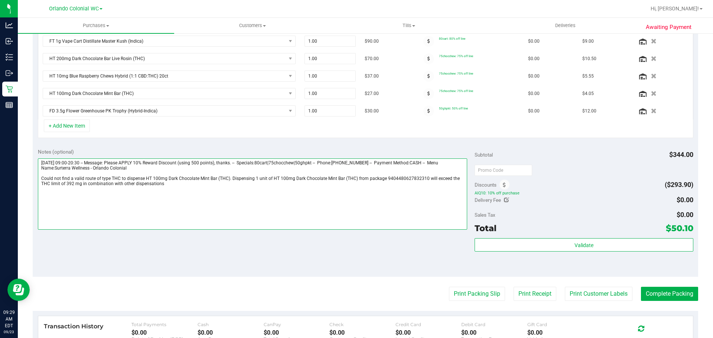
scroll to position [0, 0]
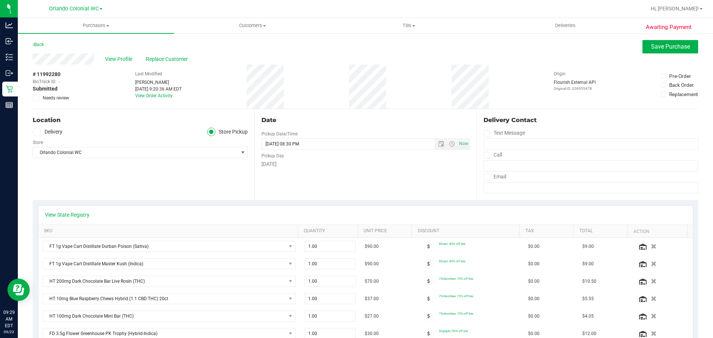
type textarea "Tuesday 09/23/2025 09:00-20:30 -- Message: Please APPLY 10% Reward Discount (us…"
click at [63, 97] on span "Needs review" at bounding box center [56, 98] width 26 height 7
click at [0, 0] on input "Needs review" at bounding box center [0, 0] width 0 height 0
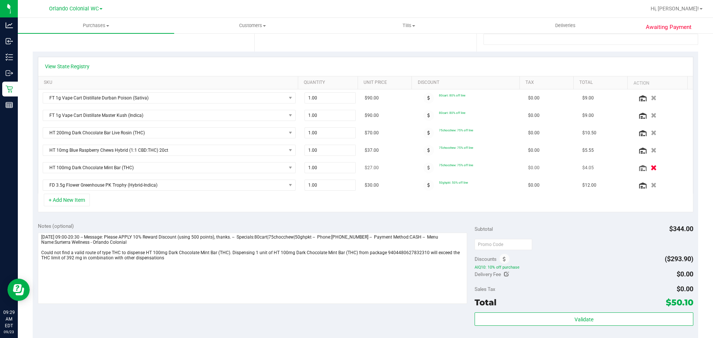
click at [648, 166] on button "button" at bounding box center [653, 168] width 13 height 8
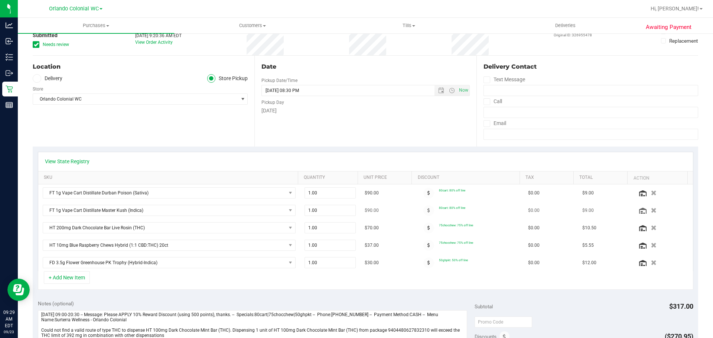
scroll to position [0, 0]
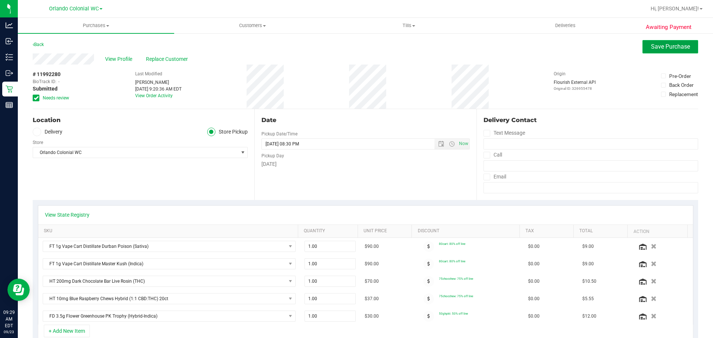
click at [663, 45] on span "Save Purchase" at bounding box center [670, 46] width 39 height 7
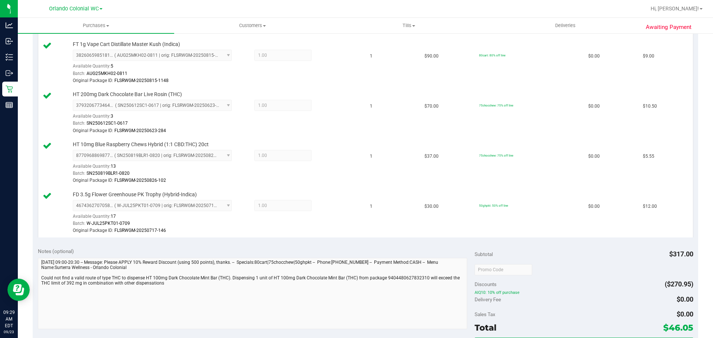
scroll to position [476, 0]
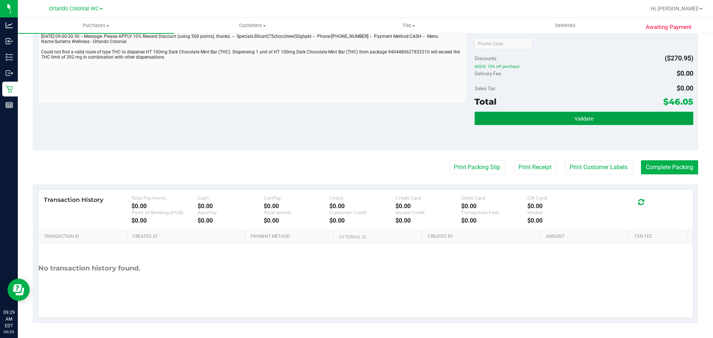
click at [512, 118] on button "Validate" at bounding box center [583, 118] width 218 height 13
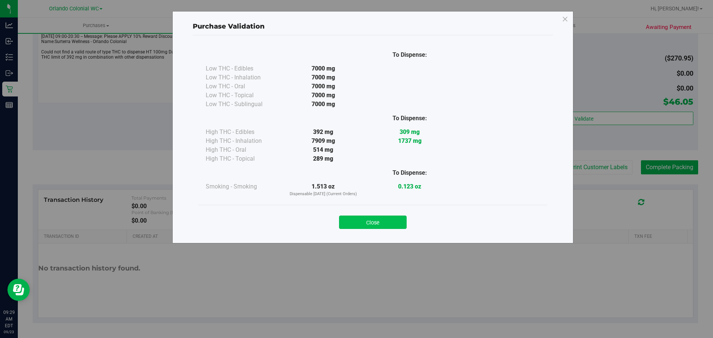
click at [385, 222] on button "Close" at bounding box center [373, 222] width 68 height 13
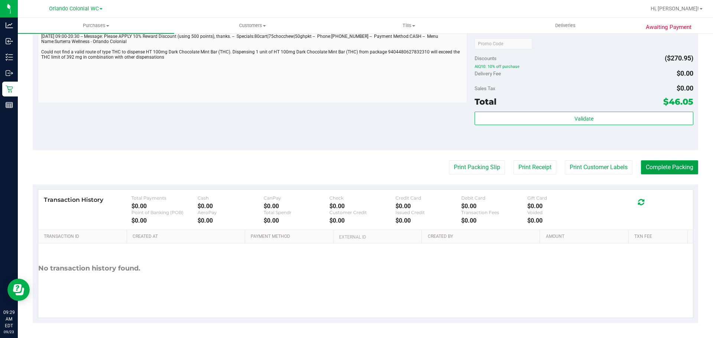
click at [683, 170] on button "Complete Packing" at bounding box center [669, 167] width 57 height 14
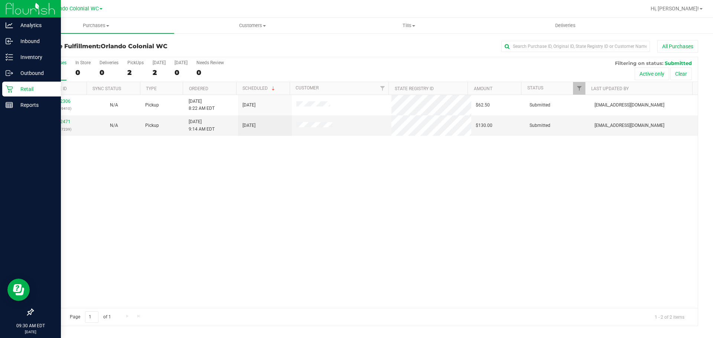
click at [33, 94] on div "Retail" at bounding box center [31, 89] width 59 height 15
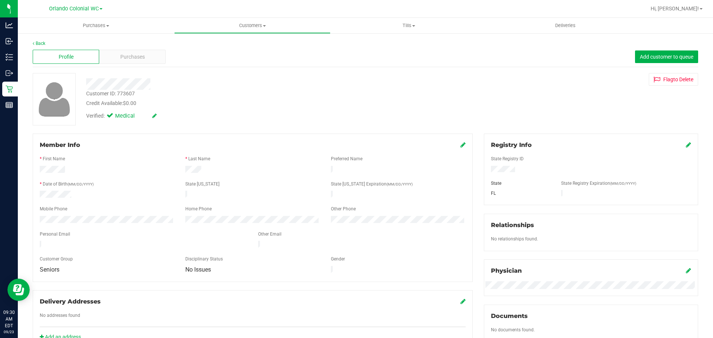
click at [123, 96] on div "Customer ID: 773607" at bounding box center [110, 94] width 49 height 8
copy div "Customer ID: 773607"
click at [484, 92] on div "Customer ID: 773607 Credit Available: $0.00 Verified: Medical Flag to Delete" at bounding box center [365, 99] width 676 height 52
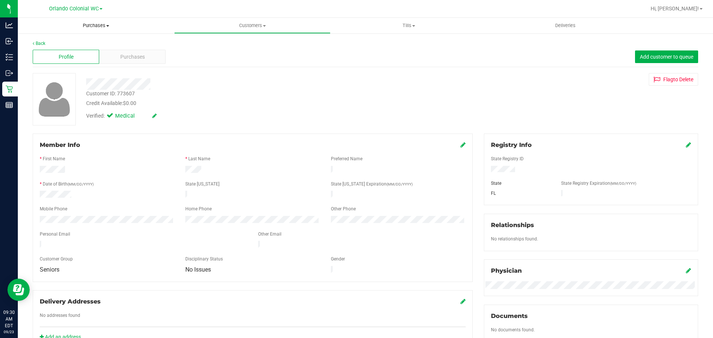
drag, startPoint x: 93, startPoint y: 25, endPoint x: 86, endPoint y: 42, distance: 18.3
click at [93, 25] on span "Purchases" at bounding box center [96, 25] width 156 height 7
click at [67, 51] on li "Fulfillment" at bounding box center [96, 53] width 156 height 9
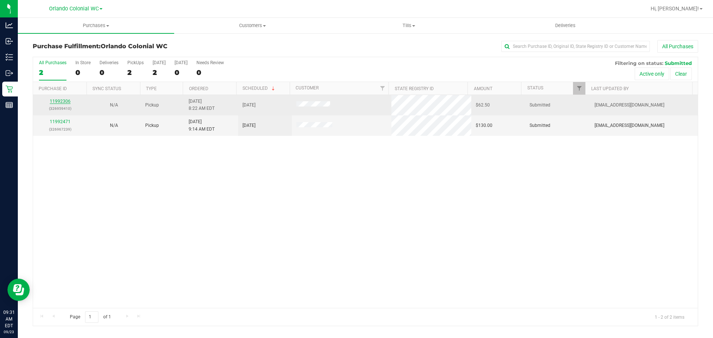
click at [60, 101] on link "11992306" at bounding box center [60, 101] width 21 height 5
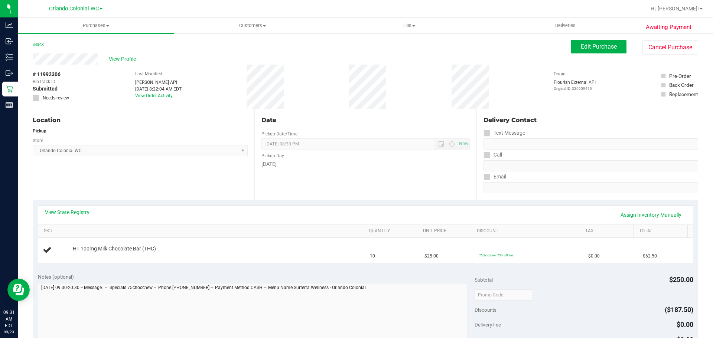
click at [208, 183] on div "Location Pickup Store [GEOGRAPHIC_DATA] Colonial WC Select Store [PERSON_NAME][…" at bounding box center [144, 154] width 222 height 91
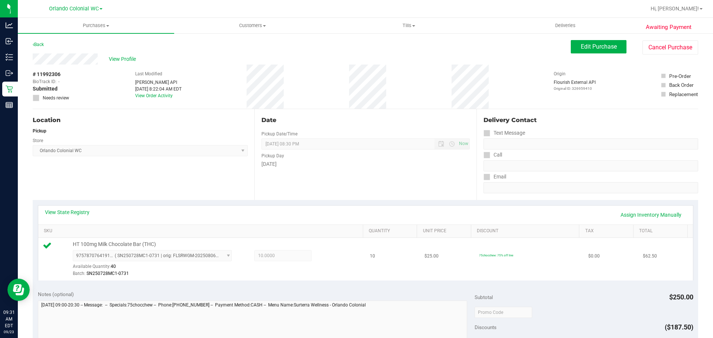
scroll to position [260, 0]
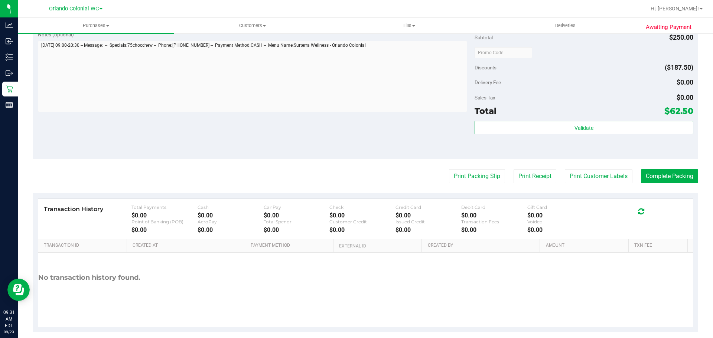
click at [491, 134] on div "Validate" at bounding box center [583, 128] width 218 height 14
click at [485, 134] on div "Validate" at bounding box center [583, 128] width 218 height 14
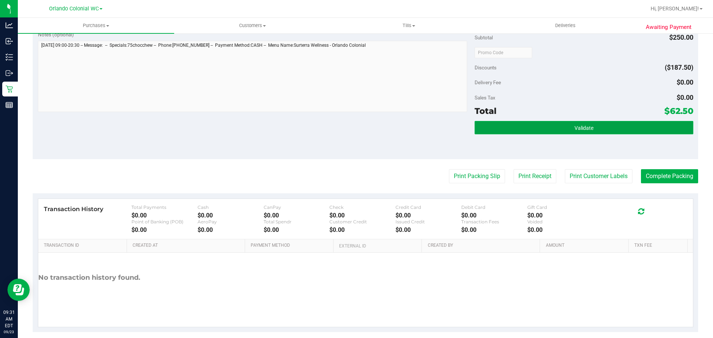
click at [486, 125] on button "Validate" at bounding box center [583, 127] width 218 height 13
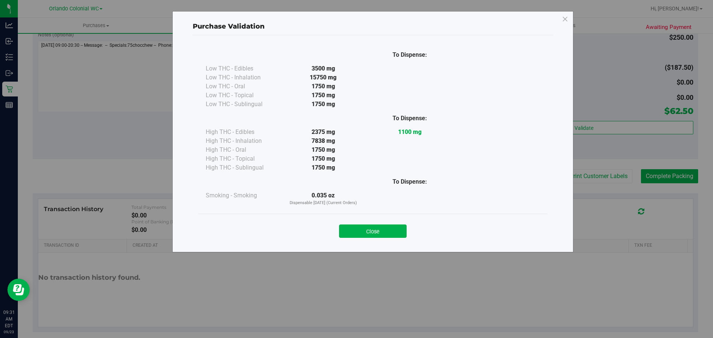
click at [395, 229] on button "Close" at bounding box center [373, 231] width 68 height 13
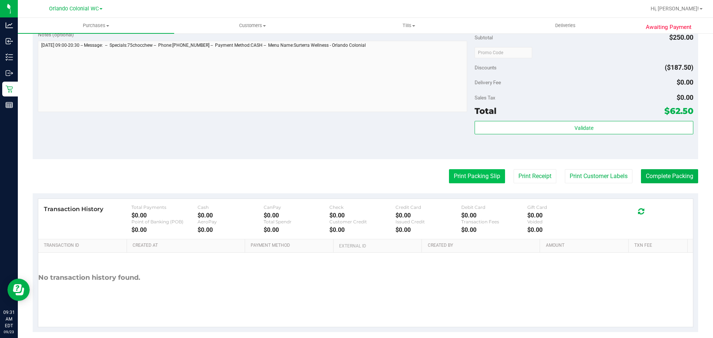
click at [469, 176] on button "Print Packing Slip" at bounding box center [477, 176] width 56 height 14
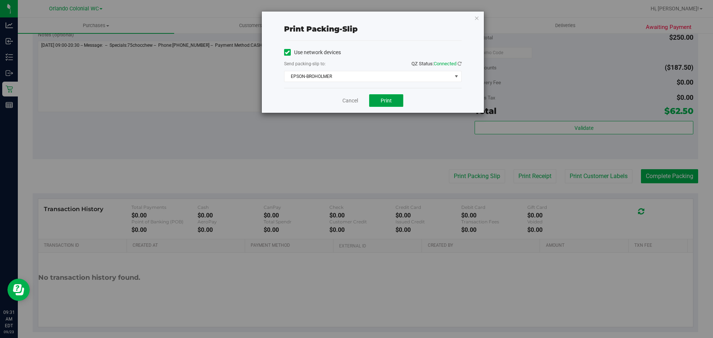
click at [380, 99] on span "Print" at bounding box center [385, 101] width 11 height 6
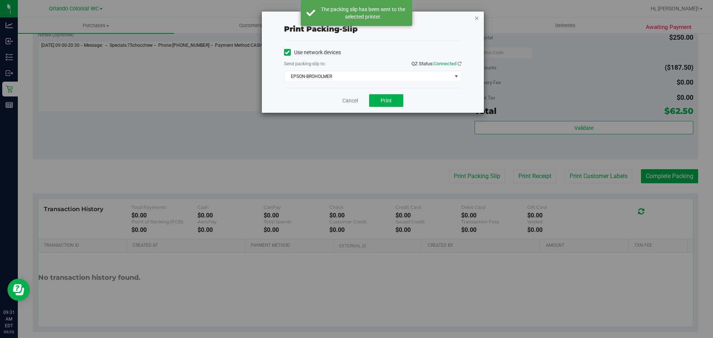
click at [477, 19] on icon "button" at bounding box center [476, 17] width 5 height 9
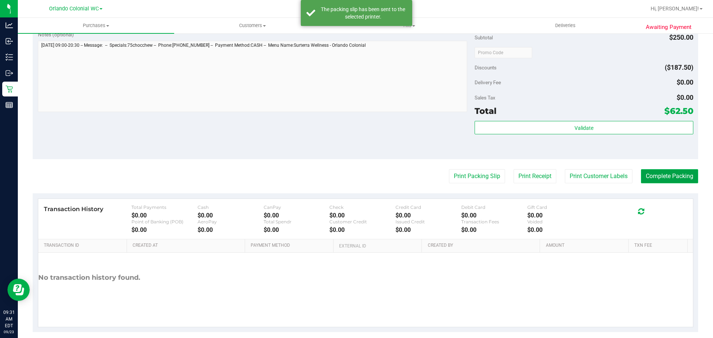
click at [667, 171] on button "Complete Packing" at bounding box center [669, 176] width 57 height 14
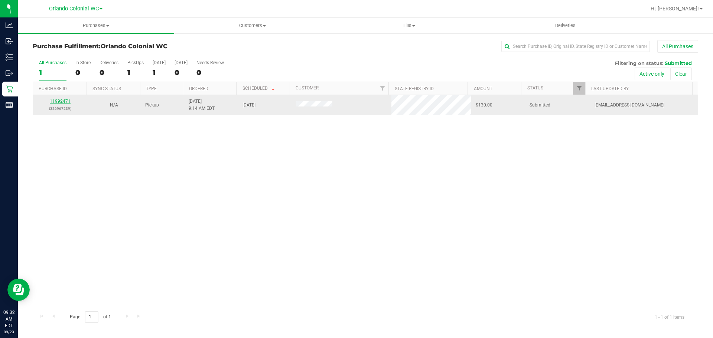
click at [56, 100] on link "11992471" at bounding box center [60, 101] width 21 height 5
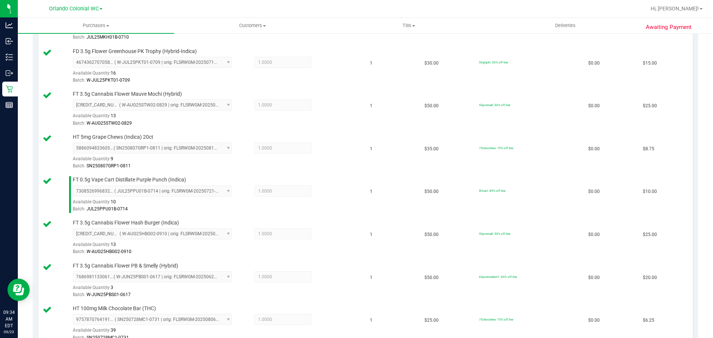
scroll to position [434, 0]
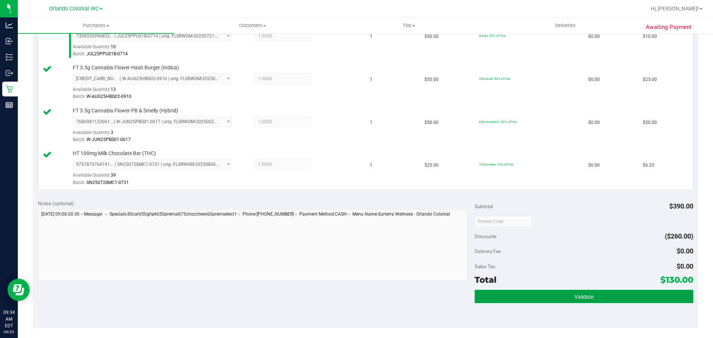
click at [588, 294] on span "Validate" at bounding box center [583, 297] width 19 height 6
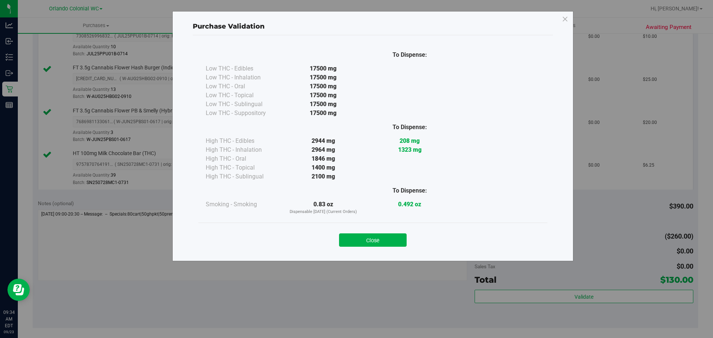
click at [401, 238] on button "Close" at bounding box center [373, 239] width 68 height 13
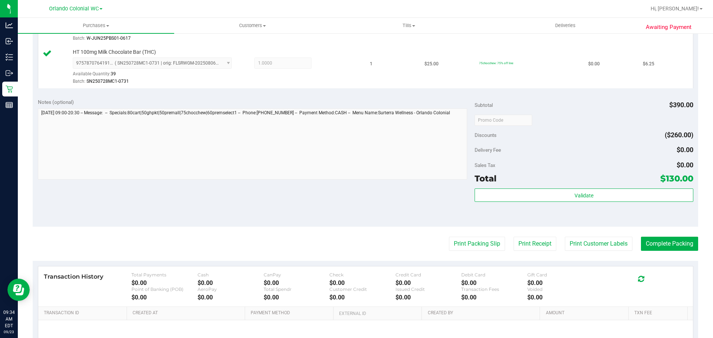
scroll to position [612, 0]
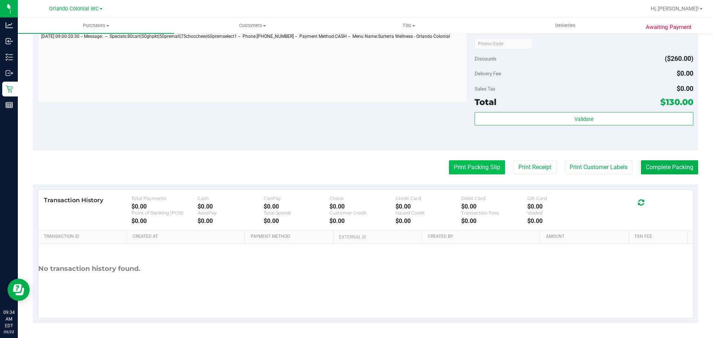
click at [473, 163] on button "Print Packing Slip" at bounding box center [477, 167] width 56 height 14
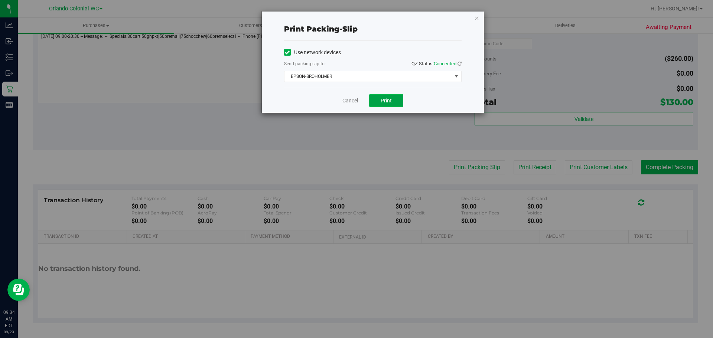
click at [386, 99] on span "Print" at bounding box center [385, 101] width 11 height 6
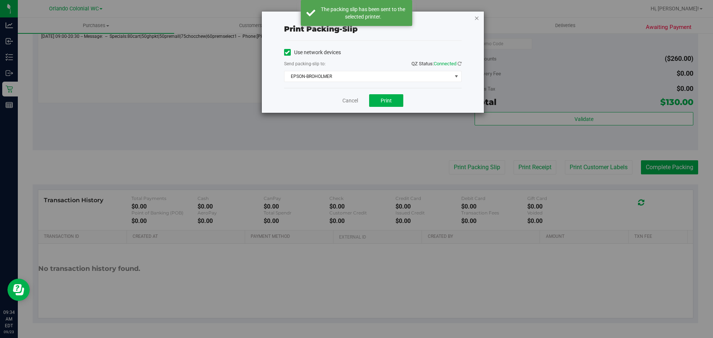
click at [474, 17] on icon "button" at bounding box center [476, 17] width 5 height 9
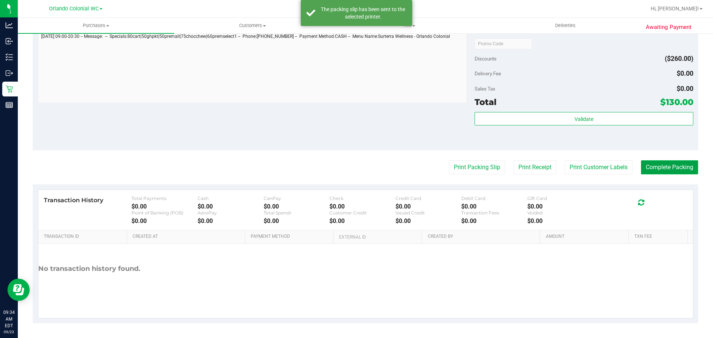
click at [672, 173] on button "Complete Packing" at bounding box center [669, 167] width 57 height 14
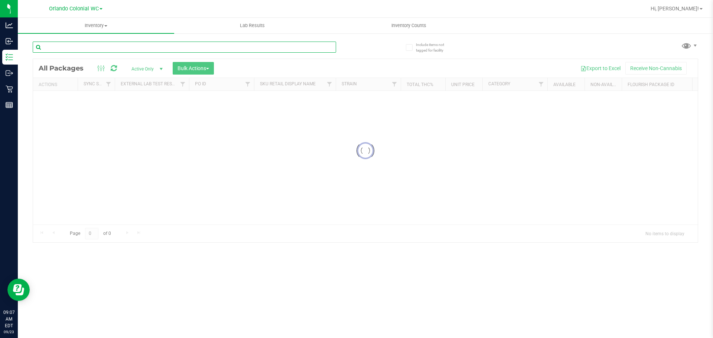
click at [94, 49] on input "text" at bounding box center [184, 47] width 303 height 11
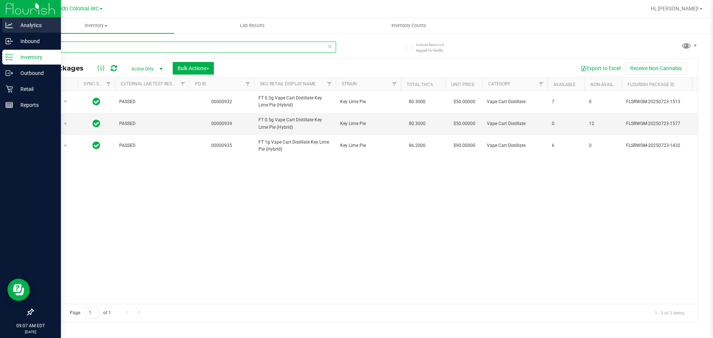
drag, startPoint x: 181, startPoint y: 48, endPoint x: 0, endPoint y: 22, distance: 182.7
click at [0, 22] on div "Analytics Inbound Inventory Outbound Retail Reports 09:07 AM EDT 09/23/2025 09/…" at bounding box center [356, 169] width 713 height 338
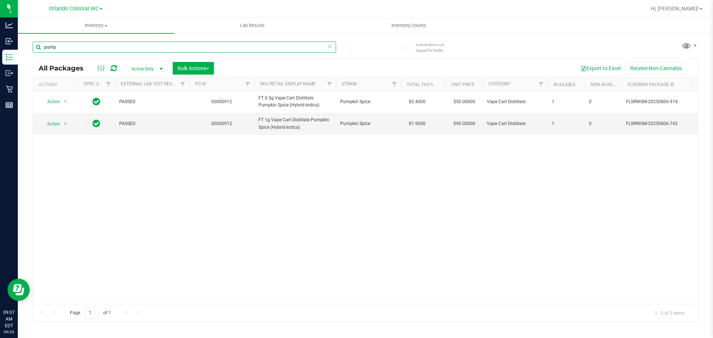
type input "pump"
click at [331, 45] on icon at bounding box center [329, 46] width 5 height 9
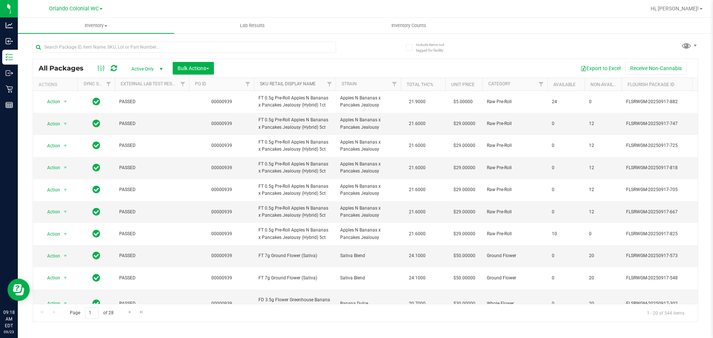
click at [283, 82] on link "SKU Retail Display Name" at bounding box center [288, 83] width 56 height 5
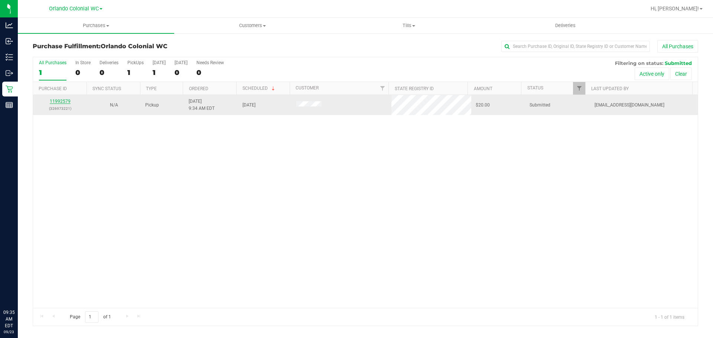
click at [67, 100] on link "11992579" at bounding box center [60, 101] width 21 height 5
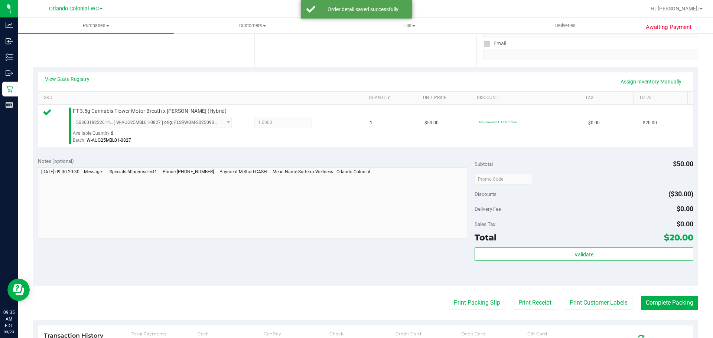
scroll to position [148, 0]
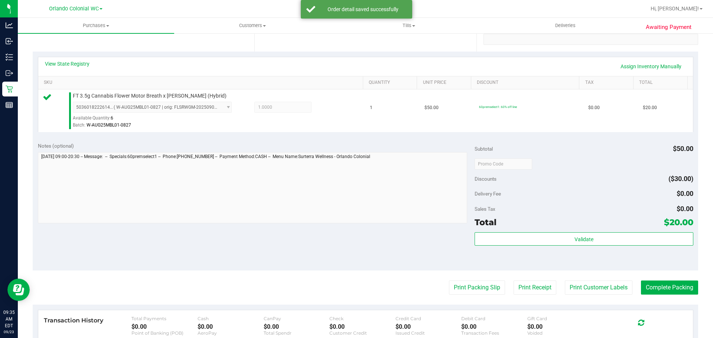
click at [532, 252] on div "Validate" at bounding box center [583, 248] width 218 height 33
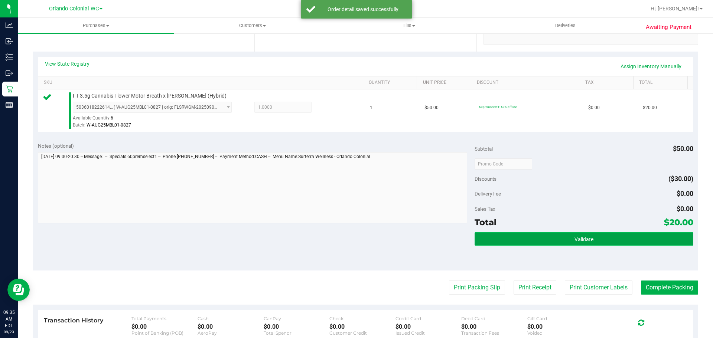
click at [530, 238] on button "Validate" at bounding box center [583, 238] width 218 height 13
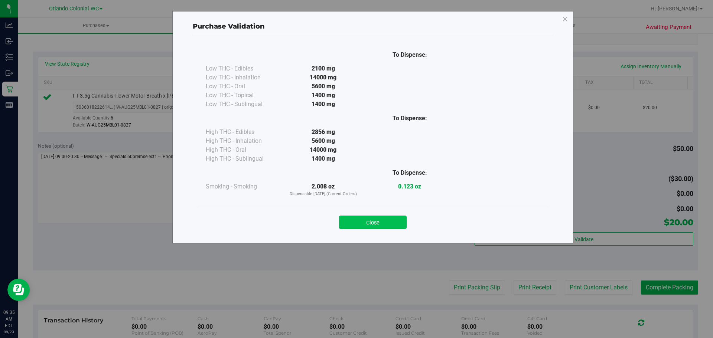
click at [384, 219] on button "Close" at bounding box center [373, 222] width 68 height 13
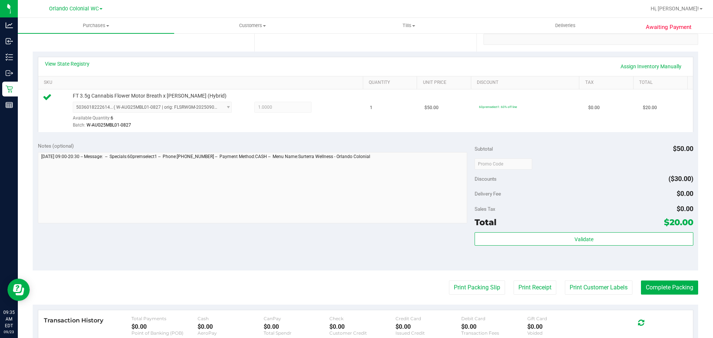
click at [478, 304] on purchase-details "Back Edit Purchase Cancel Purchase View Profile # 11992579 BioTrack ID: - Submi…" at bounding box center [365, 168] width 665 height 552
click at [480, 291] on button "Print Packing Slip" at bounding box center [477, 288] width 56 height 14
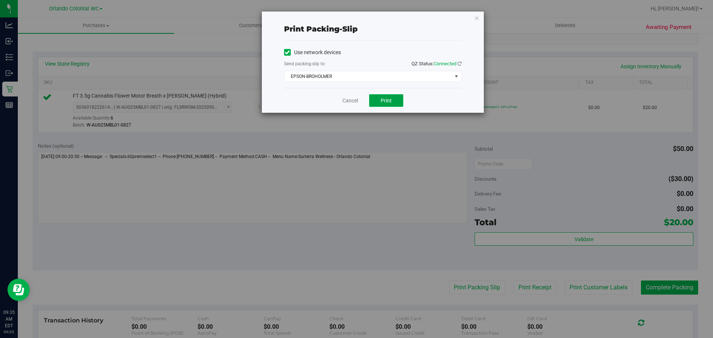
click at [386, 105] on button "Print" at bounding box center [386, 100] width 34 height 13
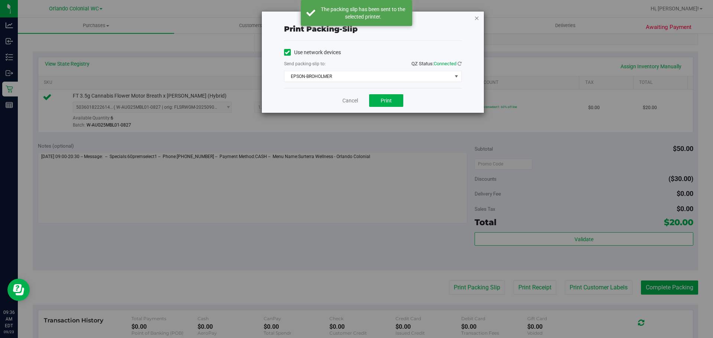
click at [477, 18] on icon "button" at bounding box center [476, 17] width 5 height 9
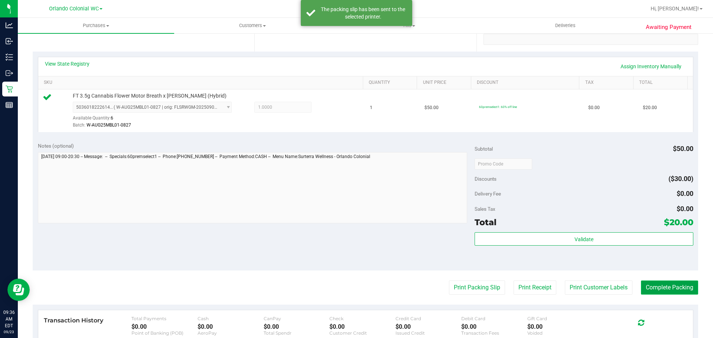
click at [681, 282] on button "Complete Packing" at bounding box center [669, 288] width 57 height 14
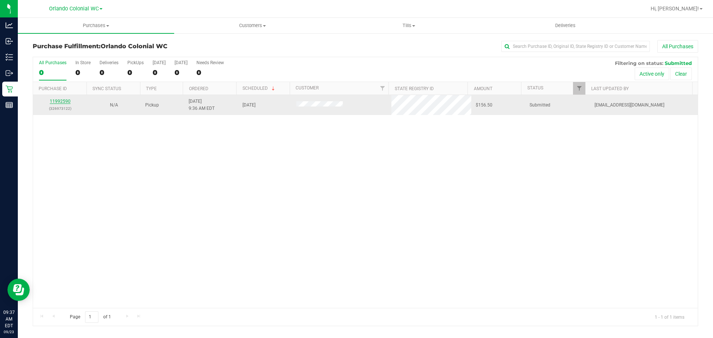
click at [61, 100] on div "11992590 (326973122)" at bounding box center [59, 105] width 45 height 14
click at [61, 102] on link "11992590" at bounding box center [60, 101] width 21 height 5
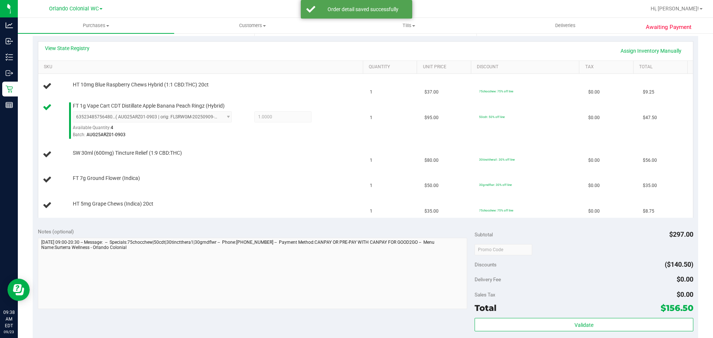
scroll to position [223, 0]
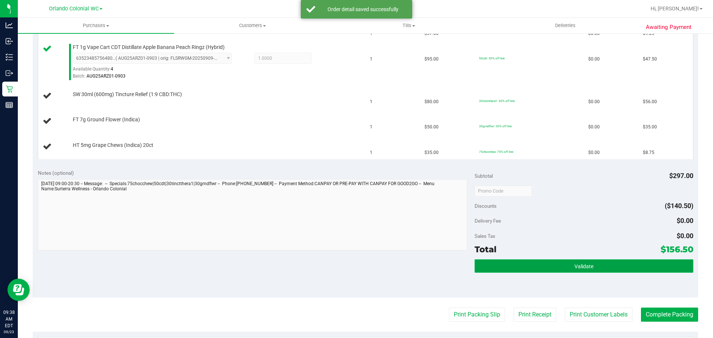
click at [544, 269] on button "Validate" at bounding box center [583, 265] width 218 height 13
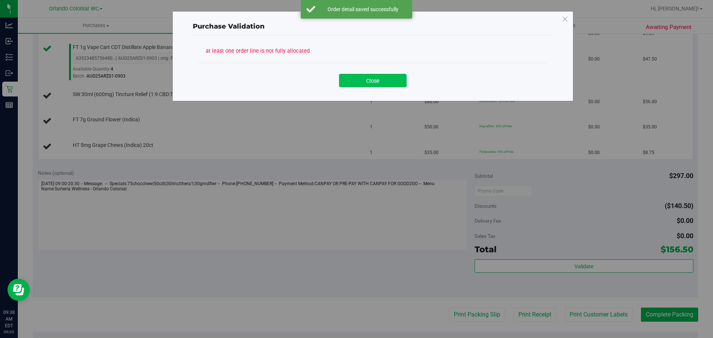
click at [387, 78] on button "Close" at bounding box center [373, 80] width 68 height 13
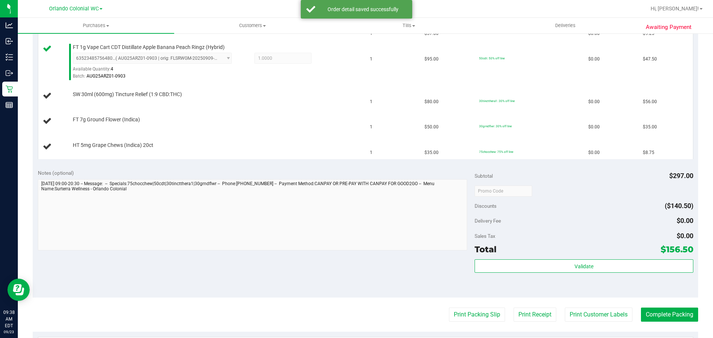
click at [480, 307] on purchase-details "Back Edit Purchase Cancel Purchase View Profile # 11992590 BioTrack ID: - Submi…" at bounding box center [365, 143] width 665 height 653
click at [468, 306] on purchase-details "Back Edit Purchase Cancel Purchase View Profile # 11992590 BioTrack ID: - Submi…" at bounding box center [365, 143] width 665 height 653
click at [467, 318] on button "Print Packing Slip" at bounding box center [477, 315] width 56 height 14
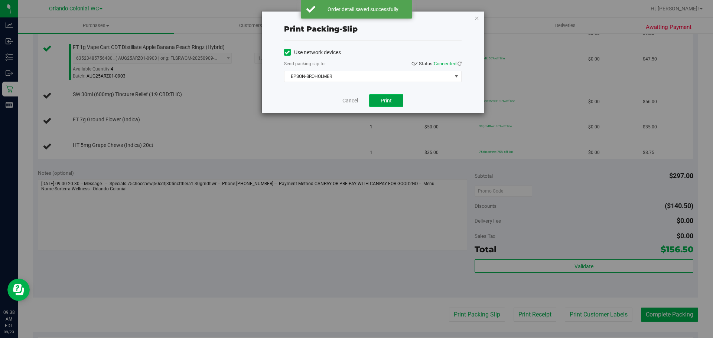
click at [388, 100] on span "Print" at bounding box center [385, 101] width 11 height 6
click at [477, 17] on icon "button" at bounding box center [476, 17] width 5 height 9
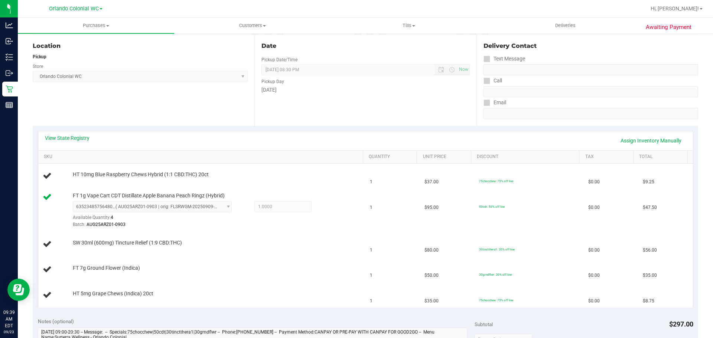
scroll to position [0, 0]
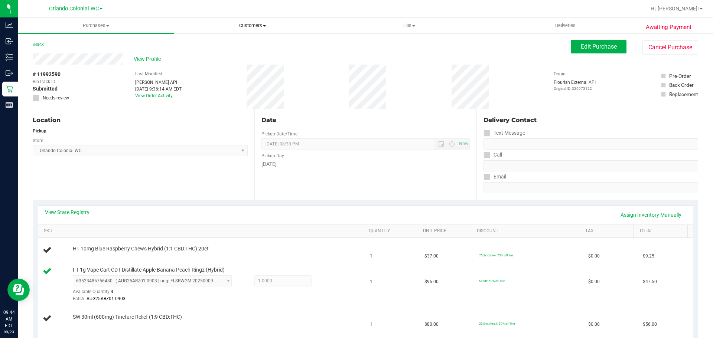
click at [256, 24] on span "Customers" at bounding box center [252, 25] width 156 height 7
click at [189, 46] on span "All customers" at bounding box center [200, 45] width 53 height 6
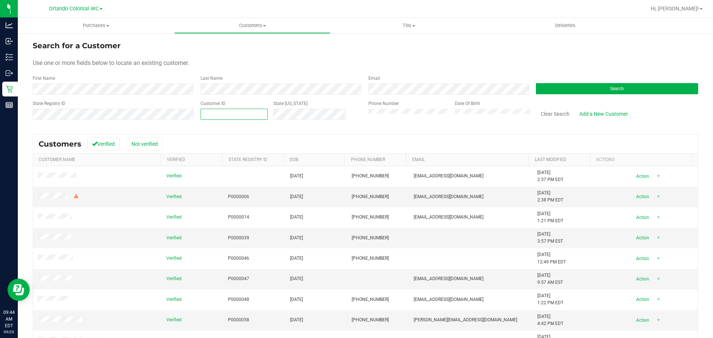
click at [255, 111] on span at bounding box center [233, 114] width 67 height 11
paste input "1406945"
type input "1406945"
click at [538, 89] on button "Search" at bounding box center [617, 88] width 162 height 11
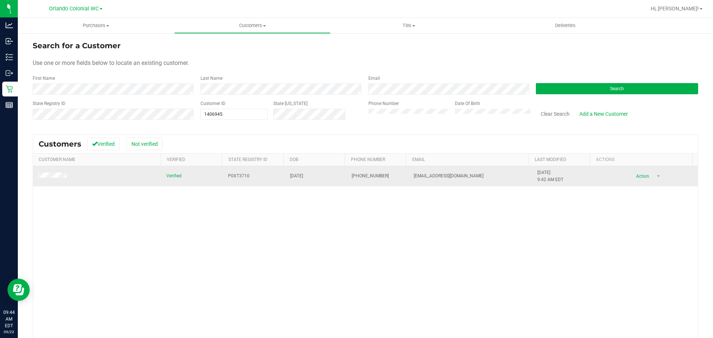
click at [45, 171] on td at bounding box center [97, 176] width 129 height 20
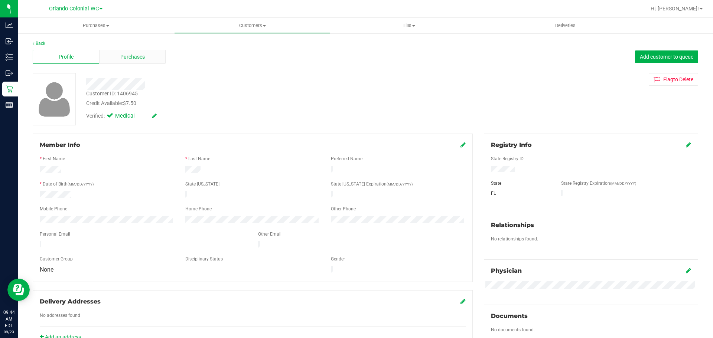
click at [134, 54] on span "Purchases" at bounding box center [132, 57] width 24 height 8
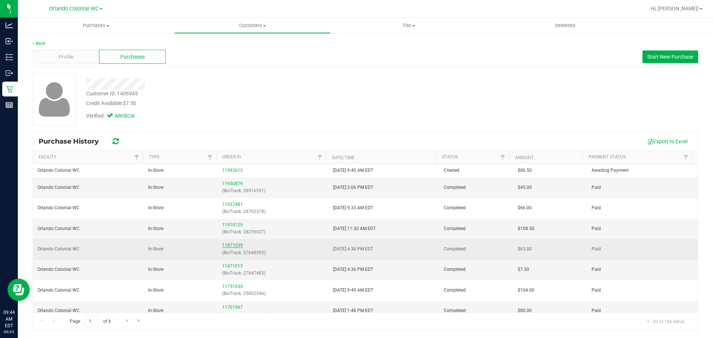
click at [235, 246] on link "11871039" at bounding box center [232, 245] width 21 height 5
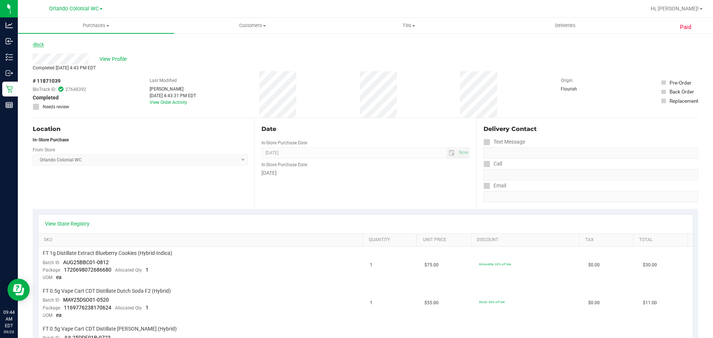
click at [33, 43] on icon at bounding box center [33, 44] width 1 height 4
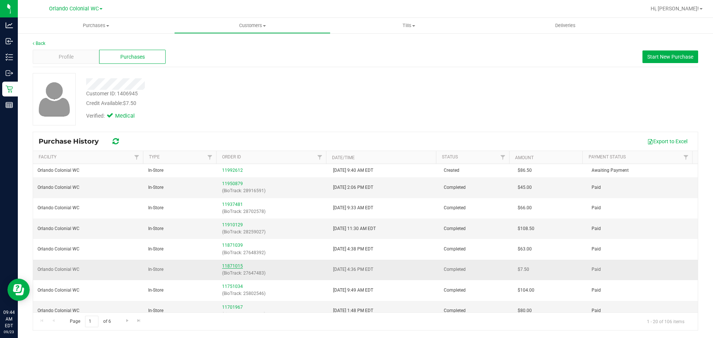
click at [230, 266] on link "11871015" at bounding box center [232, 266] width 21 height 5
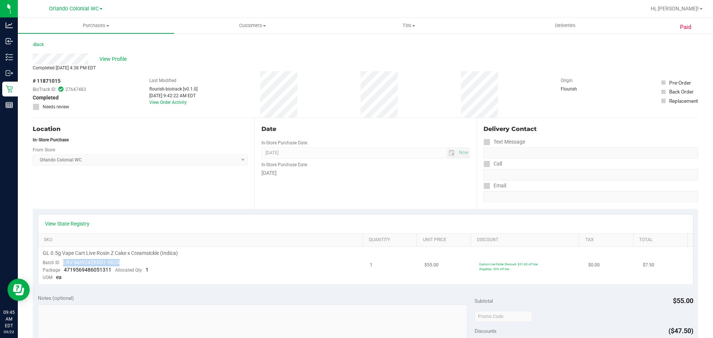
drag, startPoint x: 62, startPoint y: 261, endPoint x: 122, endPoint y: 257, distance: 60.2
click at [122, 257] on td "GL 0.5g Vape Cart Live Rosin Z Cake x Creamsickle (Indica) Batch ID LRV-MAY24ZK…" at bounding box center [201, 265] width 327 height 37
copy span "LRV-MAY24ZKR01-0624"
click at [168, 174] on div "Location In-Store Purchase From Store Orlando Colonial WC Select Store Bonita S…" at bounding box center [144, 163] width 222 height 91
click at [36, 45] on link "Back" at bounding box center [38, 44] width 11 height 5
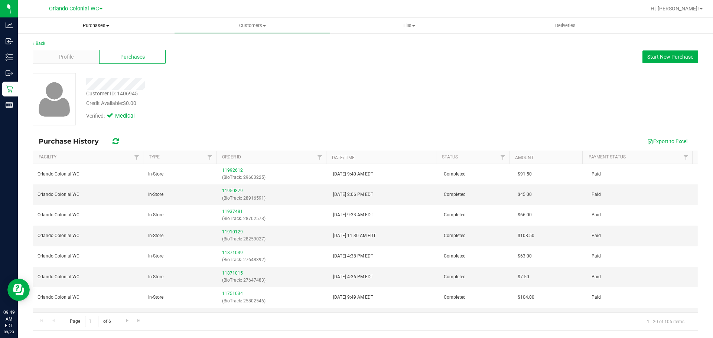
click at [96, 29] on span "Purchases" at bounding box center [96, 25] width 156 height 7
click at [69, 46] on span "Summary of purchases" at bounding box center [56, 45] width 76 height 6
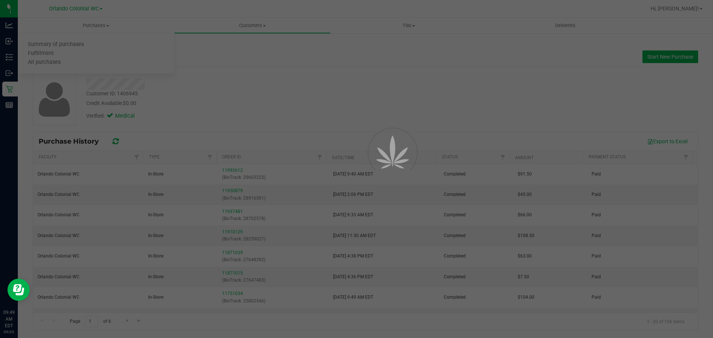
click at [69, 46] on div at bounding box center [356, 169] width 713 height 338
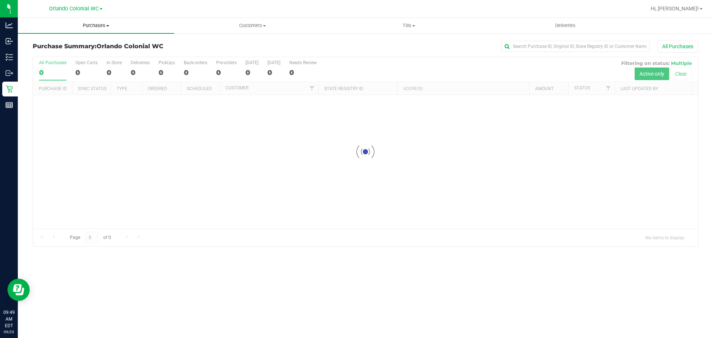
click at [101, 18] on uib-tab-heading "Purchases Summary of purchases Fulfillment All purchases" at bounding box center [96, 26] width 156 height 16
click at [99, 24] on span "Purchases" at bounding box center [96, 25] width 156 height 7
click at [91, 24] on span "Purchases" at bounding box center [96, 25] width 156 height 7
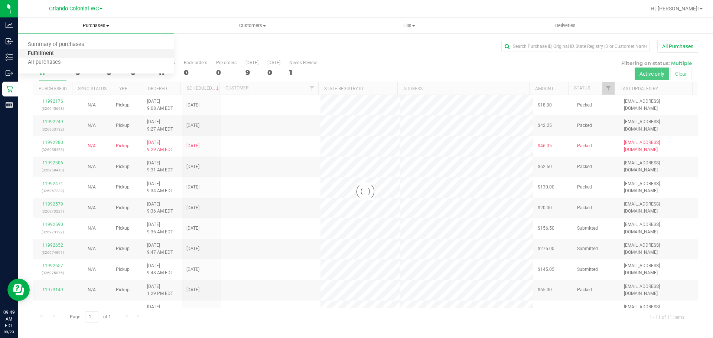
click at [55, 55] on span "Fulfillment" at bounding box center [41, 53] width 46 height 6
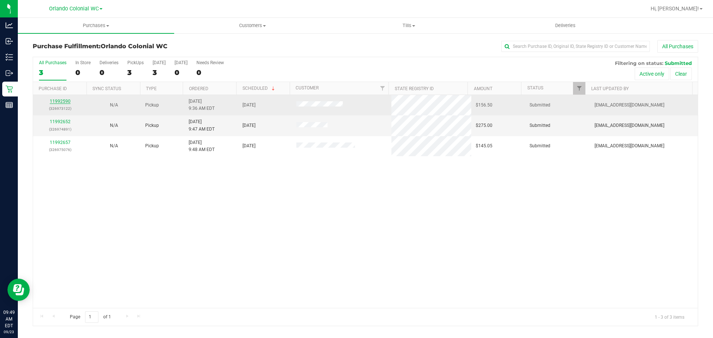
click at [64, 101] on link "11992590" at bounding box center [60, 101] width 21 height 5
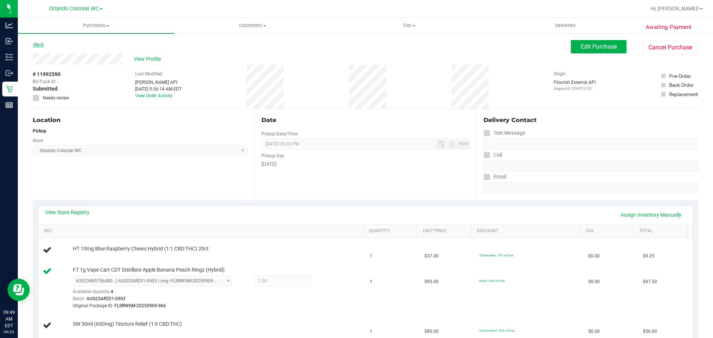
click at [40, 44] on link "Back" at bounding box center [38, 44] width 11 height 5
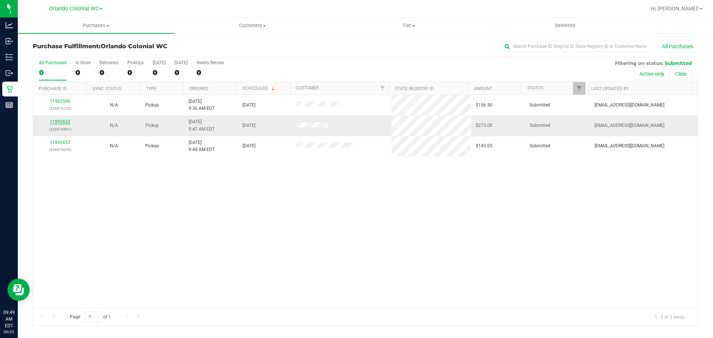
click at [53, 123] on link "11992652" at bounding box center [60, 121] width 21 height 5
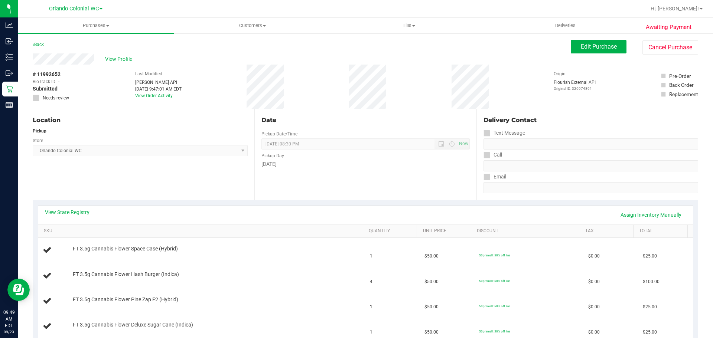
click at [68, 208] on div "View State Registry Assign Inventory Manually" at bounding box center [365, 215] width 654 height 19
click at [71, 213] on link "View State Registry" at bounding box center [67, 212] width 45 height 7
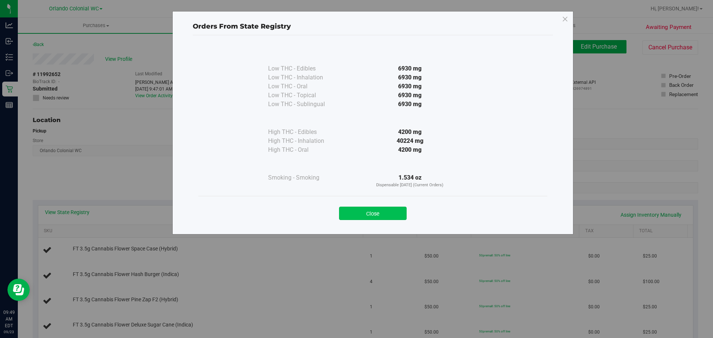
click at [382, 211] on button "Close" at bounding box center [373, 213] width 68 height 13
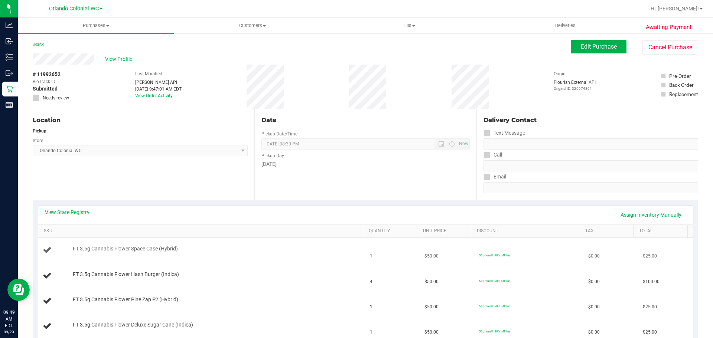
scroll to position [74, 0]
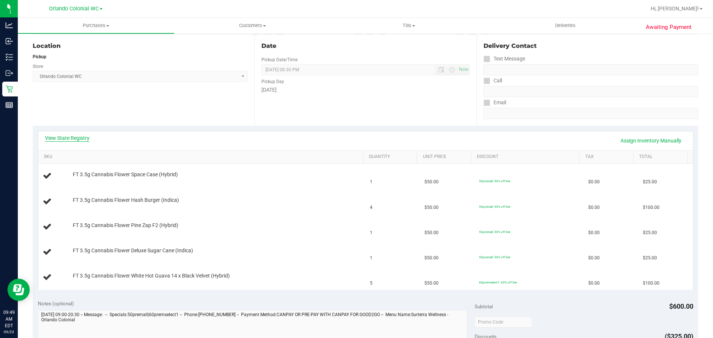
click at [59, 136] on link "View State Registry" at bounding box center [67, 137] width 45 height 7
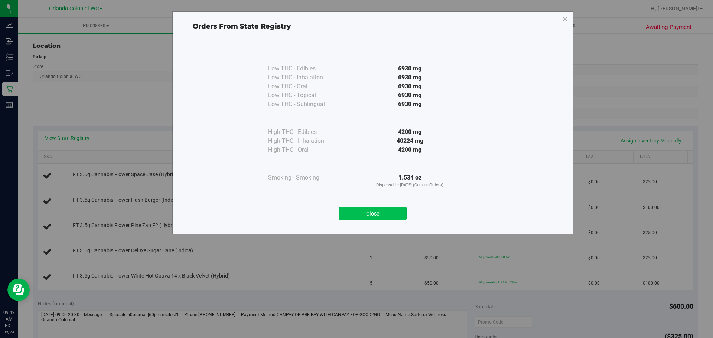
click at [384, 213] on button "Close" at bounding box center [373, 213] width 68 height 13
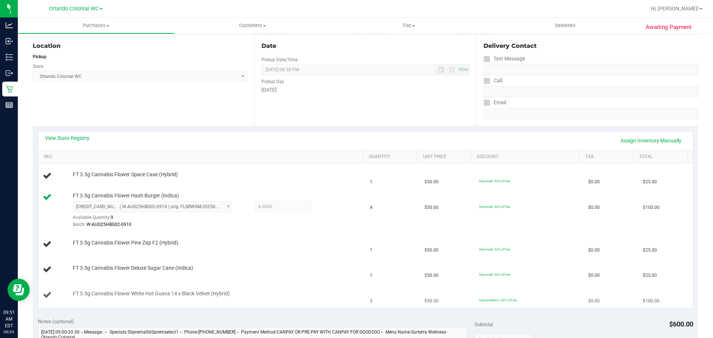
click at [144, 290] on td "FT 3.5g Cannabis Flower White Hot Guava 14 x Black Velvet (Hybrid)" at bounding box center [201, 295] width 327 height 25
click at [143, 290] on td "FT 3.5g Cannabis Flower White Hot Guava 14 x Black Velvet (Hybrid)" at bounding box center [201, 295] width 327 height 25
click at [142, 290] on td "FT 3.5g Cannabis Flower White Hot Guava 14 x Black Velvet (Hybrid)" at bounding box center [201, 295] width 327 height 25
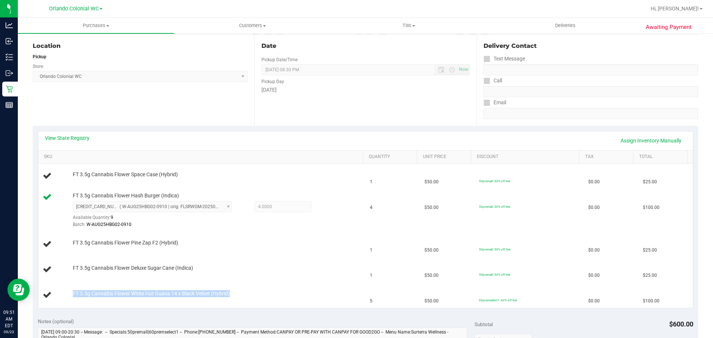
copy div "FT 3.5g Cannabis Flower White Hot Guava 14 x Black Velvet (Hybrid)"
click at [205, 229] on div at bounding box center [216, 228] width 287 height 0
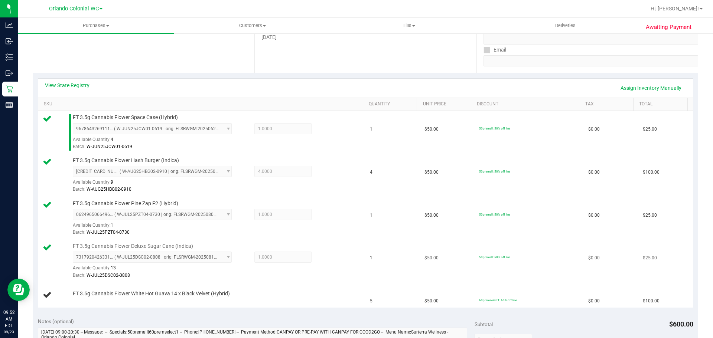
scroll to position [260, 0]
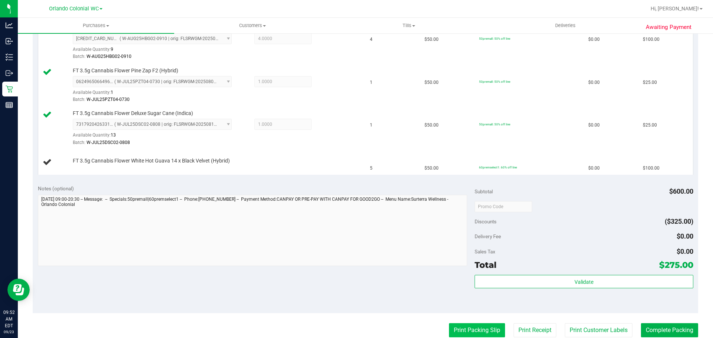
click at [475, 330] on button "Print Packing Slip" at bounding box center [477, 330] width 56 height 14
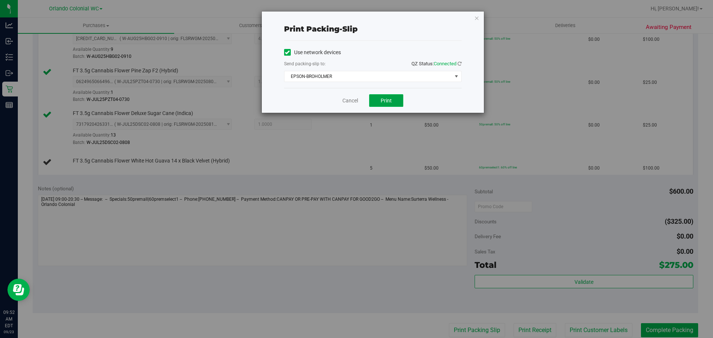
click at [388, 104] on button "Print" at bounding box center [386, 100] width 34 height 13
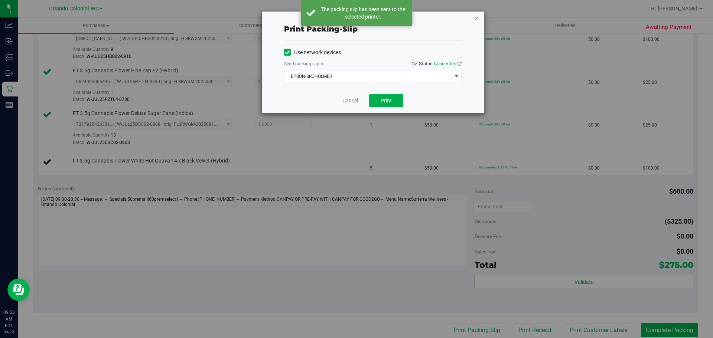
click at [477, 17] on icon "button" at bounding box center [476, 17] width 5 height 9
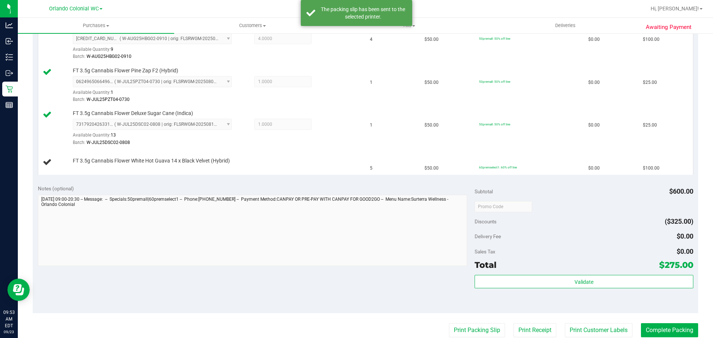
scroll to position [0, 0]
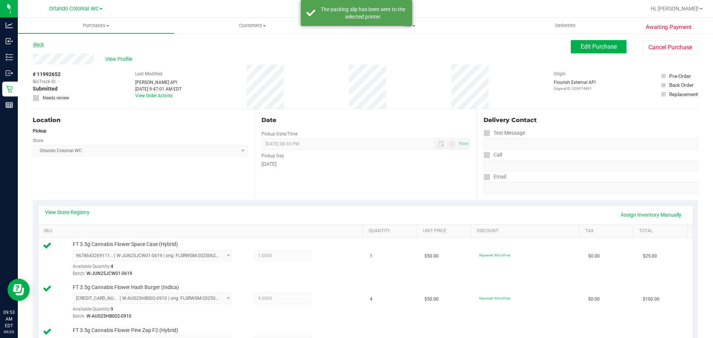
click at [33, 45] on icon at bounding box center [33, 44] width 1 height 4
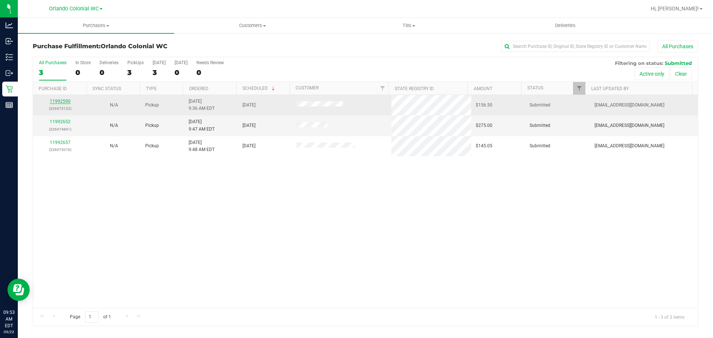
click at [56, 102] on link "11992590" at bounding box center [60, 101] width 21 height 5
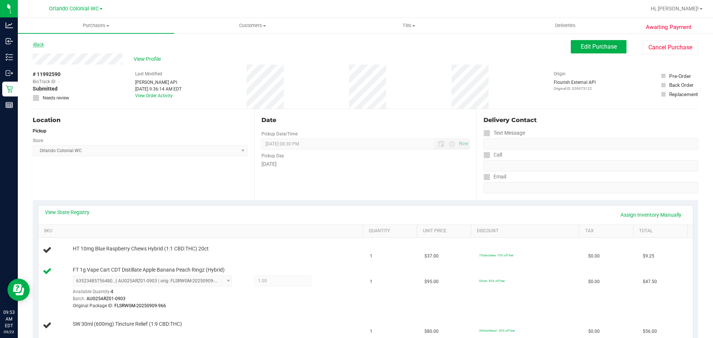
click at [43, 42] on link "Back" at bounding box center [38, 44] width 11 height 5
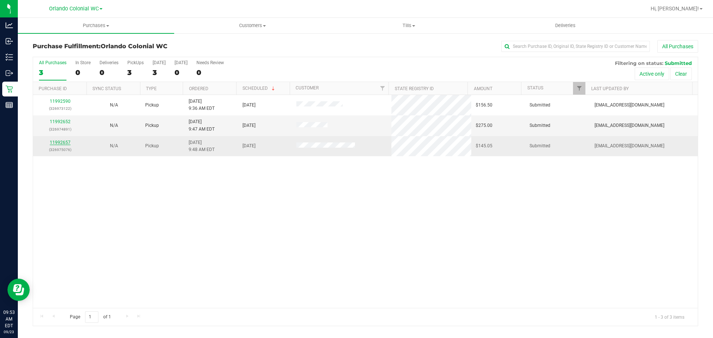
click at [61, 141] on link "11992657" at bounding box center [60, 142] width 21 height 5
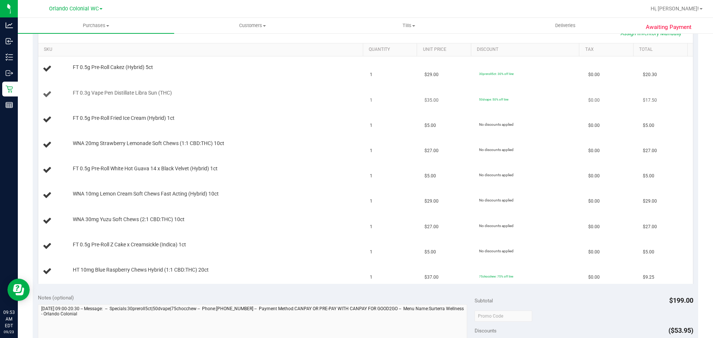
scroll to position [186, 0]
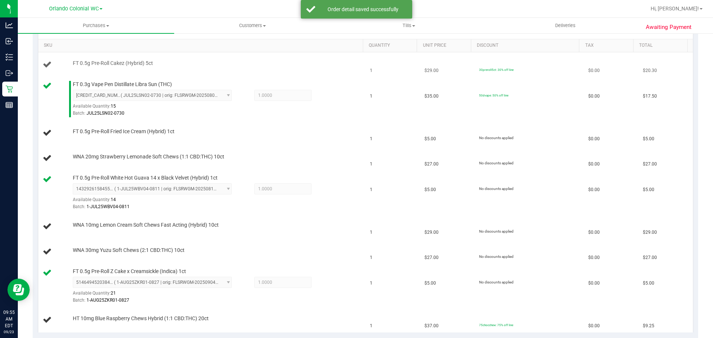
click at [102, 65] on span "FT 0.5g Pre-Roll Cakez (Hybrid) 5ct" at bounding box center [113, 63] width 80 height 7
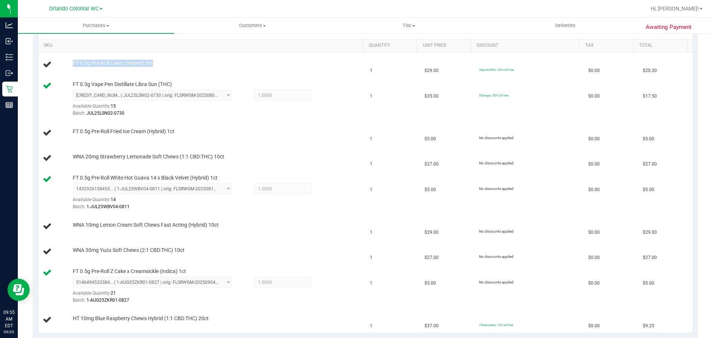
copy div "FT 0.5g Pre-Roll Cakez (Hybrid) 5ct"
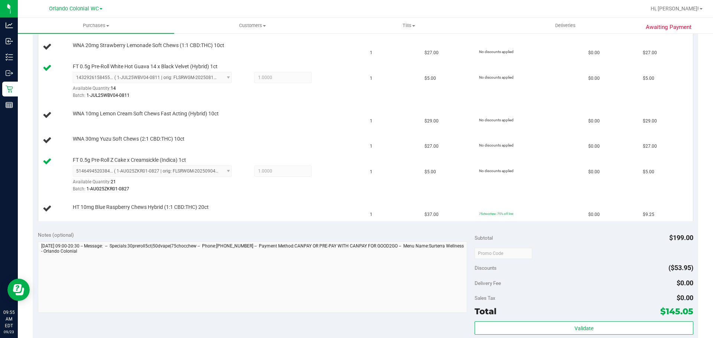
scroll to position [371, 0]
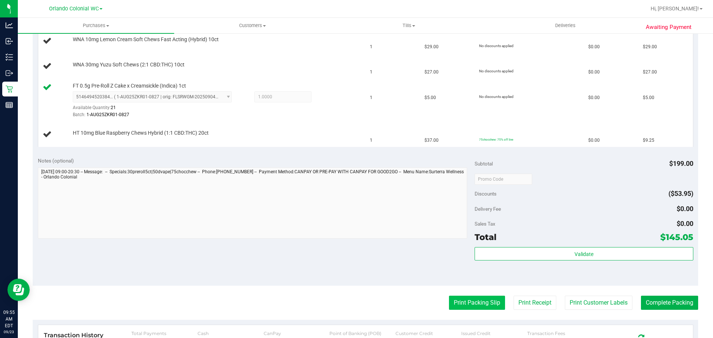
click at [477, 305] on button "Print Packing Slip" at bounding box center [477, 303] width 56 height 14
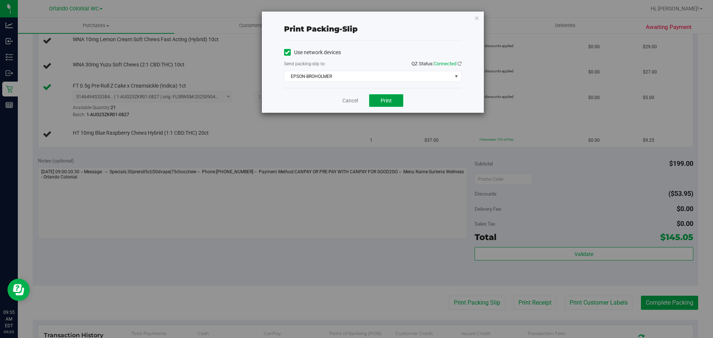
click at [387, 98] on span "Print" at bounding box center [385, 101] width 11 height 6
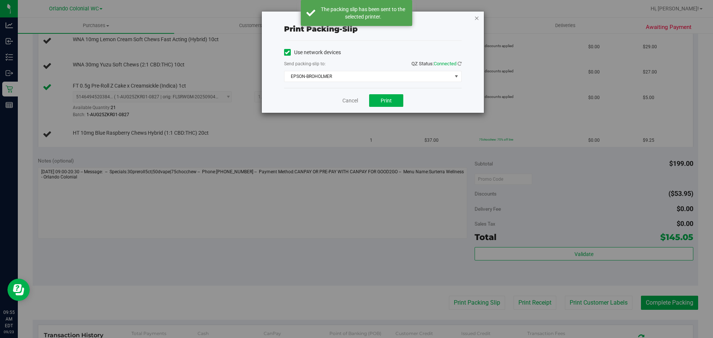
click at [477, 15] on icon "button" at bounding box center [476, 17] width 5 height 9
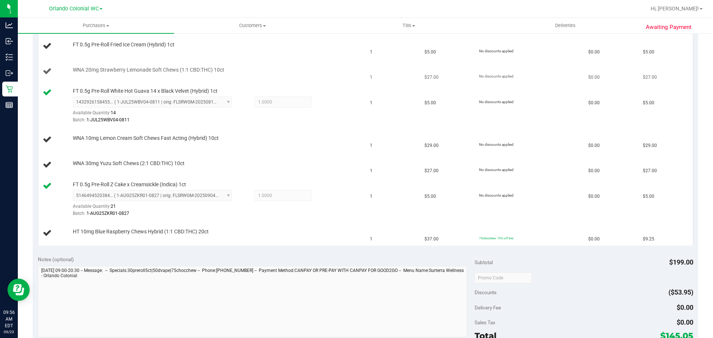
scroll to position [186, 0]
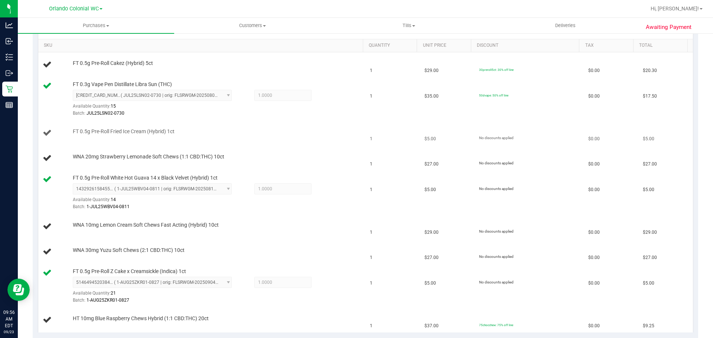
click at [122, 127] on td "FT 0.5g Pre-Roll Fried Ice Cream (Hybrid) 1ct" at bounding box center [201, 133] width 327 height 25
copy div "FT 0.5g Pre-Roll Fried Ice Cream (Hybrid) 1ct"
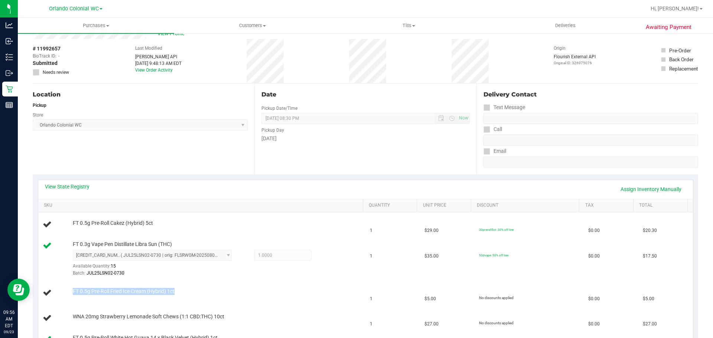
scroll to position [0, 0]
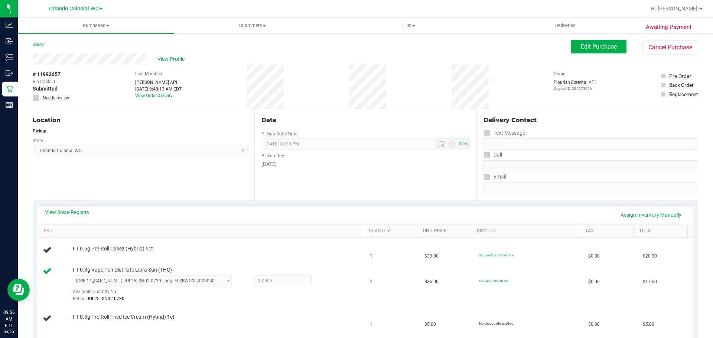
click at [42, 47] on div "Back" at bounding box center [38, 44] width 11 height 9
click at [42, 42] on link "Back" at bounding box center [38, 44] width 11 height 5
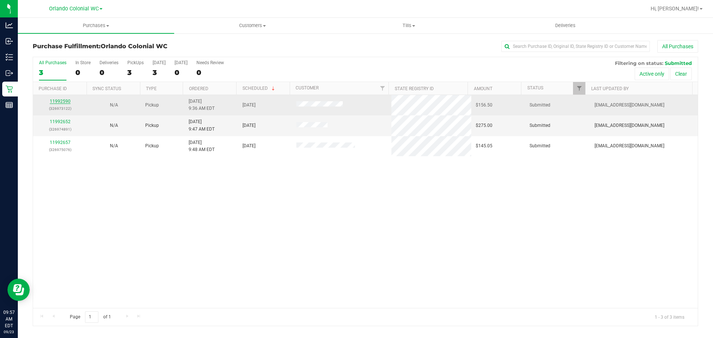
click at [62, 101] on link "11992590" at bounding box center [60, 101] width 21 height 5
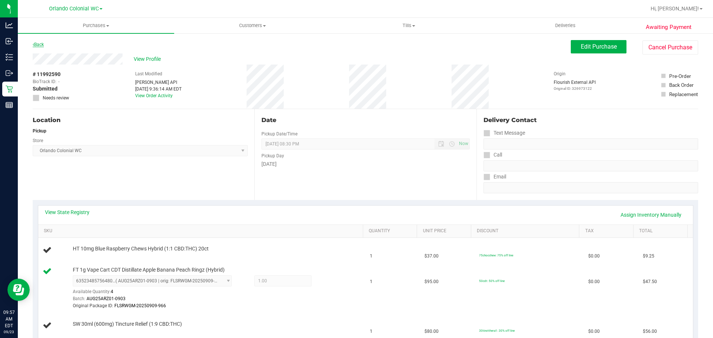
click at [42, 44] on link "Back" at bounding box center [38, 44] width 11 height 5
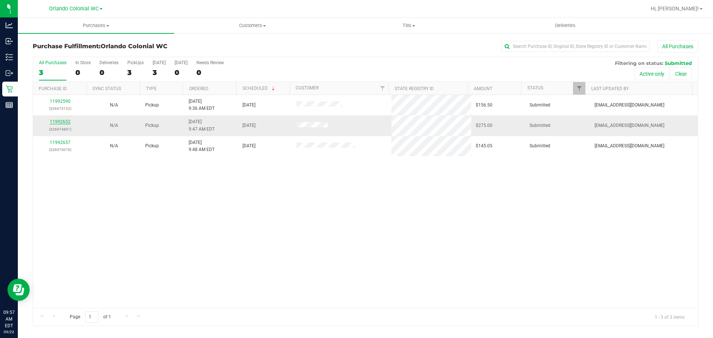
click at [62, 121] on link "11992652" at bounding box center [60, 121] width 21 height 5
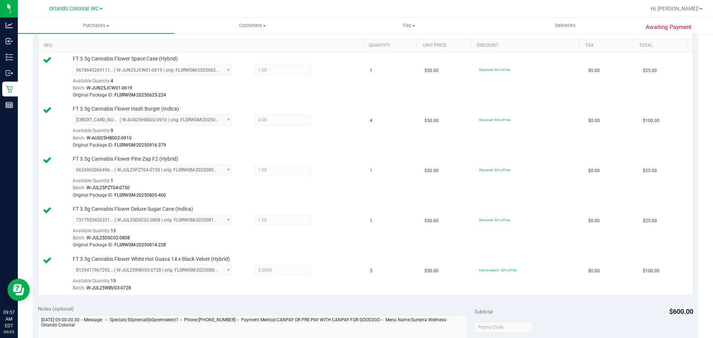
scroll to position [469, 0]
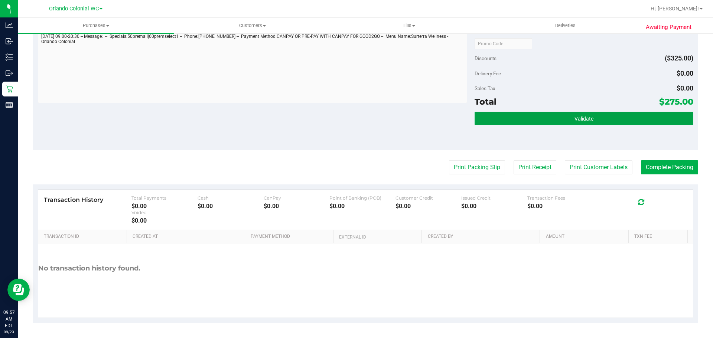
click at [595, 118] on button "Validate" at bounding box center [583, 118] width 218 height 13
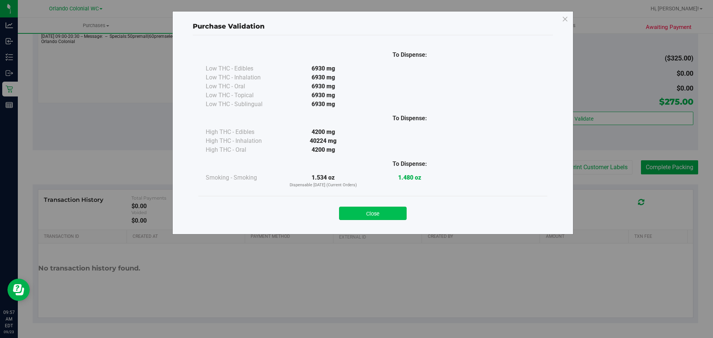
click at [358, 207] on button "Close" at bounding box center [373, 213] width 68 height 13
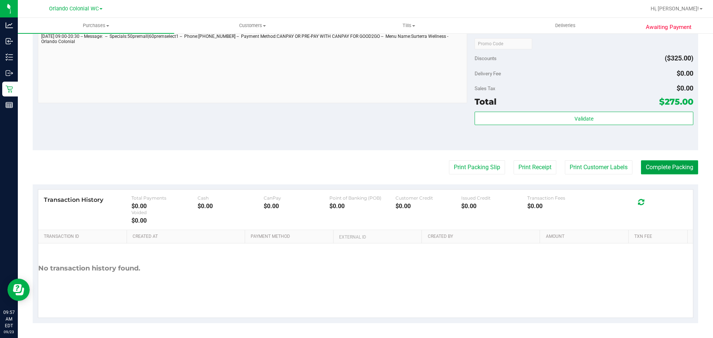
click at [641, 162] on button "Complete Packing" at bounding box center [669, 167] width 57 height 14
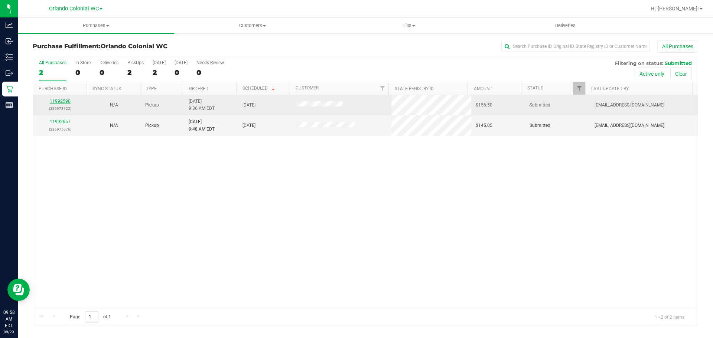
click at [65, 102] on link "11992590" at bounding box center [60, 101] width 21 height 5
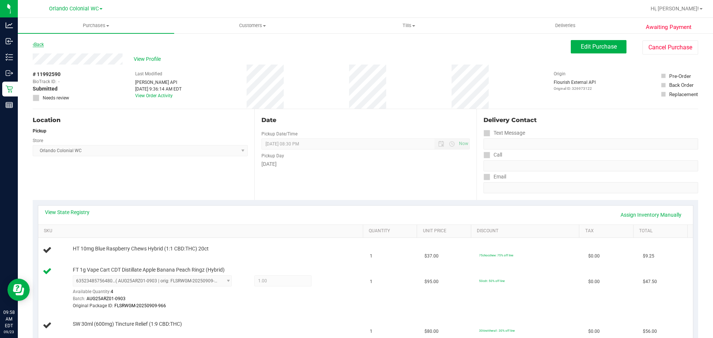
click at [38, 44] on link "Back" at bounding box center [38, 44] width 11 height 5
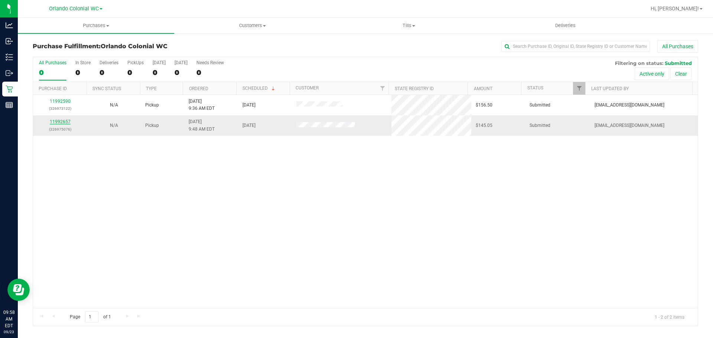
click at [60, 122] on link "11992657" at bounding box center [60, 121] width 21 height 5
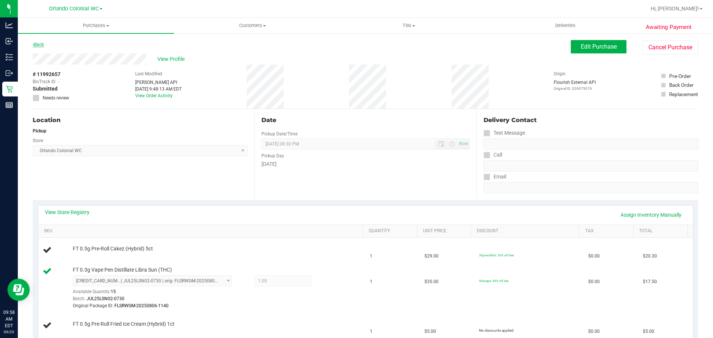
click at [39, 43] on link "Back" at bounding box center [38, 44] width 11 height 5
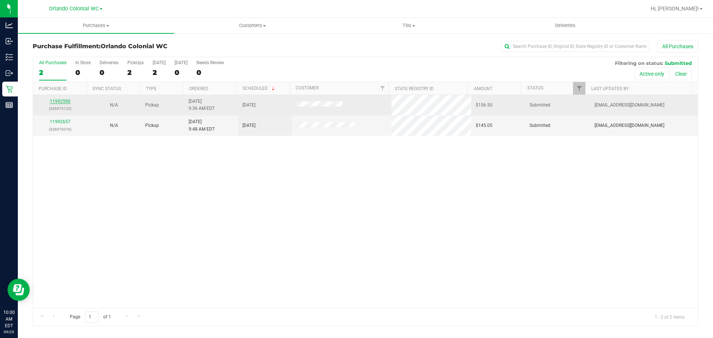
click at [64, 101] on link "11992590" at bounding box center [60, 101] width 21 height 5
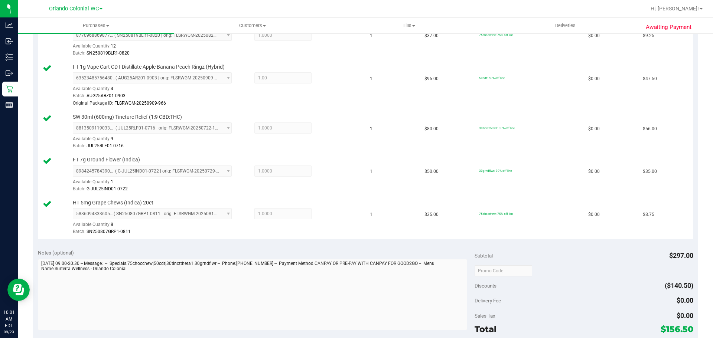
scroll to position [223, 0]
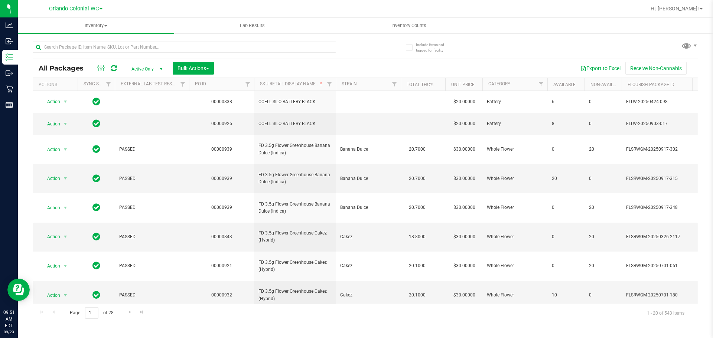
drag, startPoint x: 0, startPoint y: 0, endPoint x: 172, endPoint y: 40, distance: 176.6
click at [173, 40] on div at bounding box center [199, 47] width 333 height 24
click at [172, 43] on input "text" at bounding box center [184, 47] width 303 height 11
paste input "FT 3.5g Cannabis Flower White Hot Guava 14 x Black Velvet (Hybrid)"
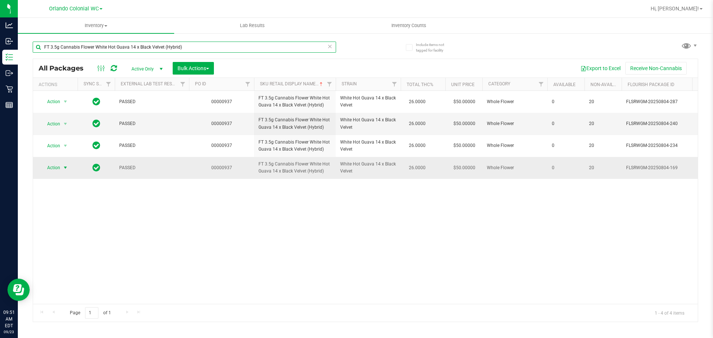
type input "FT 3.5g Cannabis Flower White Hot Guava 14 x Black Velvet (Hybrid)"
click at [53, 166] on span "Action" at bounding box center [50, 168] width 20 height 10
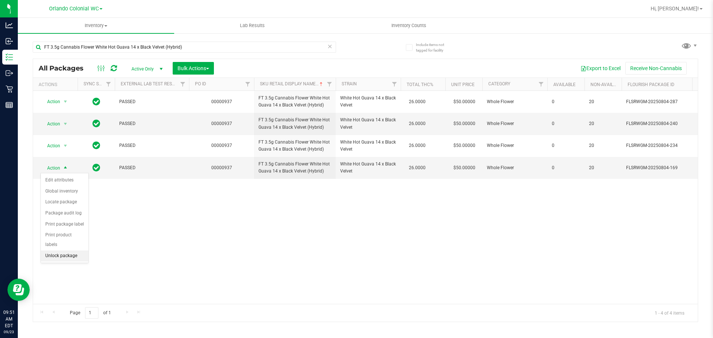
click at [81, 251] on li "Unlock package" at bounding box center [65, 256] width 48 height 11
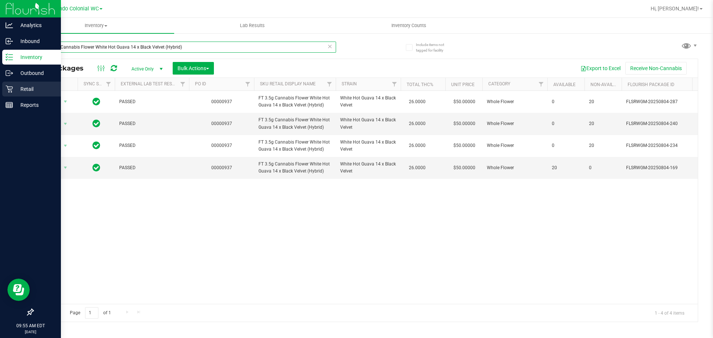
drag, startPoint x: 180, startPoint y: 47, endPoint x: 2, endPoint y: 85, distance: 182.6
click at [0, 75] on div "Analytics Inbound Inventory Outbound Retail Reports 09:55 AM EDT [DATE] 09/23 O…" at bounding box center [356, 169] width 713 height 338
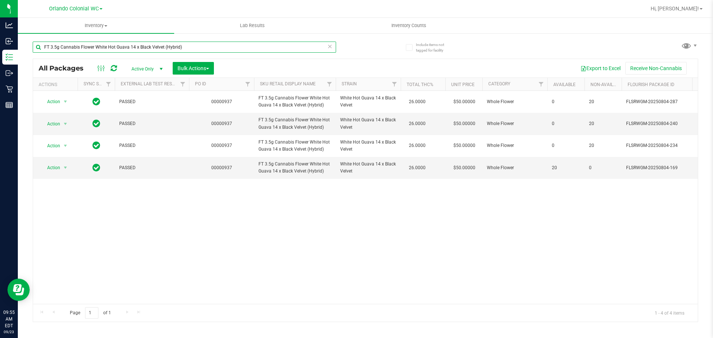
paste input "0.5g Pre-Roll Cakez (Hybrid) 5ct"
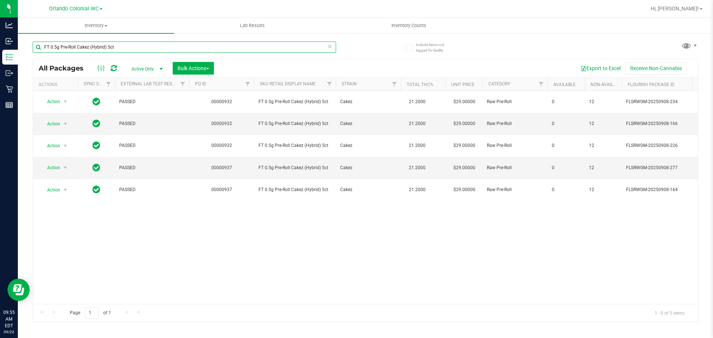
type input "FT 0.5g Pre-Roll Cakez (Hybrid) 5ct"
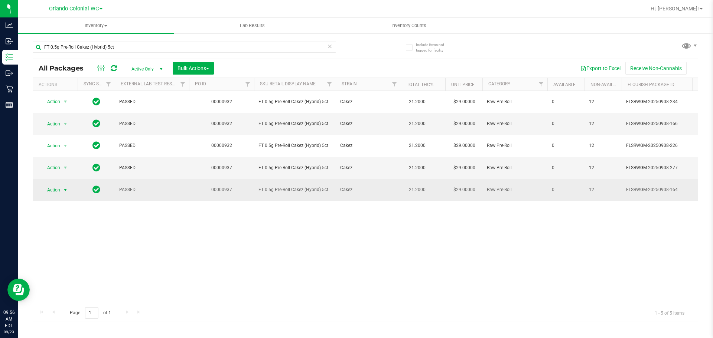
click at [66, 193] on span "select" at bounding box center [65, 190] width 9 height 10
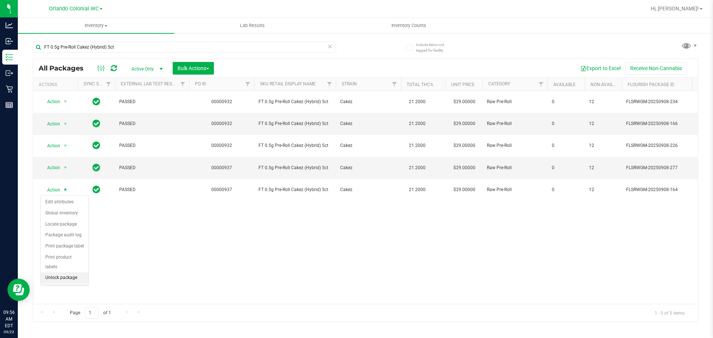
click at [83, 272] on li "Unlock package" at bounding box center [65, 277] width 48 height 11
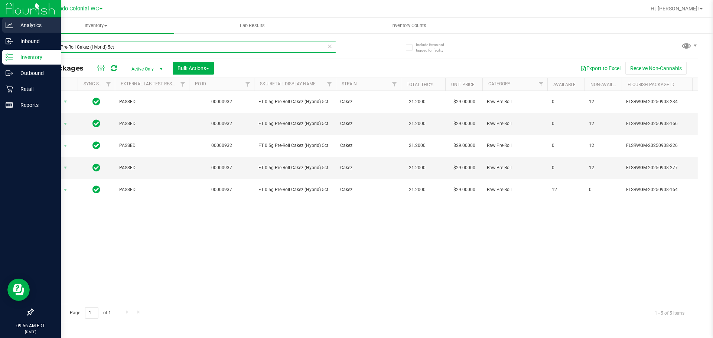
drag, startPoint x: 219, startPoint y: 43, endPoint x: 47, endPoint y: 28, distance: 172.9
click at [0, 38] on div "Analytics Inbound Inventory Outbound Retail Reports 09:56 AM EDT 09/23/2025 09/…" at bounding box center [356, 169] width 713 height 338
paste input "Fried Ice Cream (Hybrid) 1"
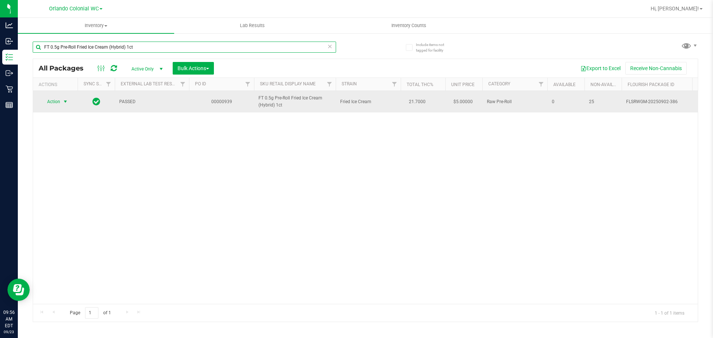
type input "FT 0.5g Pre-Roll Fried Ice Cream (Hybrid) 1ct"
click at [57, 99] on span "Action" at bounding box center [50, 102] width 20 height 10
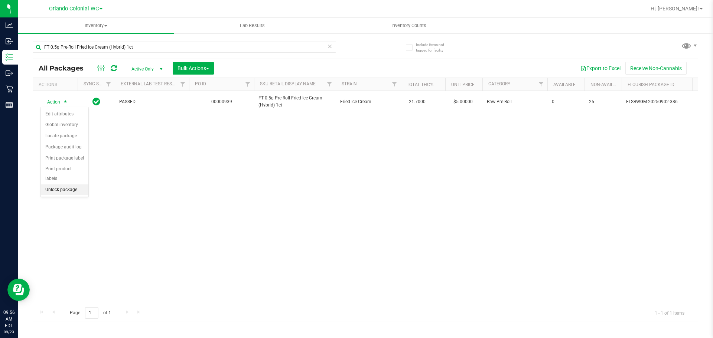
click at [67, 184] on li "Unlock package" at bounding box center [65, 189] width 48 height 11
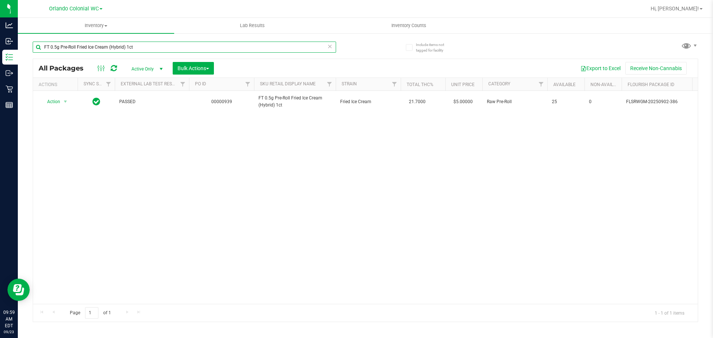
click at [235, 49] on input "FT 0.5g Pre-Roll Fried Ice Cream (Hybrid) 1ct" at bounding box center [184, 47] width 303 height 11
paste input "SN250728DC1-0804"
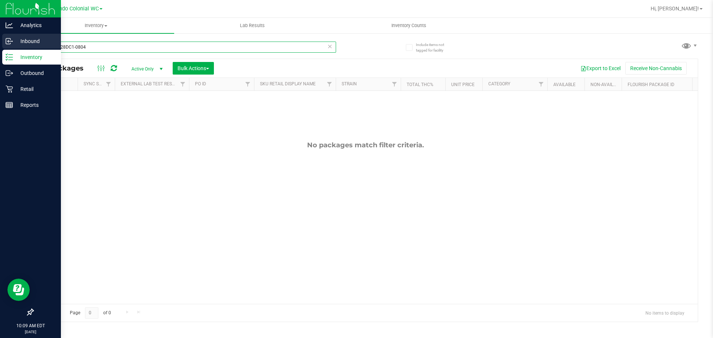
drag, startPoint x: 65, startPoint y: 47, endPoint x: 10, endPoint y: 48, distance: 55.3
click at [10, 48] on div "Analytics Inbound Inventory Outbound Retail Reports 10:09 AM EDT 09/23/2025 09/…" at bounding box center [356, 169] width 713 height 338
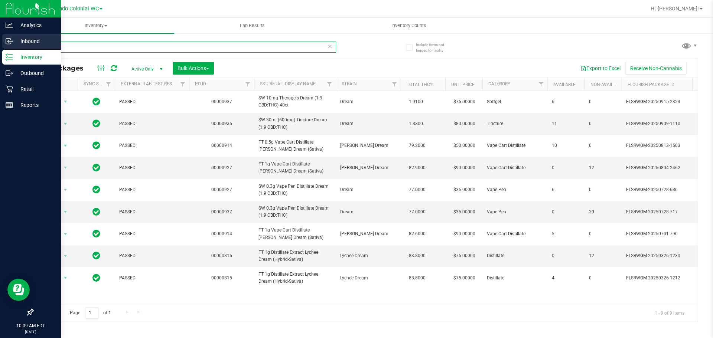
drag, startPoint x: 80, startPoint y: 47, endPoint x: 0, endPoint y: 35, distance: 81.2
click at [0, 35] on div "Analytics Inbound Inventory Outbound Retail Reports 10:09 AM EDT 09/23/2025 09/…" at bounding box center [356, 169] width 713 height 338
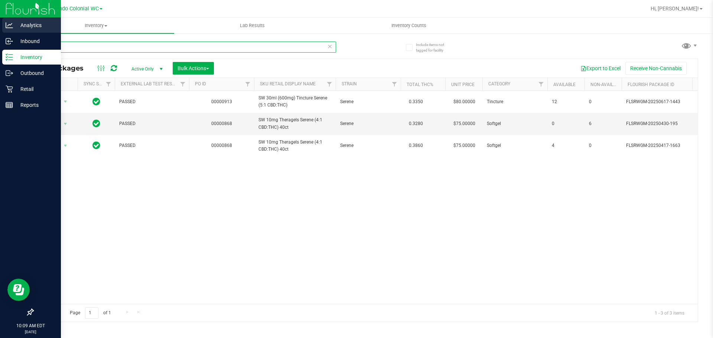
drag, startPoint x: 105, startPoint y: 45, endPoint x: 0, endPoint y: 29, distance: 105.8
click at [0, 32] on div "Analytics Inbound Inventory Outbound Retail Reports 10:09 AM EDT 09/23/2025 09/…" at bounding box center [356, 169] width 713 height 338
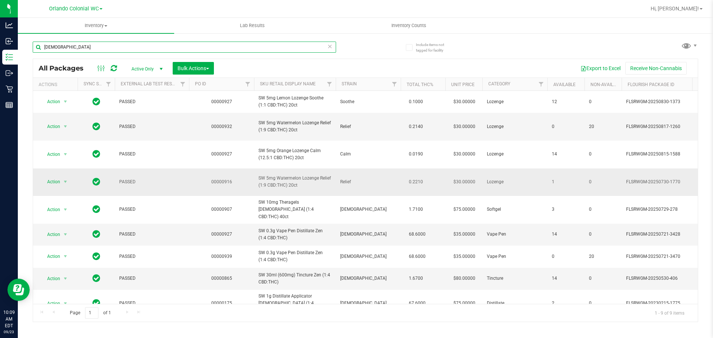
scroll to position [19, 0]
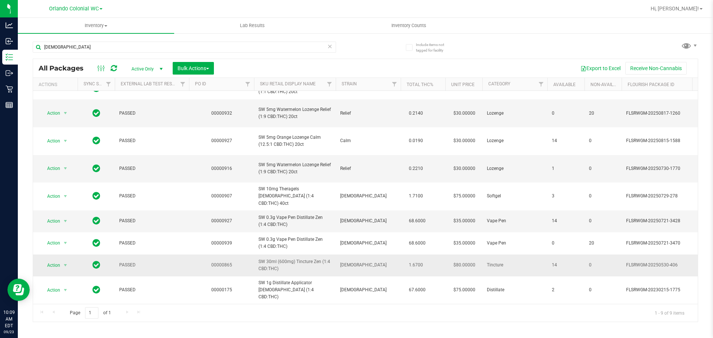
click at [283, 258] on span "SW 30ml (600mg) Tincture Zen (1:4 CBD:THC)" at bounding box center [294, 265] width 73 height 14
copy tr "SW 30ml (600mg) Tincture Zen (1:4 CBD:THC)"
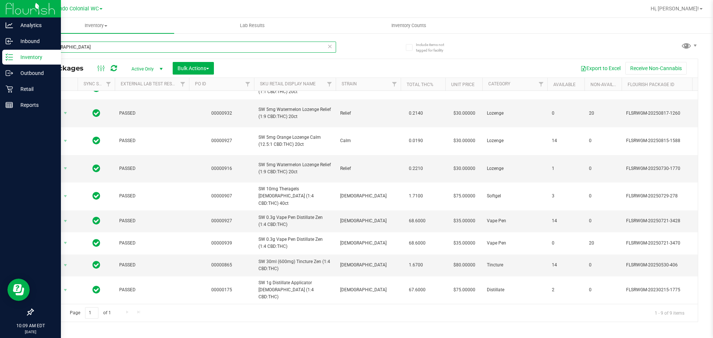
drag, startPoint x: 77, startPoint y: 47, endPoint x: 0, endPoint y: 52, distance: 77.0
click at [0, 51] on div "Analytics Inbound Inventory Outbound Retail Reports 10:09 AM EDT 09/23/2025 09/…" at bounding box center [356, 169] width 713 height 338
paste input "SW 30ml (600mg) Tincture Zen (1:4 CBD:THC)"
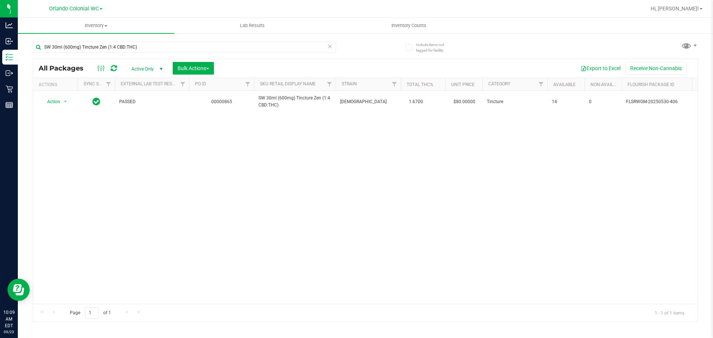
click at [478, 165] on div "Action Action Adjust qty Create package Edit attributes Global inventory Locate…" at bounding box center [365, 197] width 664 height 213
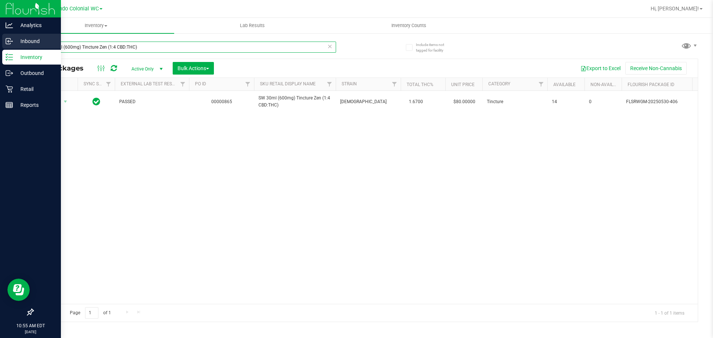
drag, startPoint x: 154, startPoint y: 45, endPoint x: 0, endPoint y: 39, distance: 154.2
click at [0, 44] on div "Analytics Inbound Inventory Outbound Retail Reports 10:55 AM EDT 09/23/2025 09/…" at bounding box center [356, 169] width 713 height 338
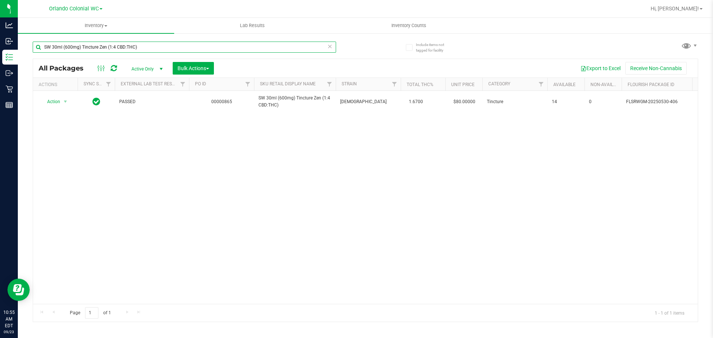
paste input "HT 100mg Milk Chocolate Bar ("
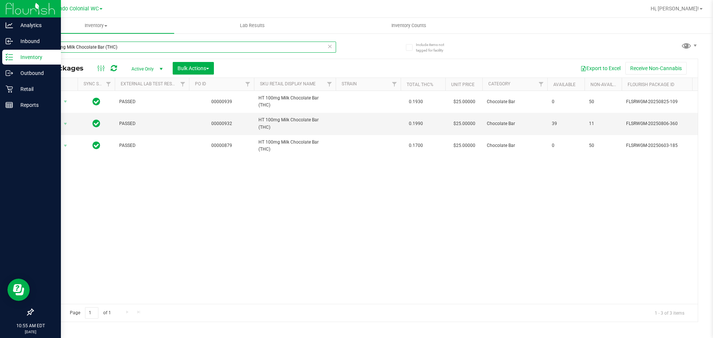
drag, startPoint x: 168, startPoint y: 51, endPoint x: 0, endPoint y: 50, distance: 168.2
click at [0, 52] on div "Analytics Inbound Inventory Outbound Retail Reports 10:55 AM EDT 09/23/2025 09/…" at bounding box center [356, 169] width 713 height 338
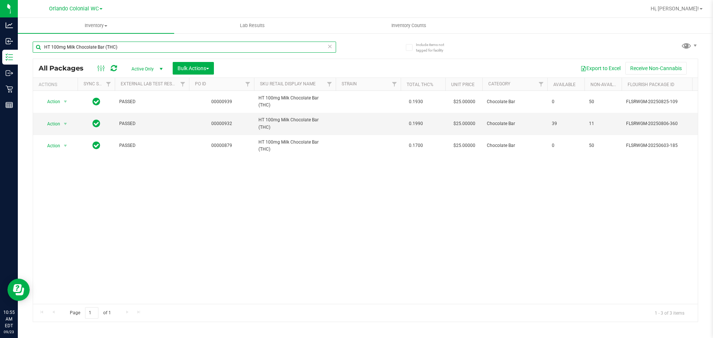
paste input "FT 7g Ground Flower (Sativa"
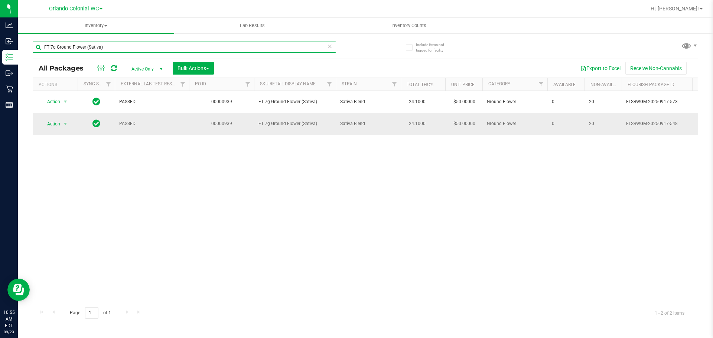
type input "FT 7g Ground Flower (Sativa)"
click at [45, 125] on span "Action" at bounding box center [50, 124] width 20 height 10
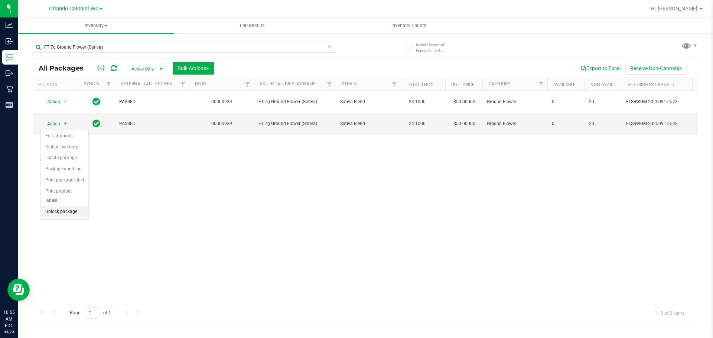
click at [79, 206] on li "Unlock package" at bounding box center [65, 211] width 48 height 11
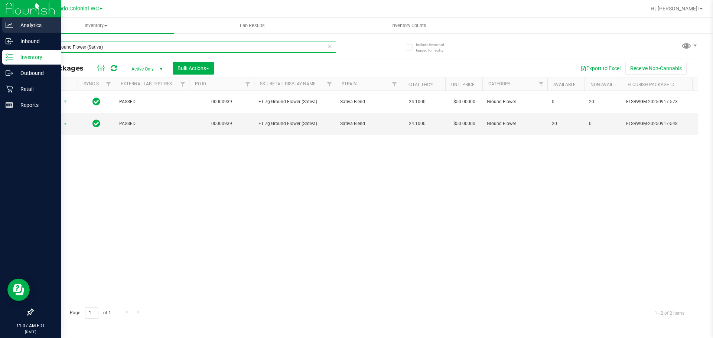
drag, startPoint x: 205, startPoint y: 51, endPoint x: 0, endPoint y: 19, distance: 207.4
click at [0, 22] on div "Analytics Inbound Inventory Outbound Retail Reports 11:07 AM EDT 09/23/2025 09/…" at bounding box center [356, 169] width 713 height 338
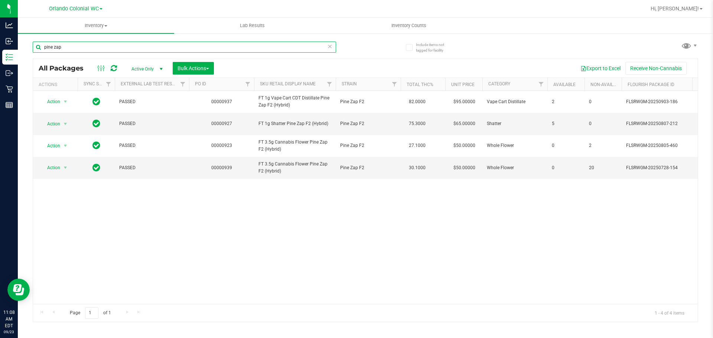
type input "pine zap"
click at [51, 168] on span "Action" at bounding box center [50, 168] width 20 height 10
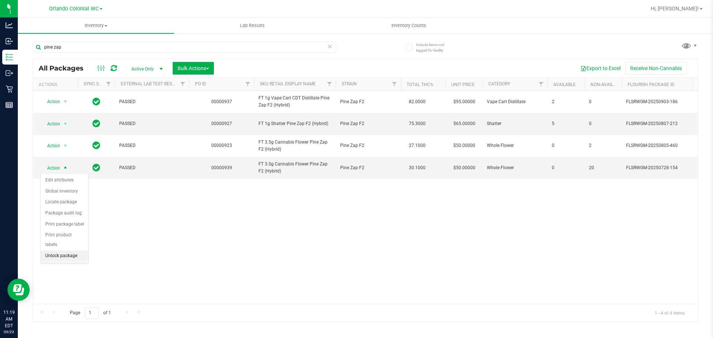
click at [75, 251] on li "Unlock package" at bounding box center [65, 256] width 48 height 11
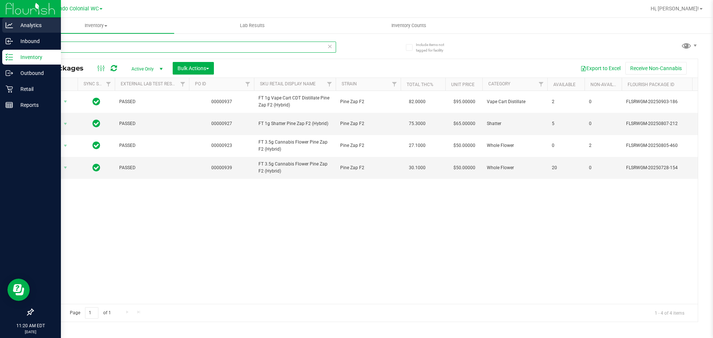
drag, startPoint x: 84, startPoint y: 47, endPoint x: 0, endPoint y: 32, distance: 85.0
click at [0, 33] on div "Analytics Inbound Inventory Outbound Retail Reports 11:20 AM EDT 09/23/2025 09/…" at bounding box center [356, 169] width 713 height 338
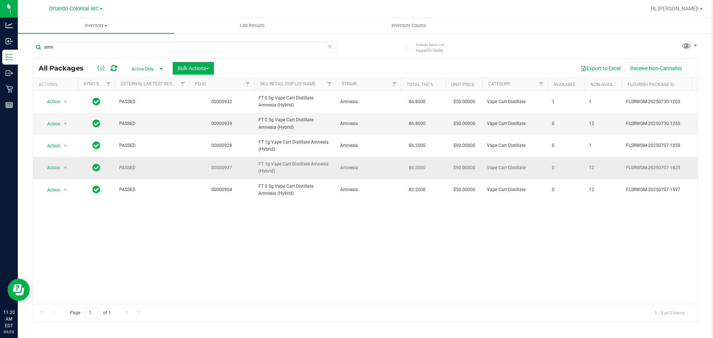
click at [301, 169] on span "FT 1g Vape Cart Distillate Amnesia (Hybrid)" at bounding box center [294, 168] width 73 height 14
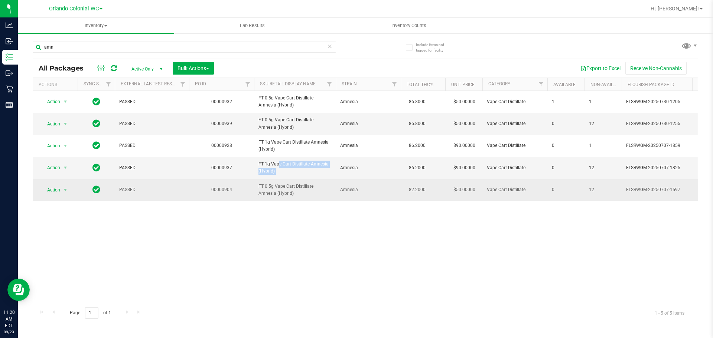
copy tr "FT 1g Vape Cart Distillate Amnesia (Hybrid)"
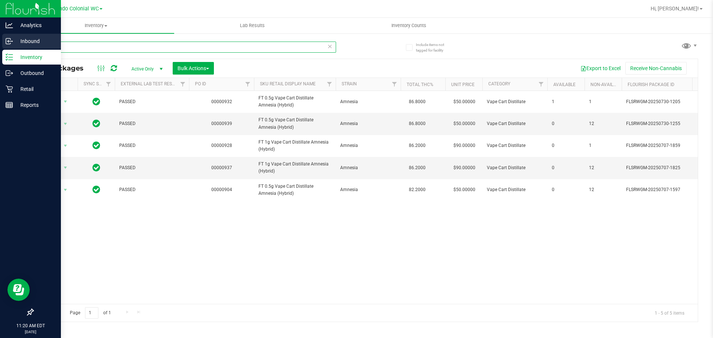
drag, startPoint x: 58, startPoint y: 43, endPoint x: 4, endPoint y: 44, distance: 53.8
click at [0, 45] on div "Analytics Inbound Inventory Outbound Retail Reports 11:20 AM EDT 09/23/2025 09/…" at bounding box center [356, 169] width 713 height 338
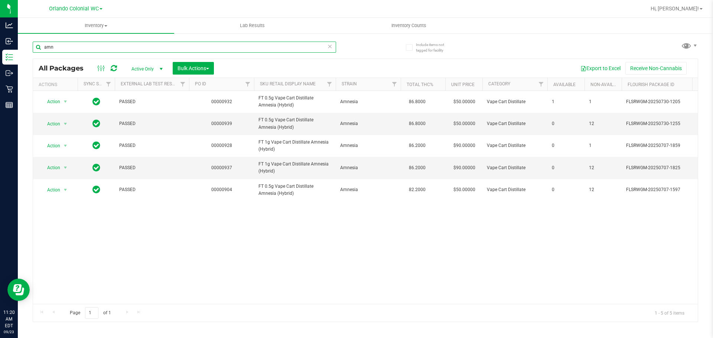
paste input "FT 1g Vape Cart Distillate Amnesia (Hybrid)"
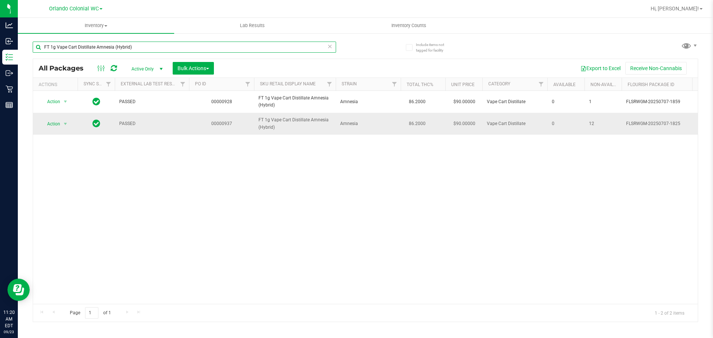
type input "FT 1g Vape Cart Distillate Amnesia (Hybrid)"
click at [40, 121] on div "Action Action Edit attributes Global inventory Locate package Package audit log…" at bounding box center [55, 124] width 36 height 10
click at [54, 129] on td "Action Action Edit attributes Global inventory Locate package Package audit log…" at bounding box center [55, 124] width 45 height 22
click at [58, 124] on span "Action" at bounding box center [50, 124] width 20 height 10
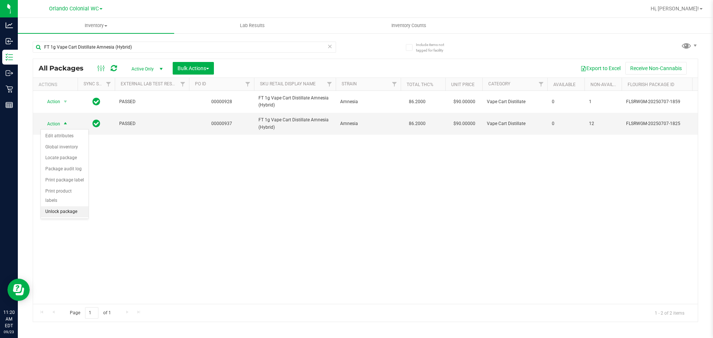
click at [81, 206] on li "Unlock package" at bounding box center [65, 211] width 48 height 11
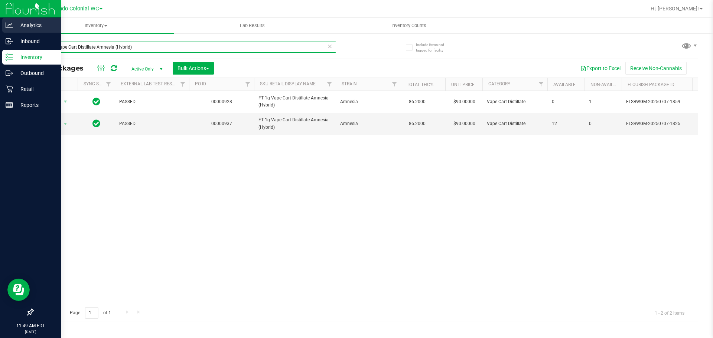
drag, startPoint x: 184, startPoint y: 43, endPoint x: 0, endPoint y: 29, distance: 184.2
click at [0, 35] on div "Analytics Inbound Inventory Outbound Retail Reports 11:49 AM EDT 09/23/2025 09/…" at bounding box center [356, 169] width 713 height 338
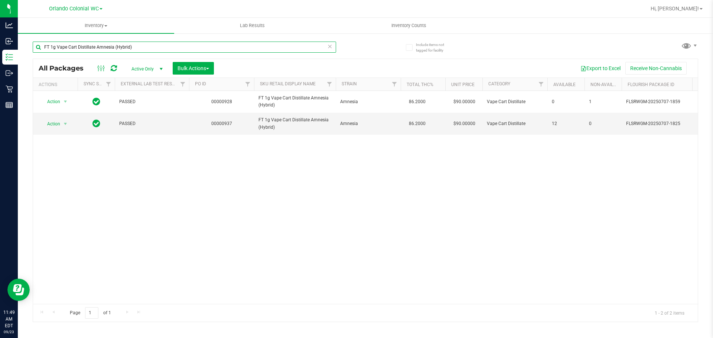
paste input "Purple Punch (Indica"
type input "FT 1g Vape Cart Distillate Purple Punch (Indica)"
click at [42, 125] on span "Action" at bounding box center [50, 124] width 20 height 10
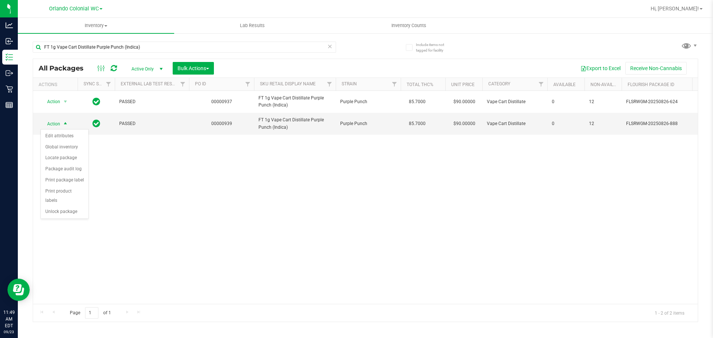
click at [72, 208] on li "Unlock package" at bounding box center [65, 211] width 48 height 11
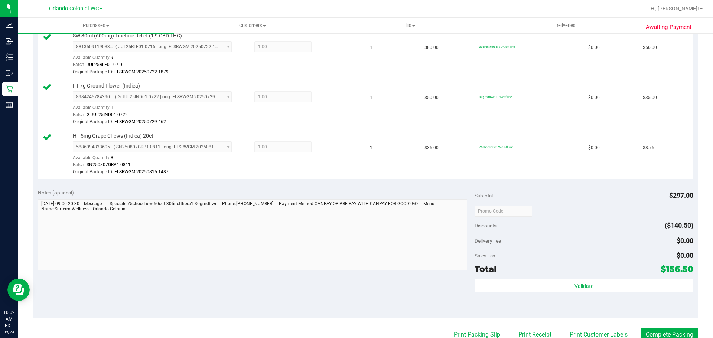
scroll to position [408, 0]
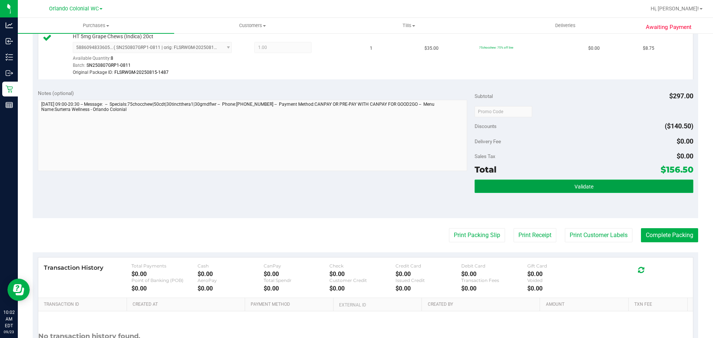
click at [612, 187] on button "Validate" at bounding box center [583, 186] width 218 height 13
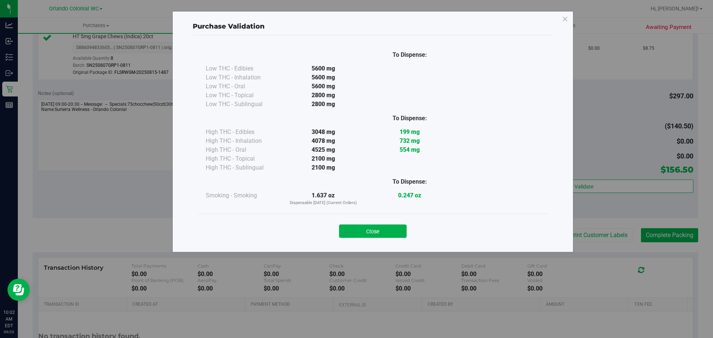
click at [401, 223] on div "Close" at bounding box center [373, 229] width 338 height 19
click at [401, 226] on button "Close" at bounding box center [373, 231] width 68 height 13
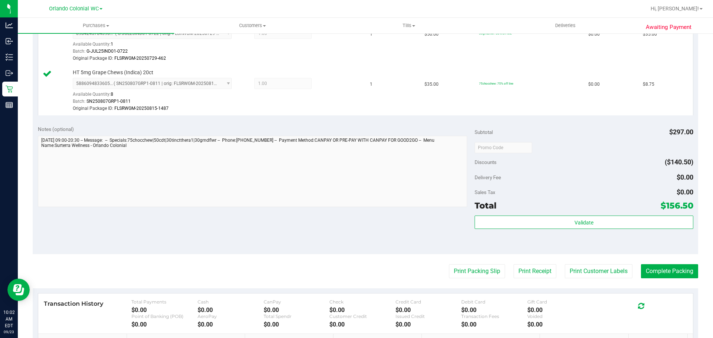
scroll to position [476, 0]
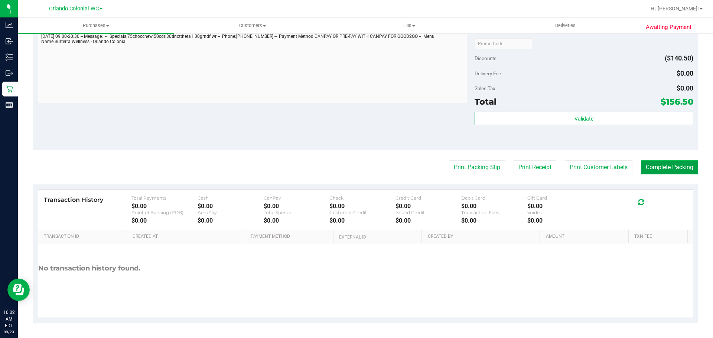
click at [644, 167] on button "Complete Packing" at bounding box center [669, 167] width 57 height 14
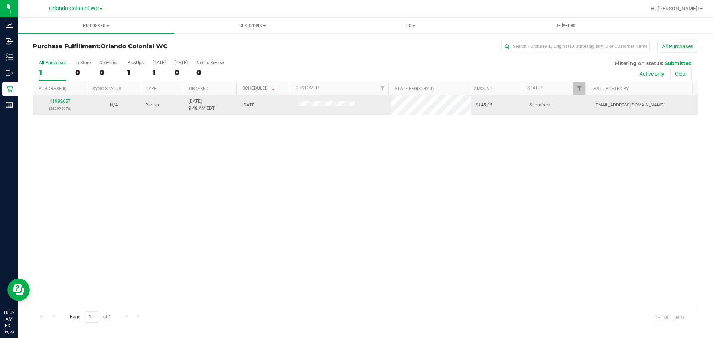
click at [61, 103] on link "11992657" at bounding box center [60, 101] width 21 height 5
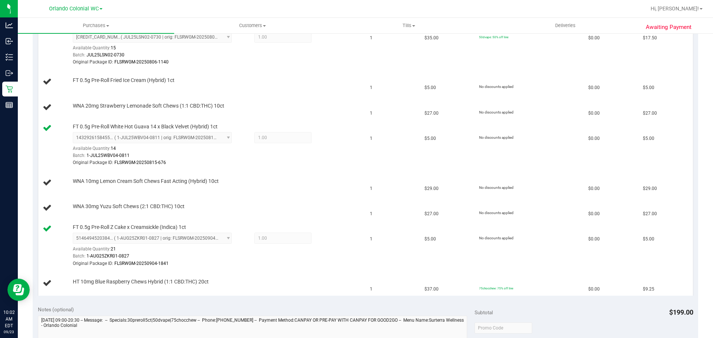
scroll to position [244, 0]
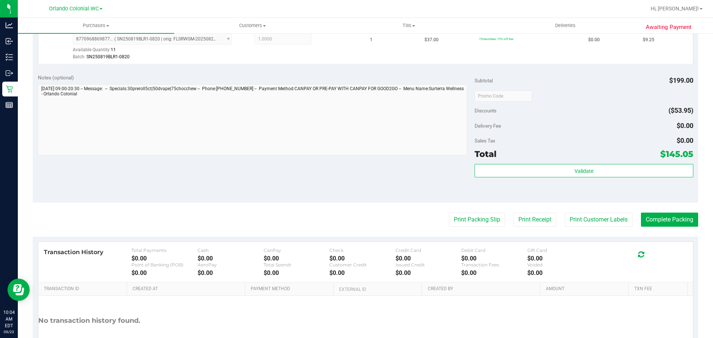
scroll to position [594, 0]
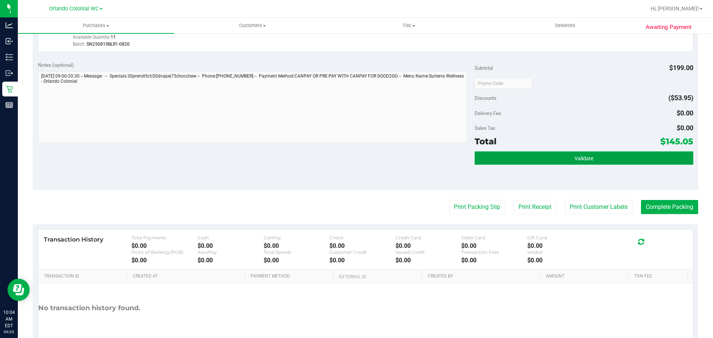
click at [514, 163] on button "Validate" at bounding box center [583, 157] width 218 height 13
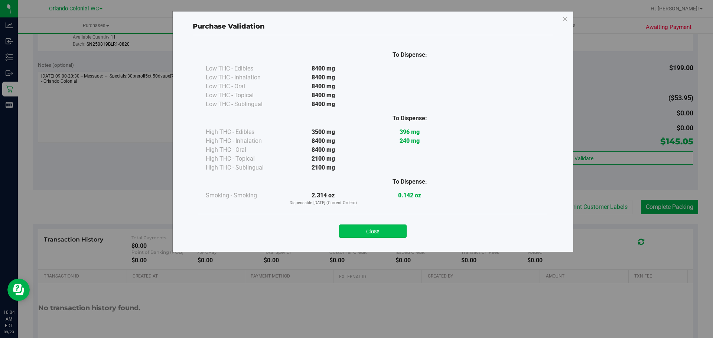
click at [393, 228] on button "Close" at bounding box center [373, 231] width 68 height 13
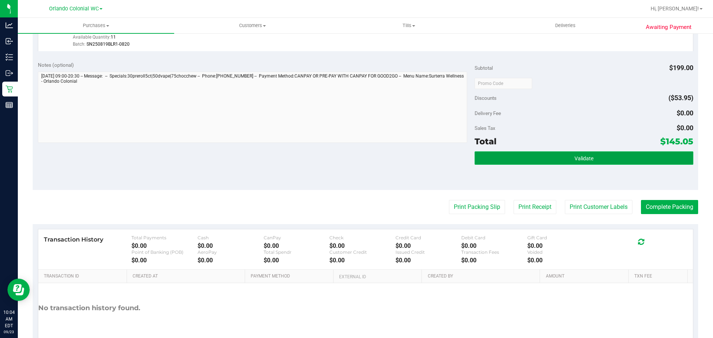
click at [496, 160] on button "Validate" at bounding box center [583, 157] width 218 height 13
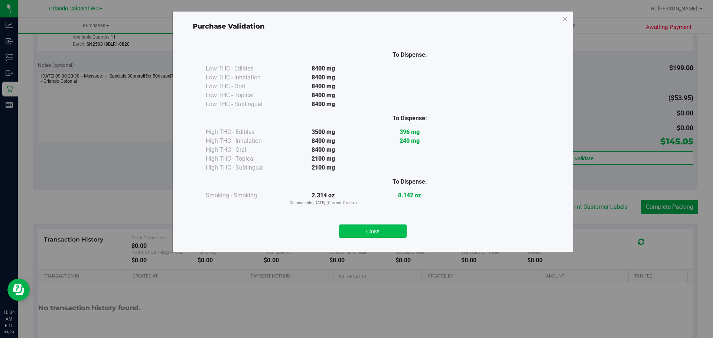
click at [384, 230] on button "Close" at bounding box center [373, 231] width 68 height 13
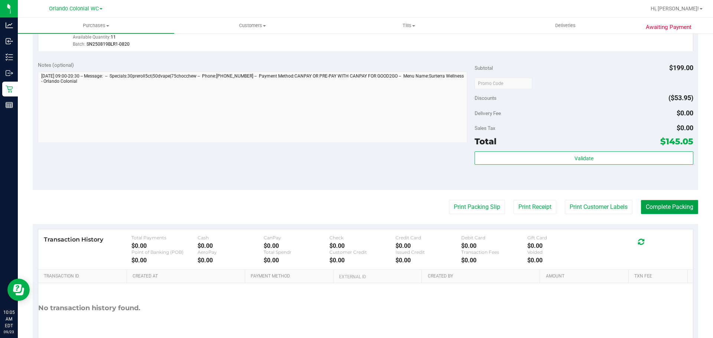
click at [659, 203] on button "Complete Packing" at bounding box center [669, 207] width 57 height 14
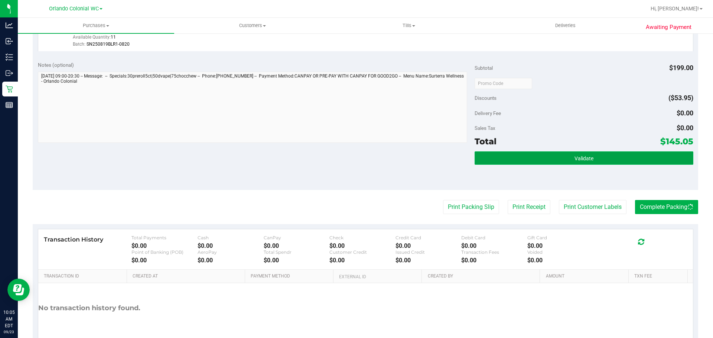
click at [596, 162] on button "Validate" at bounding box center [583, 157] width 218 height 13
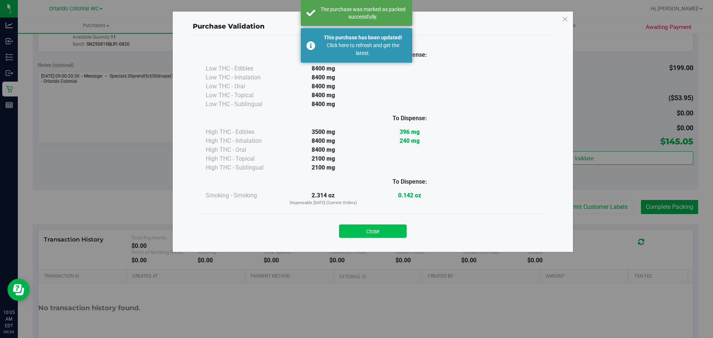
click at [389, 228] on button "Close" at bounding box center [373, 231] width 68 height 13
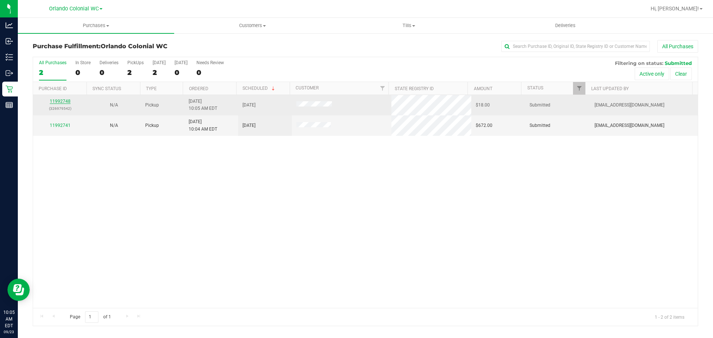
click at [61, 101] on link "11992748" at bounding box center [60, 101] width 21 height 5
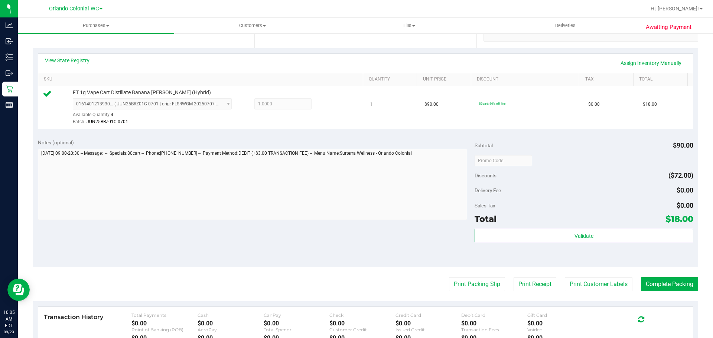
scroll to position [260, 0]
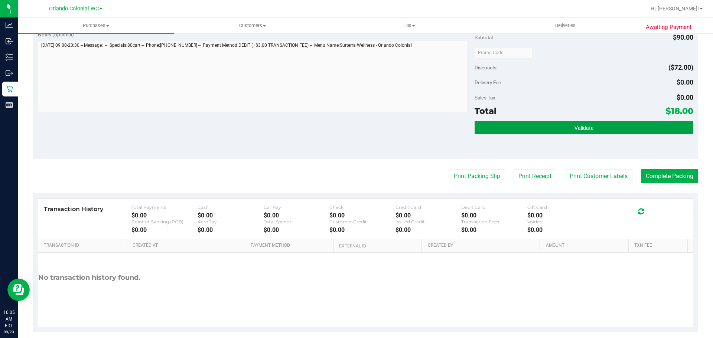
drag, startPoint x: 559, startPoint y: 131, endPoint x: 557, endPoint y: 127, distance: 4.3
click at [558, 129] on button "Validate" at bounding box center [583, 127] width 218 height 13
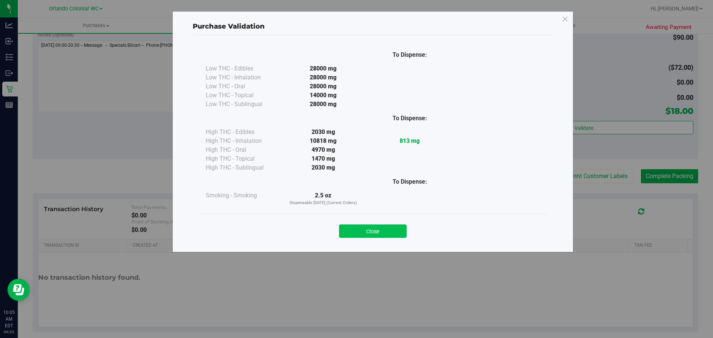
click at [390, 232] on button "Close" at bounding box center [373, 231] width 68 height 13
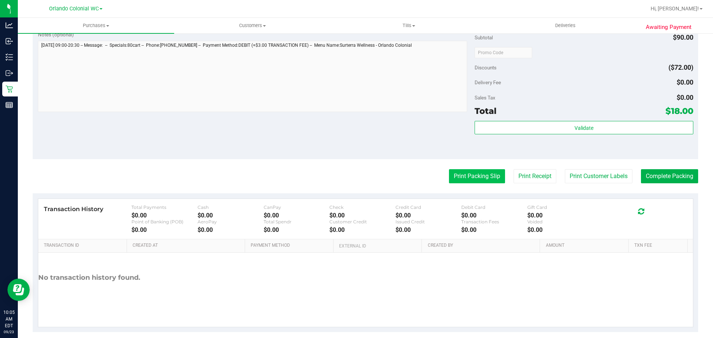
click at [471, 183] on button "Print Packing Slip" at bounding box center [477, 176] width 56 height 14
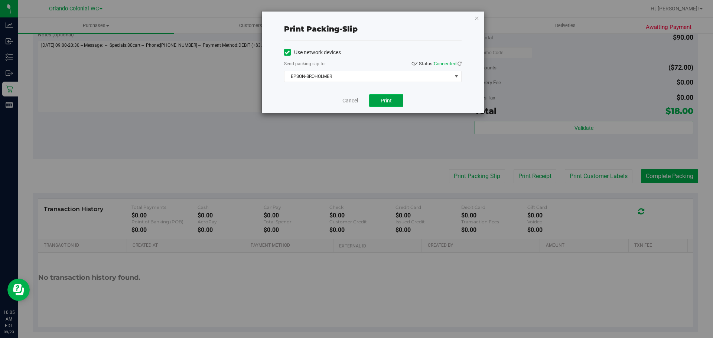
click at [385, 101] on span "Print" at bounding box center [385, 101] width 11 height 6
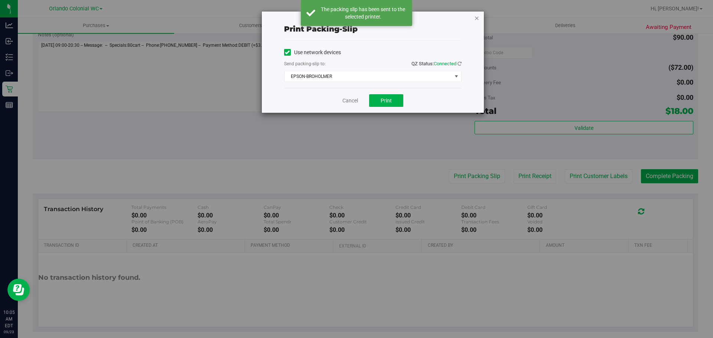
click at [479, 18] on icon "button" at bounding box center [476, 17] width 5 height 9
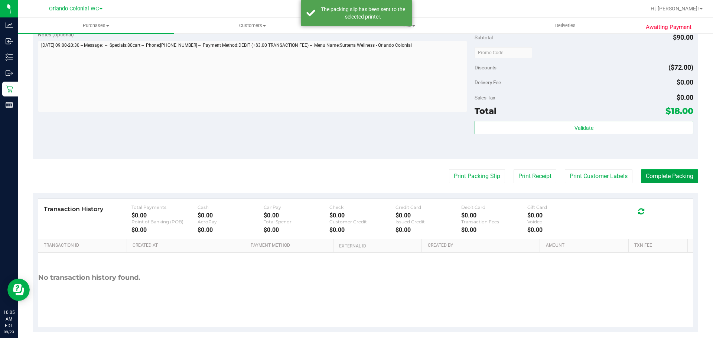
click at [670, 174] on button "Complete Packing" at bounding box center [669, 176] width 57 height 14
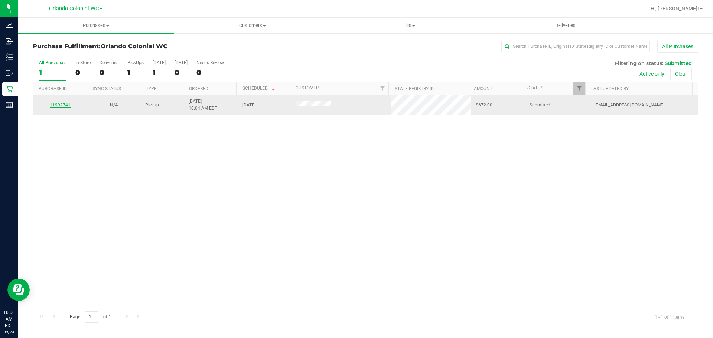
click at [67, 106] on link "11992741" at bounding box center [60, 104] width 21 height 5
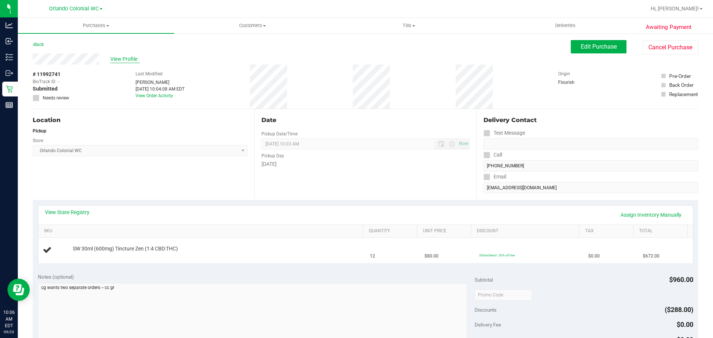
click at [131, 61] on span "View Profile" at bounding box center [125, 59] width 30 height 8
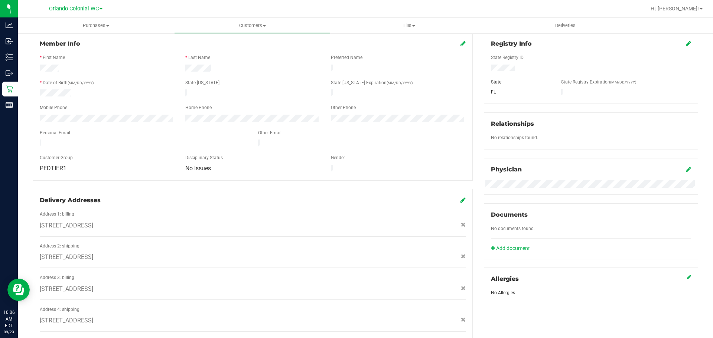
scroll to position [267, 0]
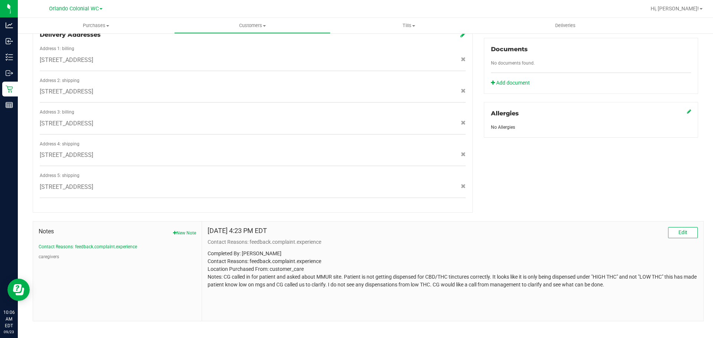
click at [111, 227] on span "Notes" at bounding box center [117, 231] width 157 height 9
click at [56, 254] on button "caregivers" at bounding box center [49, 257] width 20 height 7
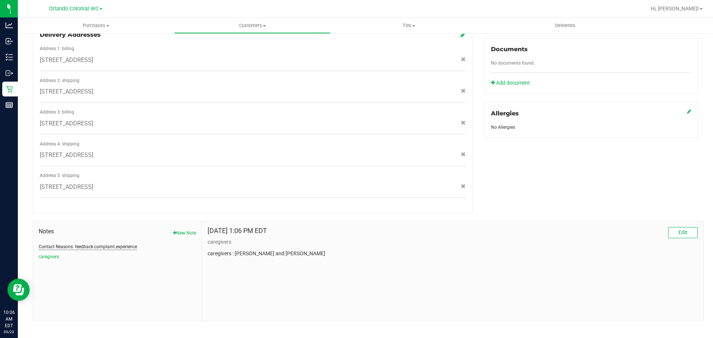
click at [77, 244] on button "Contact Reasons: feedback.complaint.experience" at bounding box center [88, 247] width 98 height 7
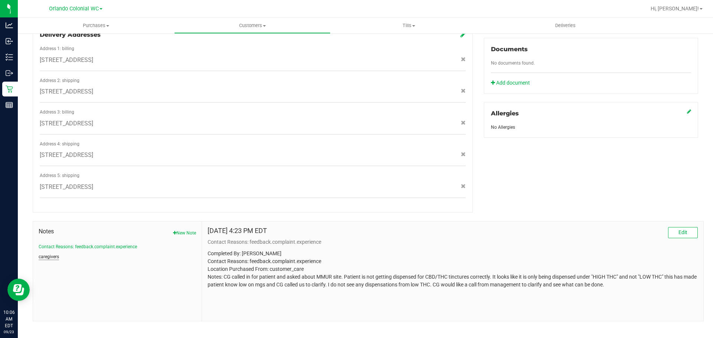
click at [47, 254] on button "caregivers" at bounding box center [49, 257] width 20 height 7
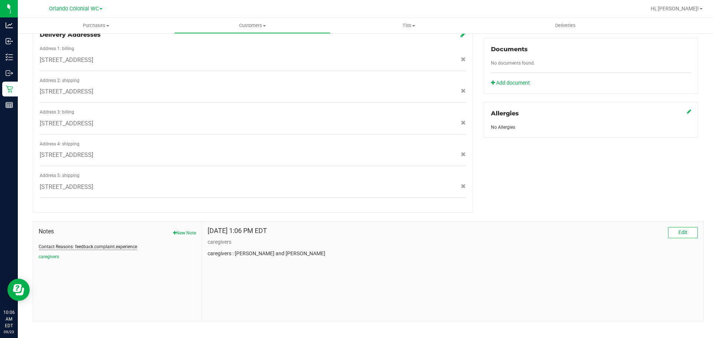
click at [76, 244] on button "Contact Reasons: feedback.complaint.experience" at bounding box center [88, 247] width 98 height 7
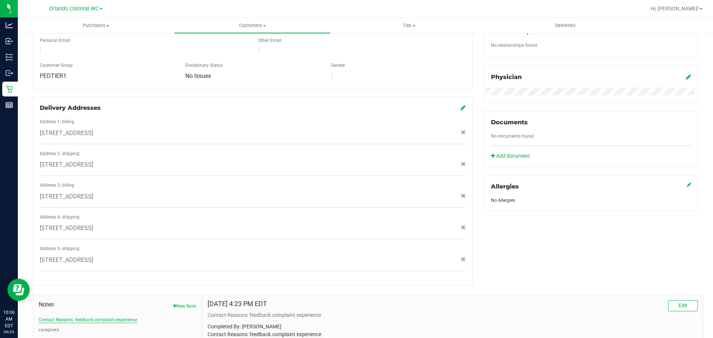
scroll to position [0, 0]
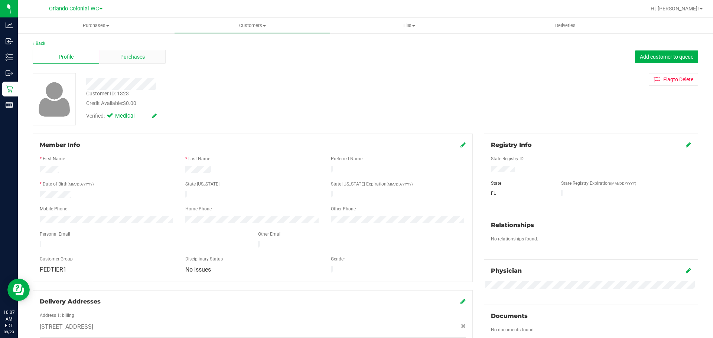
click at [122, 61] on span "Purchases" at bounding box center [132, 57] width 24 height 8
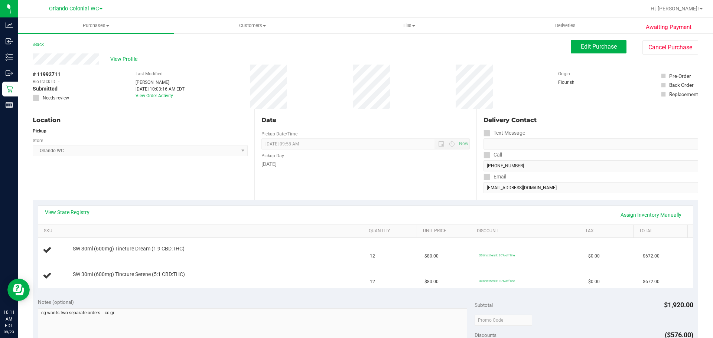
click at [40, 43] on link "Back" at bounding box center [38, 44] width 11 height 5
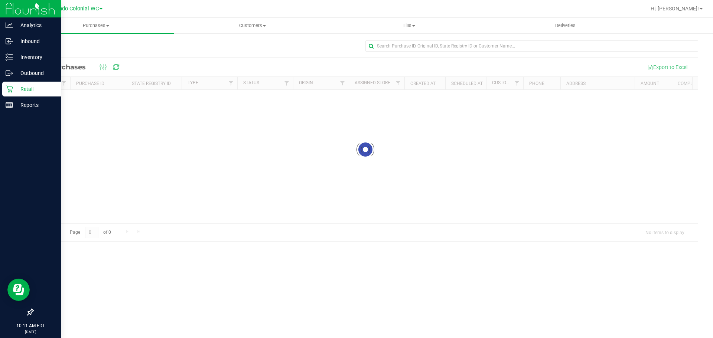
drag, startPoint x: 31, startPoint y: 88, endPoint x: 48, endPoint y: 85, distance: 17.1
click at [31, 88] on p "Retail" at bounding box center [35, 89] width 45 height 9
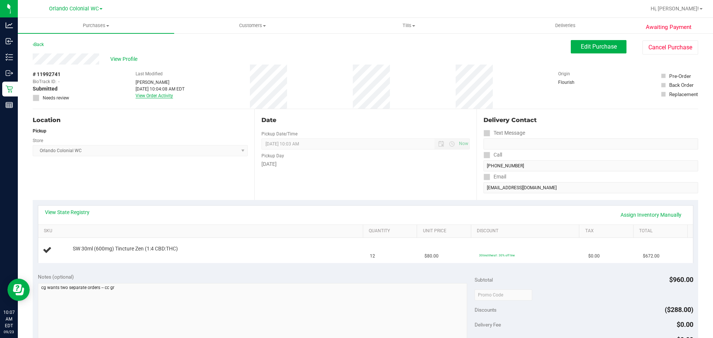
click at [161, 97] on link "View Order Activity" at bounding box center [153, 95] width 37 height 5
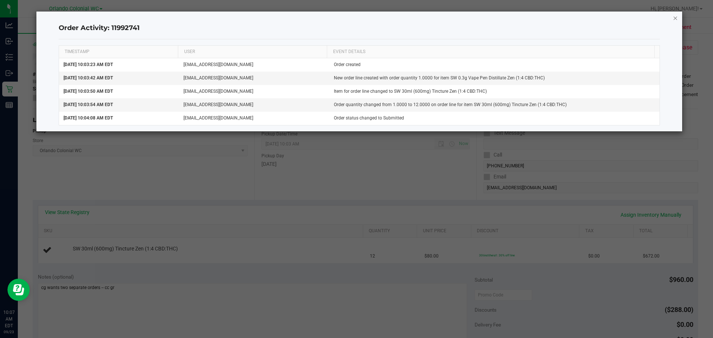
click at [675, 19] on icon "button" at bounding box center [675, 17] width 5 height 9
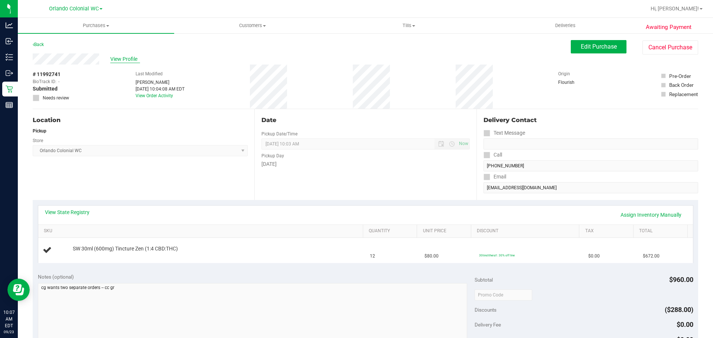
click at [127, 57] on span "View Profile" at bounding box center [125, 59] width 30 height 8
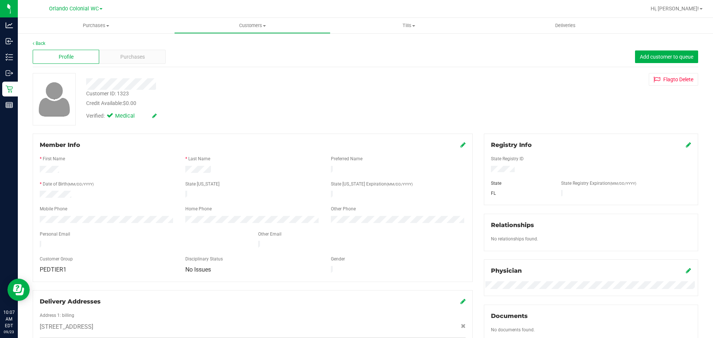
click at [124, 93] on div "Customer ID: 1323" at bounding box center [107, 94] width 43 height 8
copy div "Customer ID: 1323"
click at [486, 95] on div "Customer ID: 1323 Credit Available: $0.00 Verified: Medical Flag to [GEOGRAPHIC…" at bounding box center [365, 99] width 676 height 52
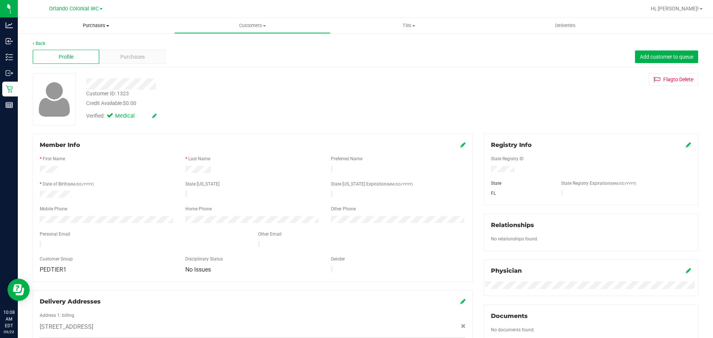
click at [97, 26] on span "Purchases" at bounding box center [96, 25] width 156 height 7
click at [83, 53] on li "Fulfillment" at bounding box center [96, 53] width 156 height 9
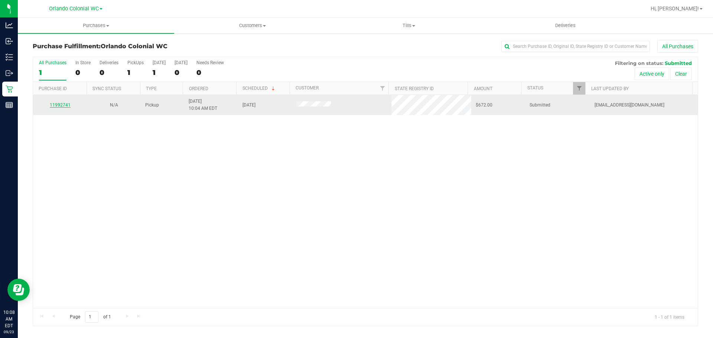
click at [60, 107] on link "11992741" at bounding box center [60, 104] width 21 height 5
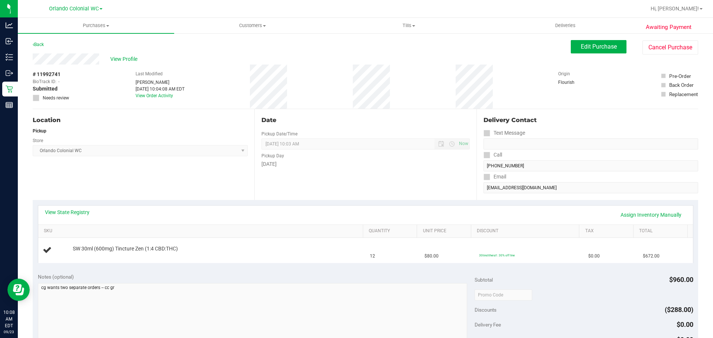
click at [505, 94] on div "# 11992741 BioTrack ID: - Submitted Needs review Last Modified [PERSON_NAME] [D…" at bounding box center [365, 87] width 665 height 44
click at [115, 63] on div "View Profile" at bounding box center [302, 58] width 538 height 11
click at [118, 59] on span "View Profile" at bounding box center [125, 59] width 30 height 8
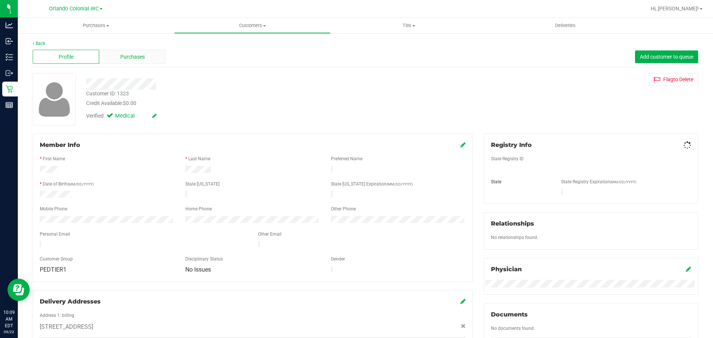
click at [138, 58] on span "Purchases" at bounding box center [132, 57] width 24 height 8
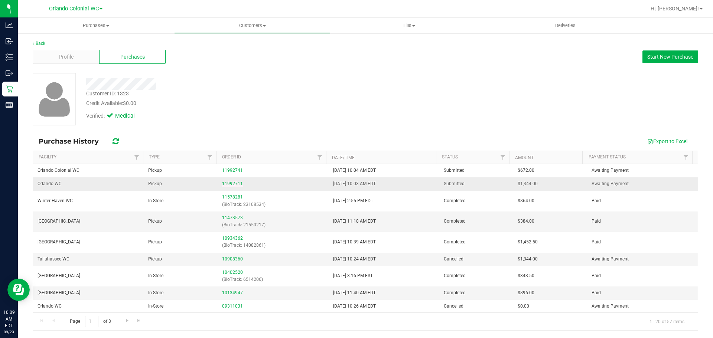
click at [230, 184] on link "11992711" at bounding box center [232, 183] width 21 height 5
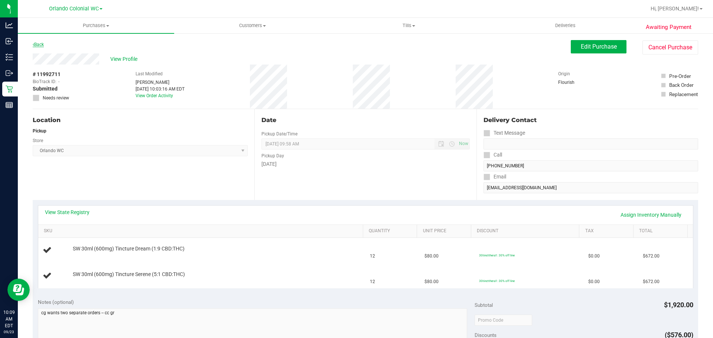
click at [42, 43] on link "Back" at bounding box center [38, 44] width 11 height 5
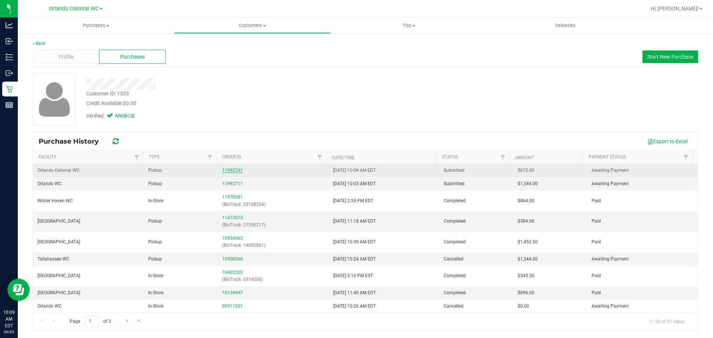
click at [231, 169] on link "11992741" at bounding box center [232, 170] width 21 height 5
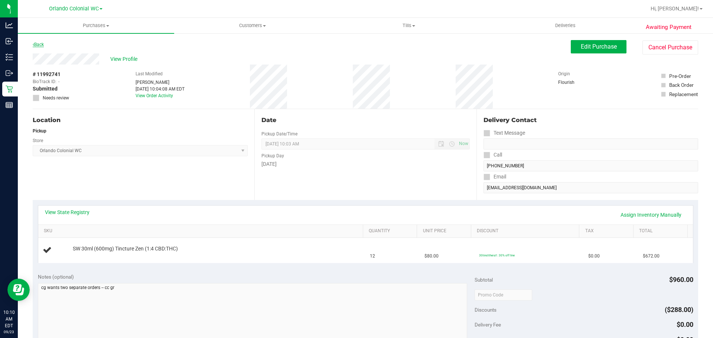
click at [39, 43] on link "Back" at bounding box center [38, 44] width 11 height 5
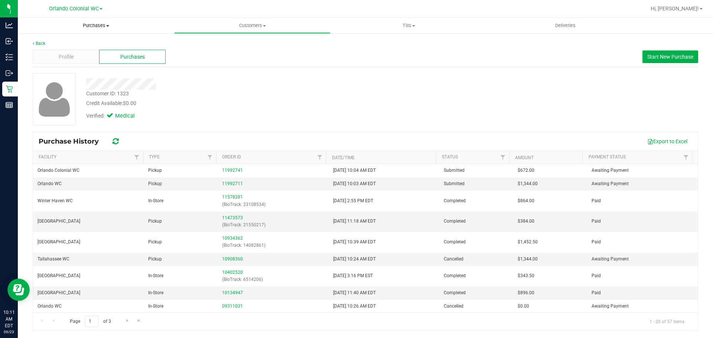
click at [89, 22] on uib-tab-heading "Purchases Summary of purchases Fulfillment All purchases" at bounding box center [96, 26] width 156 height 16
click at [75, 53] on li "Fulfillment" at bounding box center [96, 53] width 156 height 9
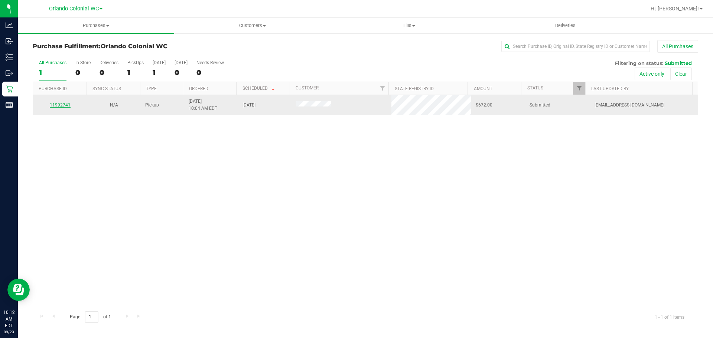
click at [60, 104] on link "11992741" at bounding box center [60, 104] width 21 height 5
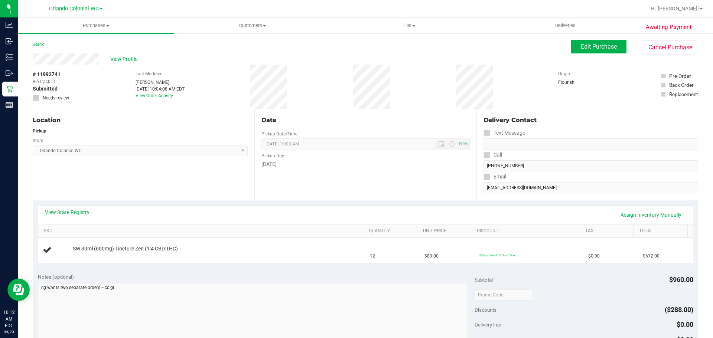
scroll to position [186, 0]
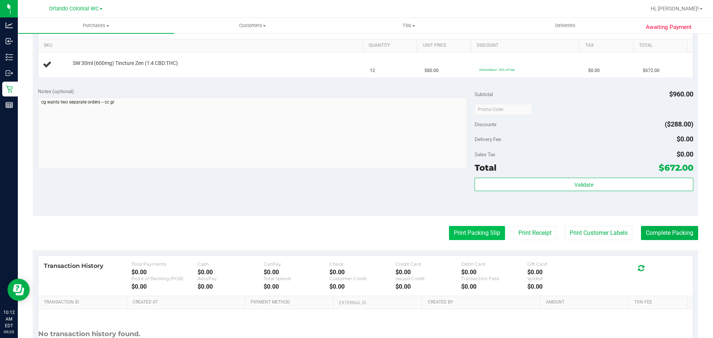
click at [482, 234] on button "Print Packing Slip" at bounding box center [477, 233] width 56 height 14
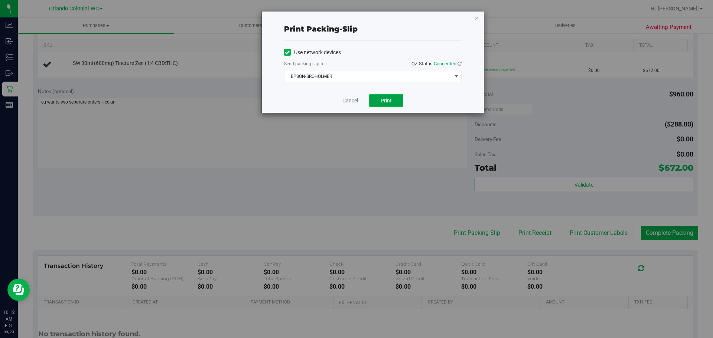
click at [388, 99] on span "Print" at bounding box center [385, 101] width 11 height 6
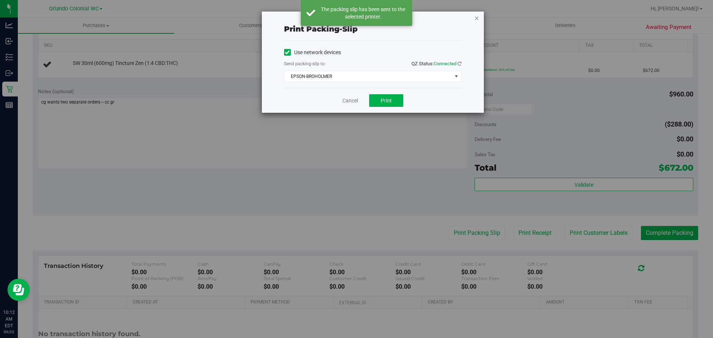
click at [476, 19] on icon "button" at bounding box center [476, 17] width 5 height 9
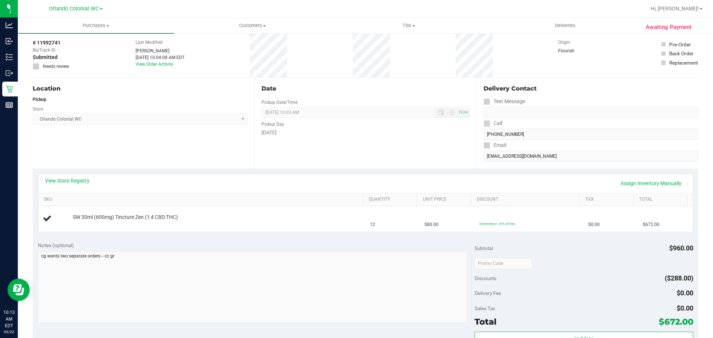
scroll to position [0, 0]
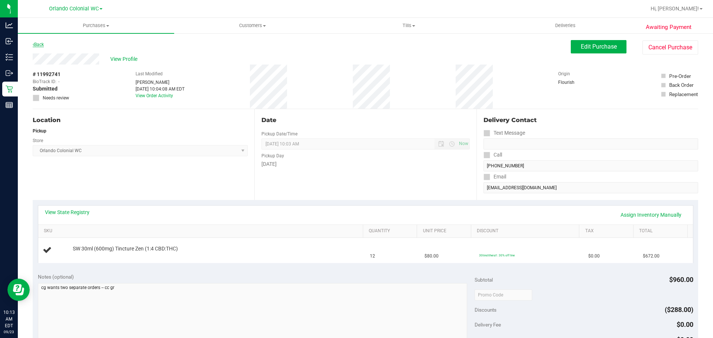
click at [41, 44] on link "Back" at bounding box center [38, 44] width 11 height 5
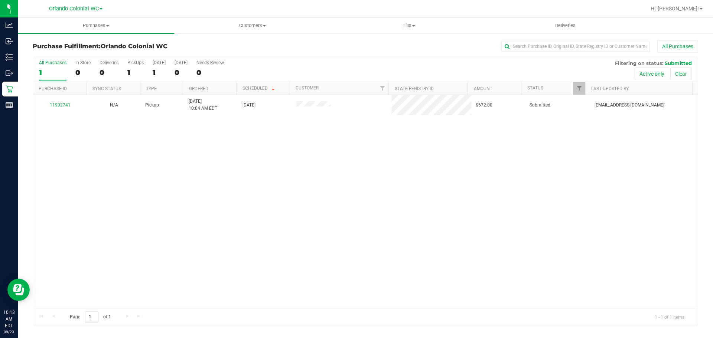
click at [522, 199] on div "11992741 N/A Pickup [DATE] 10:04 AM EDT 9/23/2025 $672.00 Submitted [EMAIL_ADDR…" at bounding box center [365, 201] width 664 height 213
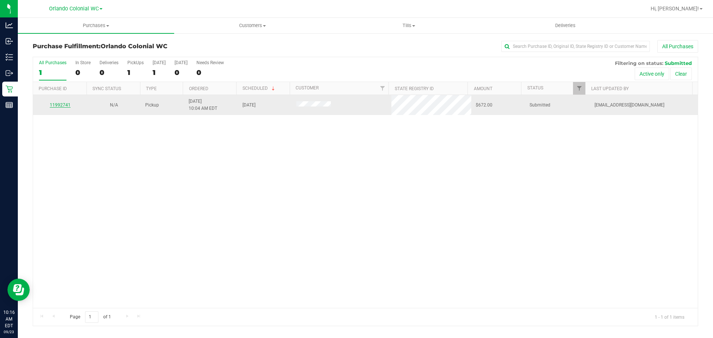
click at [57, 104] on link "11992741" at bounding box center [60, 104] width 21 height 5
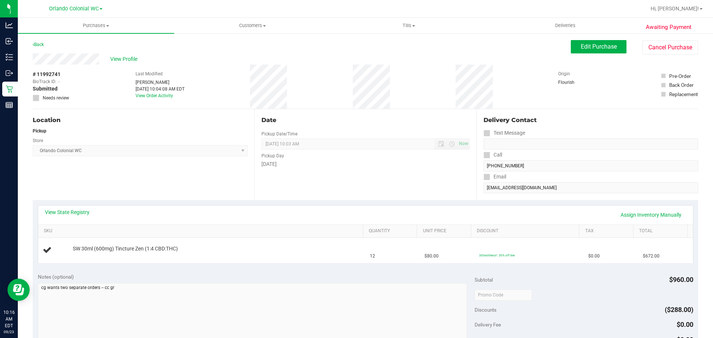
click at [135, 171] on div "Location Pickup Store [GEOGRAPHIC_DATA] Colonial WC Select Store [PERSON_NAME][…" at bounding box center [144, 154] width 222 height 91
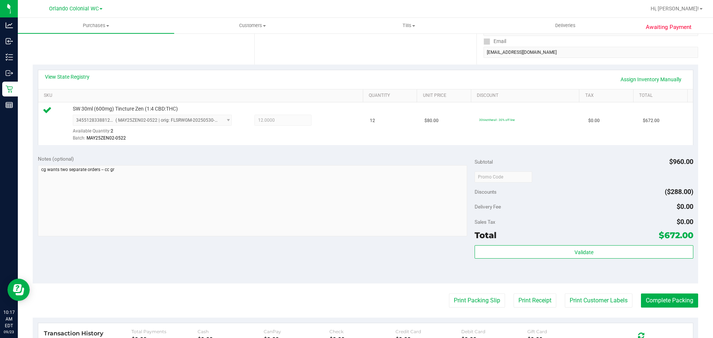
scroll to position [148, 0]
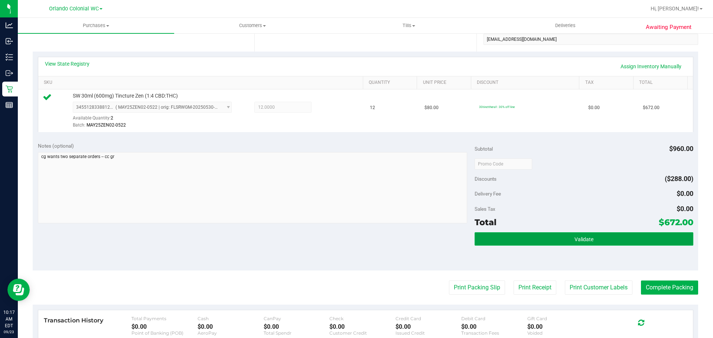
click at [506, 240] on button "Validate" at bounding box center [583, 238] width 218 height 13
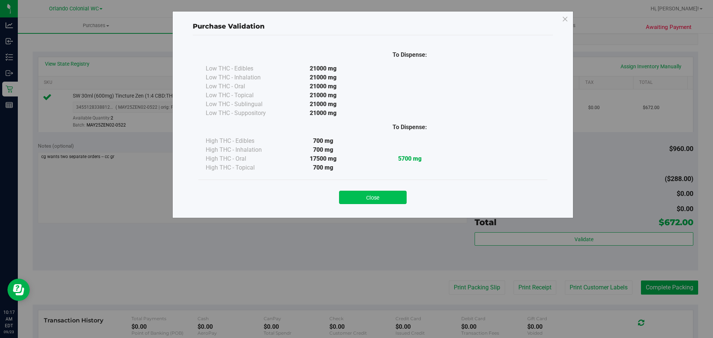
click at [377, 197] on button "Close" at bounding box center [373, 197] width 68 height 13
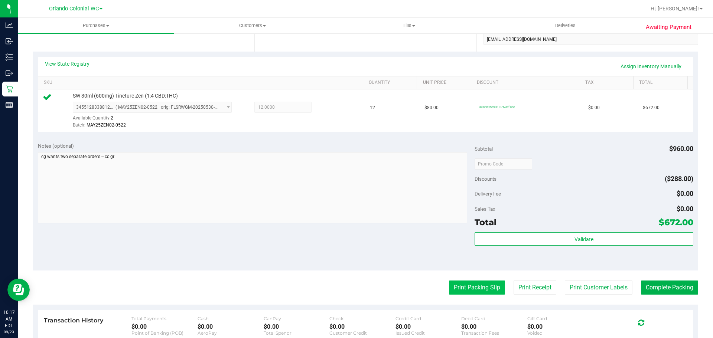
click at [484, 289] on button "Print Packing Slip" at bounding box center [477, 288] width 56 height 14
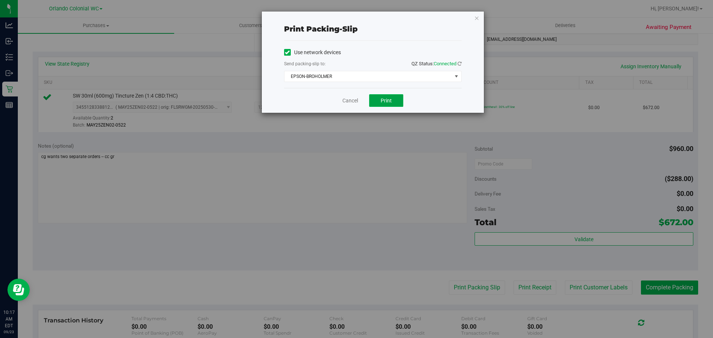
click at [387, 102] on span "Print" at bounding box center [385, 101] width 11 height 6
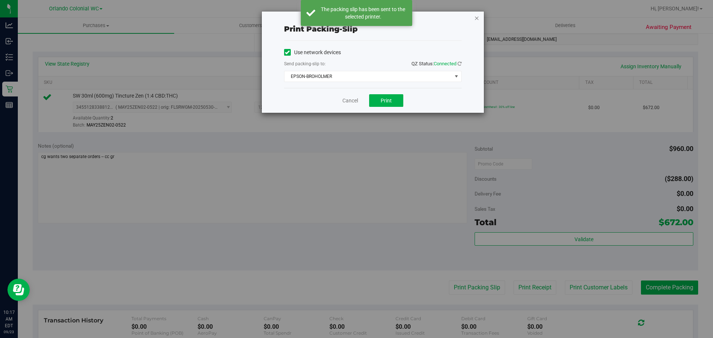
click at [476, 17] on icon "button" at bounding box center [476, 17] width 5 height 9
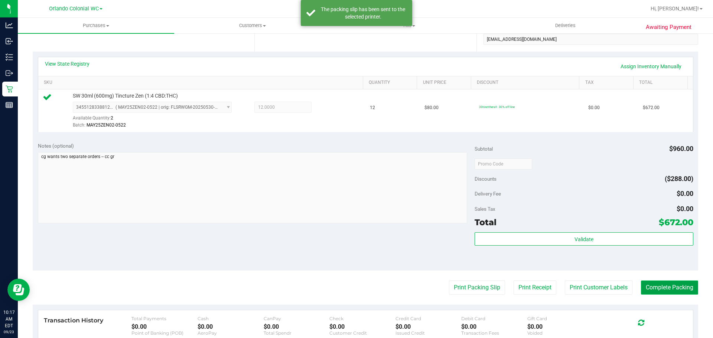
click at [669, 291] on button "Complete Packing" at bounding box center [669, 288] width 57 height 14
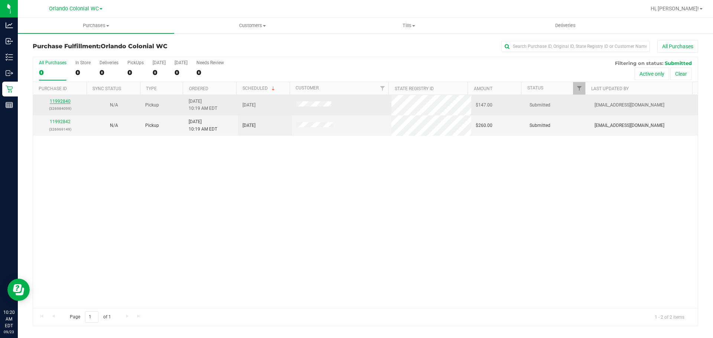
click at [61, 99] on link "11992840" at bounding box center [60, 101] width 21 height 5
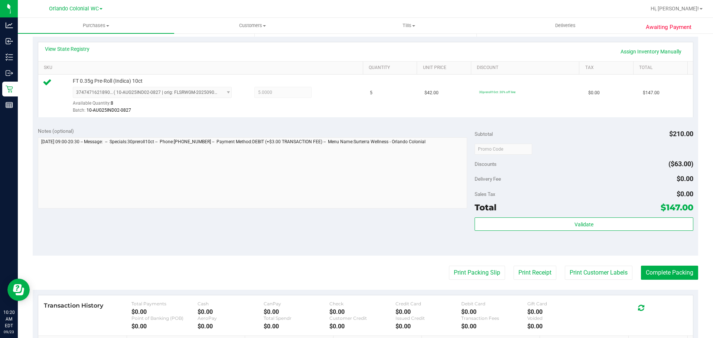
scroll to position [260, 0]
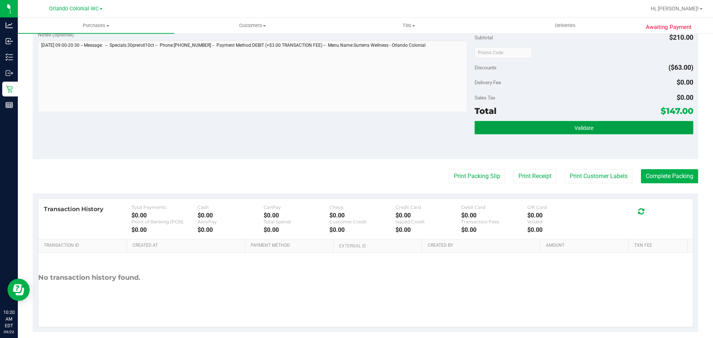
click at [507, 125] on button "Validate" at bounding box center [583, 127] width 218 height 13
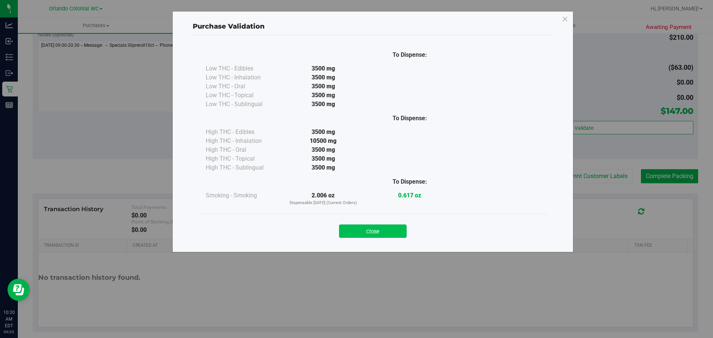
click at [390, 235] on button "Close" at bounding box center [373, 231] width 68 height 13
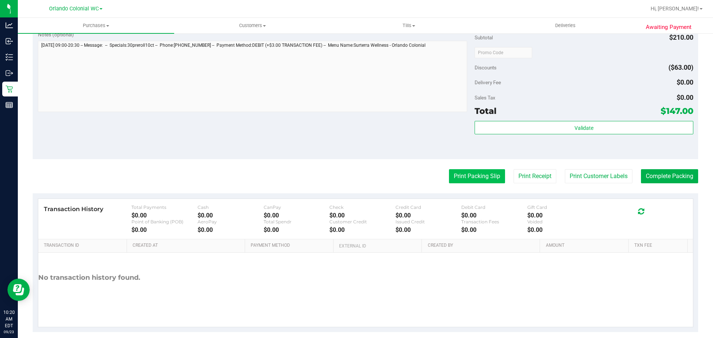
click at [464, 177] on button "Print Packing Slip" at bounding box center [477, 176] width 56 height 14
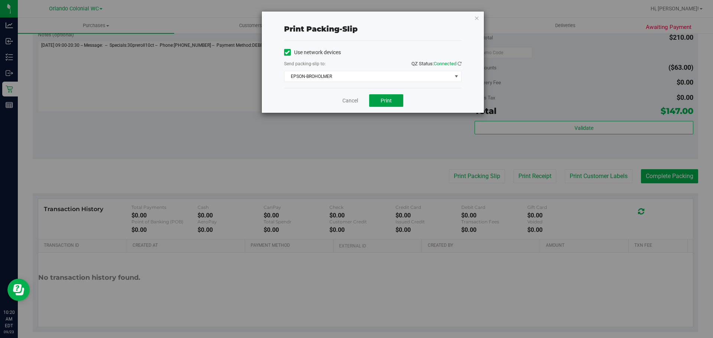
click at [391, 102] on span "Print" at bounding box center [385, 101] width 11 height 6
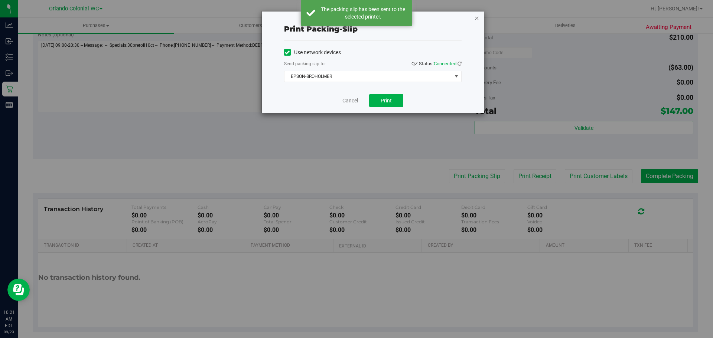
click at [477, 16] on icon "button" at bounding box center [476, 17] width 5 height 9
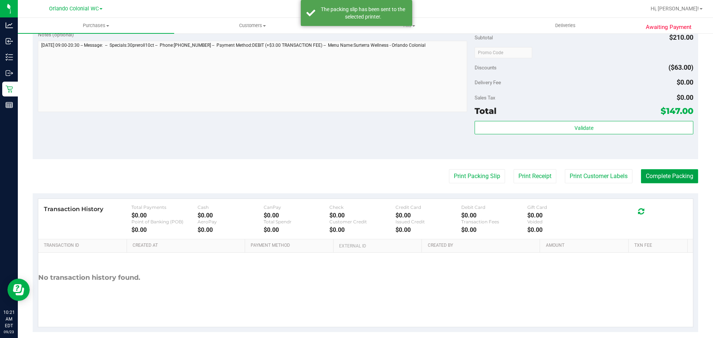
click at [666, 177] on button "Complete Packing" at bounding box center [669, 176] width 57 height 14
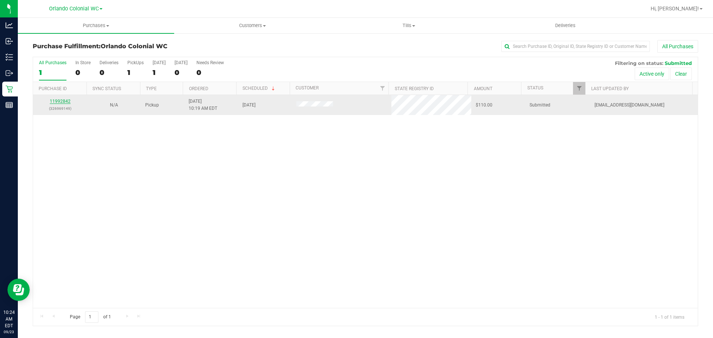
click at [57, 102] on link "11992842" at bounding box center [60, 101] width 21 height 5
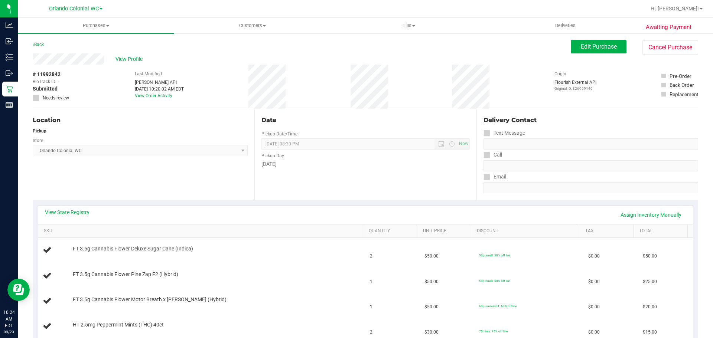
click at [36, 42] on div "Back" at bounding box center [38, 44] width 11 height 9
click at [40, 47] on link "Back" at bounding box center [38, 44] width 11 height 5
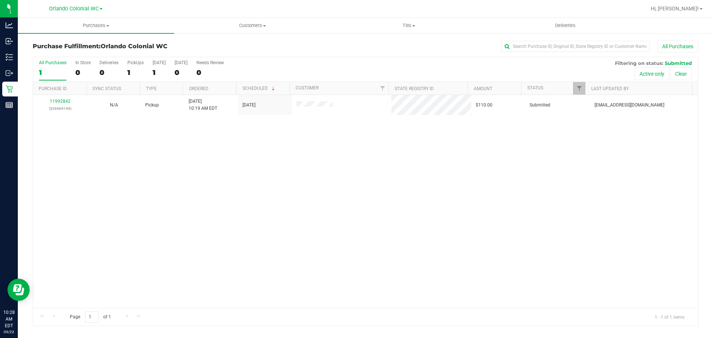
click at [251, 182] on div "11992842 (326969149) N/A Pickup [DATE] 10:19 AM EDT 9/23/2025 $110.00 Submitted…" at bounding box center [365, 201] width 664 height 213
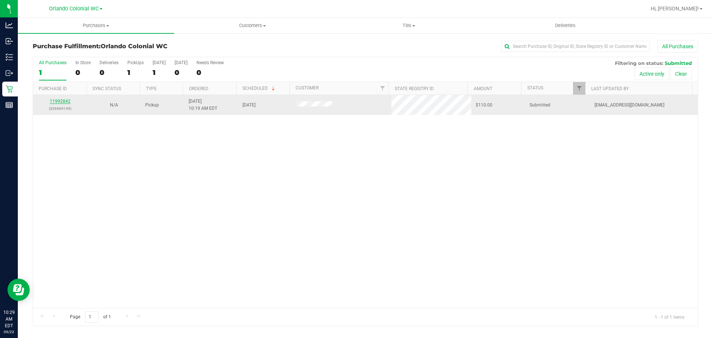
drag, startPoint x: 64, startPoint y: 96, endPoint x: 63, endPoint y: 101, distance: 4.9
click at [64, 96] on td "11992842 (326969149)" at bounding box center [60, 105] width 54 height 20
click at [63, 101] on link "11992842" at bounding box center [60, 101] width 21 height 5
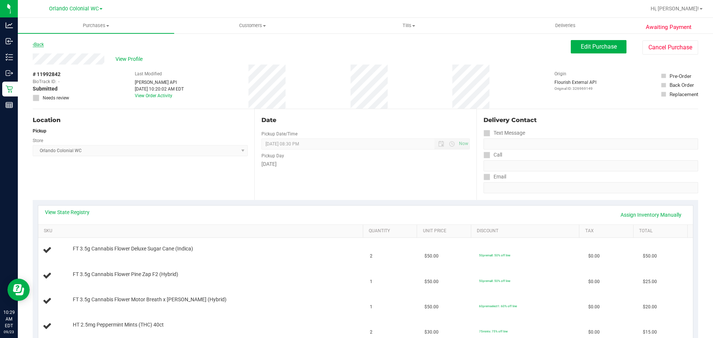
click at [41, 43] on link "Back" at bounding box center [38, 44] width 11 height 5
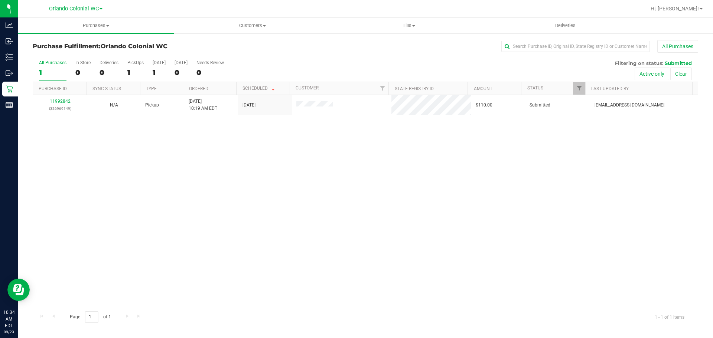
click at [513, 157] on div "11992842 (326969149) N/A Pickup [DATE] 10:19 AM EDT 9/23/2025 $110.00 Submitted…" at bounding box center [365, 201] width 664 height 213
click at [228, 195] on div "11992842 (326969149) N/A Pickup [DATE] 10:19 AM EDT 9/23/2025 $110.00 Submitted…" at bounding box center [365, 201] width 664 height 213
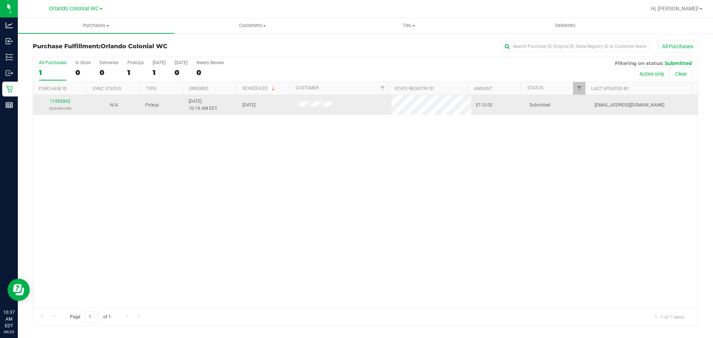
click at [65, 104] on div "11992842 (326969149)" at bounding box center [59, 105] width 45 height 14
click at [55, 100] on link "11992842" at bounding box center [60, 101] width 21 height 5
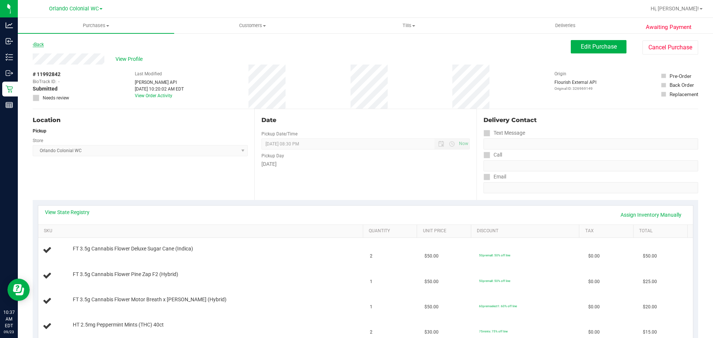
click at [37, 43] on link "Back" at bounding box center [38, 44] width 11 height 5
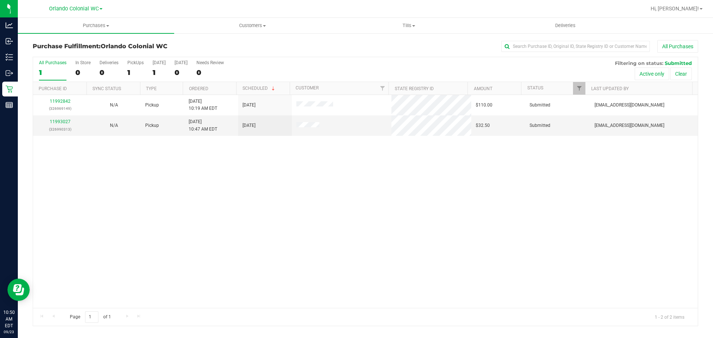
click at [298, 183] on div "11992842 (326969149) N/A Pickup [DATE] 10:19 AM EDT 9/23/2025 $110.00 Submitted…" at bounding box center [365, 201] width 664 height 213
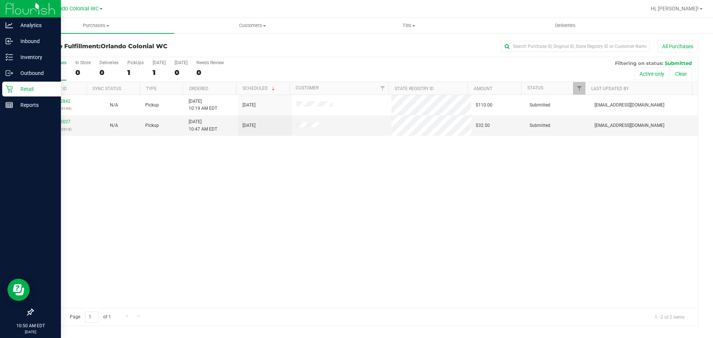
click at [18, 88] on p "Retail" at bounding box center [35, 89] width 45 height 9
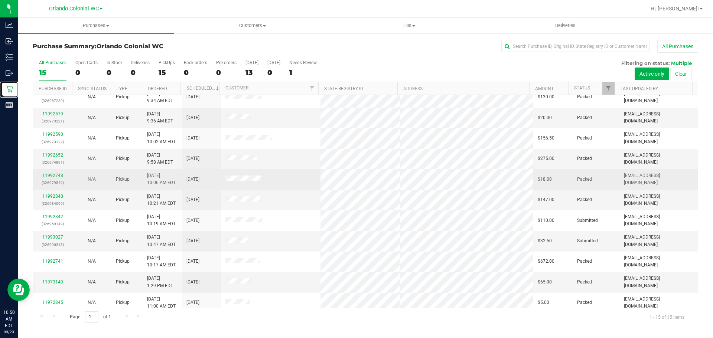
scroll to position [95, 0]
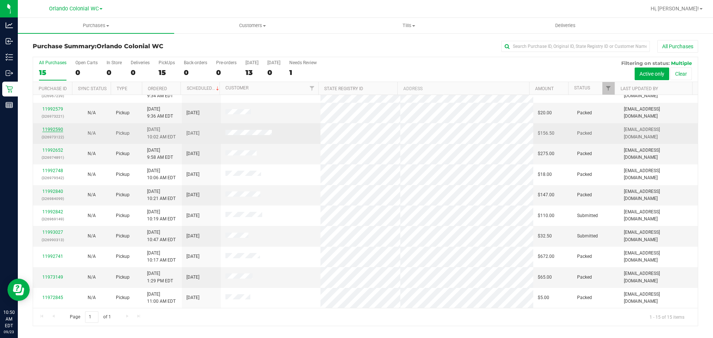
click at [49, 132] on link "11992590" at bounding box center [52, 129] width 21 height 5
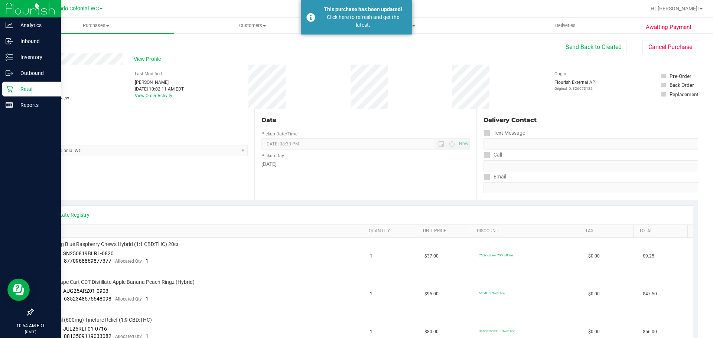
click at [7, 87] on icon at bounding box center [9, 88] width 7 height 7
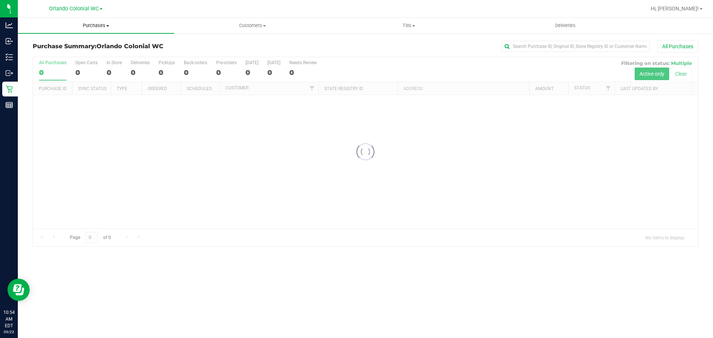
click at [99, 25] on span "Purchases" at bounding box center [96, 25] width 156 height 7
click at [53, 52] on span "Fulfillment" at bounding box center [41, 53] width 46 height 6
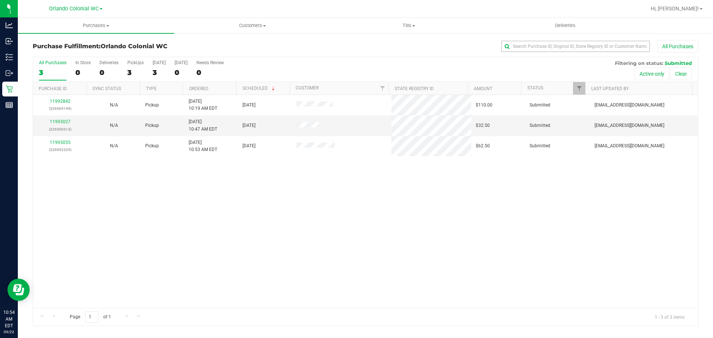
drag, startPoint x: 538, startPoint y: 38, endPoint x: 541, endPoint y: 48, distance: 10.9
click at [539, 42] on div "Purchase Fulfillment: Orlando Colonial WC All Purchases All Purchases 3 In Stor…" at bounding box center [365, 183] width 695 height 301
click at [542, 51] on input "text" at bounding box center [575, 46] width 148 height 11
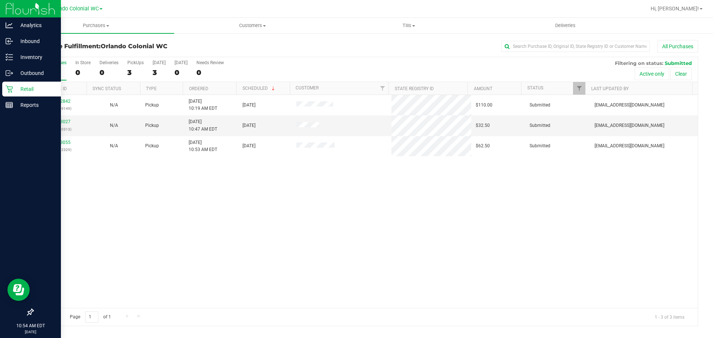
click at [2, 88] on div "Retail" at bounding box center [31, 89] width 59 height 15
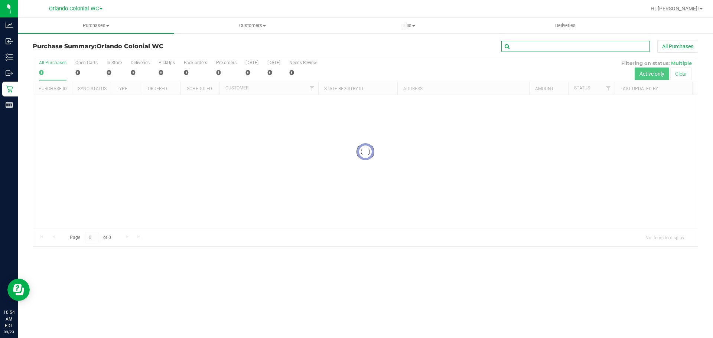
click at [535, 46] on input "text" at bounding box center [575, 46] width 148 height 11
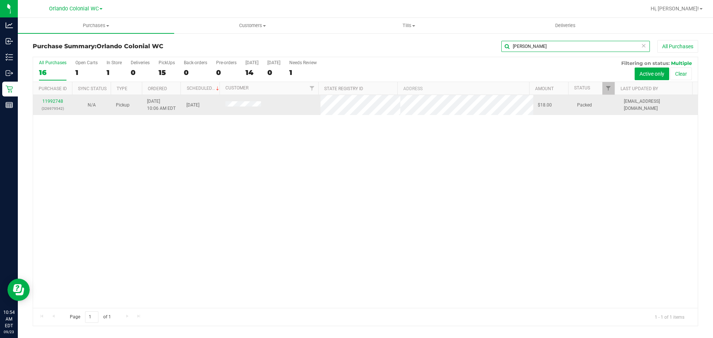
type input "[PERSON_NAME]"
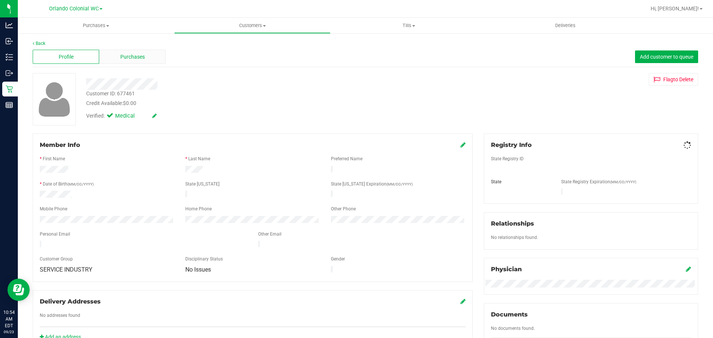
click at [133, 58] on span "Purchases" at bounding box center [132, 57] width 24 height 8
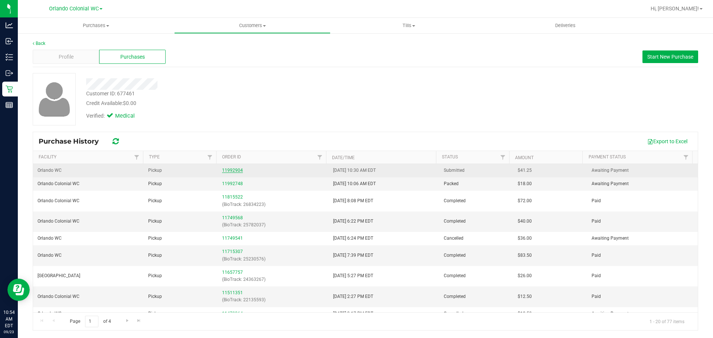
click at [235, 171] on link "11992904" at bounding box center [232, 170] width 21 height 5
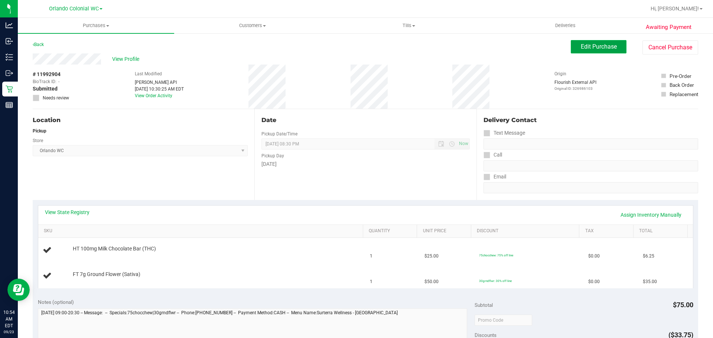
click at [585, 48] on span "Edit Purchase" at bounding box center [599, 46] width 36 height 7
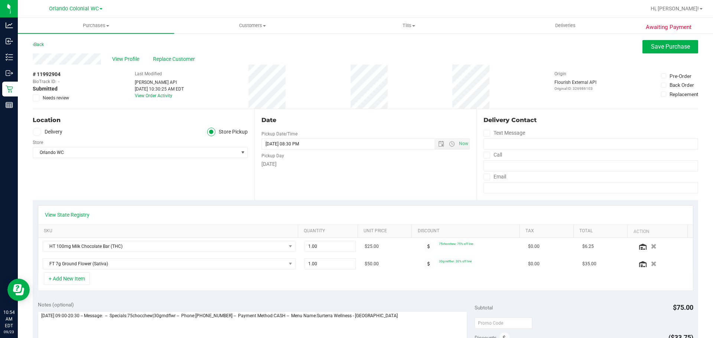
click at [52, 98] on span "Needs review" at bounding box center [56, 98] width 26 height 7
click at [0, 0] on input "Needs review" at bounding box center [0, 0] width 0 height 0
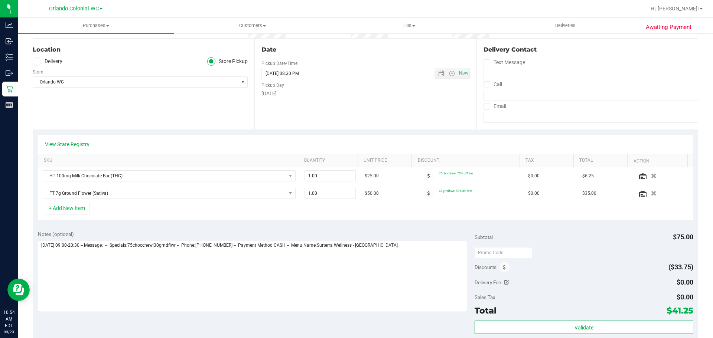
scroll to position [111, 0]
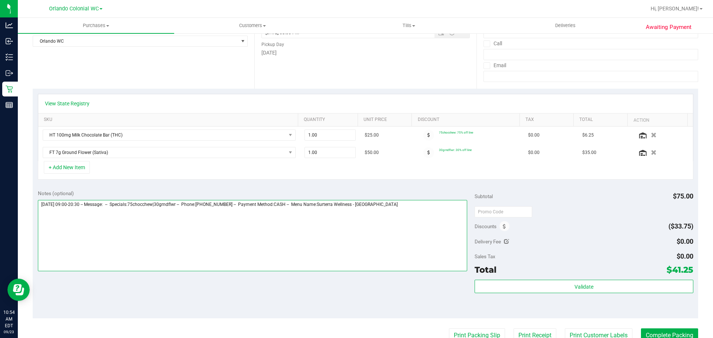
click at [417, 220] on textarea at bounding box center [252, 235] width 429 height 71
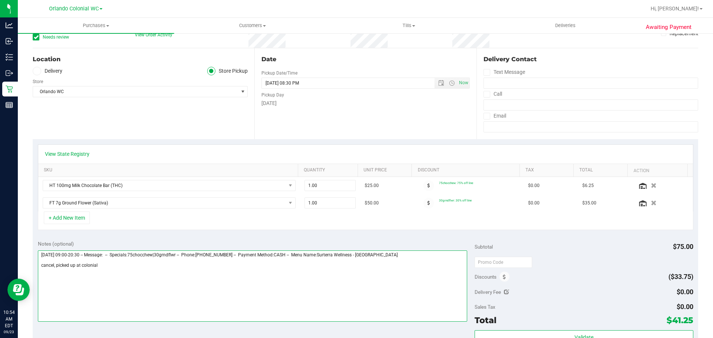
scroll to position [0, 0]
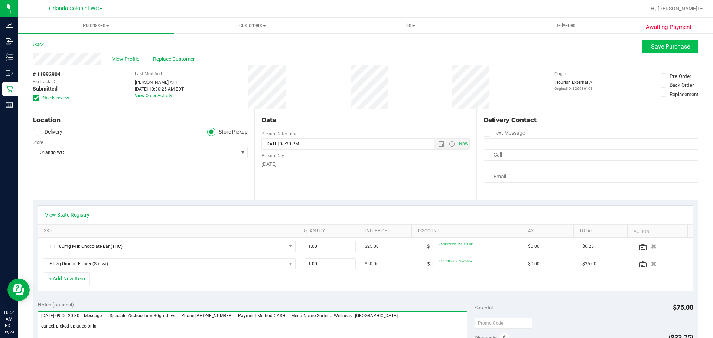
type textarea "Tuesday 09/23/2025 09:00-20:30 -- Message: -- Specials:75chocchew|30grndflwr --…"
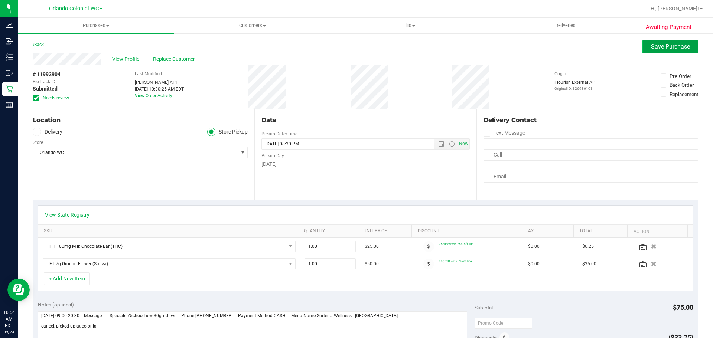
click at [662, 46] on span "Save Purchase" at bounding box center [670, 46] width 39 height 7
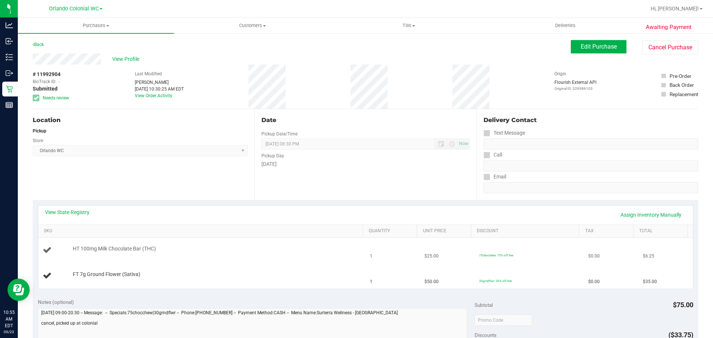
click at [137, 249] on span "HT 100mg Milk Chocolate Bar (THC)" at bounding box center [114, 248] width 83 height 7
copy div "HT 100mg Milk Chocolate Bar (THC)"
click at [99, 277] on span "FT 7g Ground Flower (Sativa)" at bounding box center [107, 274] width 68 height 7
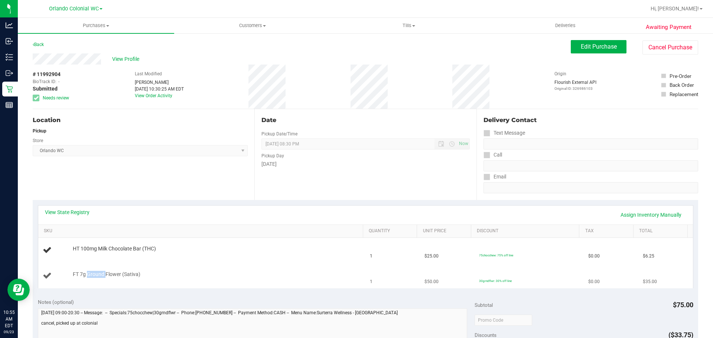
click at [99, 277] on span "FT 7g Ground Flower (Sativa)" at bounding box center [107, 274] width 68 height 7
copy div "FT 7g Ground Flower (Sativa)"
click at [247, 196] on div "Location Pickup Store Orlando WC Select Store Bonita Springs WC Boynton Beach W…" at bounding box center [144, 154] width 222 height 91
click at [40, 45] on link "Back" at bounding box center [38, 44] width 11 height 5
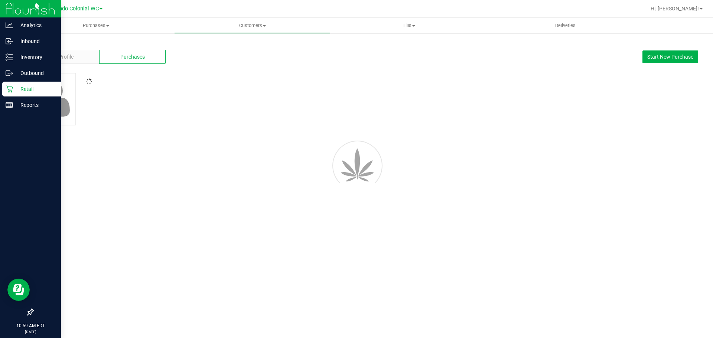
click at [15, 97] on link "Retail" at bounding box center [30, 90] width 61 height 16
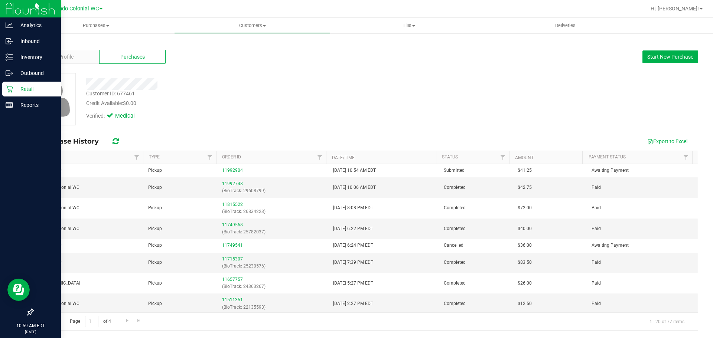
click at [28, 88] on p "Retail" at bounding box center [35, 89] width 45 height 9
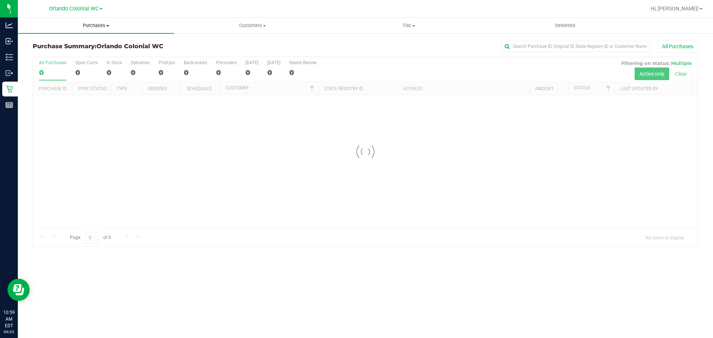
click at [94, 26] on span "Purchases" at bounding box center [96, 25] width 156 height 7
click at [41, 55] on span "Fulfillment" at bounding box center [41, 53] width 46 height 6
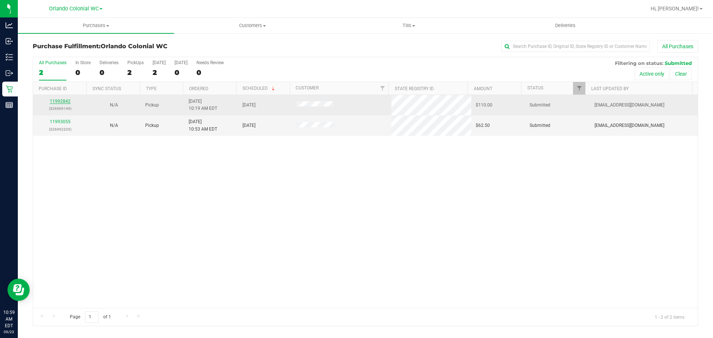
click at [64, 102] on link "11992842" at bounding box center [60, 101] width 21 height 5
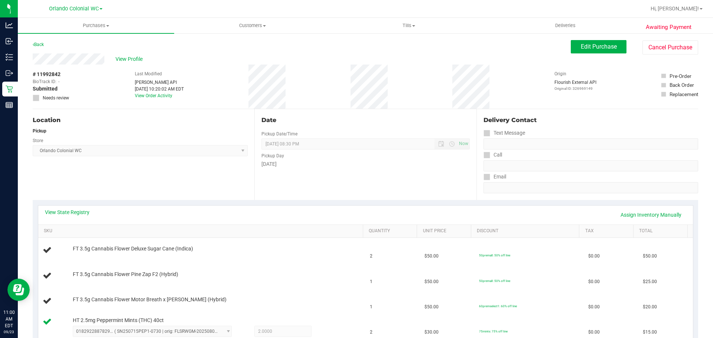
click at [223, 197] on div "Location Pickup Store Orlando Colonial WC Select Store Bonita Springs WC Boynto…" at bounding box center [144, 154] width 222 height 91
click at [42, 46] on link "Back" at bounding box center [38, 44] width 11 height 5
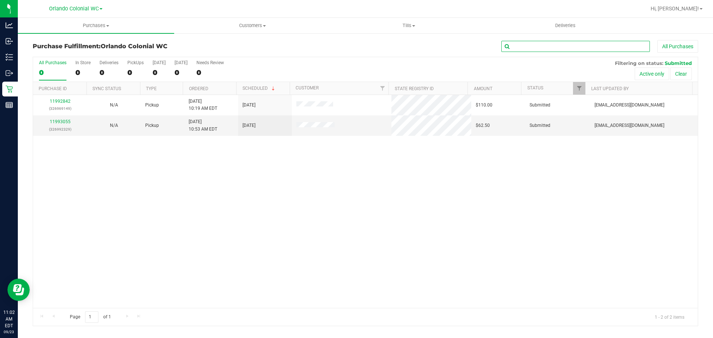
click at [520, 45] on input "text" at bounding box center [575, 46] width 148 height 11
type input "hind"
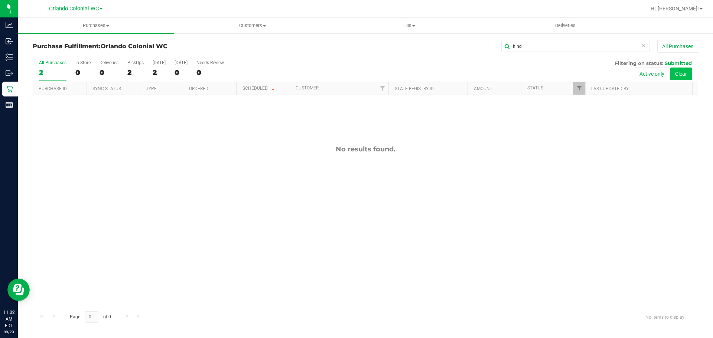
click at [681, 74] on button "Clear" at bounding box center [681, 74] width 22 height 13
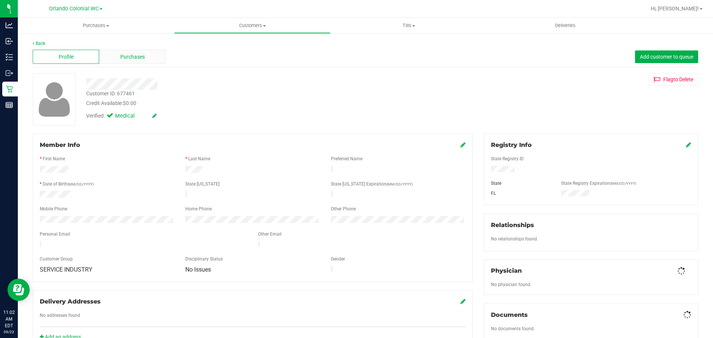
click at [135, 61] on div "Purchases" at bounding box center [132, 57] width 66 height 14
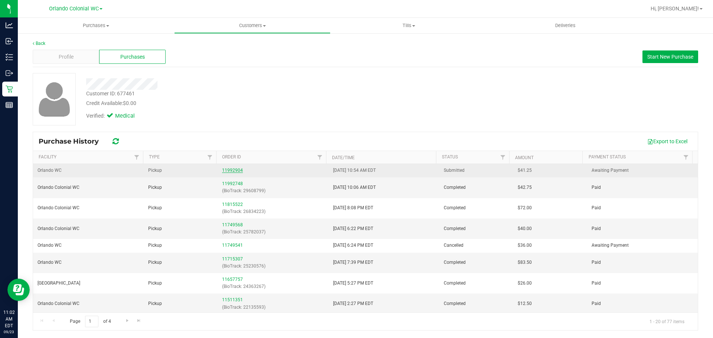
click at [235, 169] on link "11992904" at bounding box center [232, 170] width 21 height 5
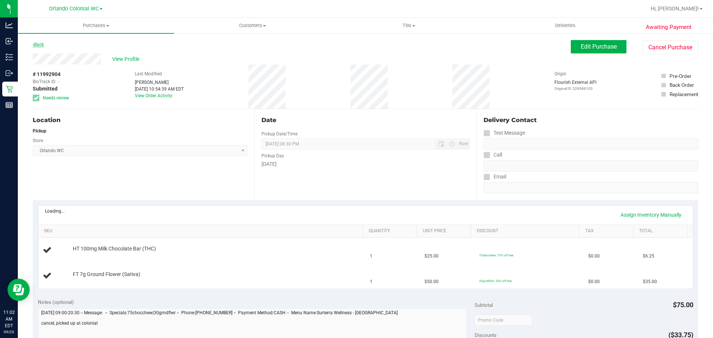
click at [37, 44] on link "Back" at bounding box center [38, 44] width 11 height 5
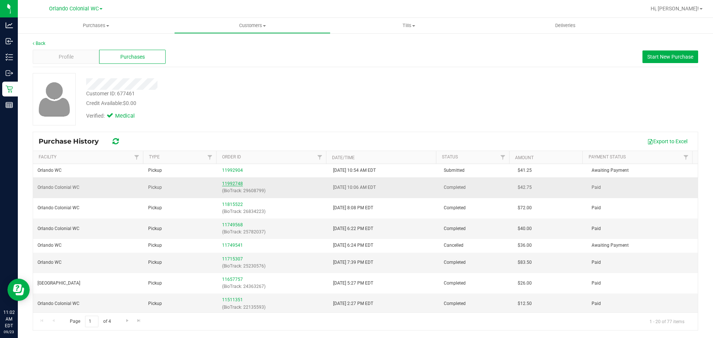
click at [233, 185] on link "11992748" at bounding box center [232, 183] width 21 height 5
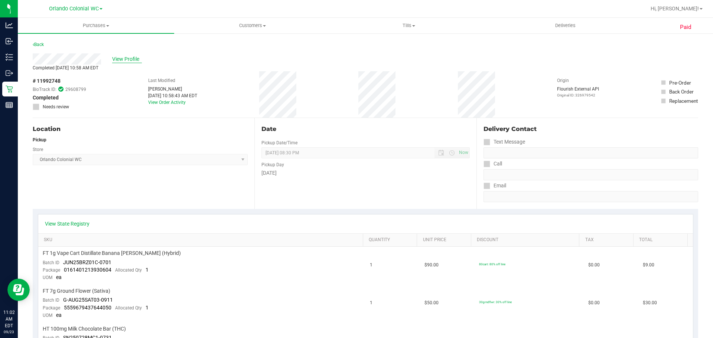
click at [124, 58] on span "View Profile" at bounding box center [127, 59] width 30 height 8
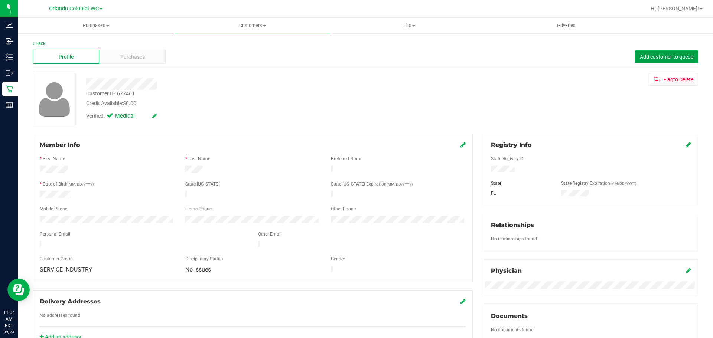
click at [674, 58] on span "Add customer to queue" at bounding box center [666, 57] width 53 height 6
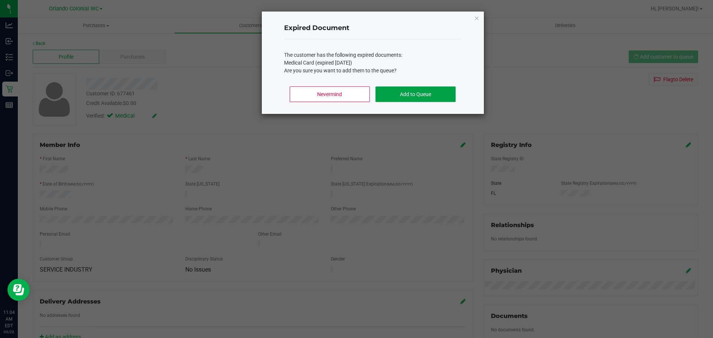
click at [427, 97] on button "Add to Queue" at bounding box center [415, 94] width 80 height 16
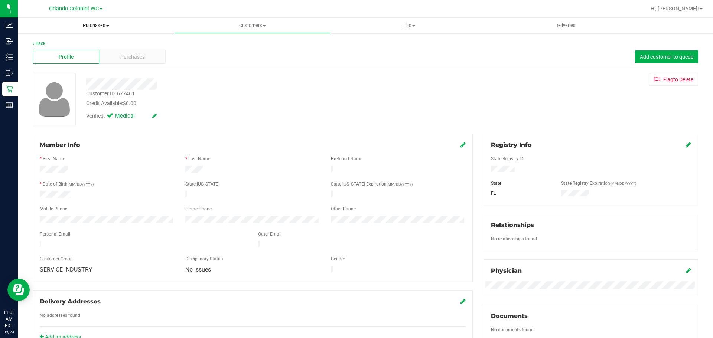
click at [103, 24] on span "Purchases" at bounding box center [96, 25] width 156 height 7
click at [61, 54] on span "Fulfillment" at bounding box center [41, 53] width 46 height 6
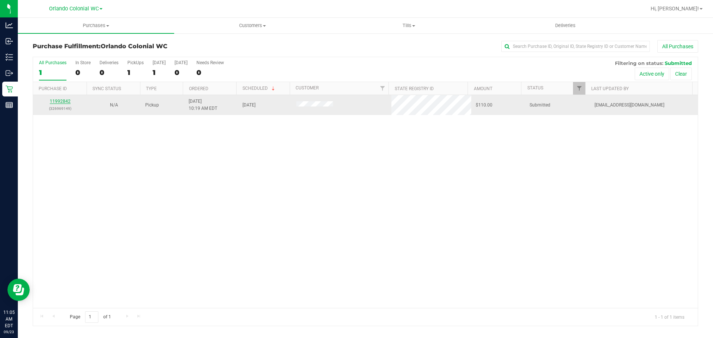
click at [65, 101] on link "11992842" at bounding box center [60, 101] width 21 height 5
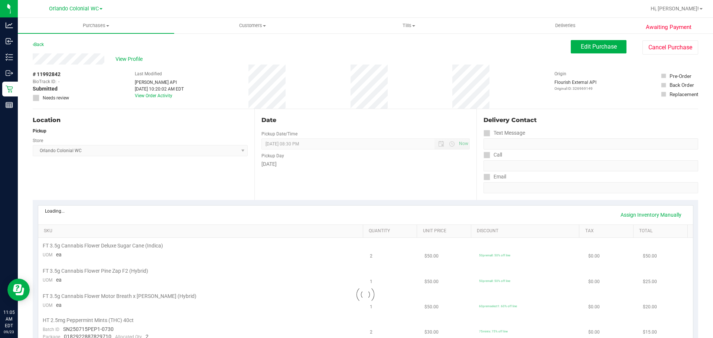
scroll to position [111, 0]
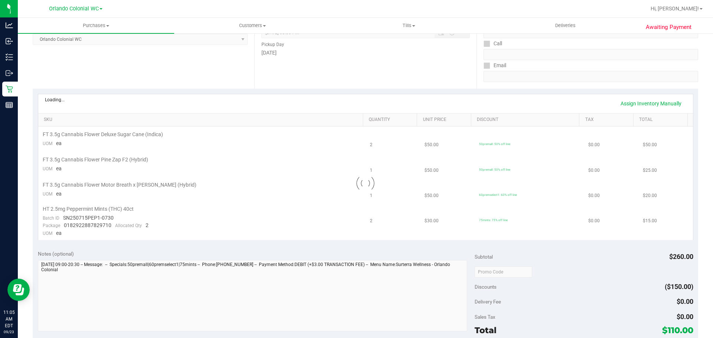
click at [224, 239] on div "Loading... Assign Inventory Manually SKU Quantity Unit Price Discount Tax Total…" at bounding box center [365, 167] width 665 height 156
click at [236, 209] on div at bounding box center [365, 183] width 654 height 113
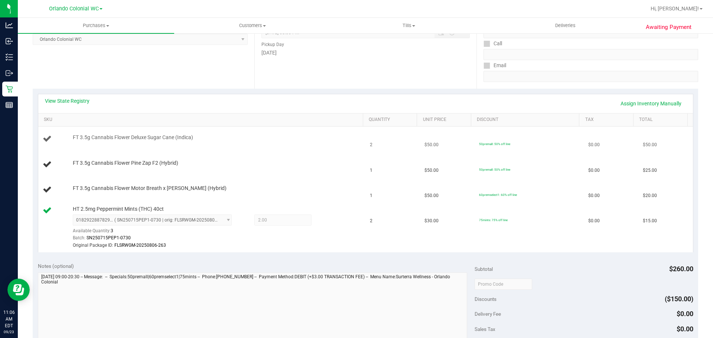
click at [264, 151] on td "FT 3.5g Cannabis Flower Deluxe Sugar Cane (Indica)" at bounding box center [201, 139] width 327 height 25
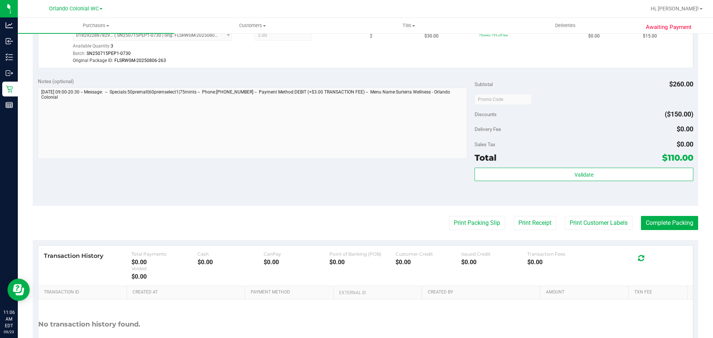
scroll to position [350, 0]
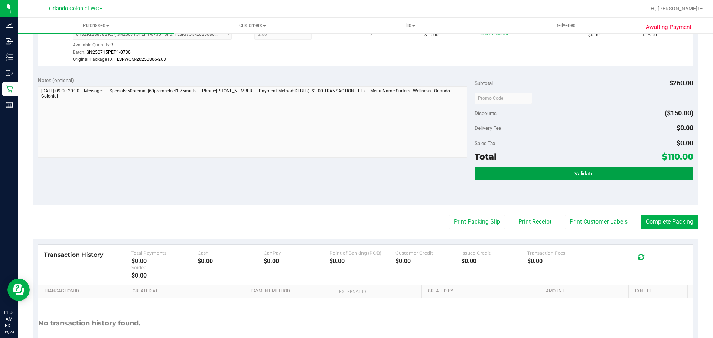
click at [510, 171] on button "Validate" at bounding box center [583, 173] width 218 height 13
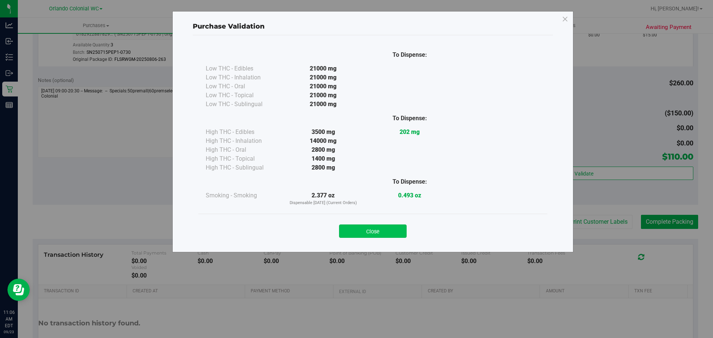
click at [365, 228] on button "Close" at bounding box center [373, 231] width 68 height 13
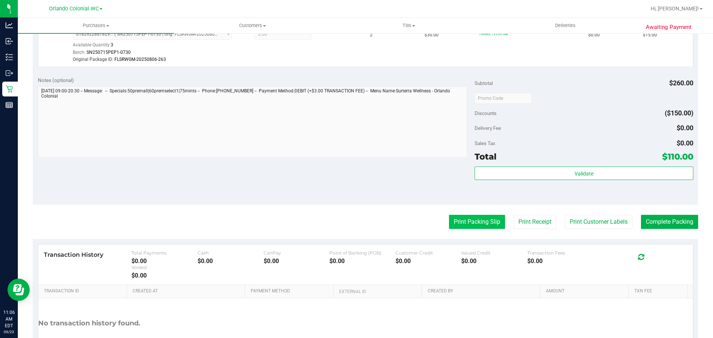
click at [468, 218] on button "Print Packing Slip" at bounding box center [477, 222] width 56 height 14
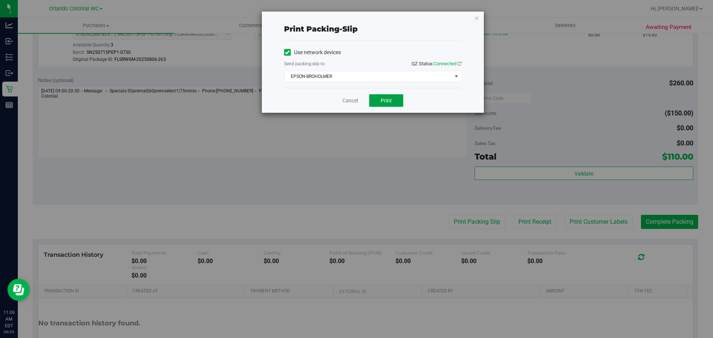
click at [381, 98] on span "Print" at bounding box center [385, 101] width 11 height 6
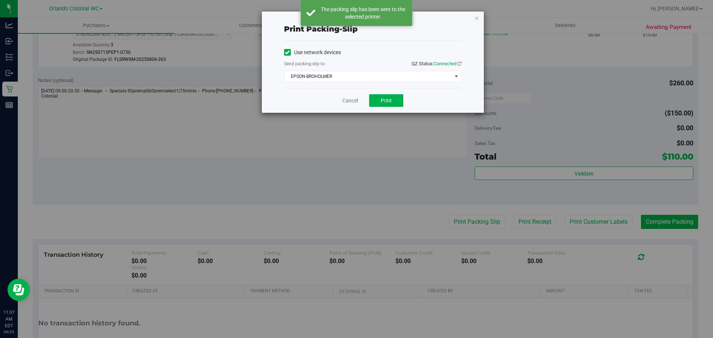
click at [467, 14] on div "Print packing-slip Use network devices Send packing-slip to: QZ Status: Connect…" at bounding box center [373, 62] width 222 height 101
click at [487, 18] on div "Print packing-slip Use network devices Send packing-slip to: QZ Status: Connect…" at bounding box center [359, 169] width 718 height 338
click at [476, 22] on icon "button" at bounding box center [476, 17] width 5 height 9
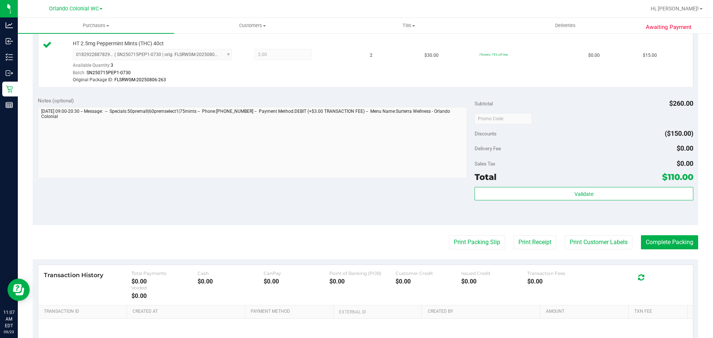
scroll to position [405, 0]
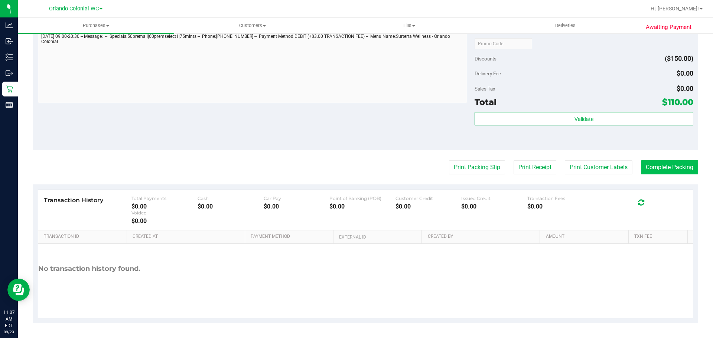
click at [661, 169] on button "Complete Packing" at bounding box center [669, 167] width 57 height 14
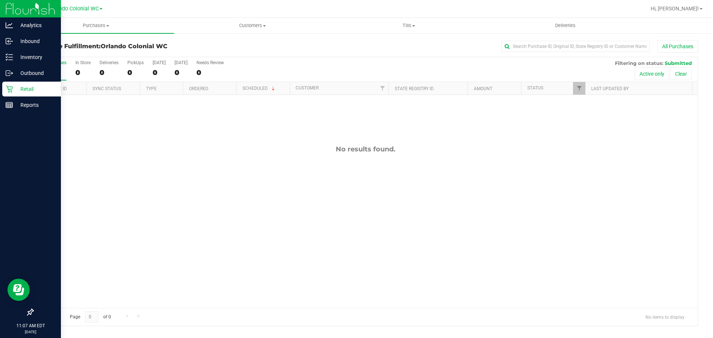
click at [13, 94] on div "Retail" at bounding box center [31, 89] width 59 height 15
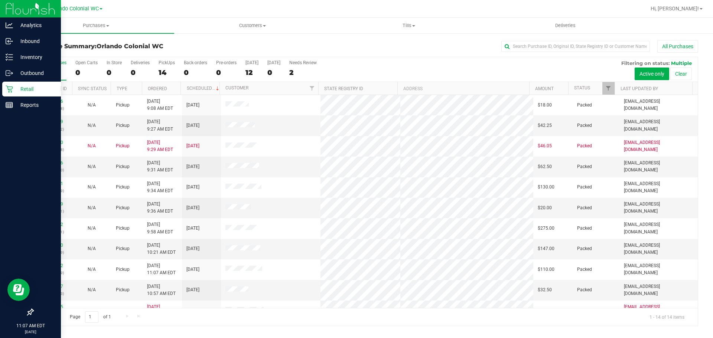
scroll to position [75, 0]
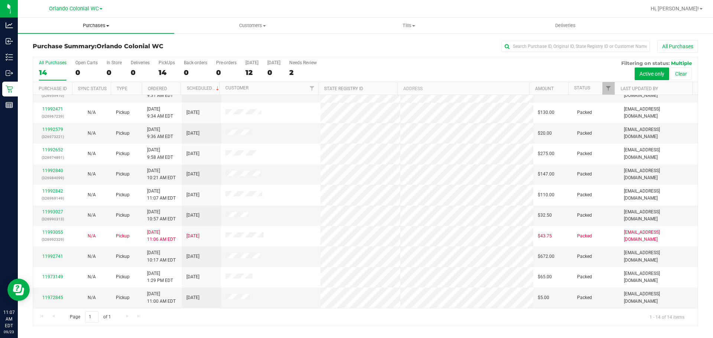
click at [103, 19] on uib-tab-heading "Purchases Summary of purchases Fulfillment All purchases" at bounding box center [96, 26] width 156 height 16
click at [54, 53] on span "Fulfillment" at bounding box center [41, 53] width 46 height 6
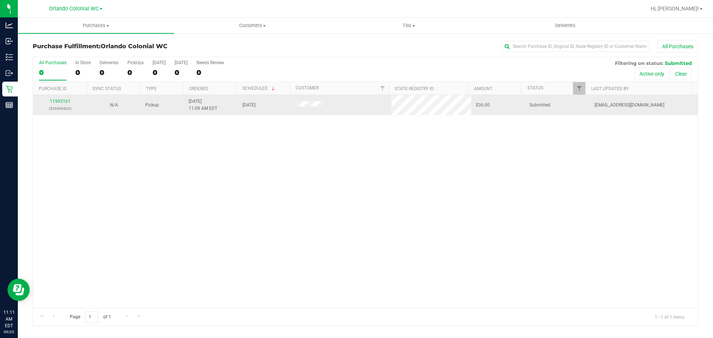
click at [64, 98] on div "11993161 (326996820)" at bounding box center [59, 105] width 45 height 14
click at [66, 99] on link "11993161" at bounding box center [60, 101] width 21 height 5
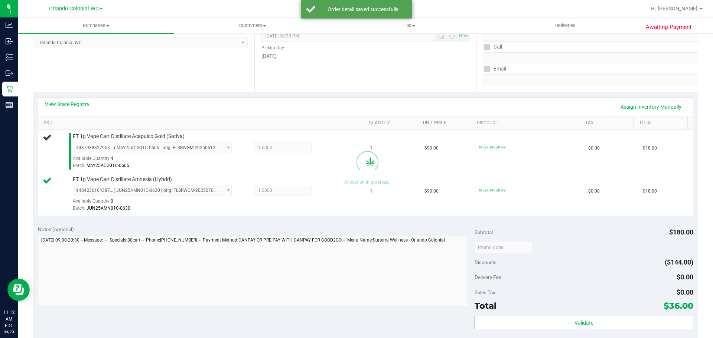
scroll to position [186, 0]
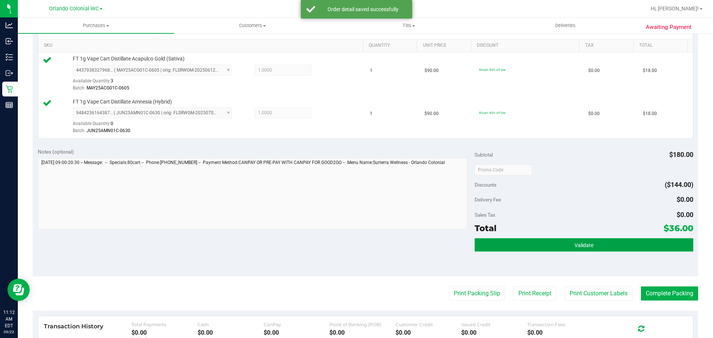
click at [596, 248] on button "Validate" at bounding box center [583, 244] width 218 height 13
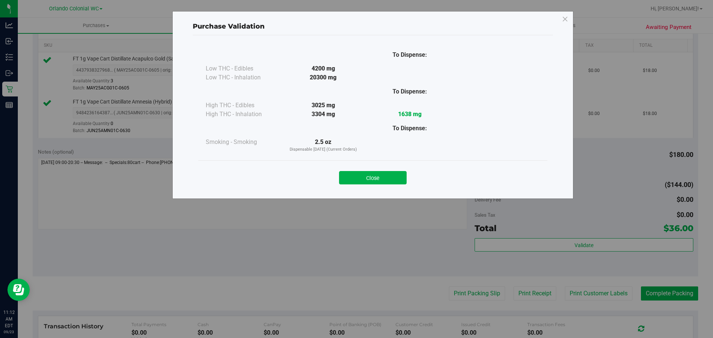
click at [385, 177] on button "Close" at bounding box center [373, 177] width 68 height 13
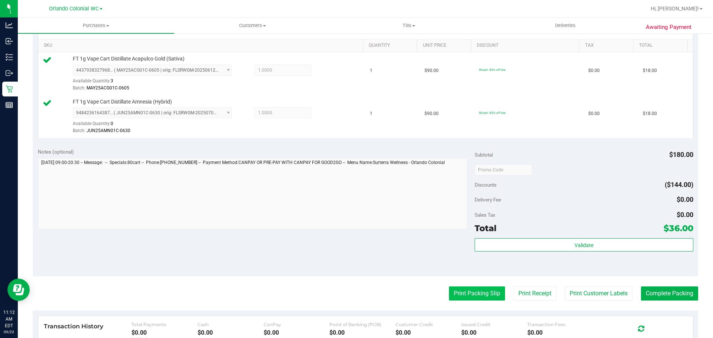
click at [467, 294] on button "Print Packing Slip" at bounding box center [477, 294] width 56 height 14
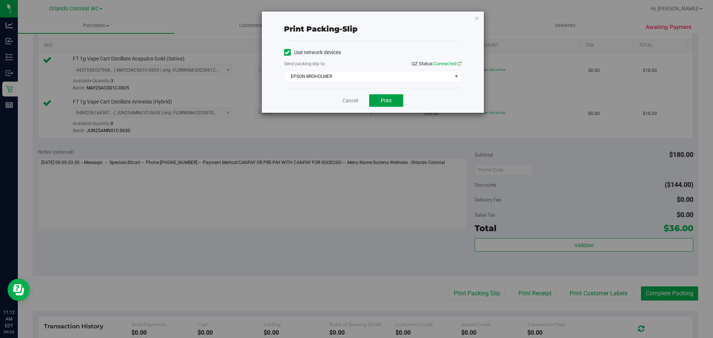
click at [383, 107] on button "Print" at bounding box center [386, 100] width 34 height 13
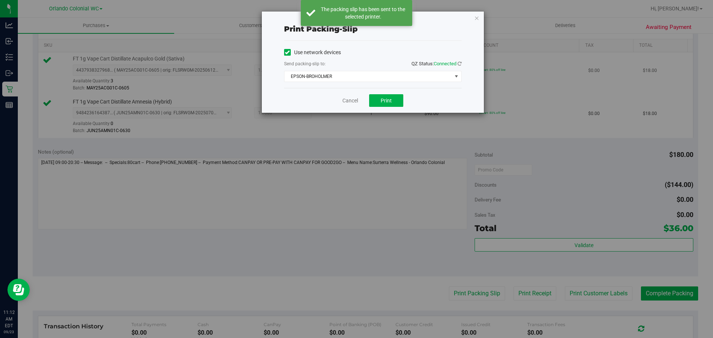
drag, startPoint x: 474, startPoint y: 19, endPoint x: 548, endPoint y: 80, distance: 95.4
click at [474, 19] on icon "button" at bounding box center [476, 17] width 5 height 9
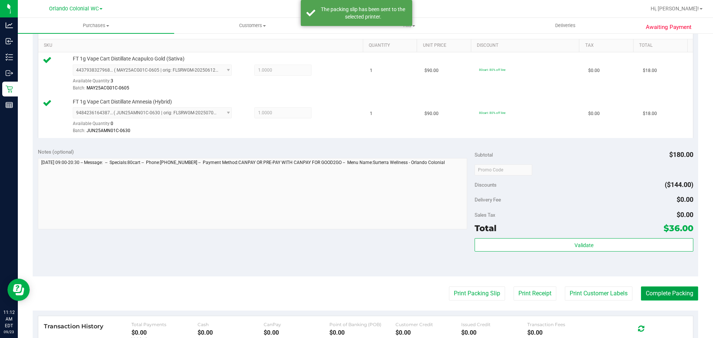
click at [646, 297] on button "Complete Packing" at bounding box center [669, 294] width 57 height 14
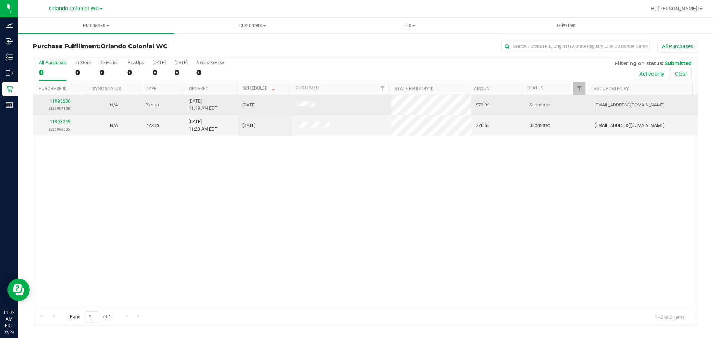
click at [63, 98] on div "11993236 (326997858)" at bounding box center [59, 105] width 45 height 14
click at [66, 102] on link "11993236" at bounding box center [60, 101] width 21 height 5
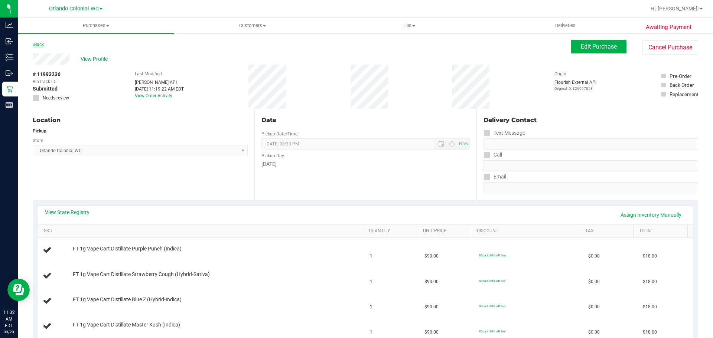
click at [38, 42] on link "Back" at bounding box center [38, 44] width 11 height 5
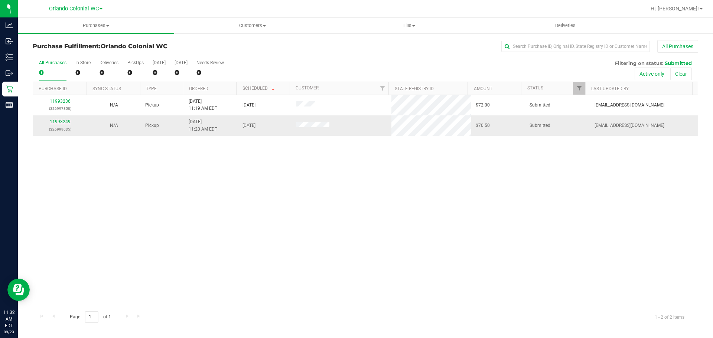
click at [66, 122] on link "11993249" at bounding box center [60, 121] width 21 height 5
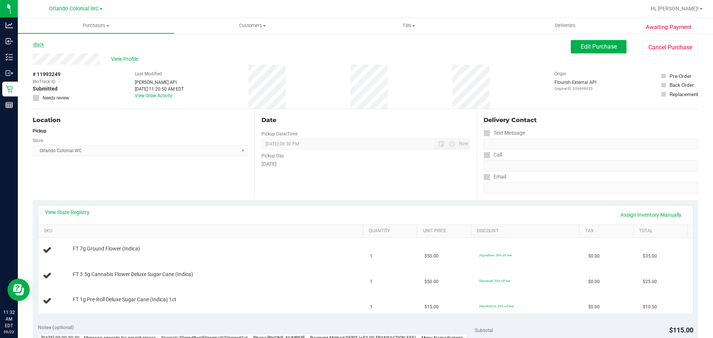
click at [41, 43] on link "Back" at bounding box center [38, 44] width 11 height 5
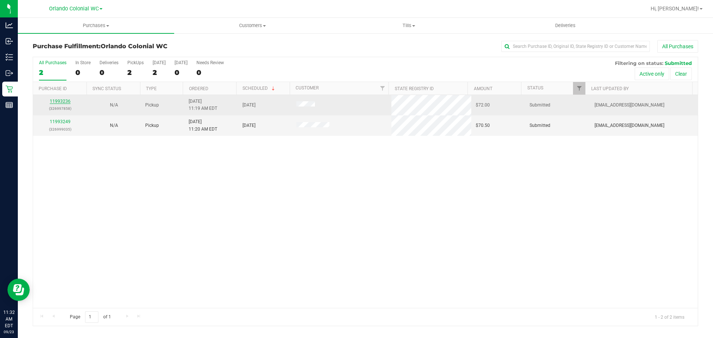
click at [64, 100] on link "11993236" at bounding box center [60, 101] width 21 height 5
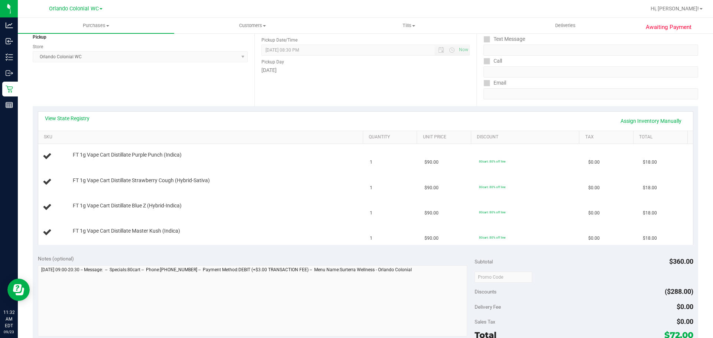
scroll to position [111, 0]
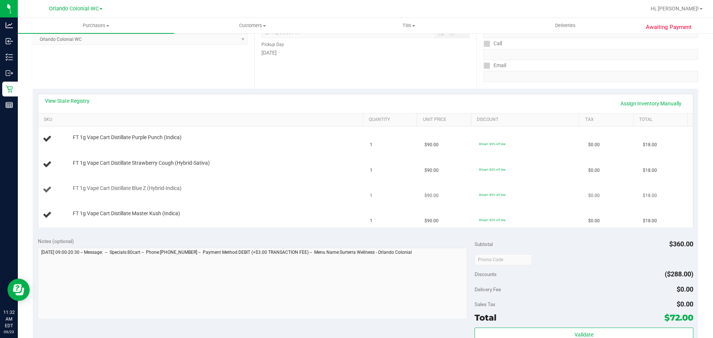
click at [238, 196] on td "FT 1g Vape Cart Distillate Blue Z (Hybrid-Indica)" at bounding box center [201, 189] width 327 height 25
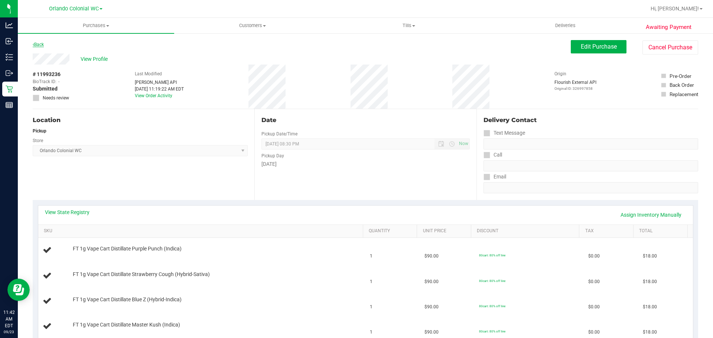
click at [41, 42] on link "Back" at bounding box center [38, 44] width 11 height 5
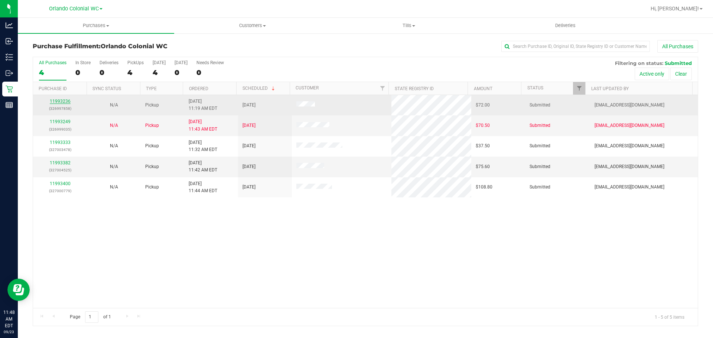
click at [67, 102] on link "11993236" at bounding box center [60, 101] width 21 height 5
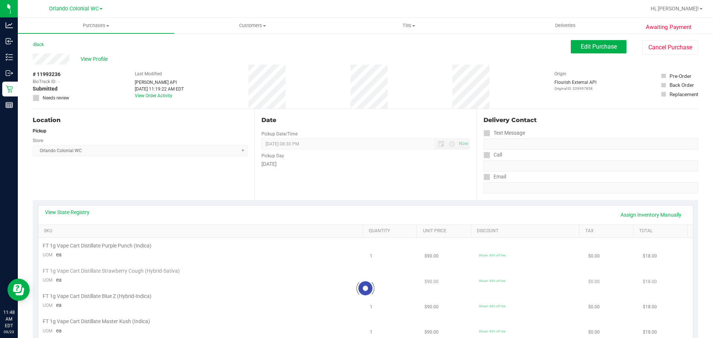
scroll to position [74, 0]
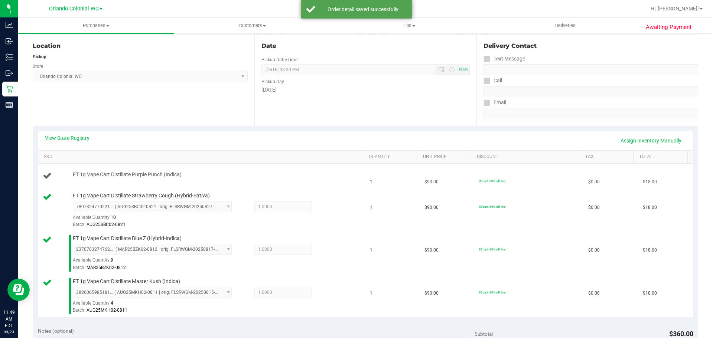
click at [115, 172] on span "FT 1g Vape Cart Distillate Purple Punch (Indica)" at bounding box center [127, 174] width 109 height 7
copy div "FT 1g Vape Cart Distillate Purple Punch (Indica)"
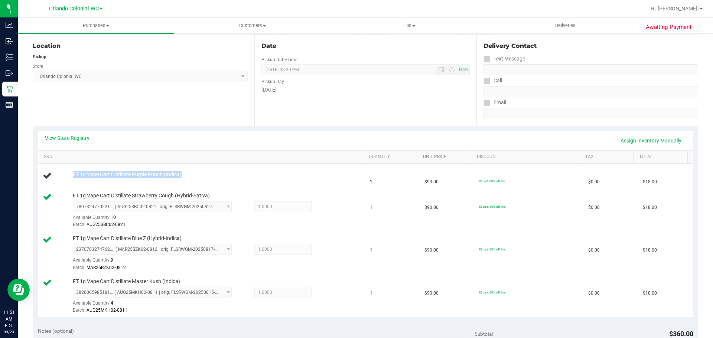
click at [247, 134] on div "View State Registry Assign Inventory Manually" at bounding box center [365, 140] width 654 height 19
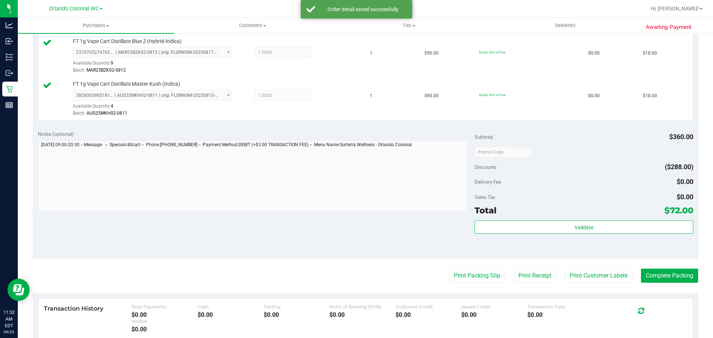
scroll to position [297, 0]
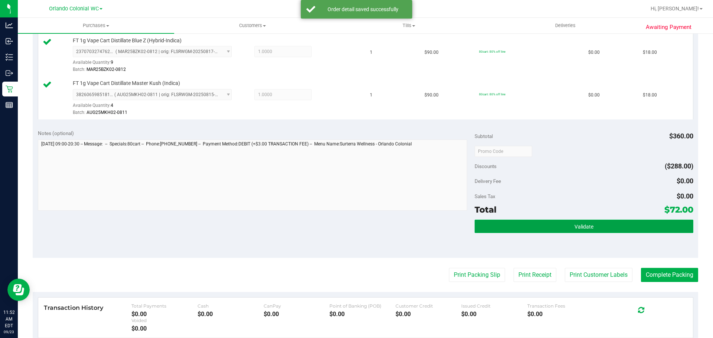
click at [530, 225] on button "Validate" at bounding box center [583, 226] width 218 height 13
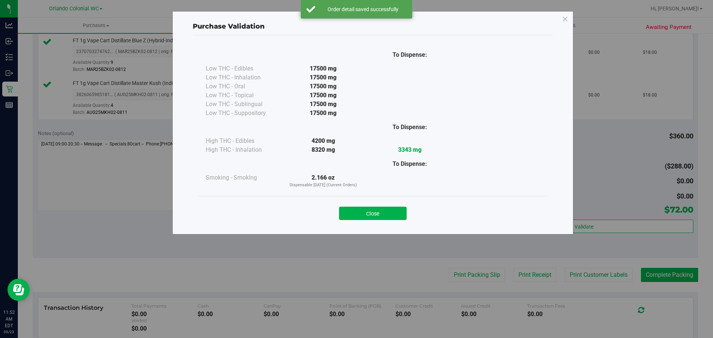
click at [391, 212] on button "Close" at bounding box center [373, 213] width 68 height 13
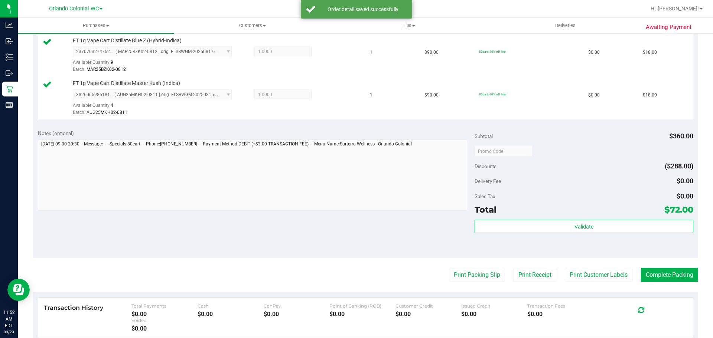
click at [470, 265] on purchase-details "Back Edit Purchase Cancel Purchase View Profile # 11993236 BioTrack ID: - Submi…" at bounding box center [365, 87] width 665 height 688
click at [473, 272] on button "Print Packing Slip" at bounding box center [477, 275] width 56 height 14
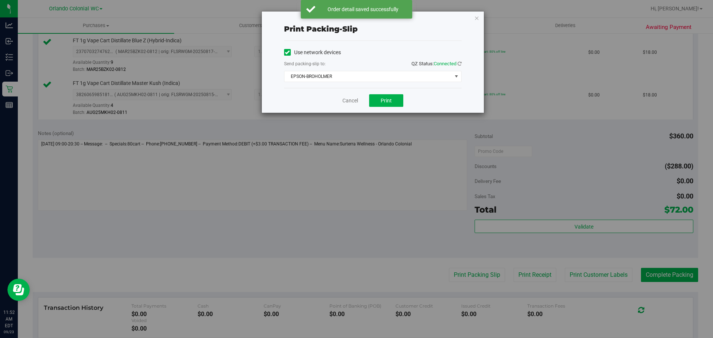
click at [384, 88] on div "Cancel Print" at bounding box center [372, 100] width 177 height 25
click at [386, 94] on div "Cancel Print" at bounding box center [372, 100] width 177 height 25
drag, startPoint x: 386, startPoint y: 94, endPoint x: 387, endPoint y: 98, distance: 4.2
click at [386, 94] on div "Cancel Print" at bounding box center [372, 100] width 177 height 25
click at [387, 100] on span "Print" at bounding box center [385, 101] width 11 height 6
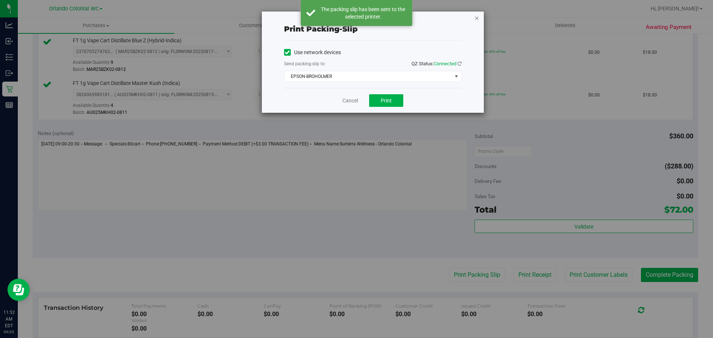
click at [475, 16] on icon "button" at bounding box center [476, 17] width 5 height 9
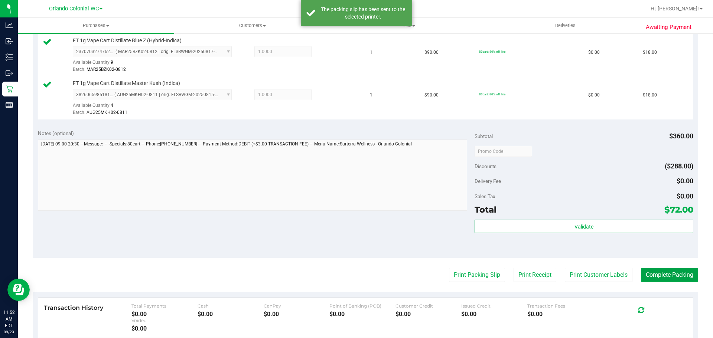
click at [658, 268] on button "Complete Packing" at bounding box center [669, 275] width 57 height 14
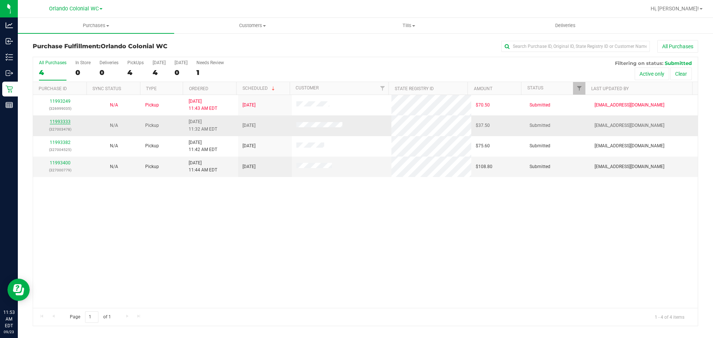
click at [62, 124] on link "11993333" at bounding box center [60, 121] width 21 height 5
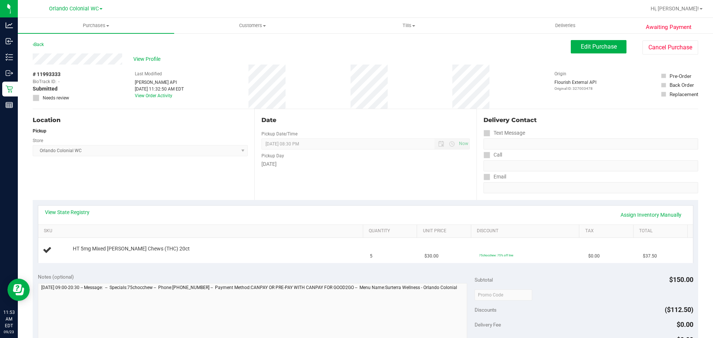
click at [182, 164] on div "Location Pickup Store Orlando Colonial WC Select Store Bonita Springs WC Boynto…" at bounding box center [144, 154] width 222 height 91
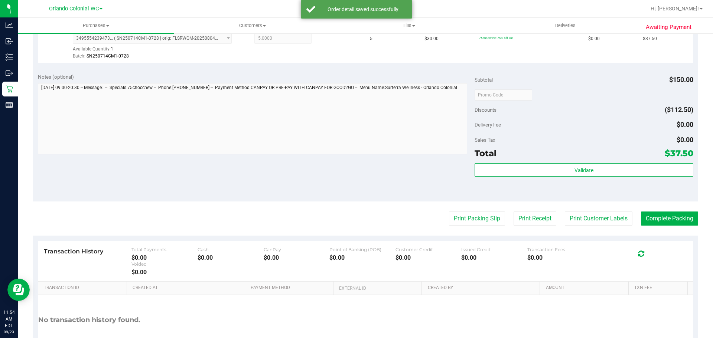
scroll to position [260, 0]
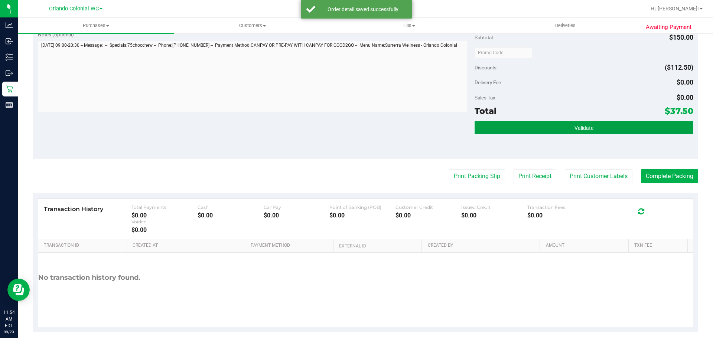
click at [567, 121] on button "Validate" at bounding box center [583, 127] width 218 height 13
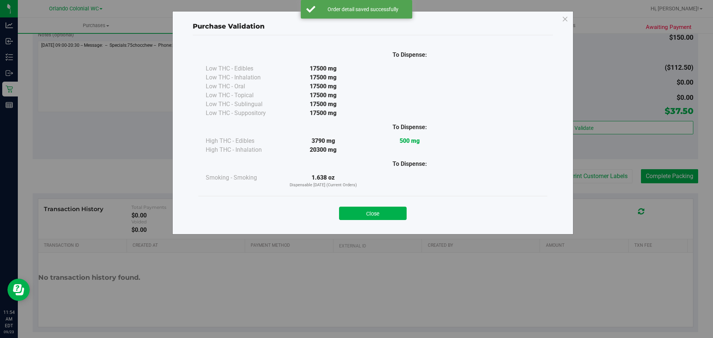
click at [395, 215] on button "Close" at bounding box center [373, 213] width 68 height 13
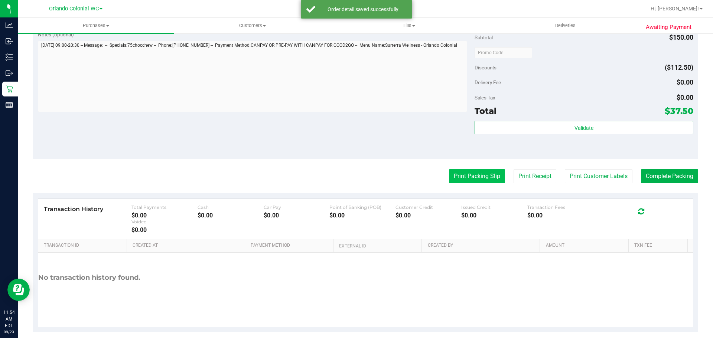
click at [481, 172] on button "Print Packing Slip" at bounding box center [477, 176] width 56 height 14
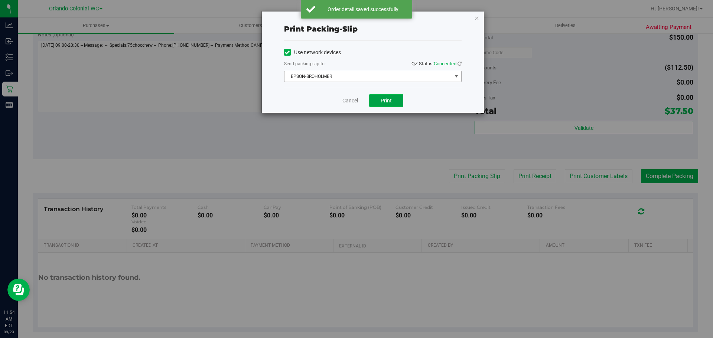
click at [382, 99] on span "Print" at bounding box center [385, 101] width 11 height 6
click at [476, 19] on icon "button" at bounding box center [476, 17] width 5 height 9
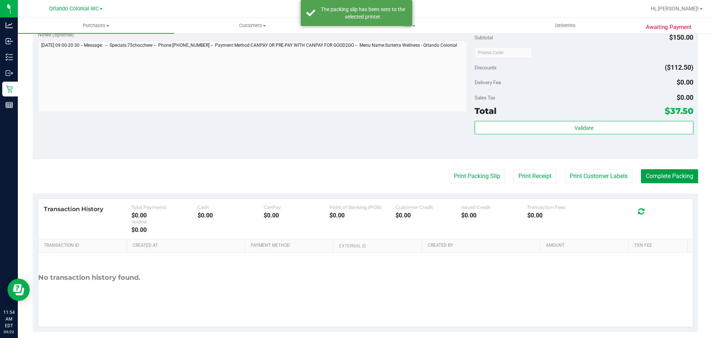
click at [672, 181] on button "Complete Packing" at bounding box center [669, 176] width 57 height 14
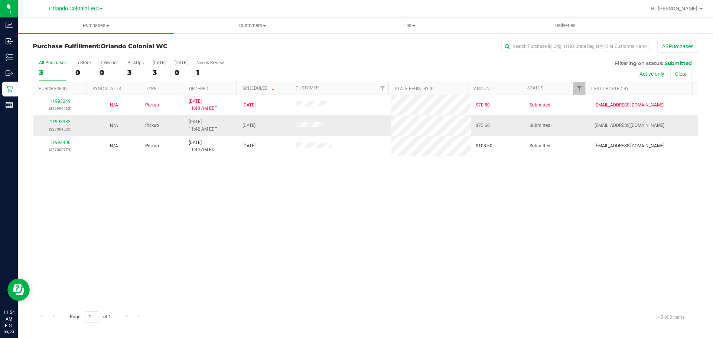
click at [68, 124] on link "11993382" at bounding box center [60, 121] width 21 height 5
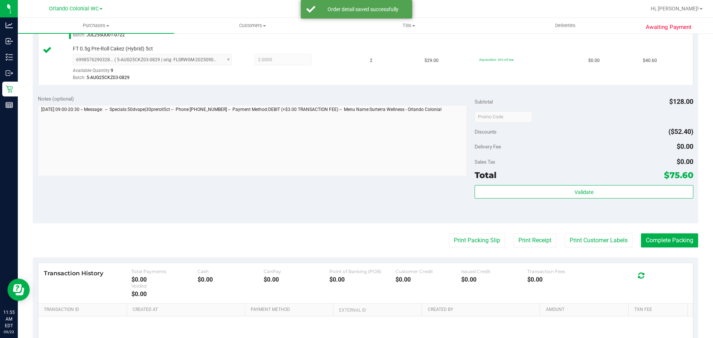
scroll to position [312, 0]
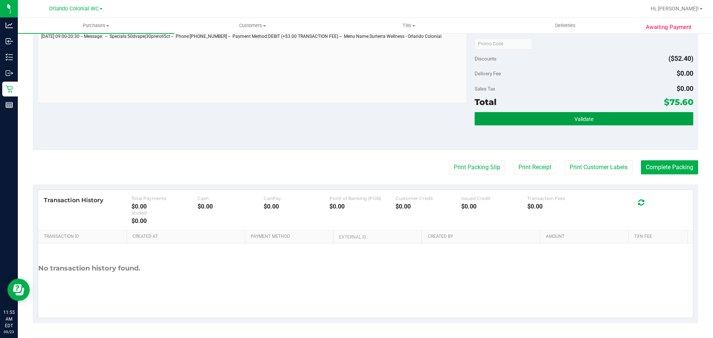
click at [512, 117] on button "Validate" at bounding box center [583, 118] width 218 height 13
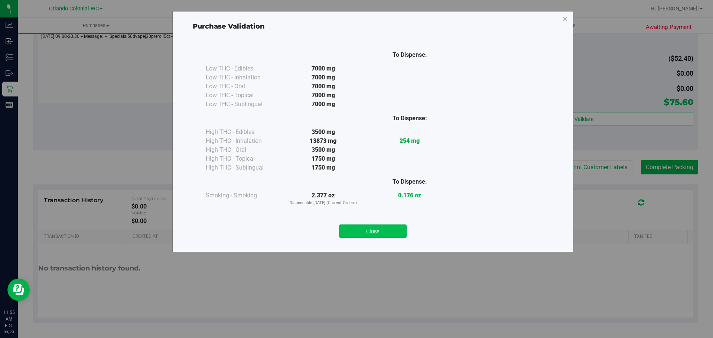
click at [365, 235] on button "Close" at bounding box center [373, 231] width 68 height 13
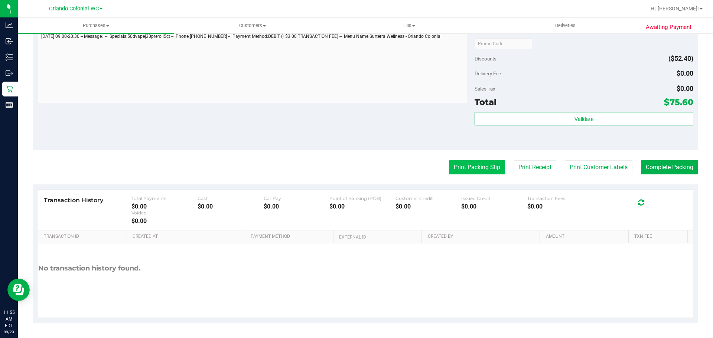
click at [473, 161] on button "Print Packing Slip" at bounding box center [477, 167] width 56 height 14
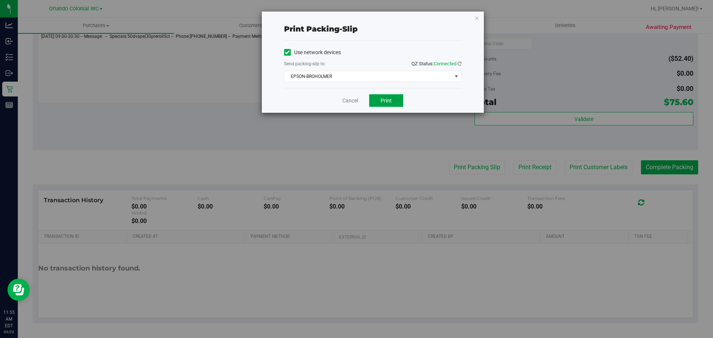
click at [386, 98] on span "Print" at bounding box center [385, 101] width 11 height 6
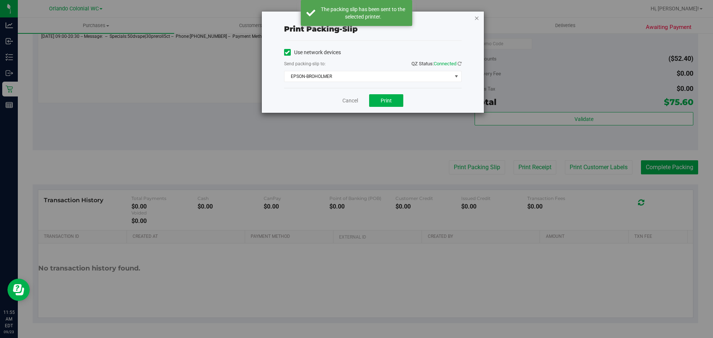
click at [478, 19] on icon "button" at bounding box center [476, 17] width 5 height 9
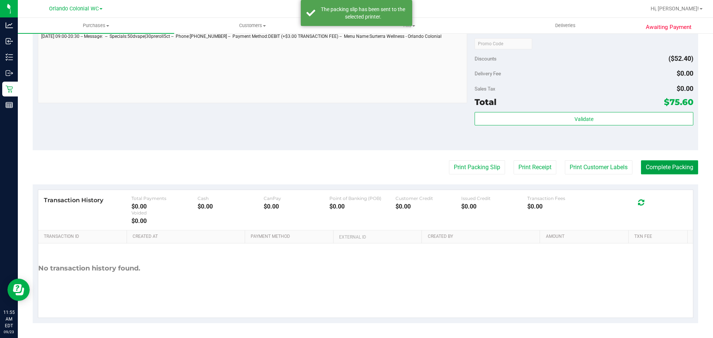
click at [661, 166] on button "Complete Packing" at bounding box center [669, 167] width 57 height 14
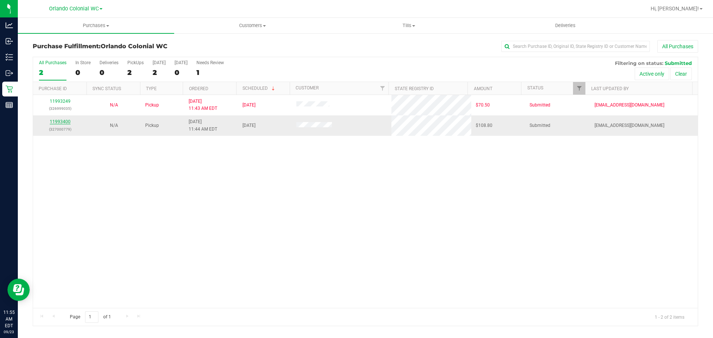
click at [55, 121] on link "11993400" at bounding box center [60, 121] width 21 height 5
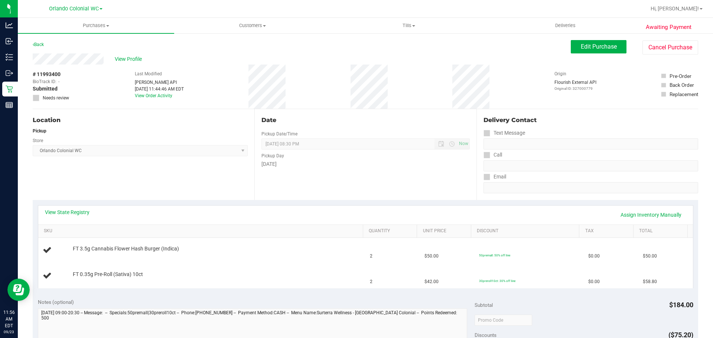
click at [205, 194] on div "Location Pickup Store Orlando Colonial WC Select Store Bonita Springs WC Boynto…" at bounding box center [144, 154] width 222 height 91
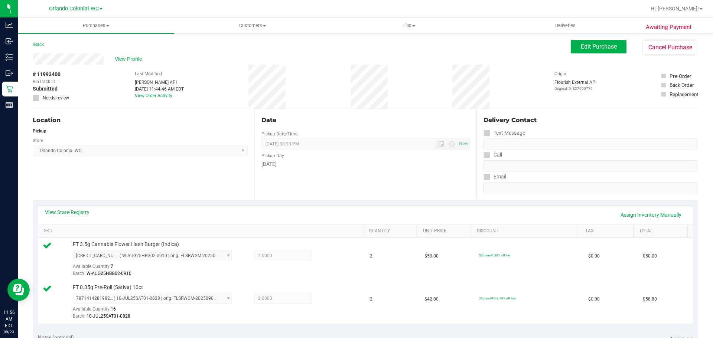
scroll to position [223, 0]
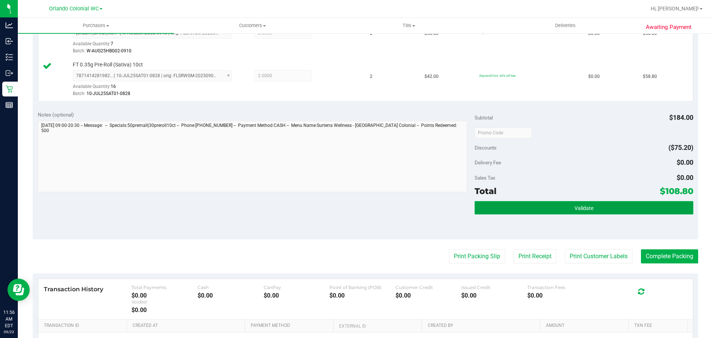
click at [522, 208] on button "Validate" at bounding box center [583, 207] width 218 height 13
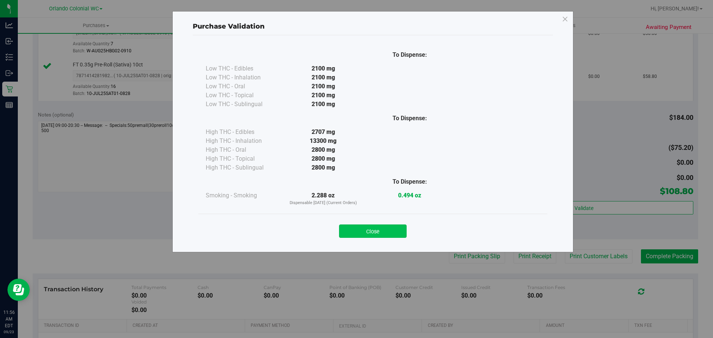
click at [386, 232] on button "Close" at bounding box center [373, 231] width 68 height 13
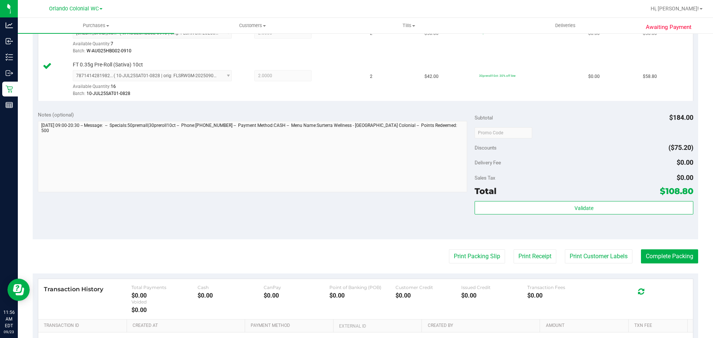
scroll to position [0, 0]
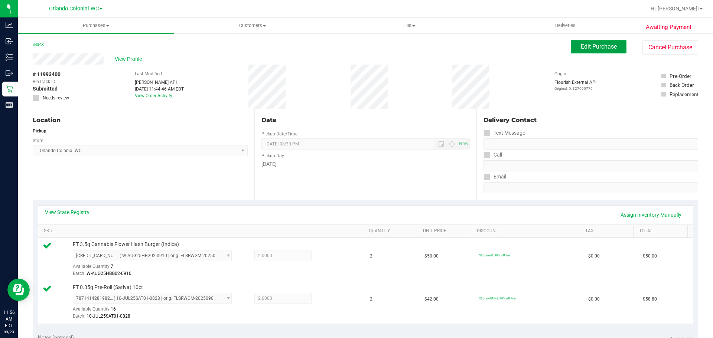
click at [599, 51] on button "Edit Purchase" at bounding box center [599, 46] width 56 height 13
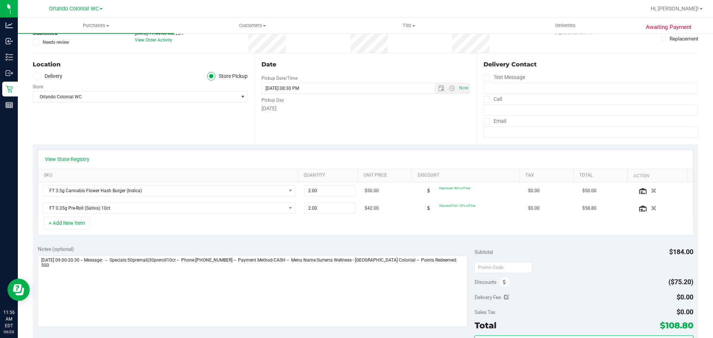
scroll to position [148, 0]
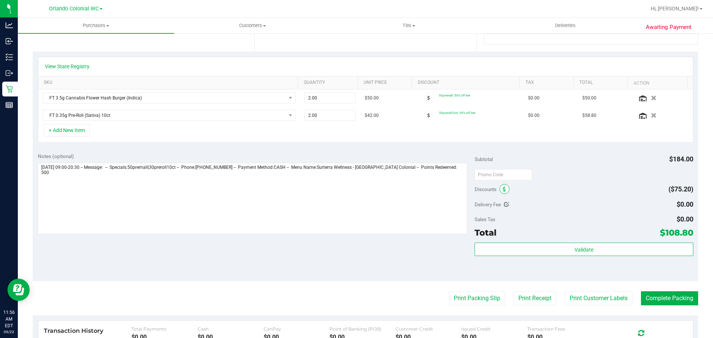
click at [503, 189] on icon at bounding box center [504, 189] width 3 height 5
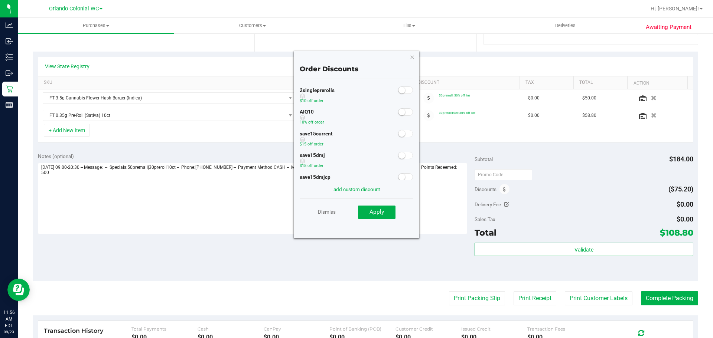
click at [398, 111] on small at bounding box center [401, 112] width 7 height 7
click at [385, 210] on button "Apply" at bounding box center [376, 212] width 37 height 13
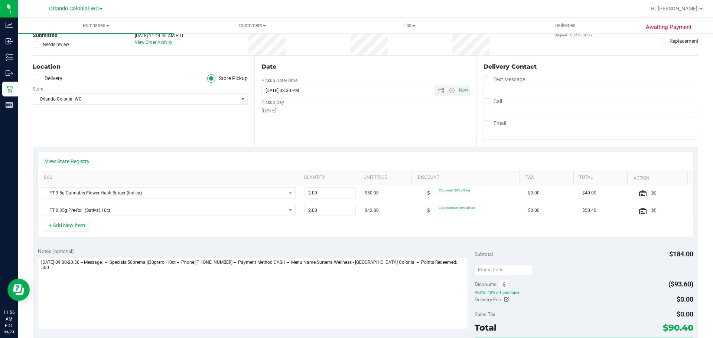
scroll to position [0, 0]
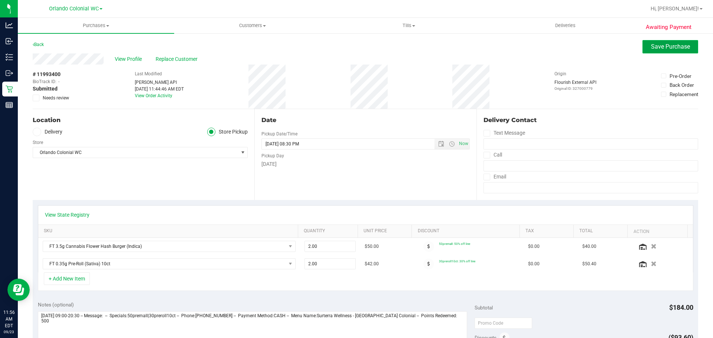
click at [643, 45] on button "Save Purchase" at bounding box center [670, 46] width 56 height 13
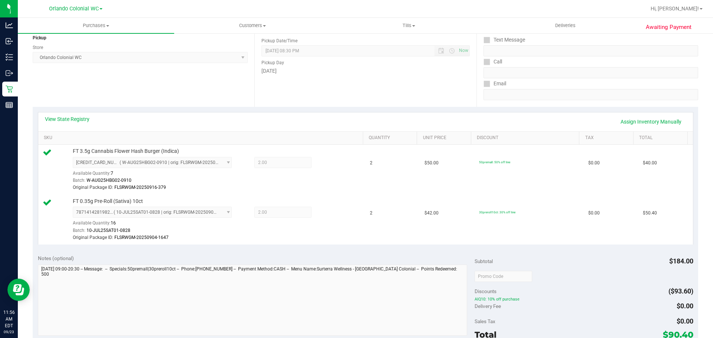
scroll to position [223, 0]
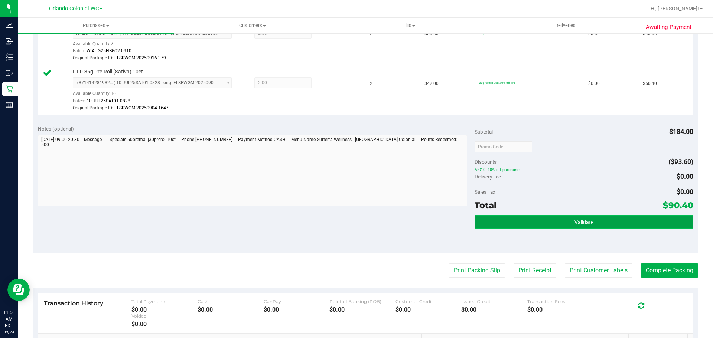
click at [534, 220] on button "Validate" at bounding box center [583, 221] width 218 height 13
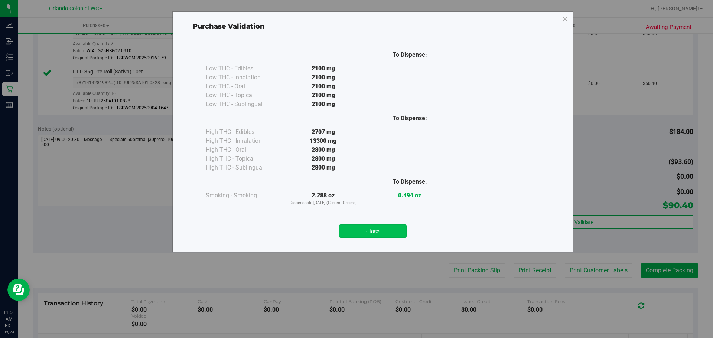
click at [391, 234] on button "Close" at bounding box center [373, 231] width 68 height 13
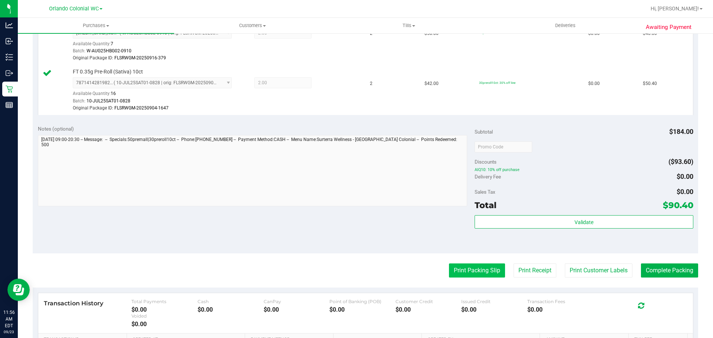
click at [469, 268] on button "Print Packing Slip" at bounding box center [477, 271] width 56 height 14
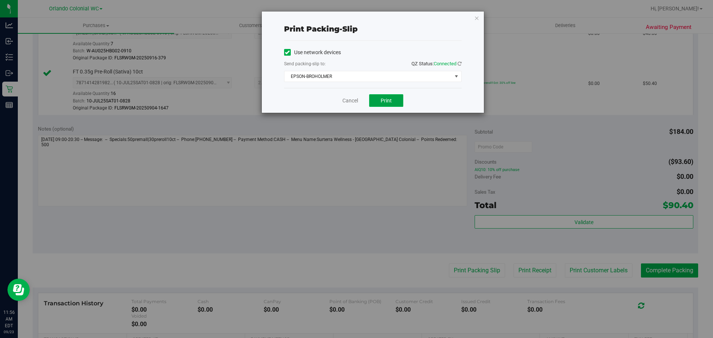
click at [385, 102] on span "Print" at bounding box center [385, 101] width 11 height 6
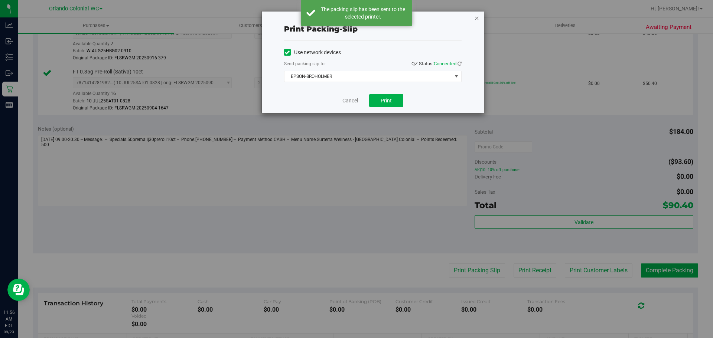
click at [477, 17] on icon "button" at bounding box center [476, 17] width 5 height 9
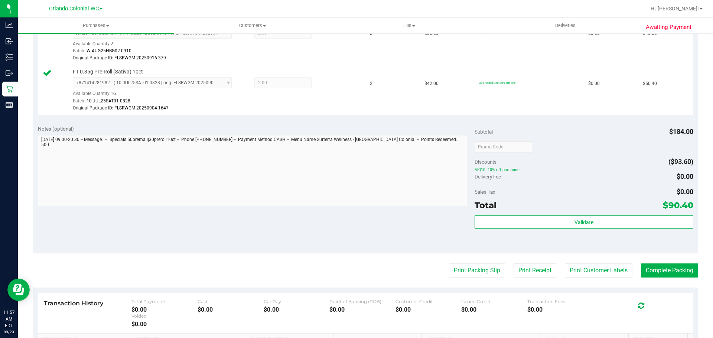
click at [656, 256] on purchase-details "Back Edit Purchase Cancel Purchase View Profile # 11993400 BioTrack ID: - Submi…" at bounding box center [365, 121] width 665 height 609
click at [653, 267] on button "Complete Packing" at bounding box center [669, 271] width 57 height 14
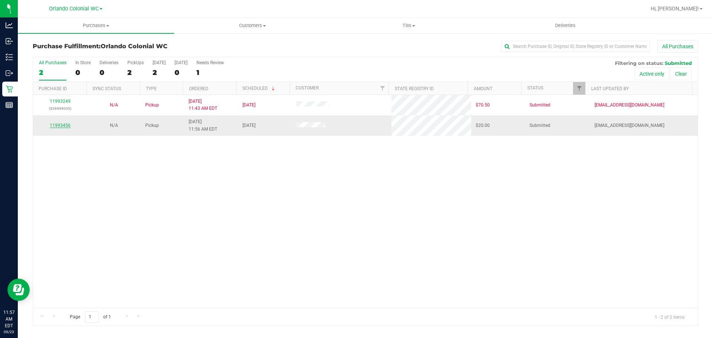
click at [60, 125] on link "11993456" at bounding box center [60, 125] width 21 height 5
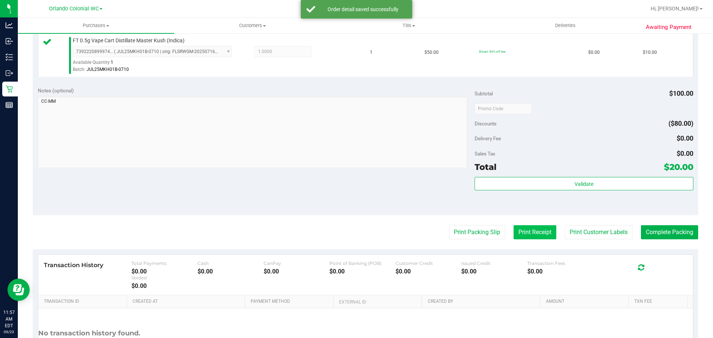
scroll to position [297, 0]
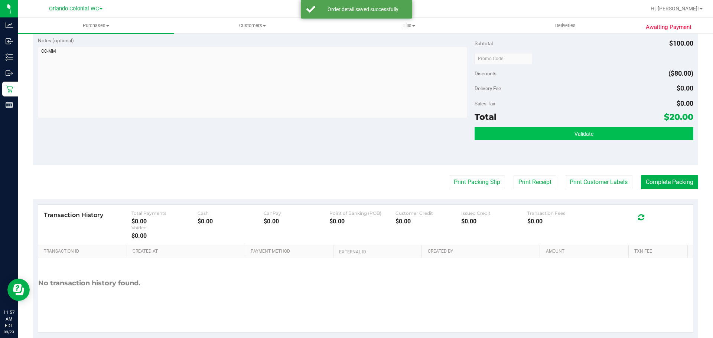
drag, startPoint x: 558, startPoint y: 143, endPoint x: 558, endPoint y: 132, distance: 10.8
click at [558, 138] on div "Validate" at bounding box center [583, 143] width 218 height 33
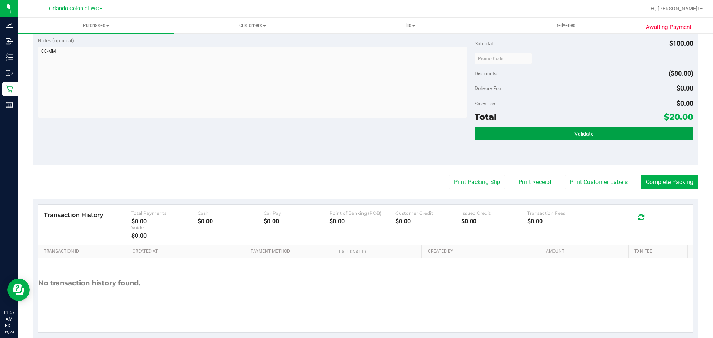
click at [557, 132] on button "Validate" at bounding box center [583, 133] width 218 height 13
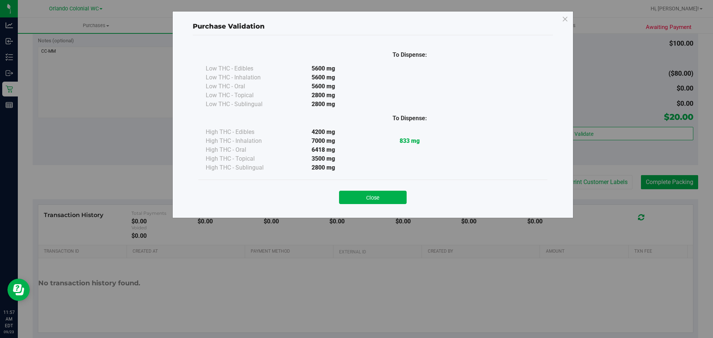
click at [389, 201] on button "Close" at bounding box center [373, 197] width 68 height 13
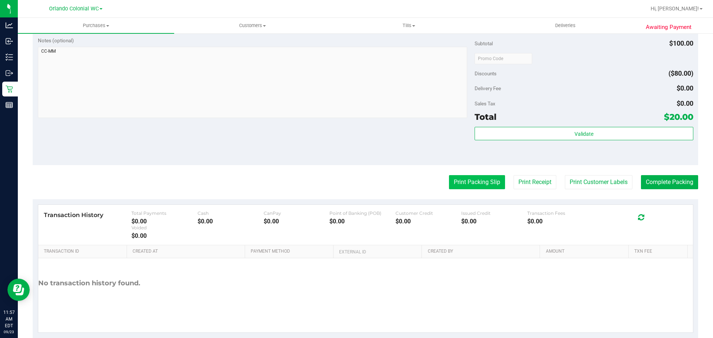
click at [473, 175] on button "Print Packing Slip" at bounding box center [477, 182] width 56 height 14
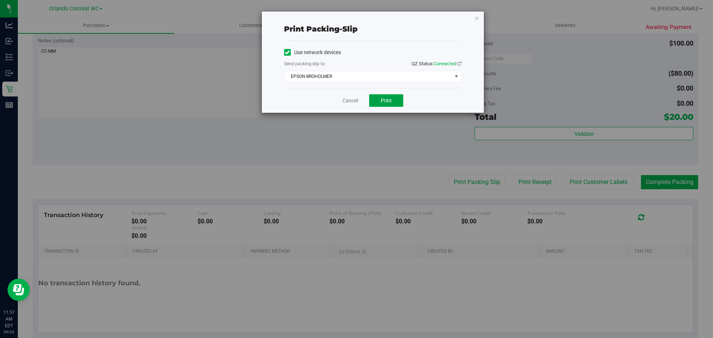
click at [384, 101] on span "Print" at bounding box center [385, 101] width 11 height 6
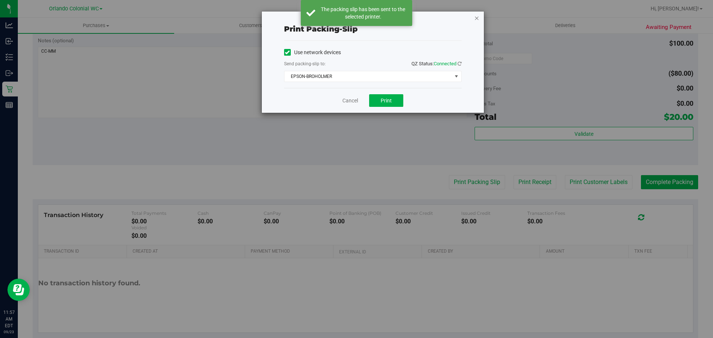
click at [477, 18] on icon "button" at bounding box center [476, 17] width 5 height 9
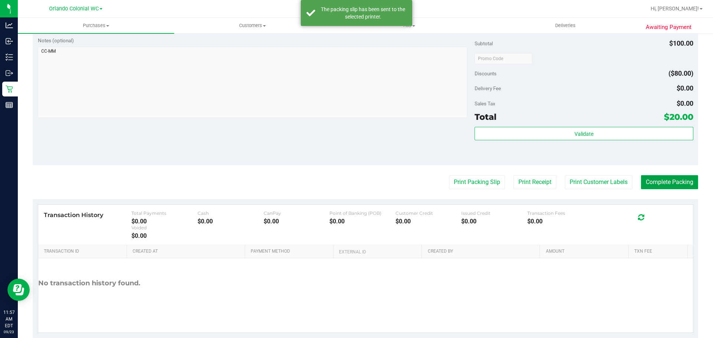
click at [682, 187] on button "Complete Packing" at bounding box center [669, 182] width 57 height 14
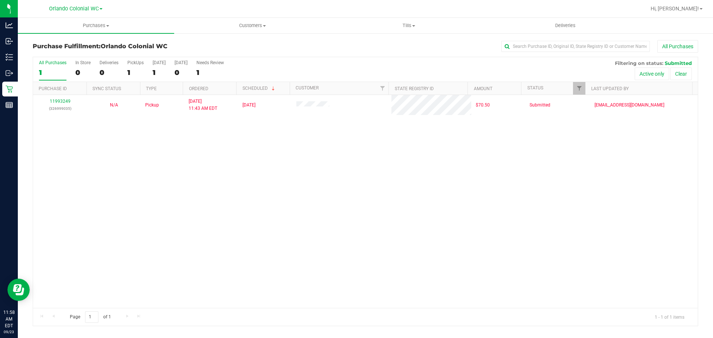
click at [500, 172] on div "11993249 (326999035) N/A Pickup 9/23/2025 11:43 AM EDT 9/23/2025 $70.50 Submitt…" at bounding box center [365, 201] width 664 height 213
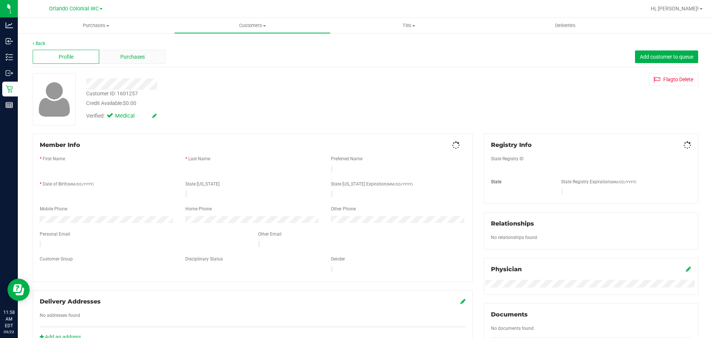
click at [147, 56] on div "Purchases" at bounding box center [132, 57] width 66 height 14
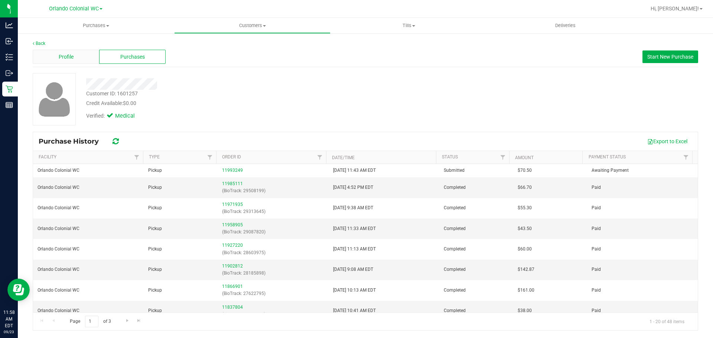
click at [86, 56] on div "Profile" at bounding box center [66, 57] width 66 height 14
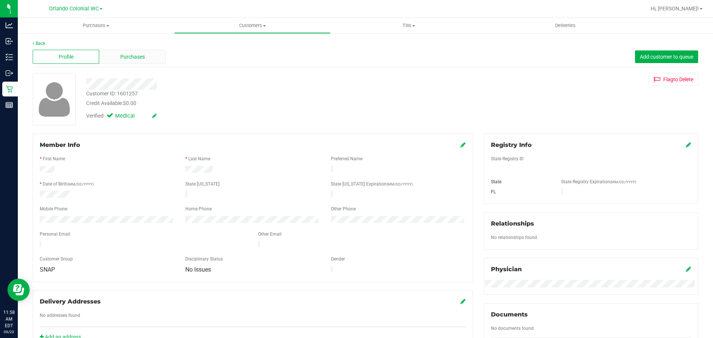
click at [150, 58] on div "Purchases" at bounding box center [132, 57] width 66 height 14
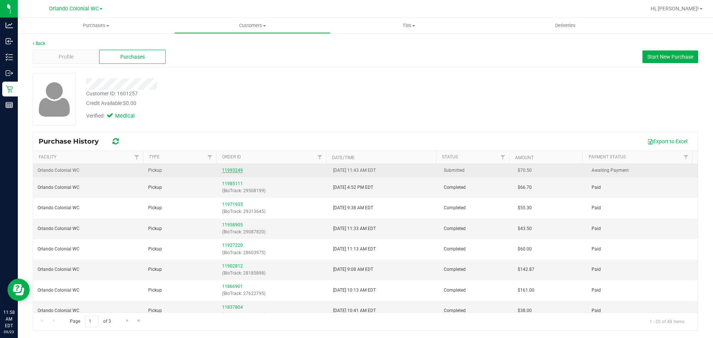
click at [233, 169] on link "11993249" at bounding box center [232, 170] width 21 height 5
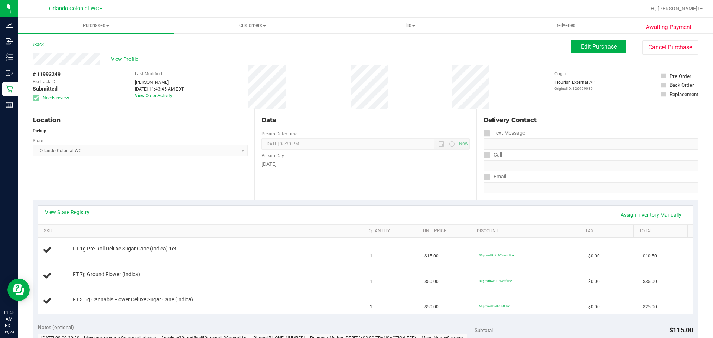
click at [39, 40] on div "Back" at bounding box center [38, 44] width 11 height 9
click at [44, 46] on link "Back" at bounding box center [38, 44] width 11 height 5
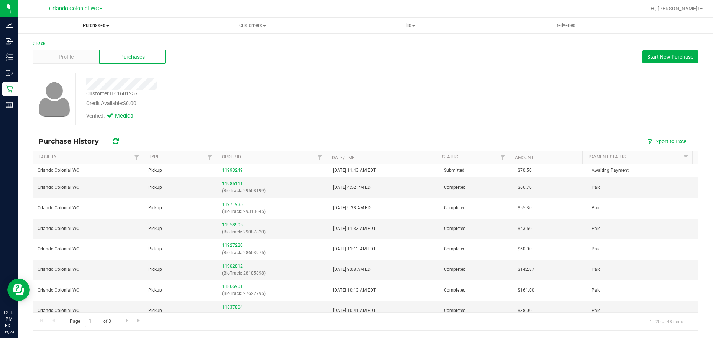
click at [92, 25] on span "Purchases" at bounding box center [96, 25] width 156 height 7
click at [66, 50] on li "Fulfillment" at bounding box center [96, 53] width 156 height 9
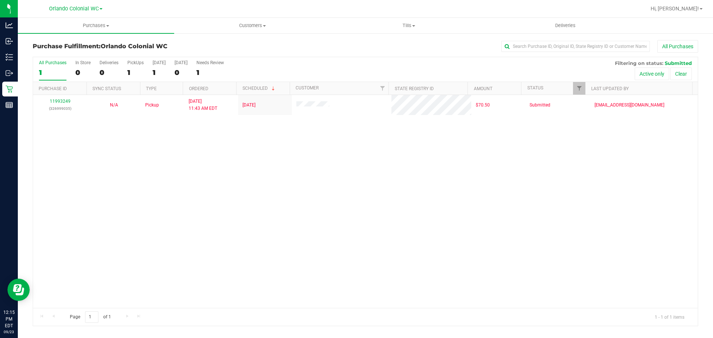
click at [155, 235] on div "11993249 (326999035) N/A Pickup 9/23/2025 11:43 AM EDT 9/23/2025 $70.50 Submitt…" at bounding box center [365, 201] width 664 height 213
click at [444, 248] on div "11993249 (326999035) N/A Pickup 9/23/2025 11:43 AM EDT 9/23/2025 $70.50 Submitt…" at bounding box center [365, 201] width 664 height 213
drag, startPoint x: 602, startPoint y: 243, endPoint x: 597, endPoint y: 240, distance: 6.0
click at [602, 243] on div "11993249 (326999035) N/A Pickup 9/23/2025 11:43 AM EDT 9/23/2025 $70.50 Submitt…" at bounding box center [365, 201] width 664 height 213
click at [504, 254] on div "11993249 (326999035) N/A Pickup 9/23/2025 11:43 AM EDT 9/23/2025 $70.50 Submitt…" at bounding box center [365, 201] width 664 height 213
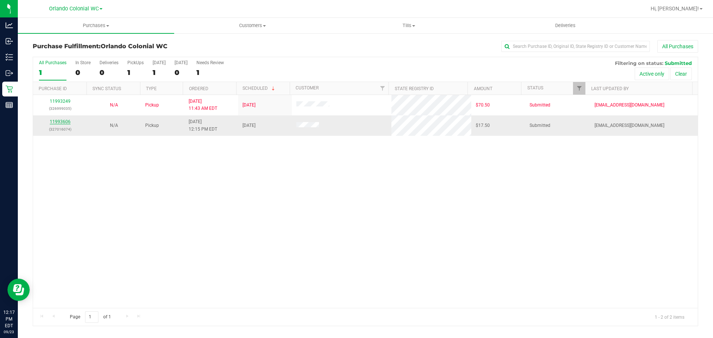
click at [59, 122] on link "11993606" at bounding box center [60, 121] width 21 height 5
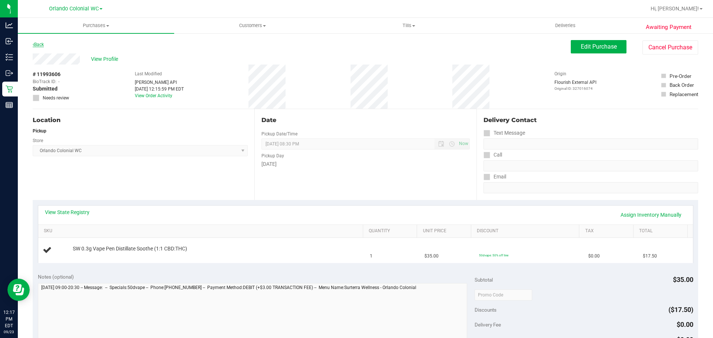
click at [37, 43] on link "Back" at bounding box center [38, 44] width 11 height 5
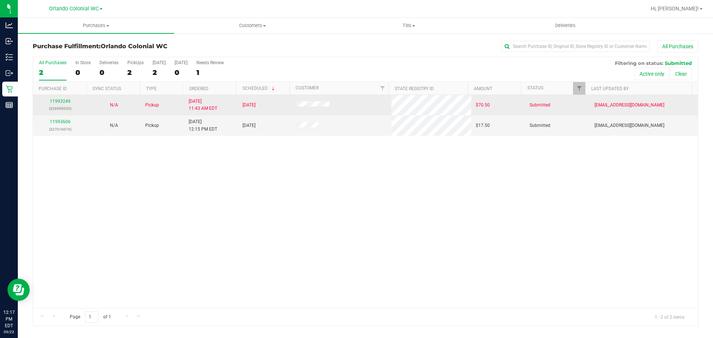
click at [65, 98] on div "11993249 (326999035)" at bounding box center [59, 105] width 45 height 14
click at [62, 103] on link "11993249" at bounding box center [60, 101] width 21 height 5
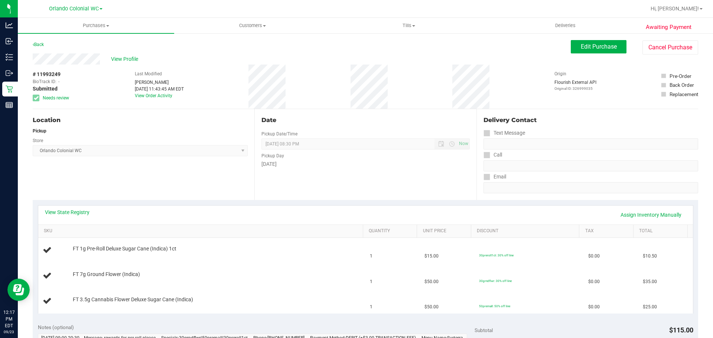
click at [463, 191] on div "Date Pickup Date/Time 09/23/2025 Now 09/23/2025 08:30 PM Now Pickup Day Tuesday" at bounding box center [365, 154] width 222 height 91
click at [85, 216] on link "View State Registry" at bounding box center [67, 212] width 45 height 7
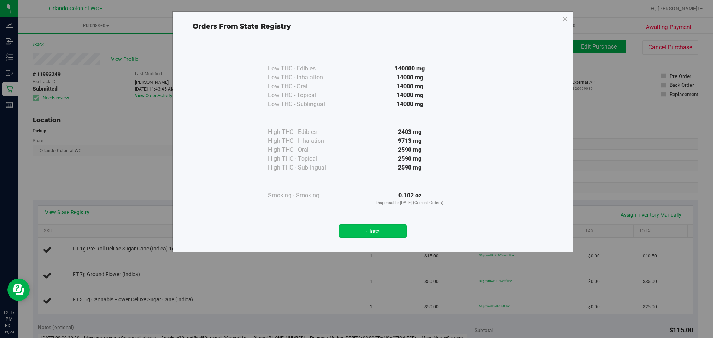
click at [389, 226] on button "Close" at bounding box center [373, 231] width 68 height 13
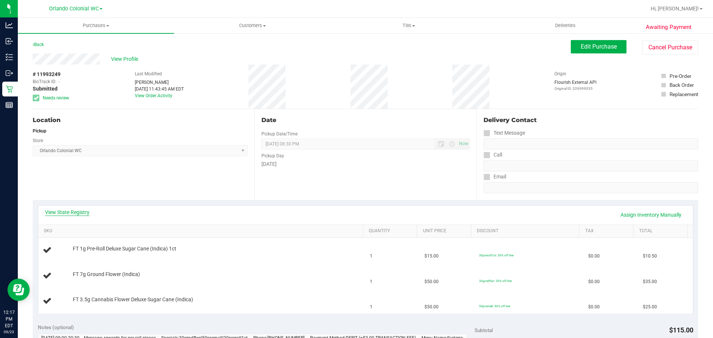
click at [66, 212] on link "View State Registry" at bounding box center [67, 212] width 45 height 7
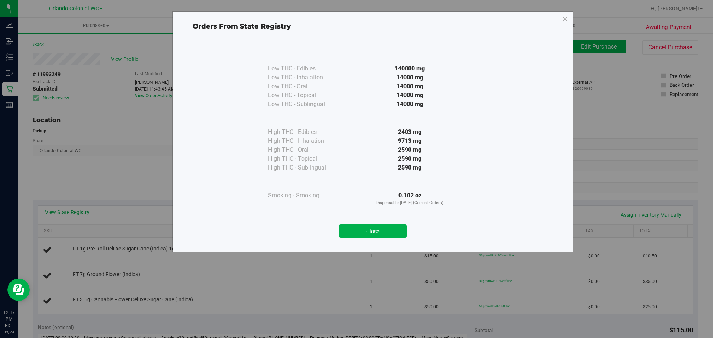
click at [389, 223] on div "Close" at bounding box center [373, 229] width 338 height 19
click at [386, 230] on button "Close" at bounding box center [373, 231] width 68 height 13
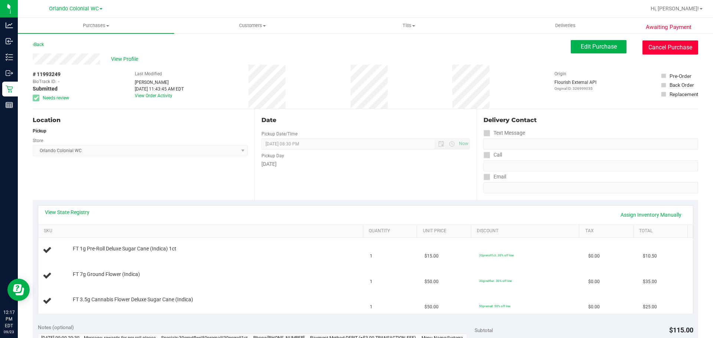
click at [642, 52] on button "Cancel Purchase" at bounding box center [670, 47] width 56 height 14
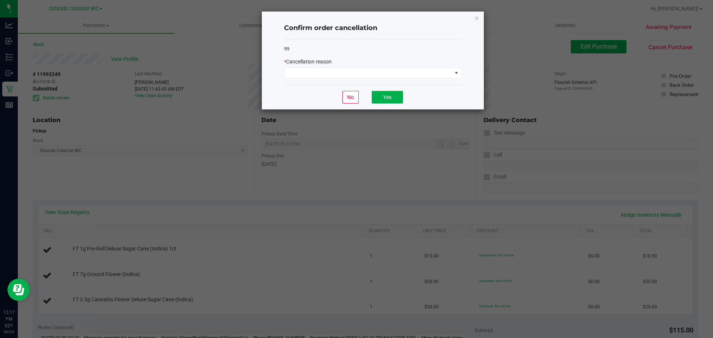
click at [383, 79] on div "99 * Cancellation reason" at bounding box center [372, 62] width 177 height 46
click at [380, 74] on span at bounding box center [367, 73] width 167 height 10
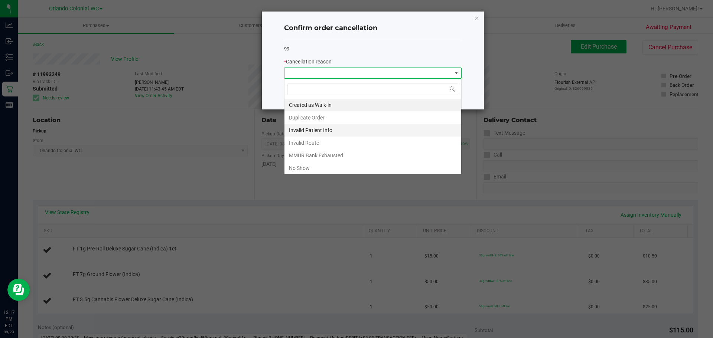
scroll to position [11, 177]
click at [331, 154] on li "MMUR Bank Exhausted" at bounding box center [372, 155] width 177 height 13
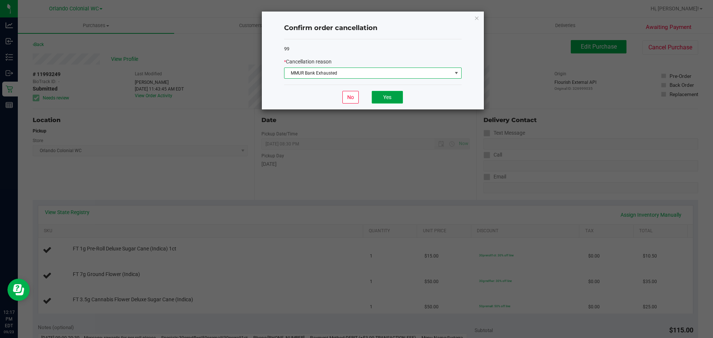
click at [378, 98] on button "Yes" at bounding box center [387, 97] width 31 height 13
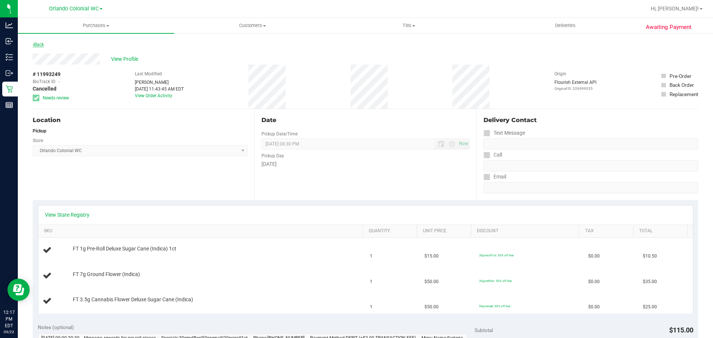
click at [39, 45] on link "Back" at bounding box center [38, 44] width 11 height 5
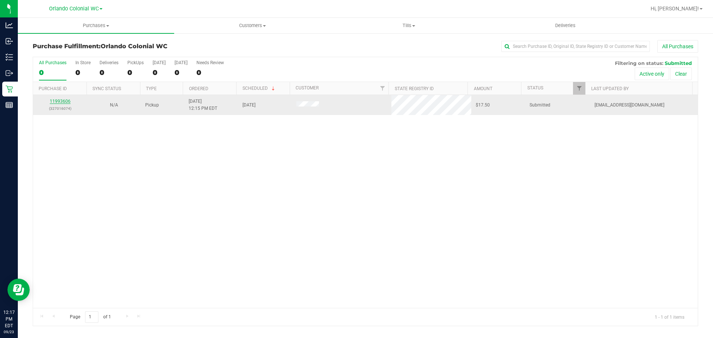
click at [61, 104] on link "11993606" at bounding box center [60, 101] width 21 height 5
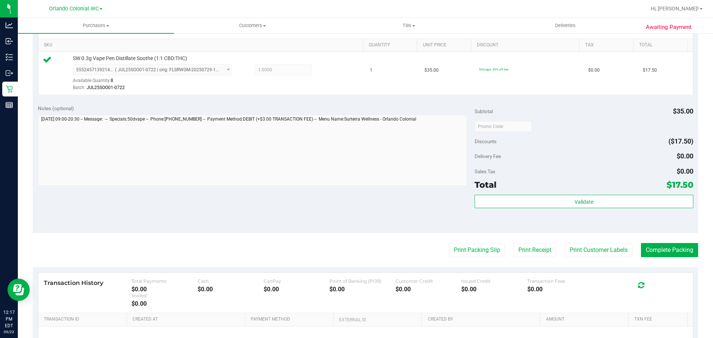
scroll to position [269, 0]
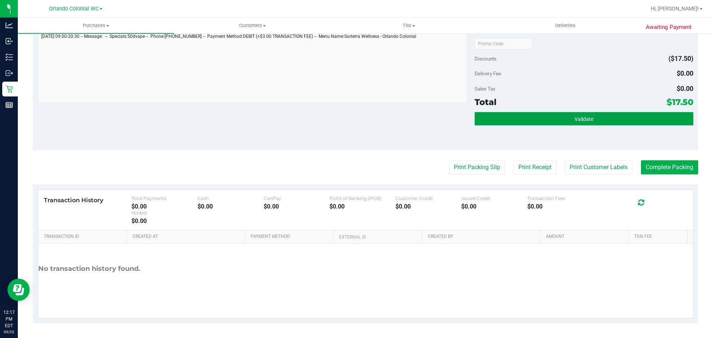
click at [553, 121] on button "Validate" at bounding box center [583, 118] width 218 height 13
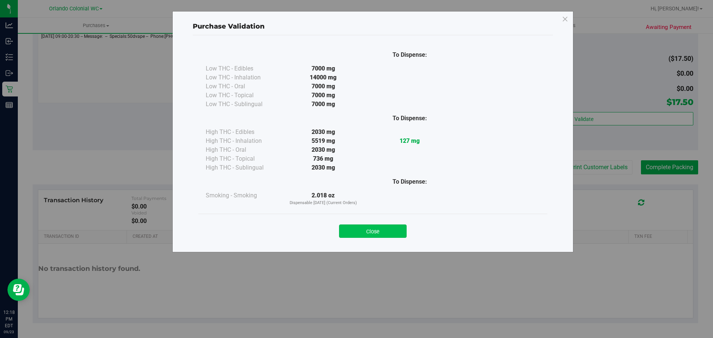
click at [390, 237] on button "Close" at bounding box center [373, 231] width 68 height 13
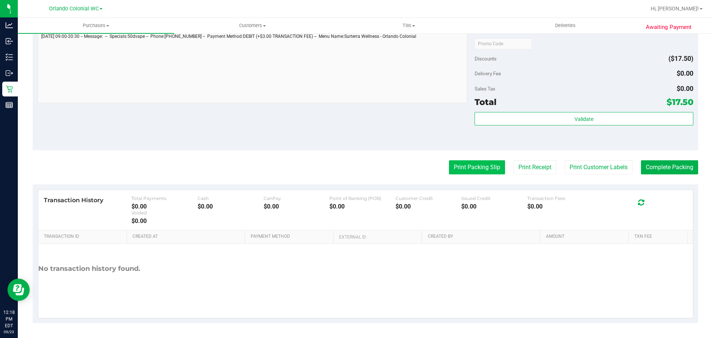
click at [479, 172] on button "Print Packing Slip" at bounding box center [477, 167] width 56 height 14
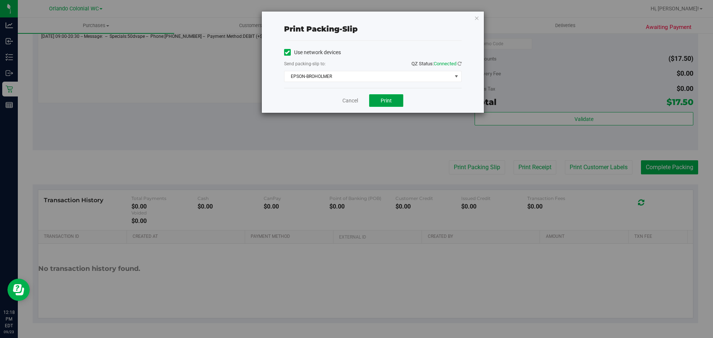
click at [389, 103] on span "Print" at bounding box center [385, 101] width 11 height 6
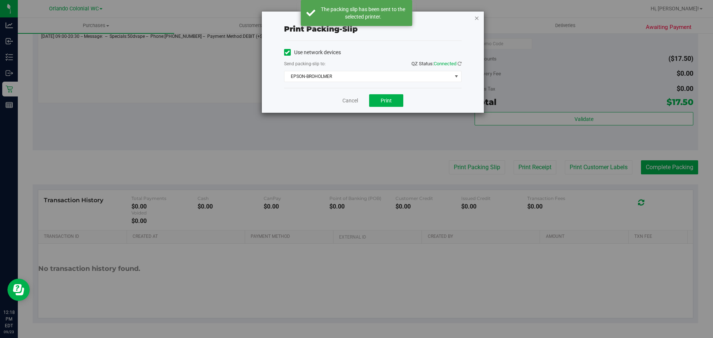
click at [476, 16] on icon "button" at bounding box center [476, 17] width 5 height 9
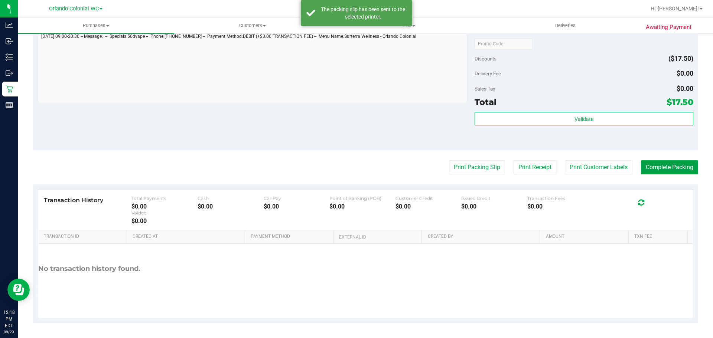
click at [674, 164] on button "Complete Packing" at bounding box center [669, 167] width 57 height 14
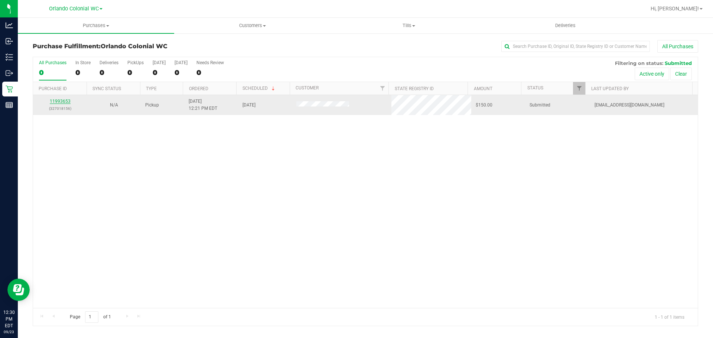
click at [53, 101] on link "11993653" at bounding box center [60, 101] width 21 height 5
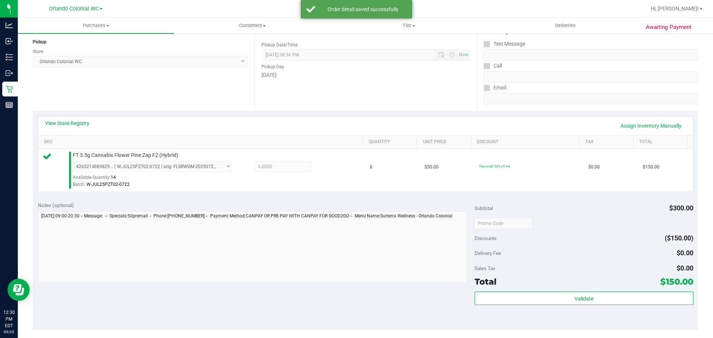
scroll to position [260, 0]
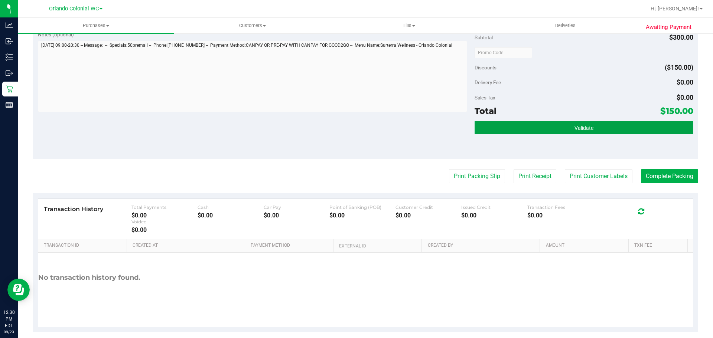
click at [540, 122] on button "Validate" at bounding box center [583, 127] width 218 height 13
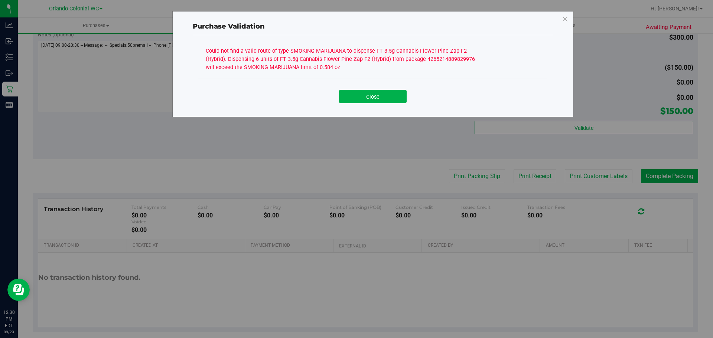
click at [351, 53] on div "Could not find a valid route of type SMOKING MARIJUANA to dispense FT 3.5g Cann…" at bounding box center [345, 58] width 278 height 26
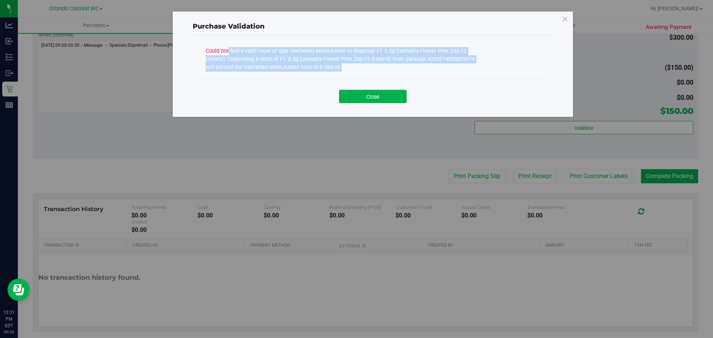
click at [351, 53] on div "Could not find a valid route of type SMOKING MARIJUANA to dispense FT 3.5g Cann…" at bounding box center [345, 58] width 278 height 26
copy div "Could not find a valid route of type SMOKING MARIJUANA to dispense FT 3.5g Cann…"
click at [375, 94] on button "Close" at bounding box center [373, 96] width 68 height 13
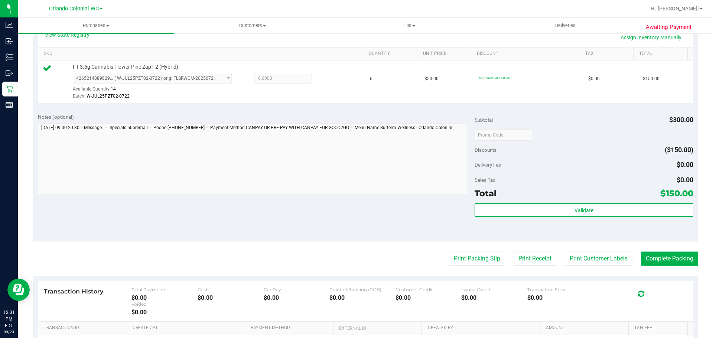
scroll to position [0, 0]
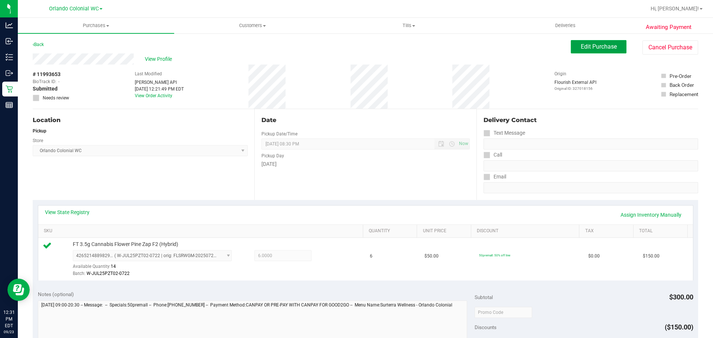
click at [581, 45] on span "Edit Purchase" at bounding box center [599, 46] width 36 height 7
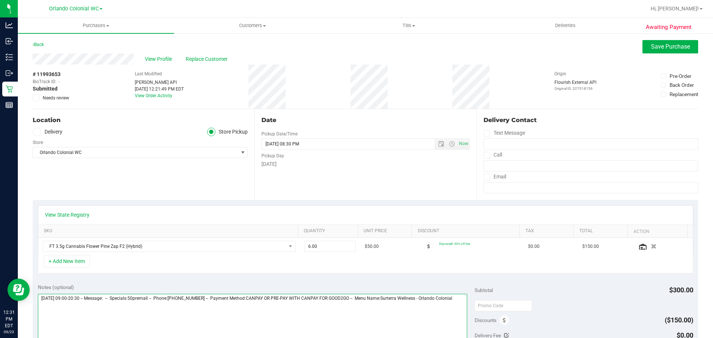
click at [193, 317] on textarea at bounding box center [252, 329] width 429 height 71
paste textarea "Could not find a valid route of type SMOKING MARIJUANA to dispense FT 3.5g Cann…"
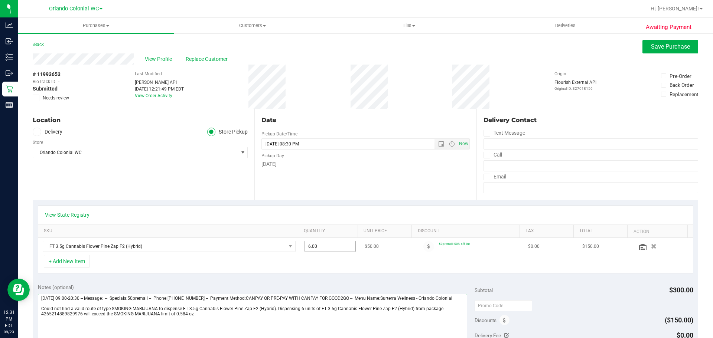
type textarea "Tuesday 09/23/2025 09:00-20:30 -- Message: -- Specials:50premall -- Phone:61721…"
click at [323, 248] on span "6.00 6" at bounding box center [330, 246] width 52 height 11
drag, startPoint x: 323, startPoint y: 248, endPoint x: 222, endPoint y: 246, distance: 100.6
click at [223, 246] on tr "FT 3.5g Cannabis Flower Pine Zap F2 (Hybrid) 6.00 6 $50.00 50premall: 50% off l…" at bounding box center [365, 246] width 654 height 17
click at [670, 42] on button "Save Purchase" at bounding box center [670, 46] width 56 height 13
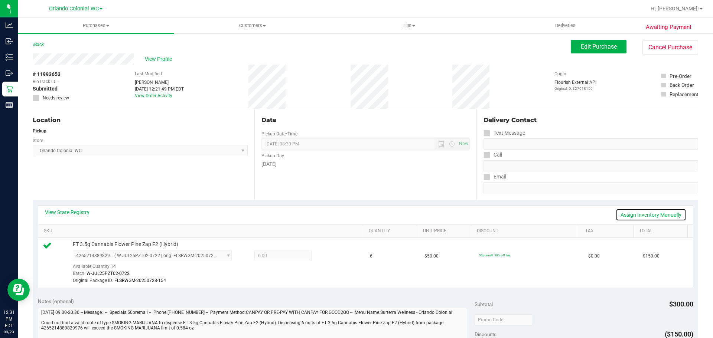
click at [666, 215] on link "Assign Inventory Manually" at bounding box center [650, 215] width 71 height 13
click at [326, 256] on icon at bounding box center [329, 256] width 8 height 9
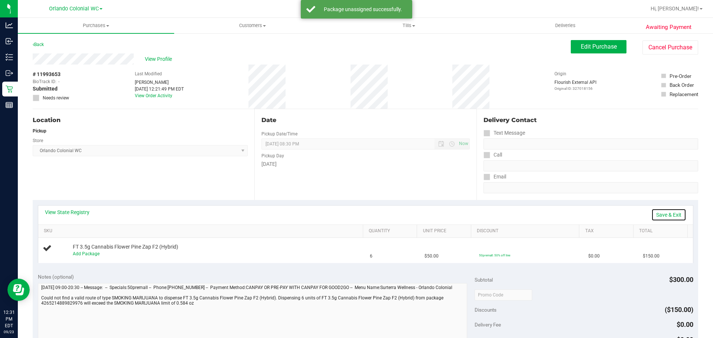
click at [663, 216] on link "Save & Exit" at bounding box center [668, 215] width 35 height 13
click at [593, 45] on span "Edit Purchase" at bounding box center [599, 46] width 36 height 7
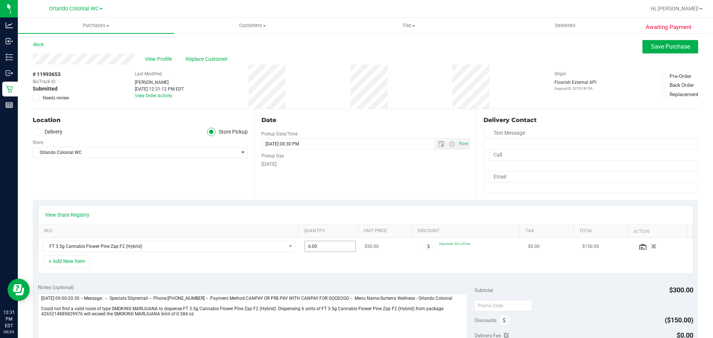
click at [310, 247] on span "6.00 6" at bounding box center [330, 246] width 52 height 11
drag, startPoint x: 305, startPoint y: 248, endPoint x: 283, endPoint y: 250, distance: 22.0
click at [284, 249] on tr "FT 3.5g Cannabis Flower Pine Zap F2 (Hybrid) 6.00 6 $50.00 50premall: 50% off l…" at bounding box center [365, 246] width 654 height 17
drag, startPoint x: 309, startPoint y: 249, endPoint x: 306, endPoint y: 256, distance: 7.8
click at [305, 248] on input "6" at bounding box center [330, 246] width 51 height 10
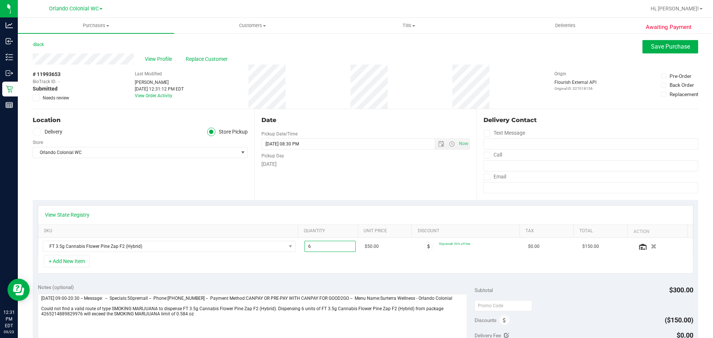
type input "5"
type input "5.00"
click at [316, 261] on div "+ Add New Item" at bounding box center [365, 264] width 655 height 19
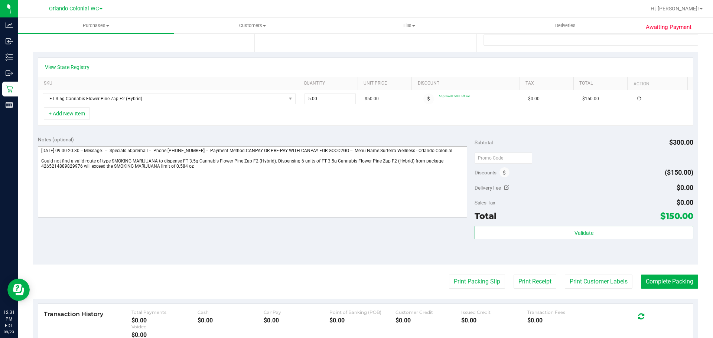
scroll to position [148, 0]
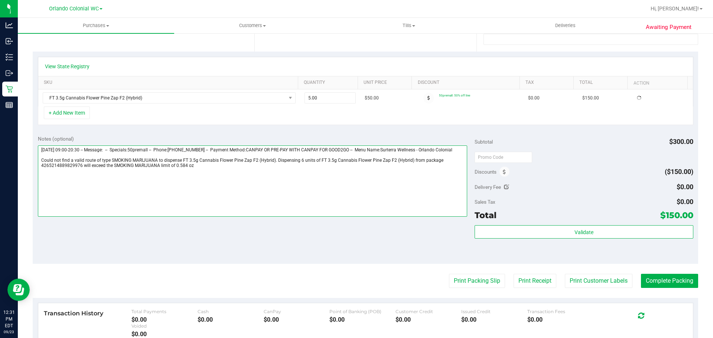
click at [231, 195] on textarea at bounding box center [252, 181] width 429 height 71
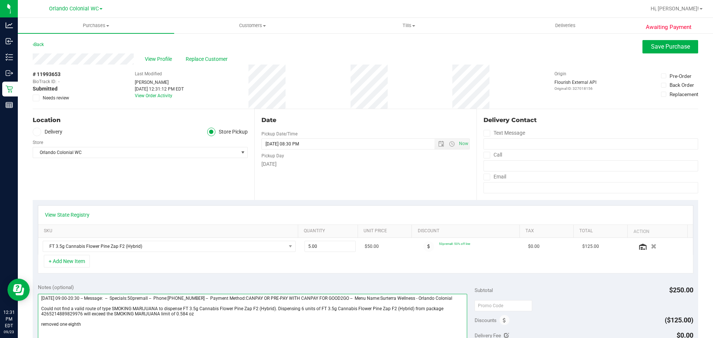
type textarea "Tuesday 09/23/2025 09:00-20:30 -- Message: -- Specials:50premall -- Phone:61721…"
click at [667, 53] on div "View Profile Replace Customer" at bounding box center [365, 58] width 665 height 11
click at [664, 53] on button "Save Purchase" at bounding box center [670, 46] width 56 height 13
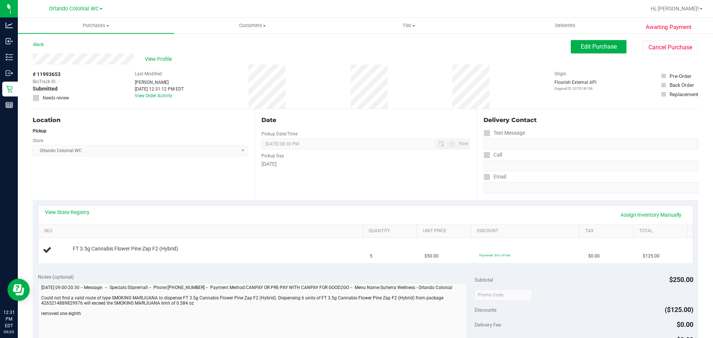
click at [306, 191] on div "Date Pickup Date/Time 09/23/2025 Now 09/23/2025 08:30 PM Now Pickup Day Tuesday" at bounding box center [365, 154] width 222 height 91
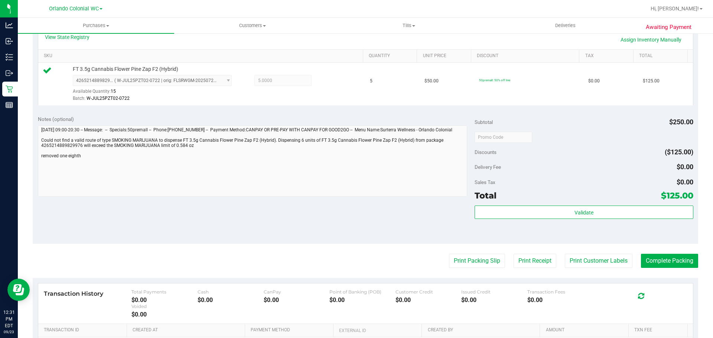
scroll to position [260, 0]
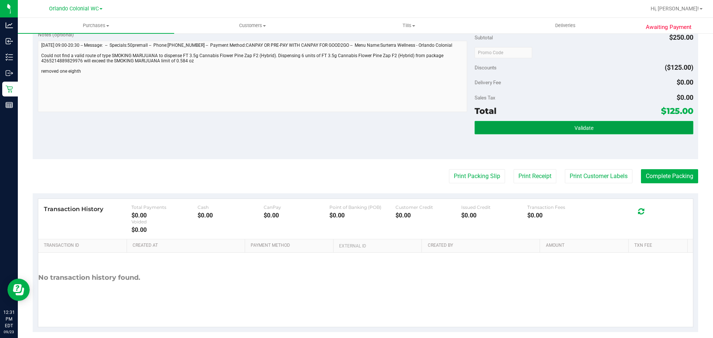
click at [553, 124] on button "Validate" at bounding box center [583, 127] width 218 height 13
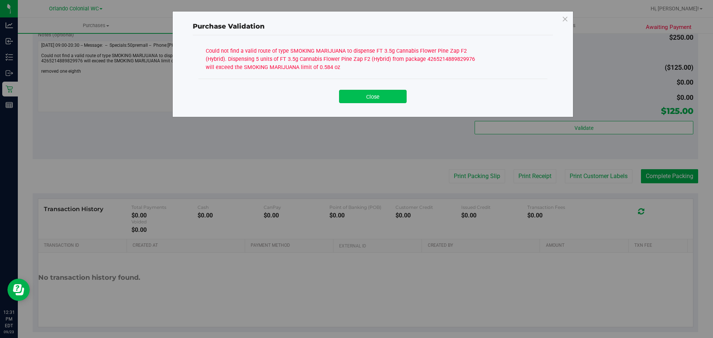
click at [364, 93] on button "Close" at bounding box center [373, 96] width 68 height 13
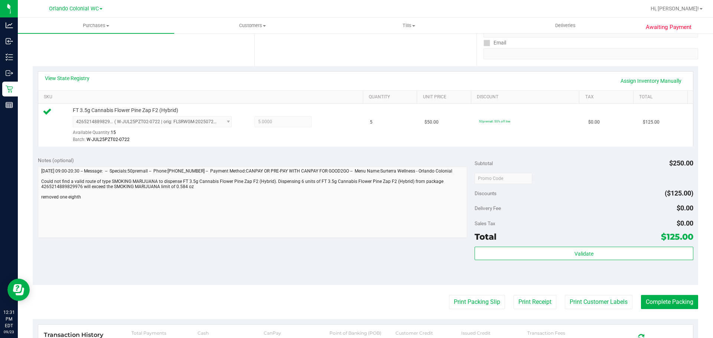
scroll to position [0, 0]
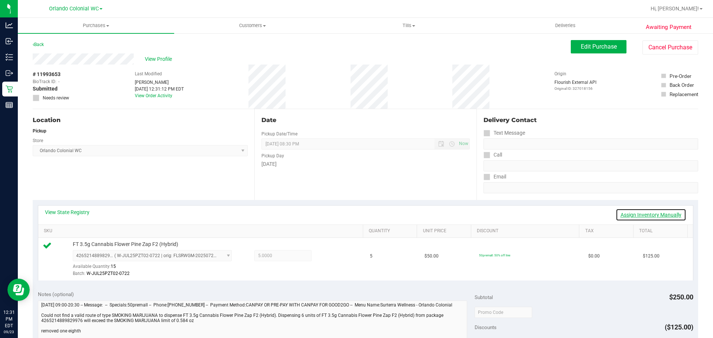
drag, startPoint x: 632, startPoint y: 215, endPoint x: 611, endPoint y: 220, distance: 21.4
click at [631, 215] on link "Assign Inventory Manually" at bounding box center [650, 215] width 71 height 13
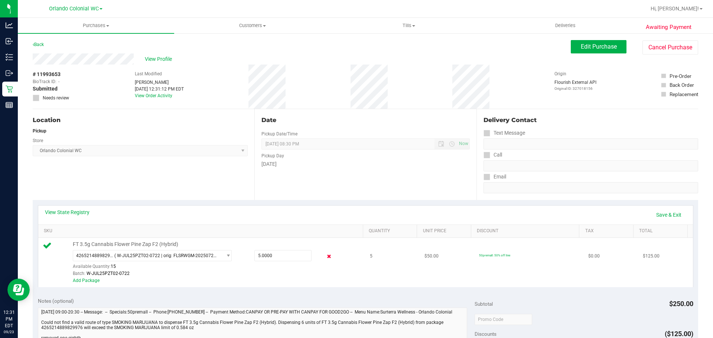
click at [327, 256] on icon at bounding box center [329, 256] width 8 height 9
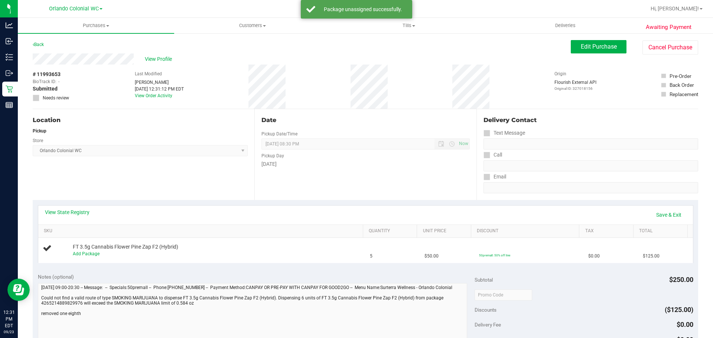
click at [661, 222] on div "View State Registry Save & Exit" at bounding box center [365, 215] width 654 height 19
click at [658, 214] on link "Save & Exit" at bounding box center [668, 215] width 35 height 13
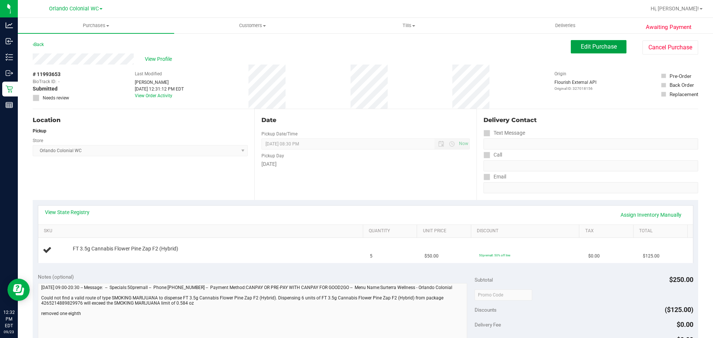
drag, startPoint x: 576, startPoint y: 49, endPoint x: 445, endPoint y: 97, distance: 139.5
click at [581, 49] on span "Edit Purchase" at bounding box center [599, 46] width 36 height 7
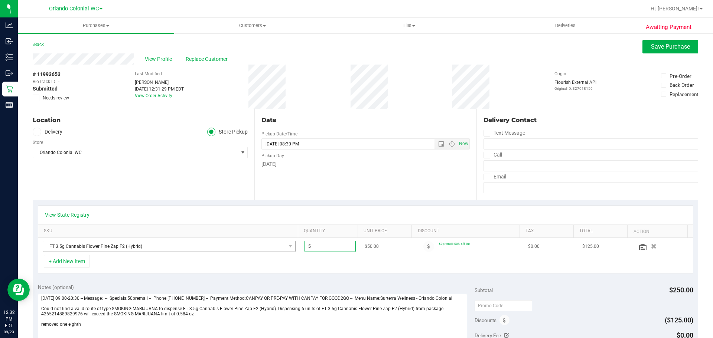
drag, startPoint x: 323, startPoint y: 246, endPoint x: 235, endPoint y: 245, distance: 88.7
click at [238, 245] on tr "FT 3.5g Cannabis Flower Pine Zap F2 (Hybrid) 5.00 5 $50.00 50premall: 50% off l…" at bounding box center [365, 246] width 654 height 17
type input "4"
type input "4.00"
click at [262, 263] on div "+ Add New Item" at bounding box center [365, 264] width 655 height 19
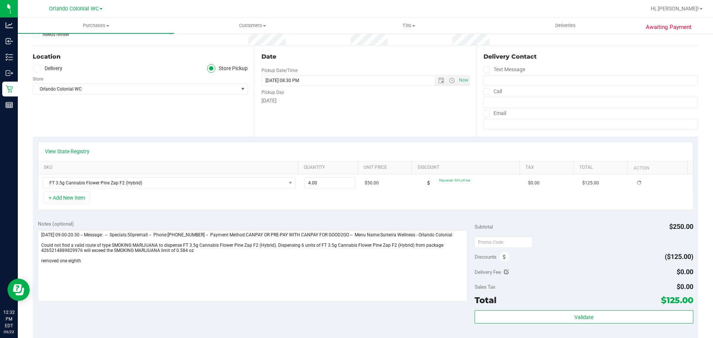
scroll to position [111, 0]
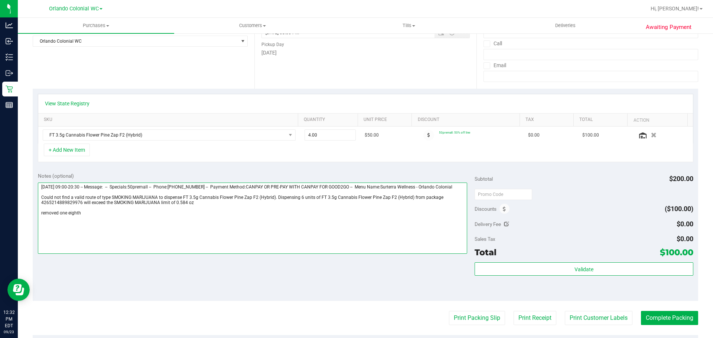
drag, startPoint x: 66, startPoint y: 219, endPoint x: 60, endPoint y: 219, distance: 5.6
click at [60, 219] on textarea at bounding box center [252, 218] width 429 height 71
drag, startPoint x: 144, startPoint y: 246, endPoint x: 138, endPoint y: 245, distance: 6.5
click at [144, 246] on textarea at bounding box center [252, 218] width 429 height 71
drag, startPoint x: 78, startPoint y: 216, endPoint x: 63, endPoint y: 217, distance: 15.3
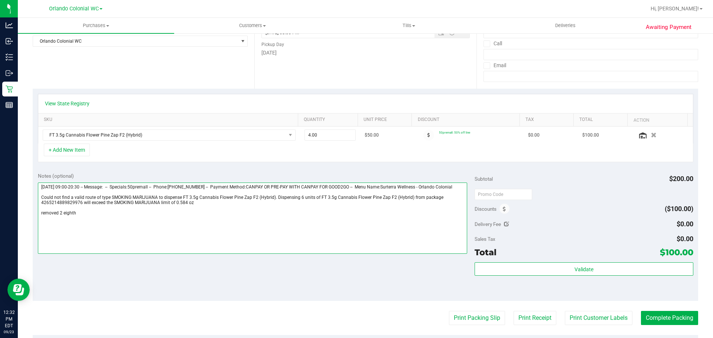
click at [63, 217] on textarea at bounding box center [252, 218] width 429 height 71
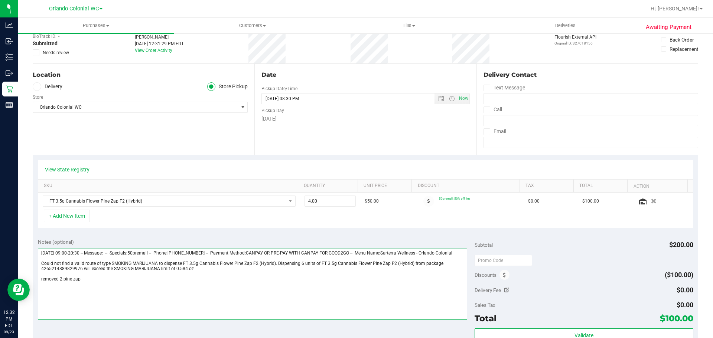
scroll to position [0, 0]
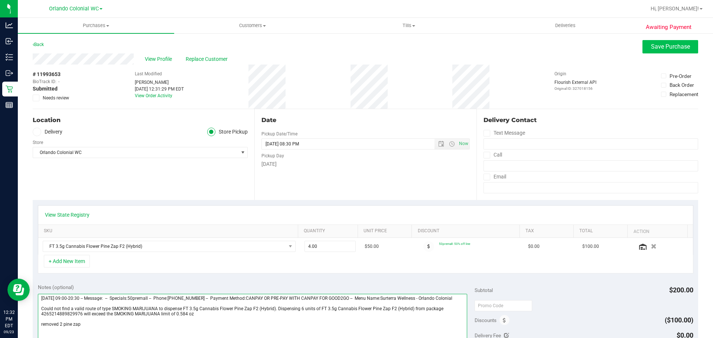
type textarea "Tuesday 09/23/2025 09:00-20:30 -- Message: -- Specials:50premall -- Phone:61721…"
click at [659, 46] on span "Save Purchase" at bounding box center [670, 46] width 39 height 7
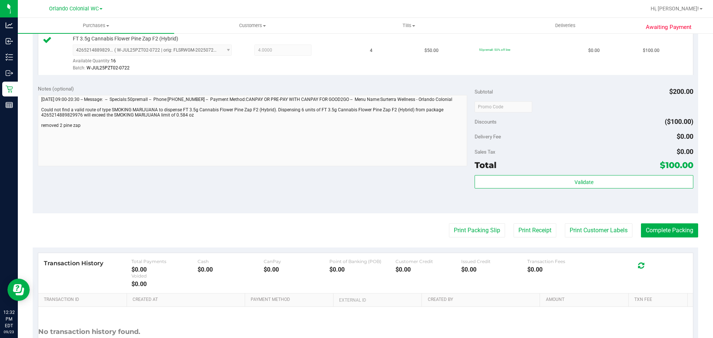
scroll to position [260, 0]
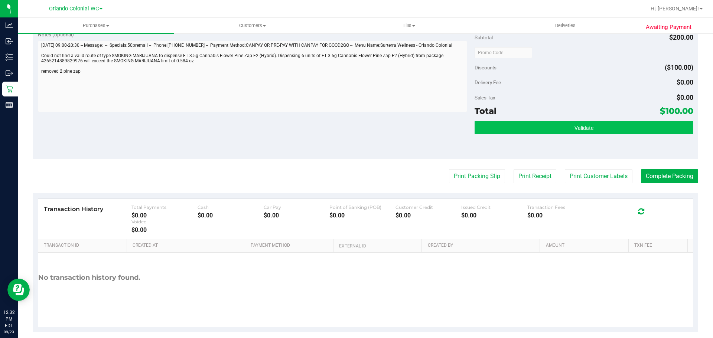
click at [482, 130] on div "Validate" at bounding box center [583, 137] width 218 height 33
click at [483, 128] on button "Validate" at bounding box center [583, 127] width 218 height 13
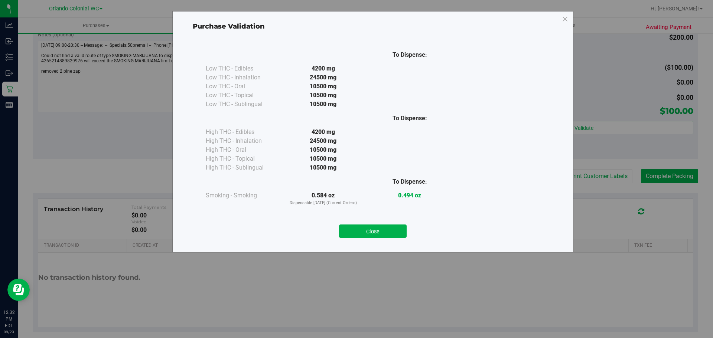
drag, startPoint x: 378, startPoint y: 230, endPoint x: 473, endPoint y: 195, distance: 101.1
click at [379, 230] on button "Close" at bounding box center [373, 231] width 68 height 13
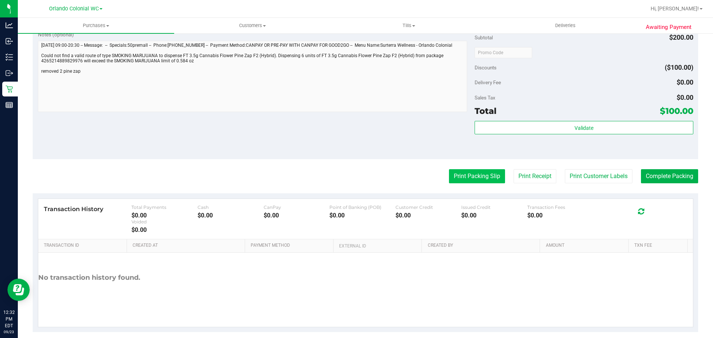
click at [472, 180] on button "Print Packing Slip" at bounding box center [477, 176] width 56 height 14
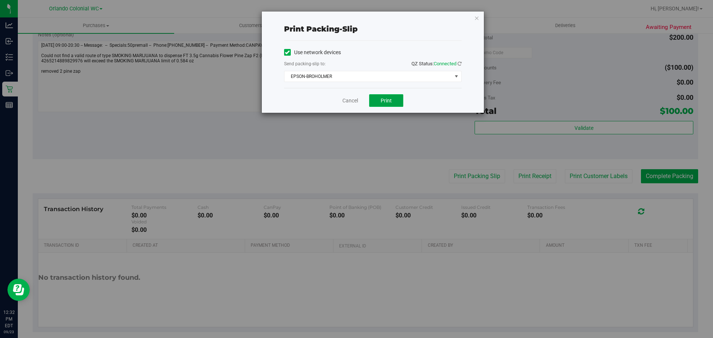
click at [398, 107] on button "Print" at bounding box center [386, 100] width 34 height 13
click at [477, 17] on icon "button" at bounding box center [476, 17] width 5 height 9
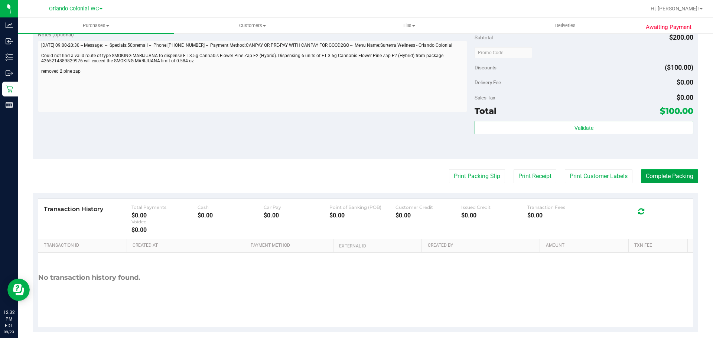
click at [666, 182] on button "Complete Packing" at bounding box center [669, 176] width 57 height 14
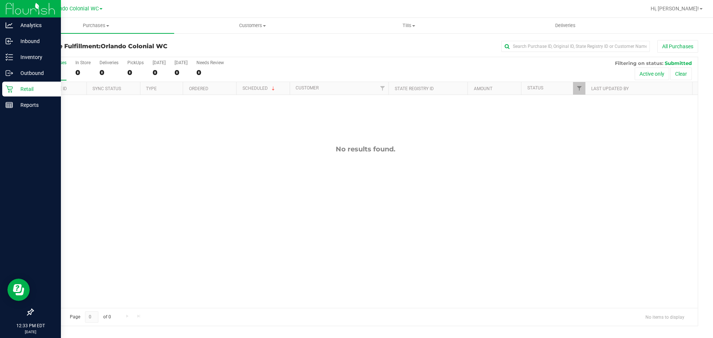
click at [29, 88] on p "Retail" at bounding box center [35, 89] width 45 height 9
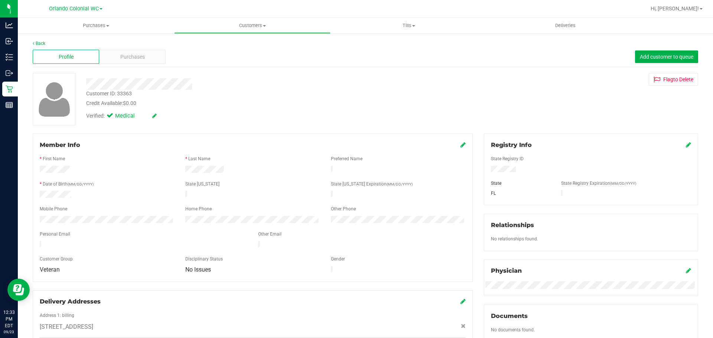
click at [123, 96] on div "Customer ID: 33363" at bounding box center [109, 94] width 46 height 8
copy div "Customer ID: 33363"
click at [139, 52] on div "Purchases" at bounding box center [132, 57] width 66 height 14
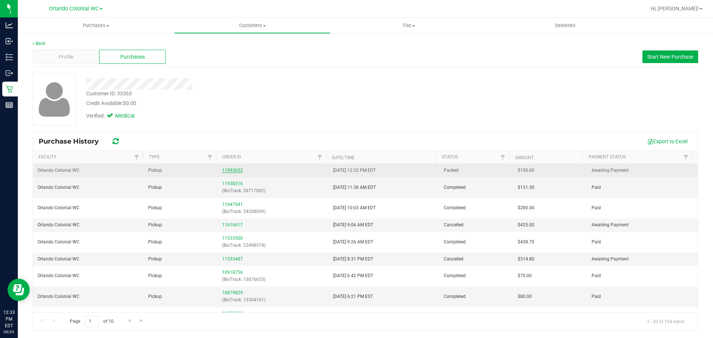
click at [228, 170] on link "11993653" at bounding box center [232, 170] width 21 height 5
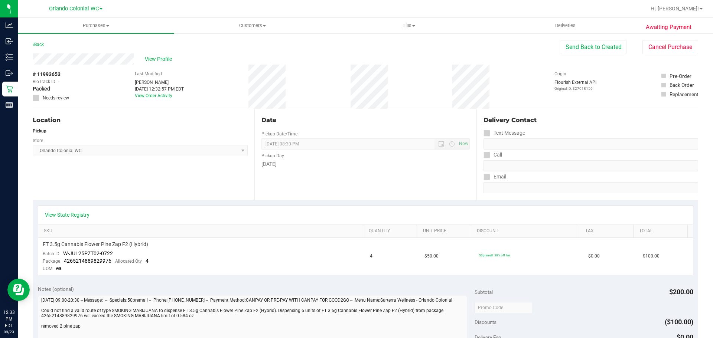
click at [60, 174] on div "Location Pickup Store Orlando Colonial WC Select Store Bonita Springs WC Boynto…" at bounding box center [144, 154] width 222 height 91
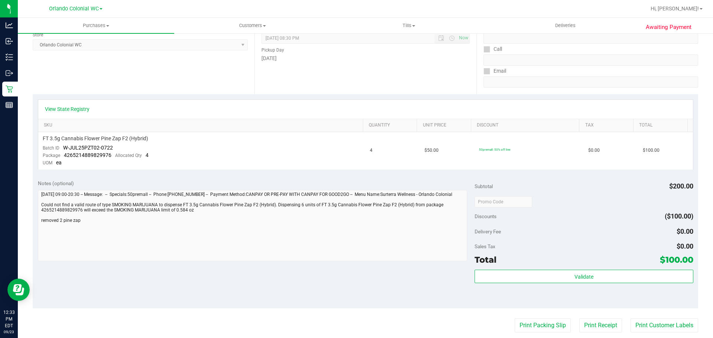
scroll to position [148, 0]
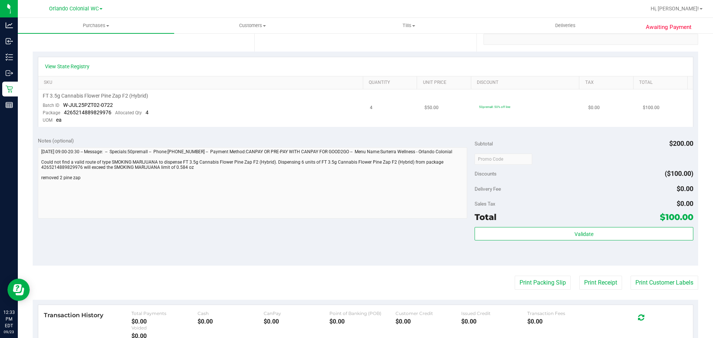
click at [512, 127] on td "50premall: 50% off line" at bounding box center [528, 107] width 109 height 37
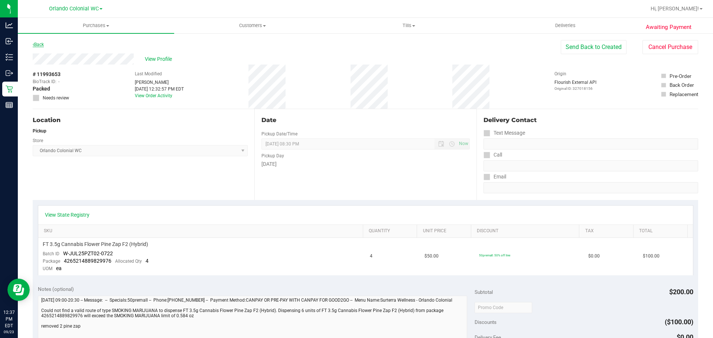
click at [40, 42] on link "Back" at bounding box center [38, 44] width 11 height 5
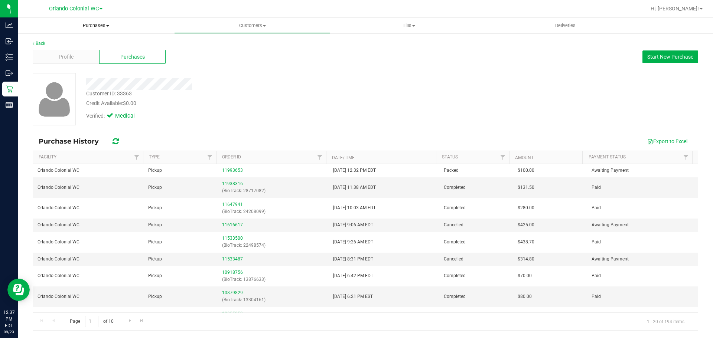
click at [95, 22] on span "Purchases" at bounding box center [96, 25] width 156 height 7
click at [67, 55] on li "Fulfillment" at bounding box center [96, 53] width 156 height 9
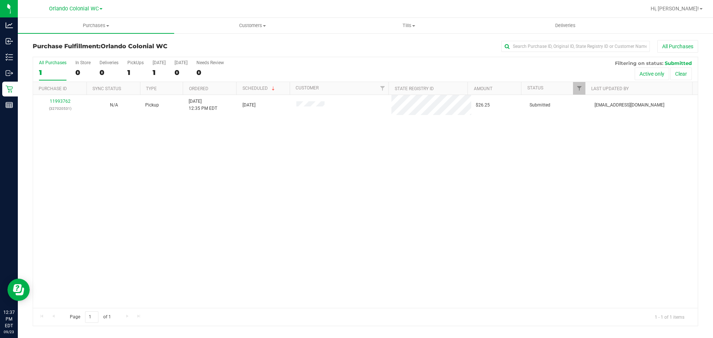
click at [547, 175] on div "11993762 (327020531) N/A Pickup 9/23/2025 12:35 PM EDT 9/23/2025 $26.25 Submitt…" at bounding box center [365, 201] width 664 height 213
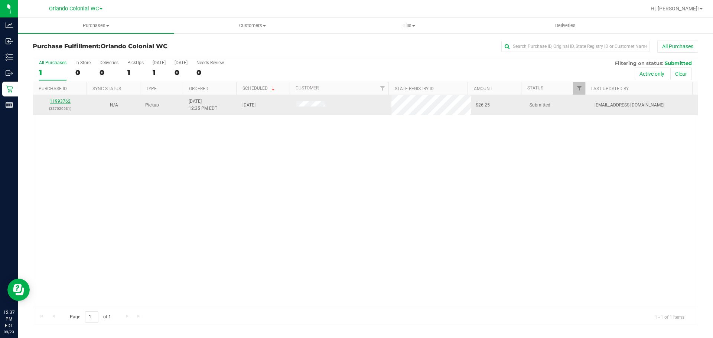
click at [58, 101] on link "11993762" at bounding box center [60, 101] width 21 height 5
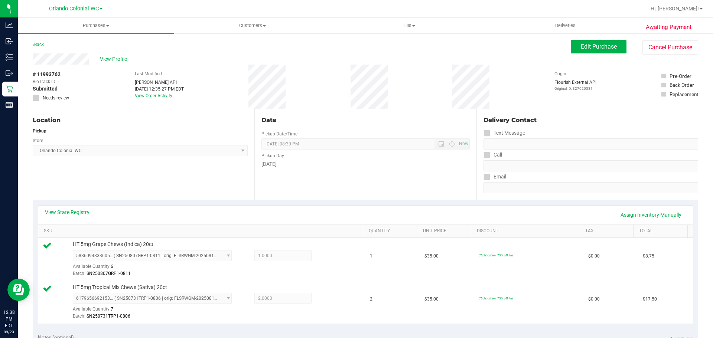
scroll to position [223, 0]
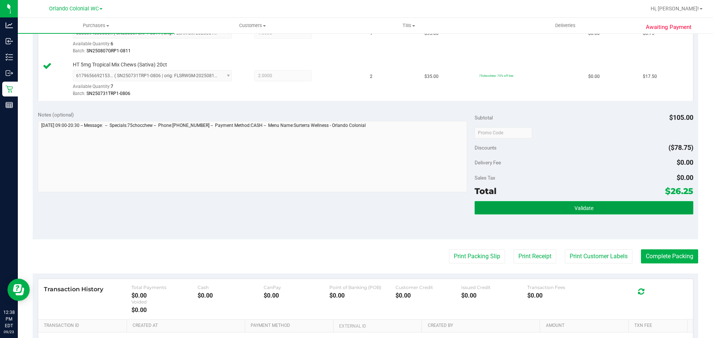
click at [525, 203] on button "Validate" at bounding box center [583, 207] width 218 height 13
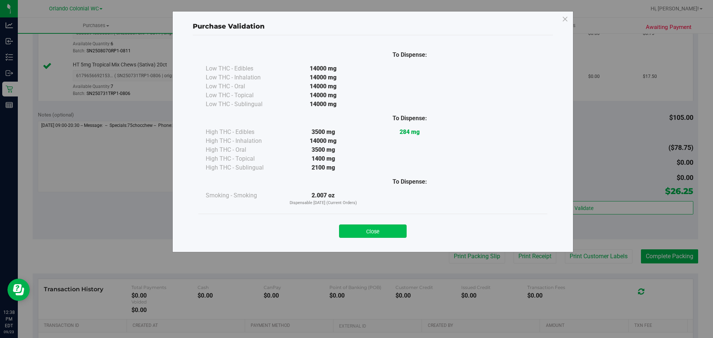
click at [392, 230] on button "Close" at bounding box center [373, 231] width 68 height 13
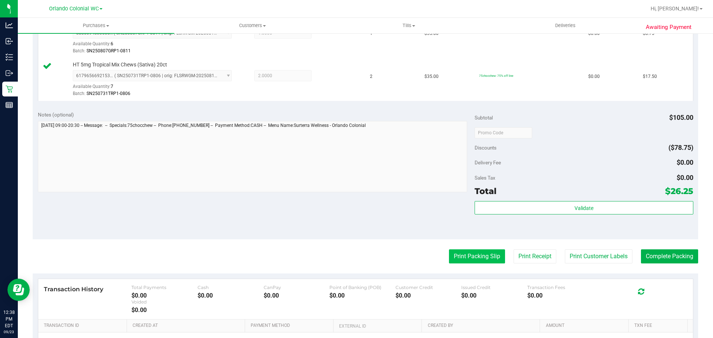
click at [478, 258] on button "Print Packing Slip" at bounding box center [477, 256] width 56 height 14
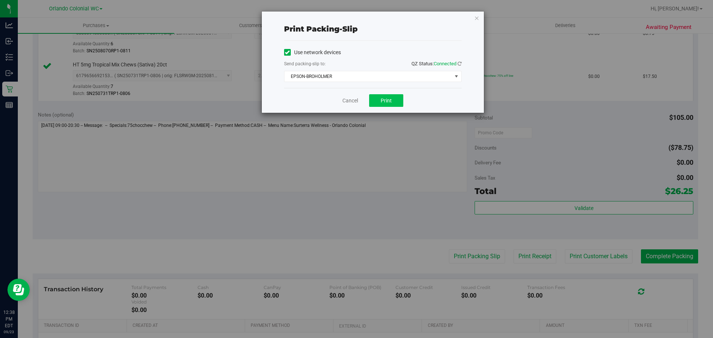
click at [387, 92] on div "Cancel Print" at bounding box center [372, 100] width 177 height 25
click at [390, 101] on span "Print" at bounding box center [385, 101] width 11 height 6
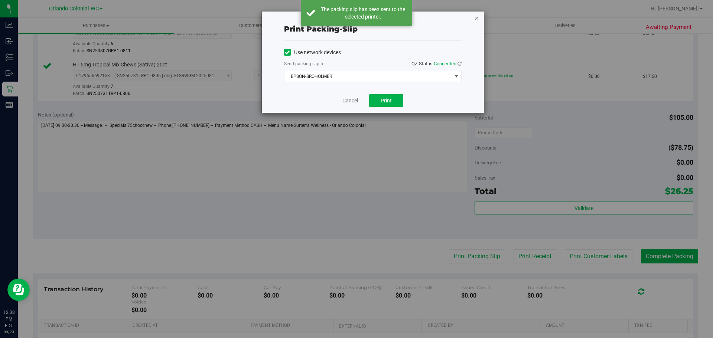
click at [478, 17] on icon "button" at bounding box center [476, 17] width 5 height 9
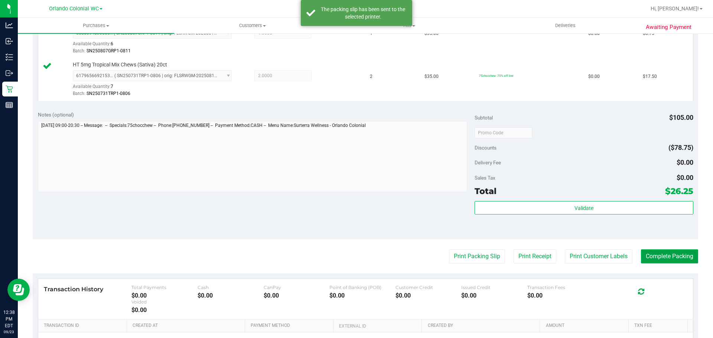
click at [679, 255] on button "Complete Packing" at bounding box center [669, 256] width 57 height 14
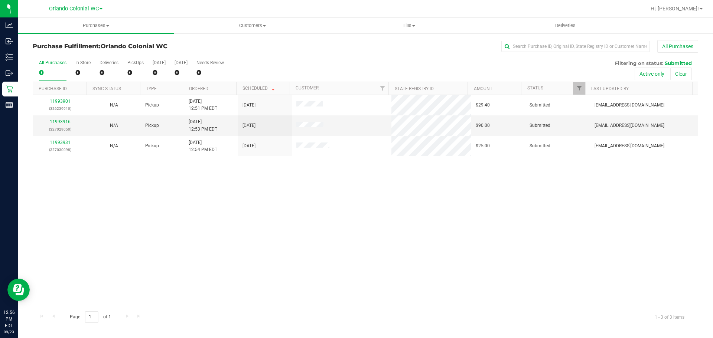
click at [211, 194] on div "11993901 (326239910) N/A Pickup 9/23/2025 12:51 PM EDT 9/23/2025 $29.40 Submitt…" at bounding box center [365, 201] width 664 height 213
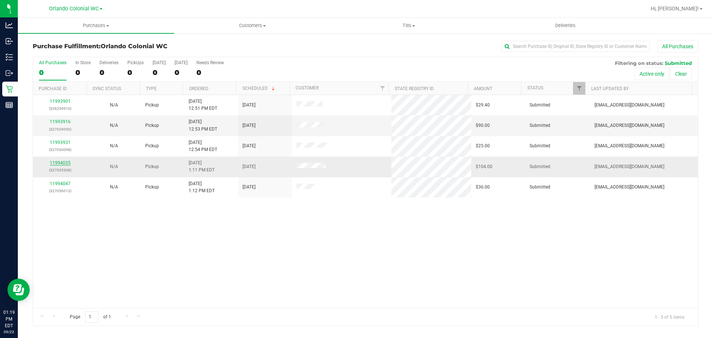
click at [60, 161] on link "11994035" at bounding box center [60, 162] width 21 height 5
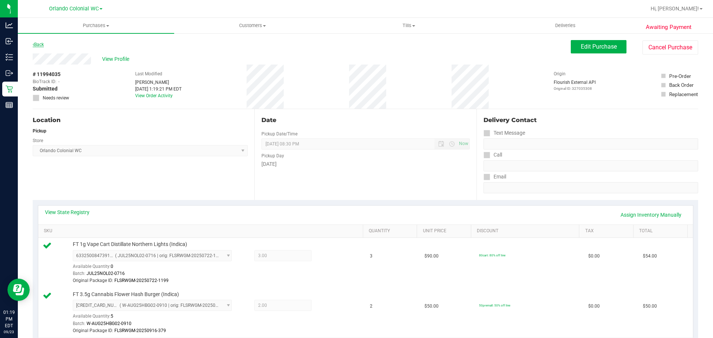
click at [43, 43] on link "Back" at bounding box center [38, 44] width 11 height 5
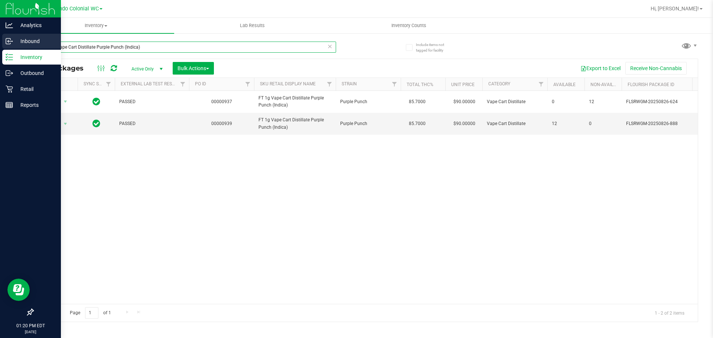
drag, startPoint x: 184, startPoint y: 45, endPoint x: 0, endPoint y: 47, distance: 184.1
click at [0, 51] on div "Analytics Inbound Inventory Outbound Retail Reports 01:20 PM EDT [DATE] 09/23 O…" at bounding box center [356, 169] width 713 height 338
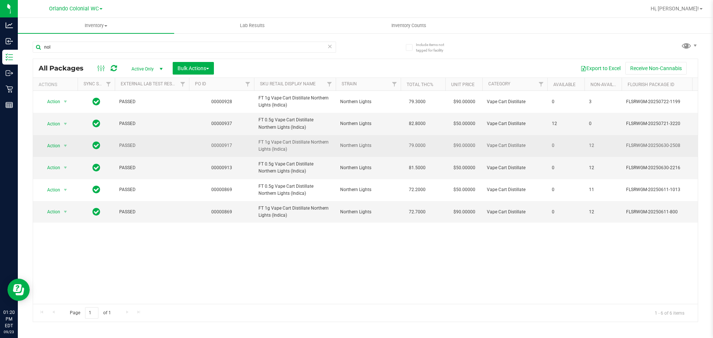
click at [275, 145] on span "FT 1g Vape Cart Distillate Northern Lights (Indica)" at bounding box center [294, 146] width 73 height 14
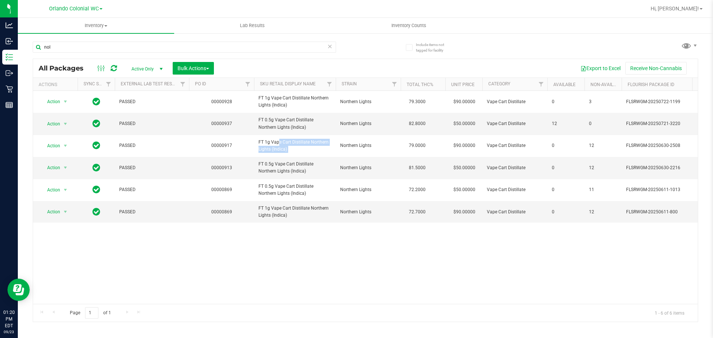
copy tr "FT 1g Vape Cart Distillate Northern Lights (Indica)"
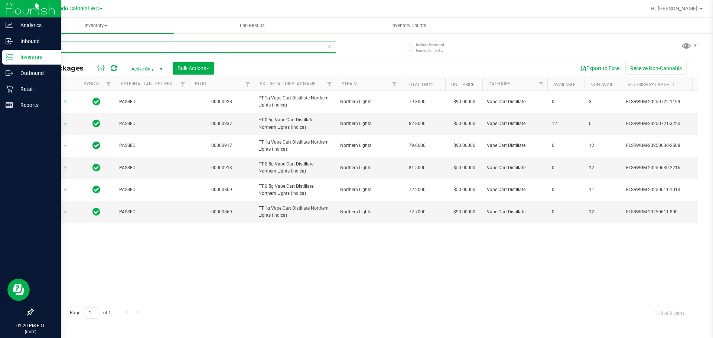
drag, startPoint x: 100, startPoint y: 45, endPoint x: 0, endPoint y: 54, distance: 100.6
click at [0, 54] on div "Analytics Inbound Inventory Outbound Retail Reports 01:20 PM EDT [DATE] 09/23 O…" at bounding box center [356, 169] width 713 height 338
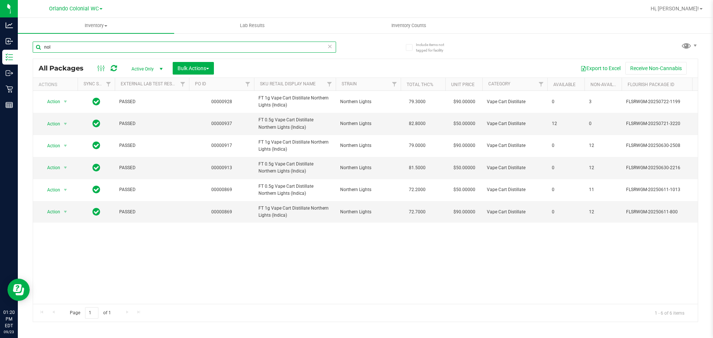
paste input "FT 1g Vape Cart Distillate Northern Lights (Indica)"
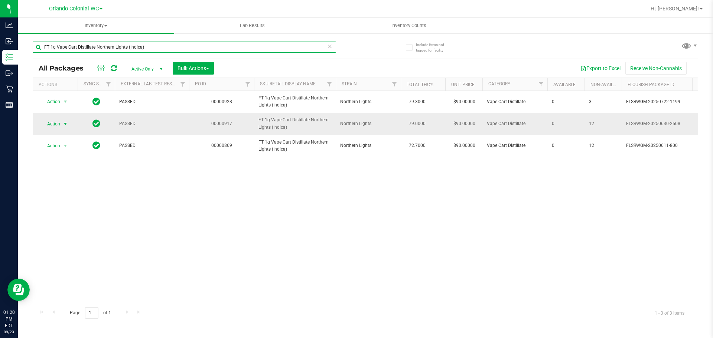
type input "FT 1g Vape Cart Distillate Northern Lights (Indica)"
click at [66, 121] on span "select" at bounding box center [65, 124] width 6 height 6
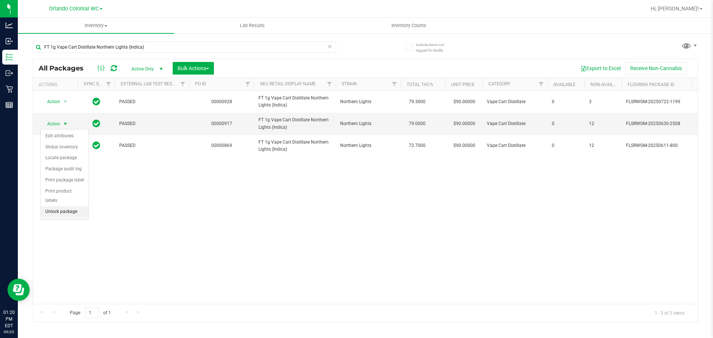
click at [74, 206] on li "Unlock package" at bounding box center [65, 211] width 48 height 11
